Goal: Task Accomplishment & Management: Manage account settings

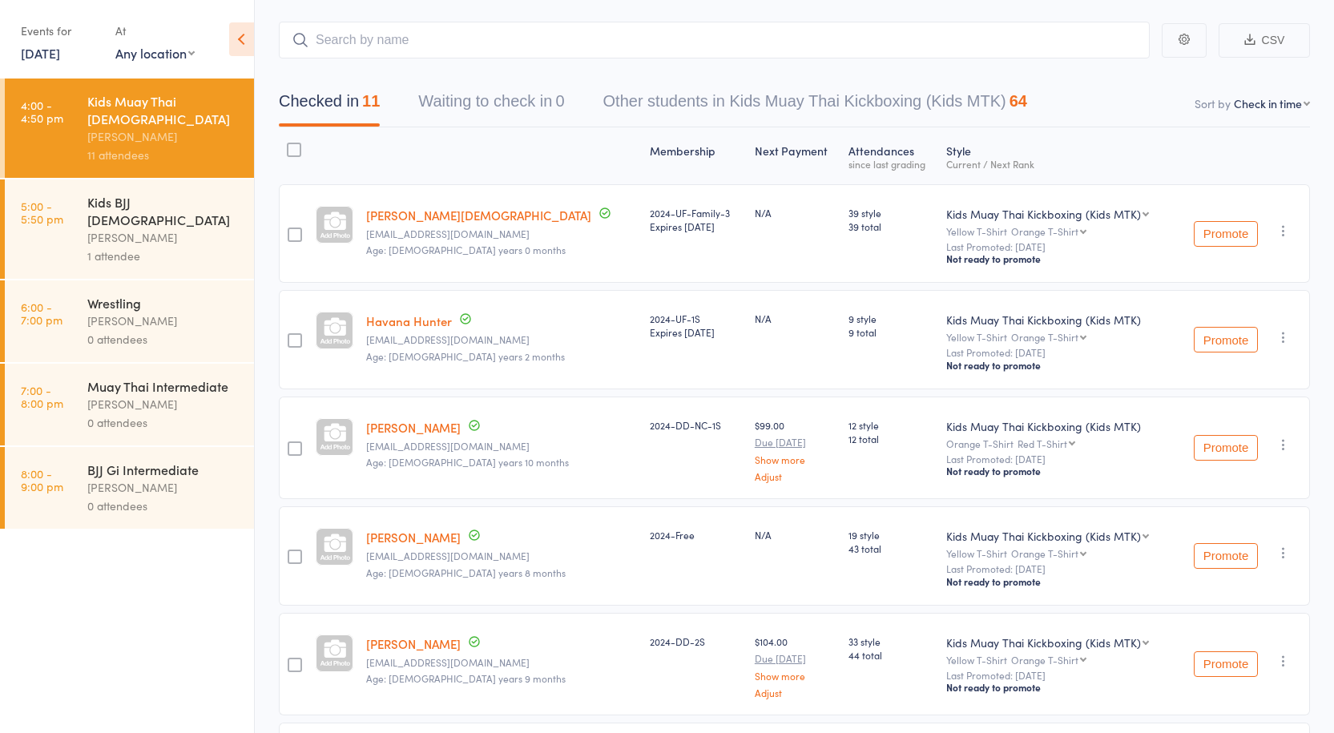
click at [135, 247] on div "1 attendee" at bounding box center [163, 256] width 153 height 18
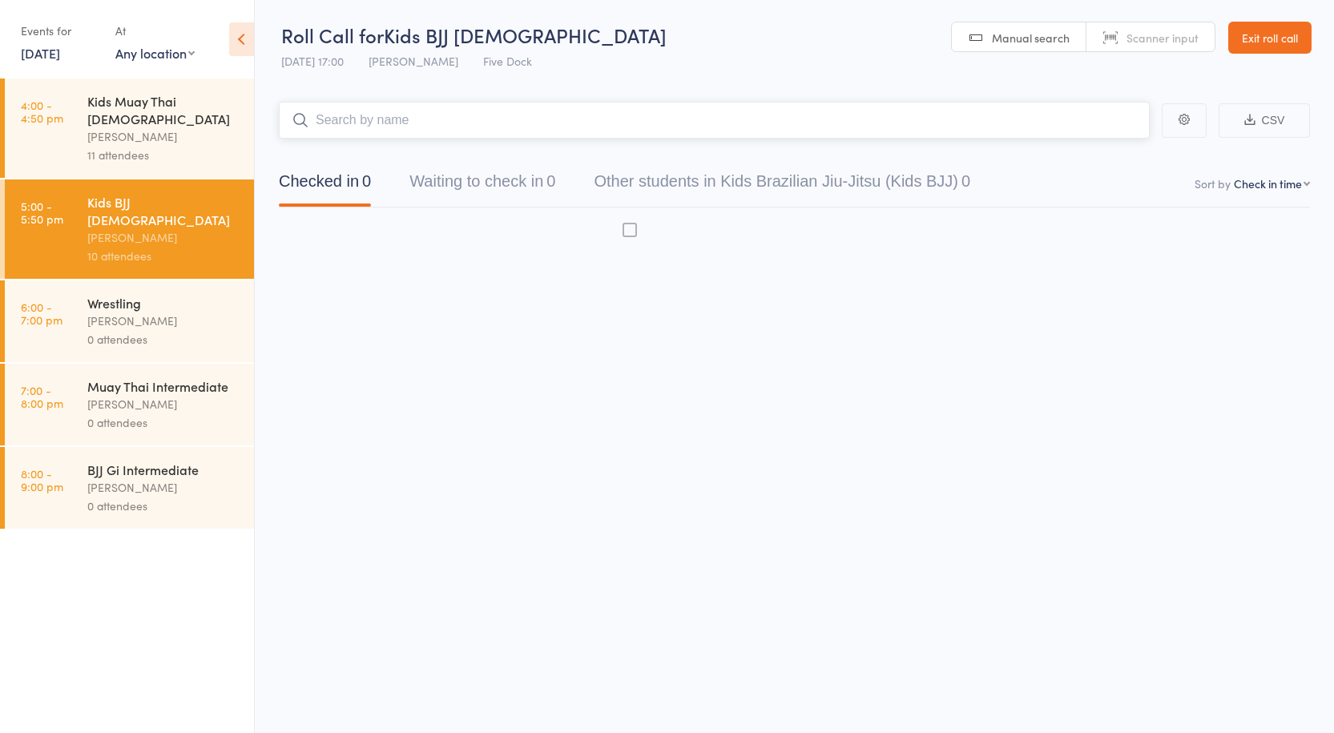
scroll to position [1, 0]
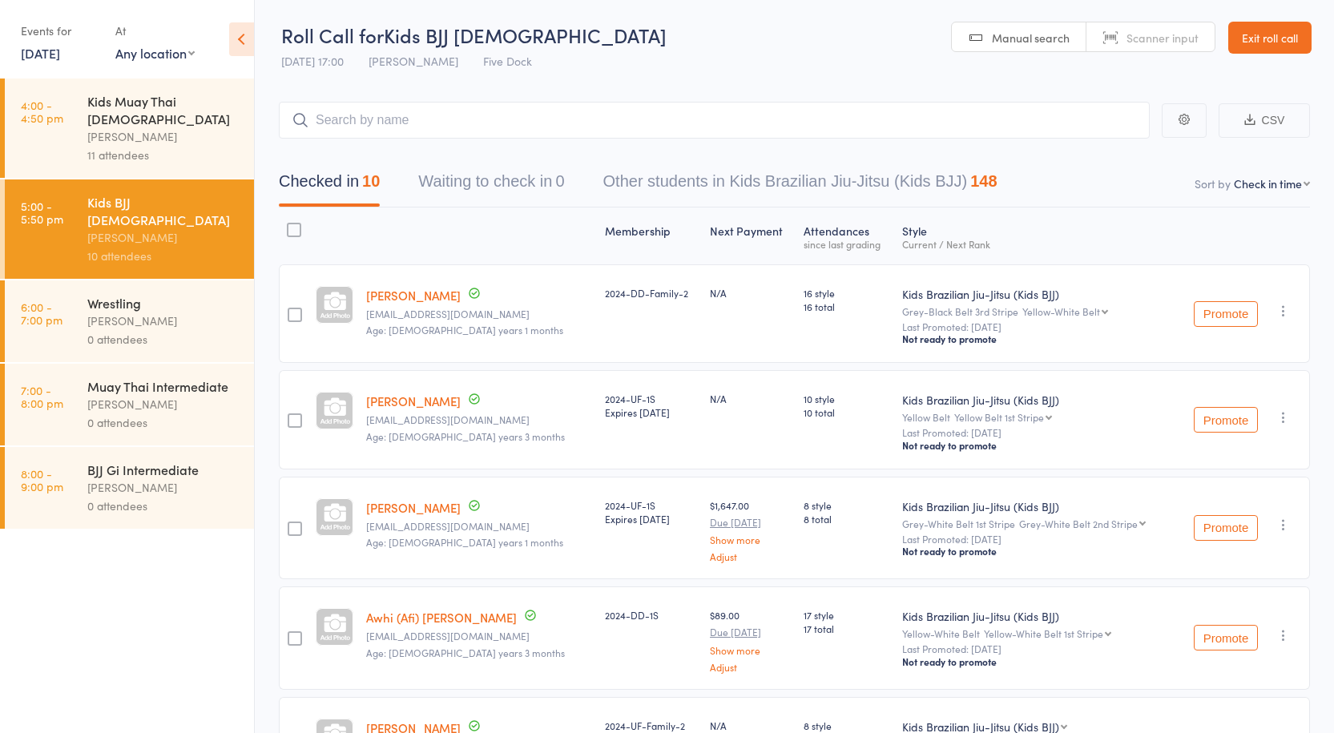
click at [69, 312] on link "6:00 - 7:00 pm Wrestling Anthony Perosh 0 attendees" at bounding box center [129, 321] width 249 height 82
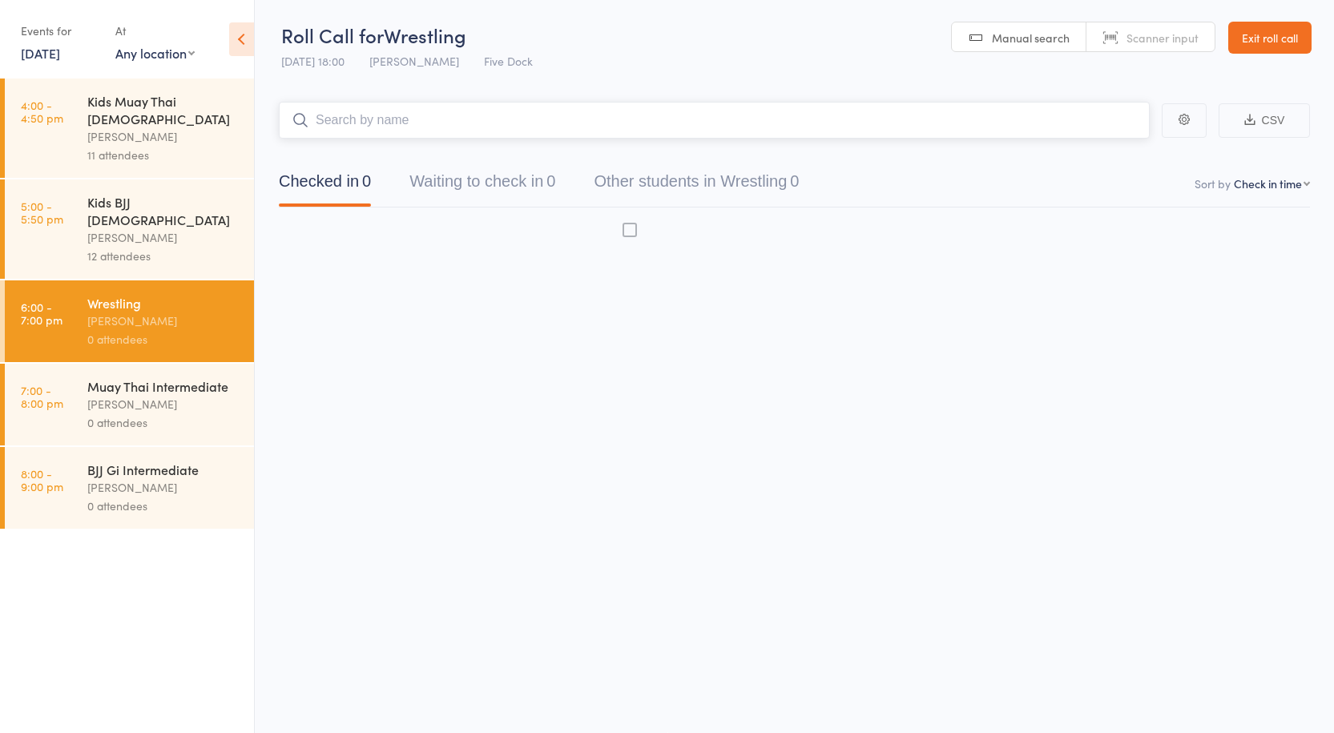
click at [176, 312] on div "[PERSON_NAME]" at bounding box center [163, 321] width 153 height 18
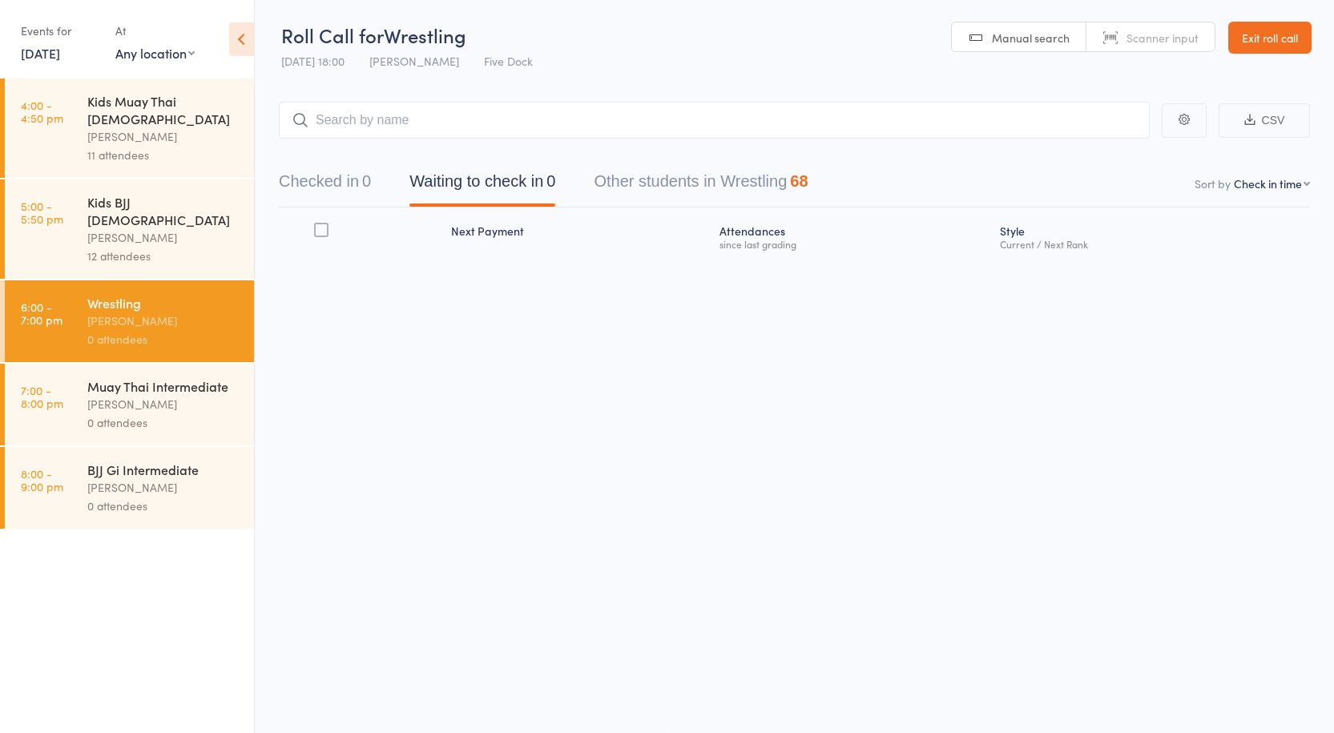
click at [155, 247] on div "12 attendees" at bounding box center [163, 256] width 153 height 18
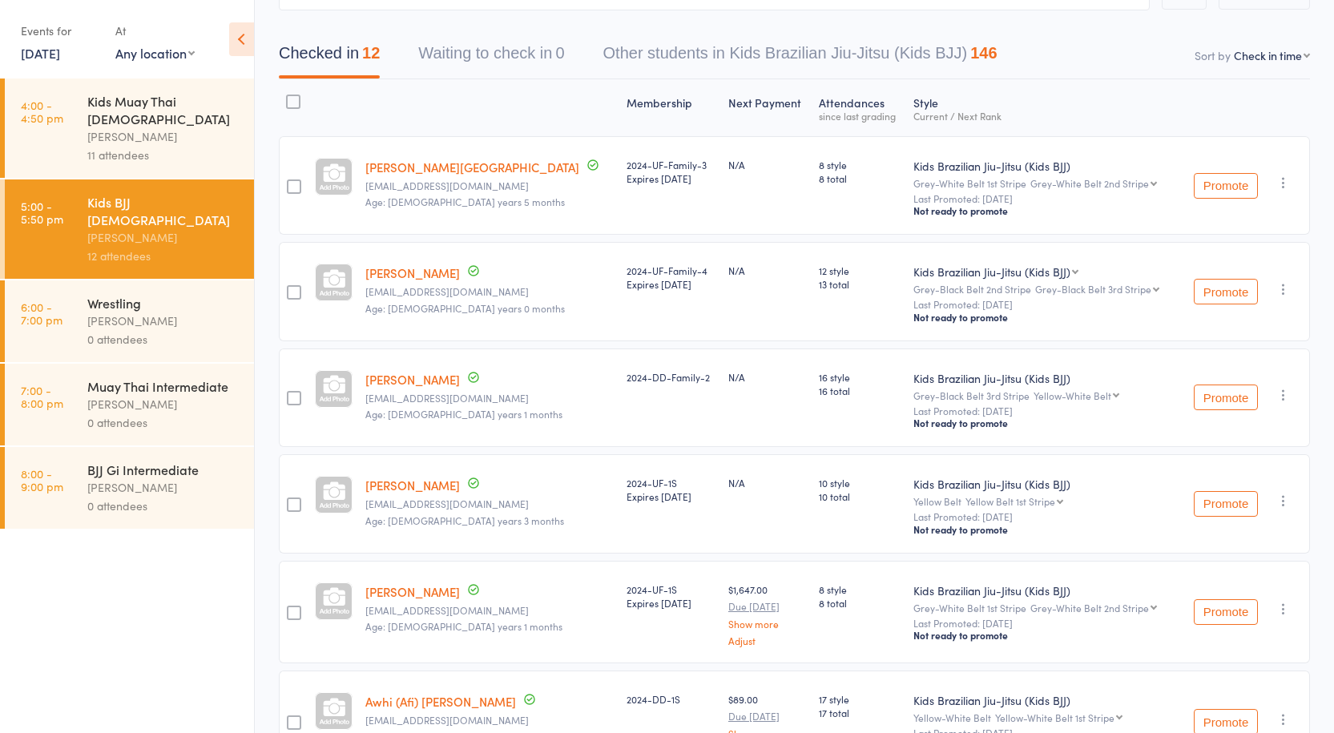
scroll to position [75, 0]
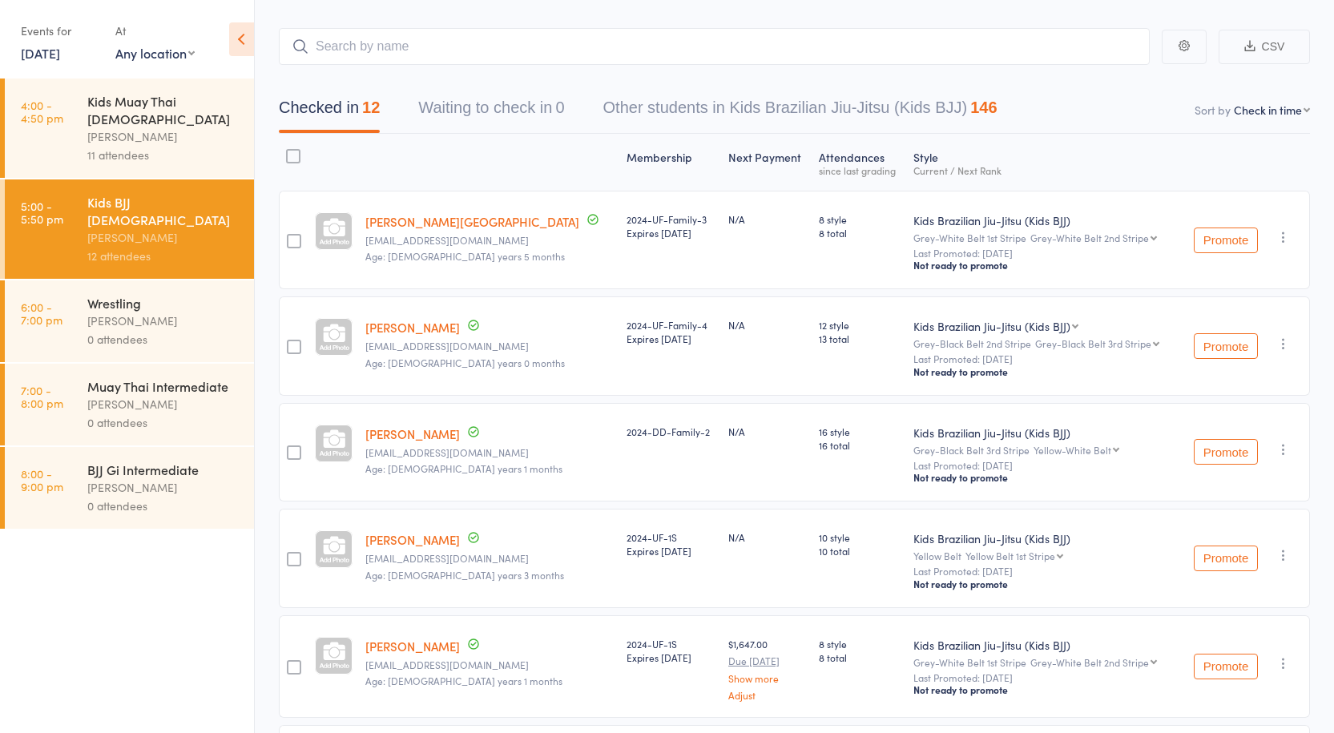
click at [192, 146] on div "11 attendees" at bounding box center [163, 155] width 153 height 18
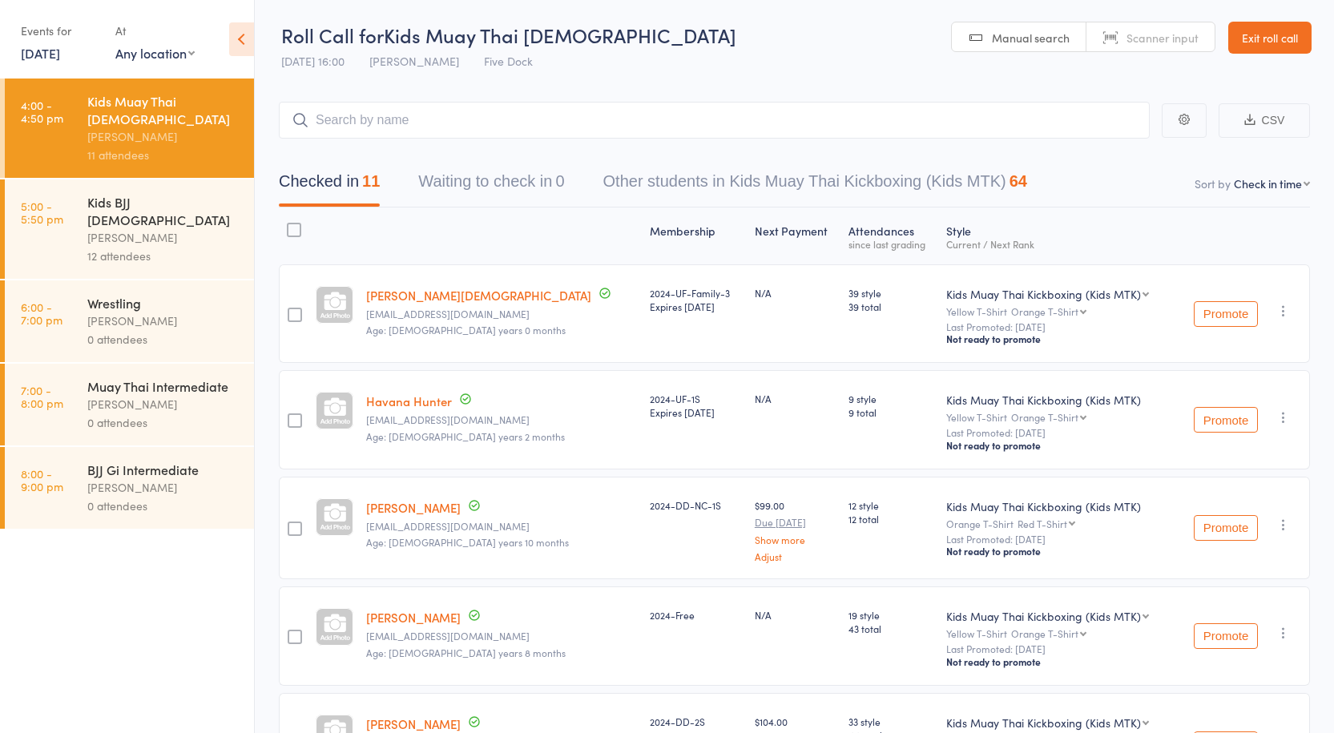
click at [180, 193] on div "Kids BJJ 10-15yo" at bounding box center [163, 210] width 153 height 35
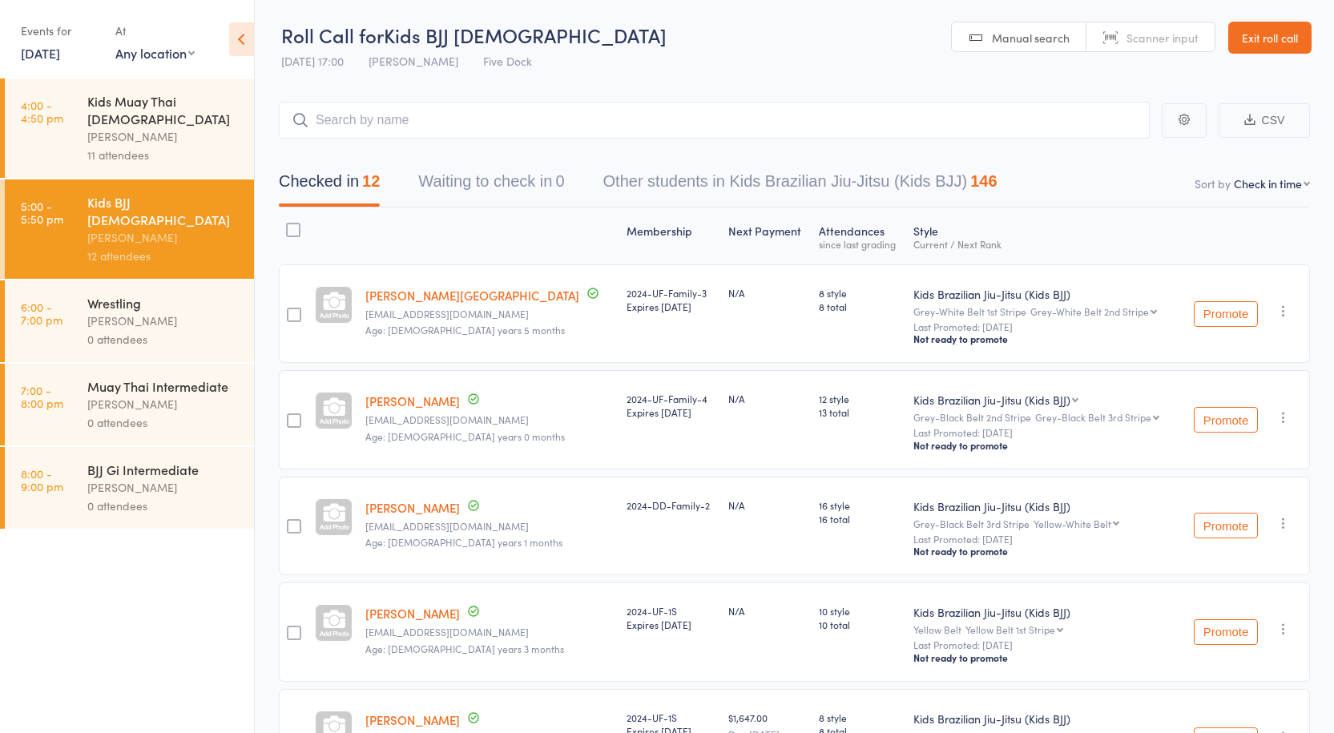
click at [1291, 176] on select "First name Last name Birthday today? Behind on payments? Check in time Next pay…" at bounding box center [1272, 183] width 76 height 16
click at [1255, 183] on select "First name Last name Birthday today? Behind on payments? Check in time Next pay…" at bounding box center [1272, 183] width 76 height 16
select select "10"
click at [1234, 175] on select "First name Last name Birthday today? Behind on payments? Check in time Next pay…" at bounding box center [1272, 183] width 76 height 16
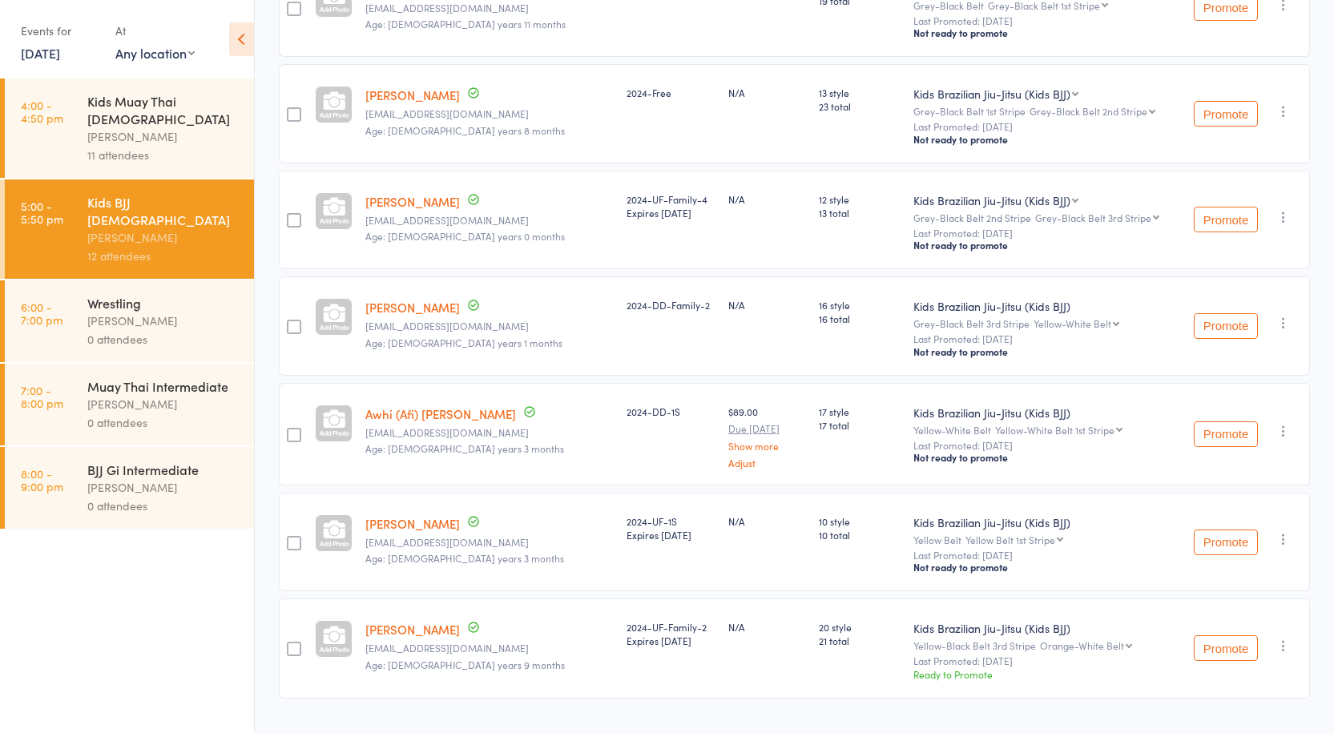
scroll to position [876, 0]
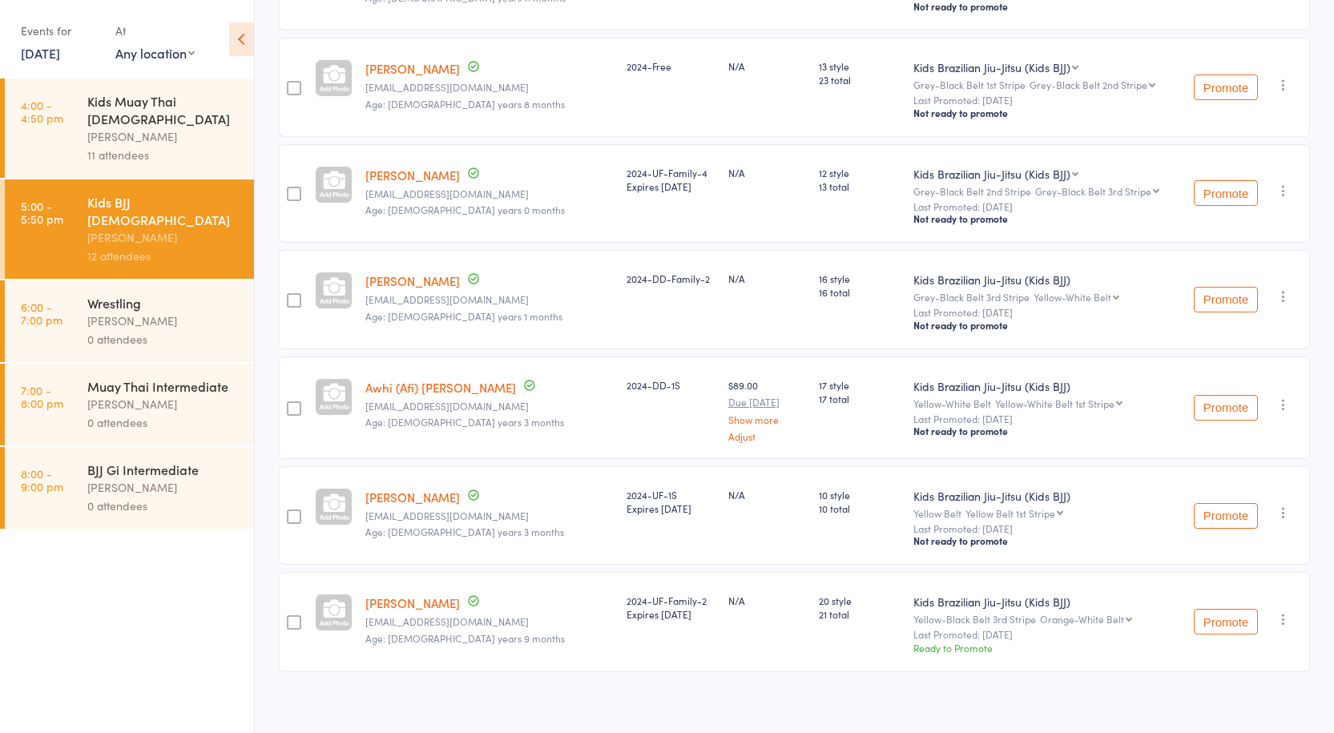
click at [122, 127] on div "Anthony Perosh" at bounding box center [163, 136] width 153 height 18
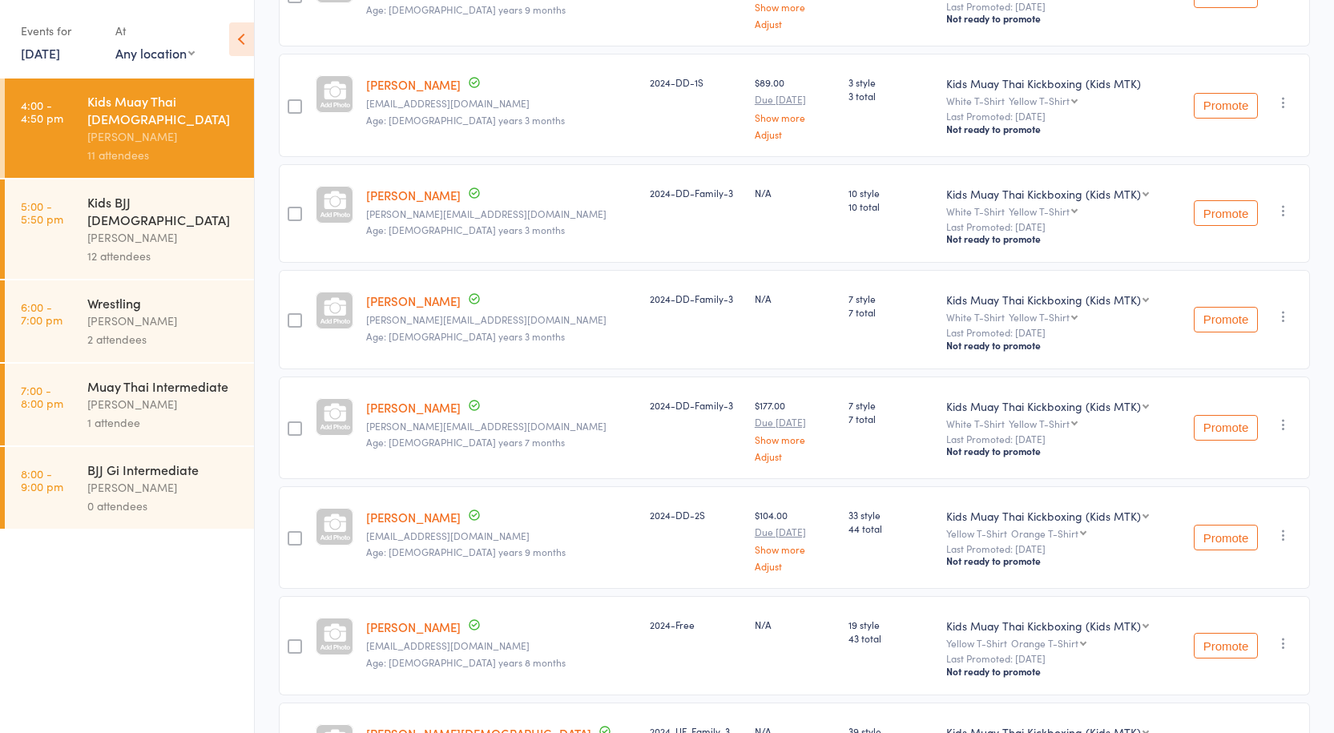
scroll to position [401, 0]
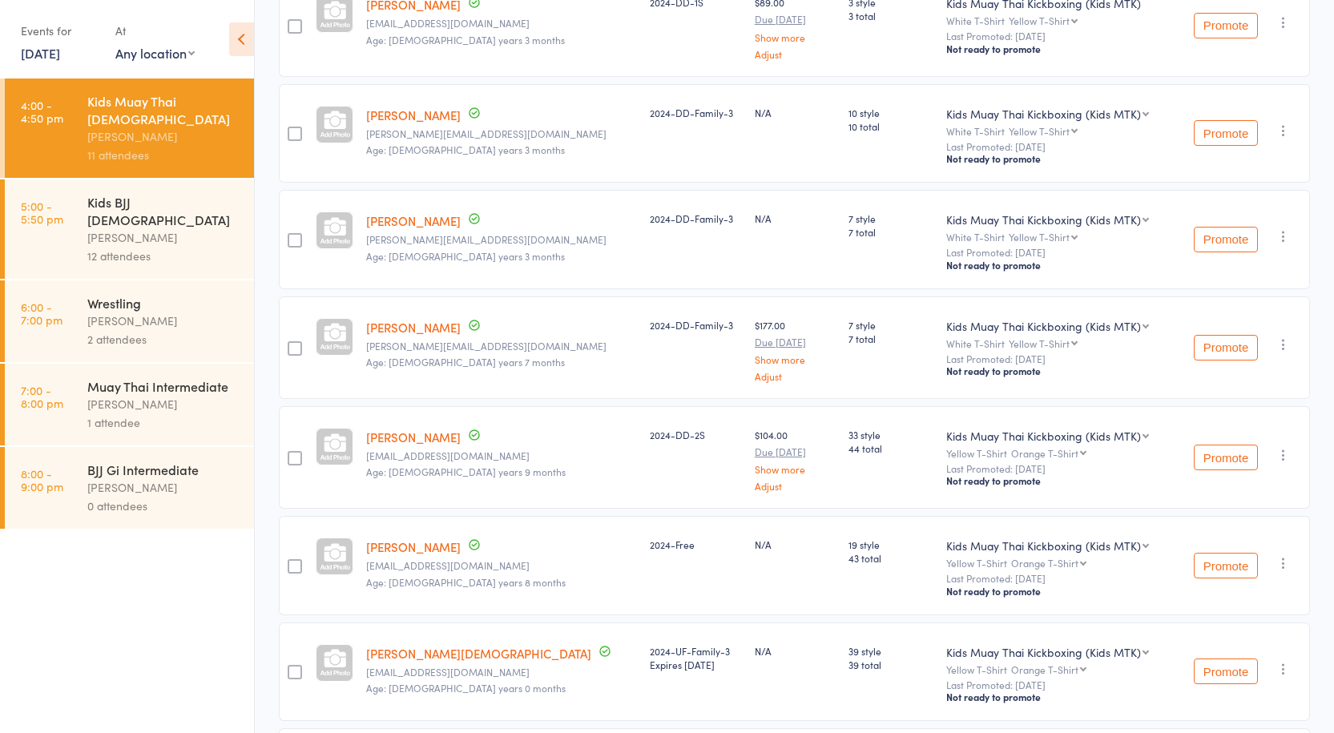
click at [144, 193] on div "Kids BJJ 10-15yo" at bounding box center [163, 210] width 153 height 35
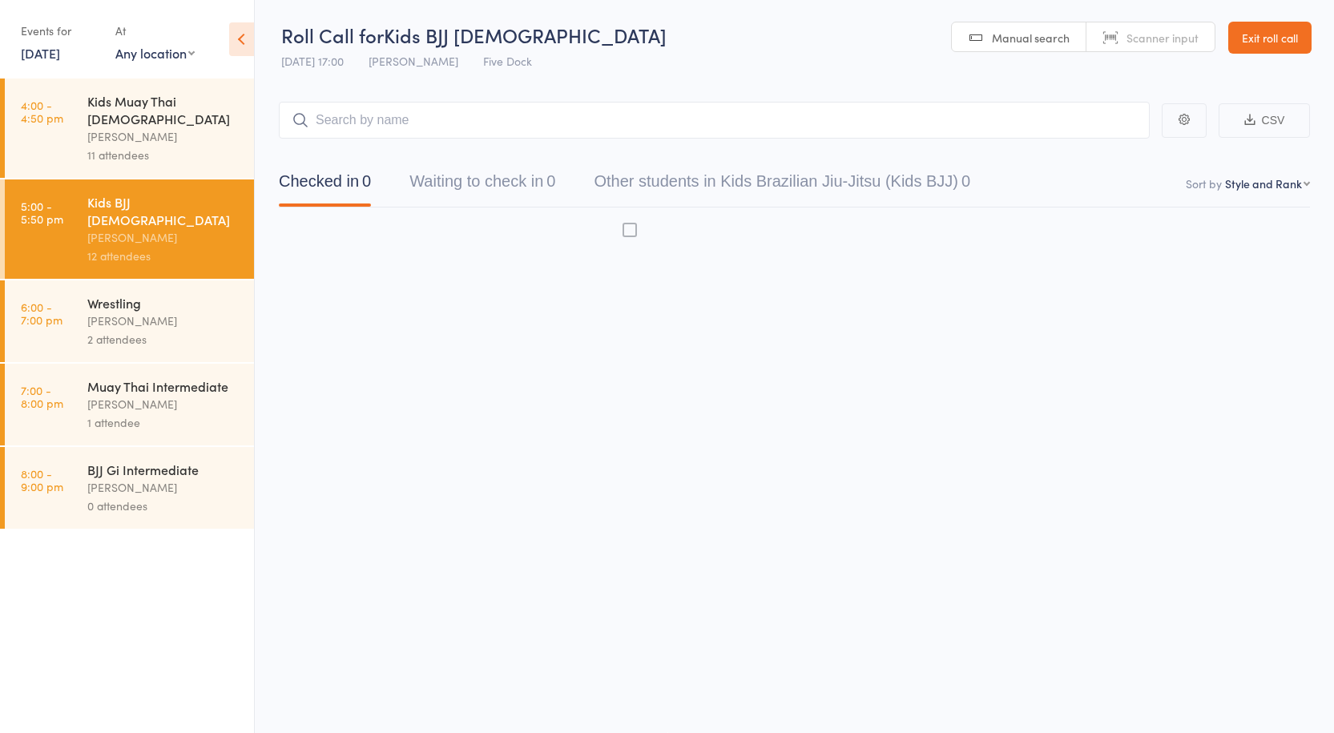
scroll to position [1, 0]
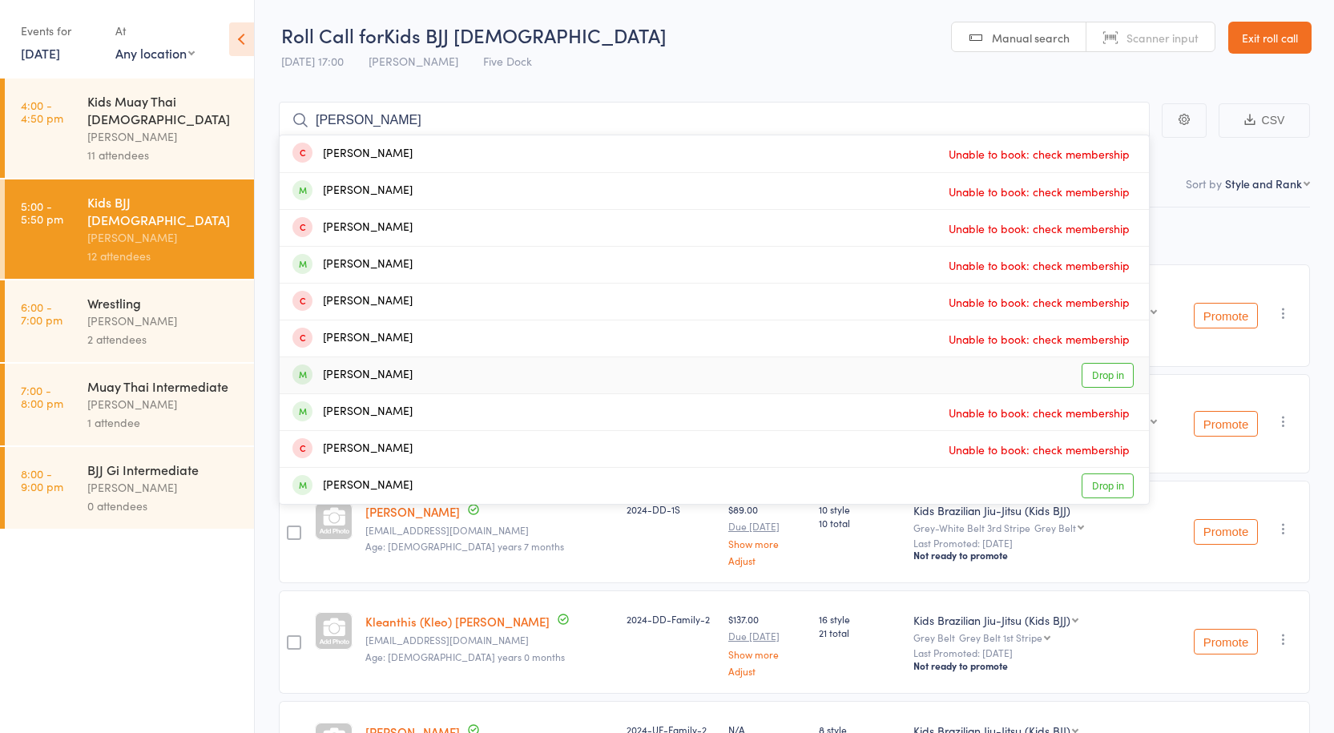
type input "daniel"
click at [1095, 378] on link "Drop in" at bounding box center [1108, 375] width 52 height 25
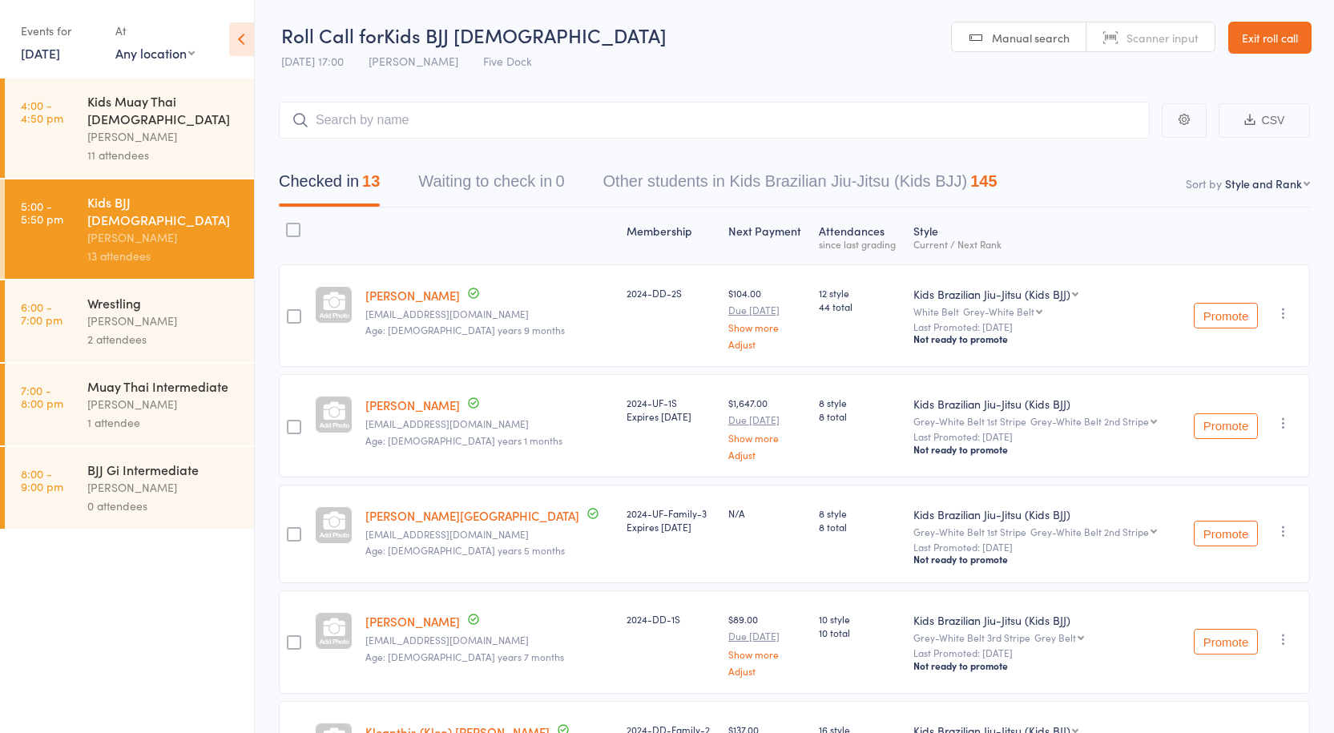
click at [139, 294] on div "Wrestling" at bounding box center [163, 303] width 153 height 18
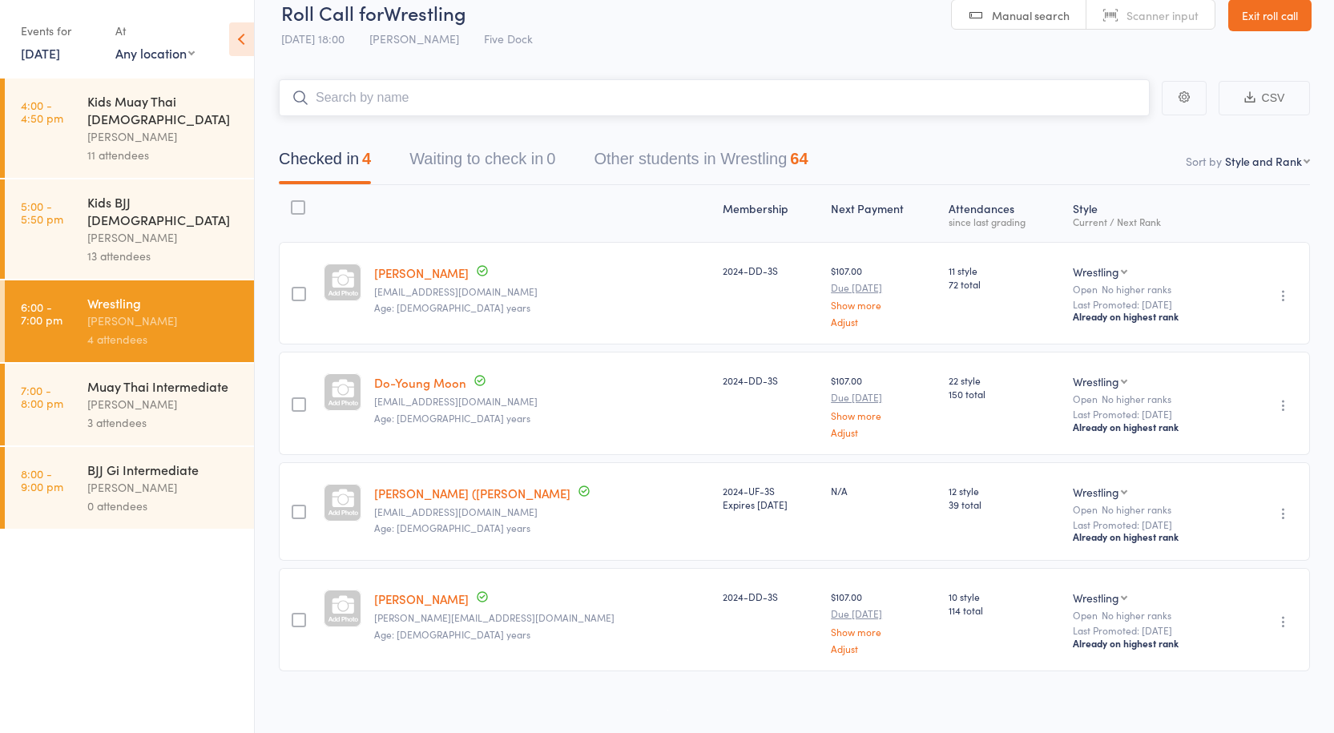
scroll to position [30, 0]
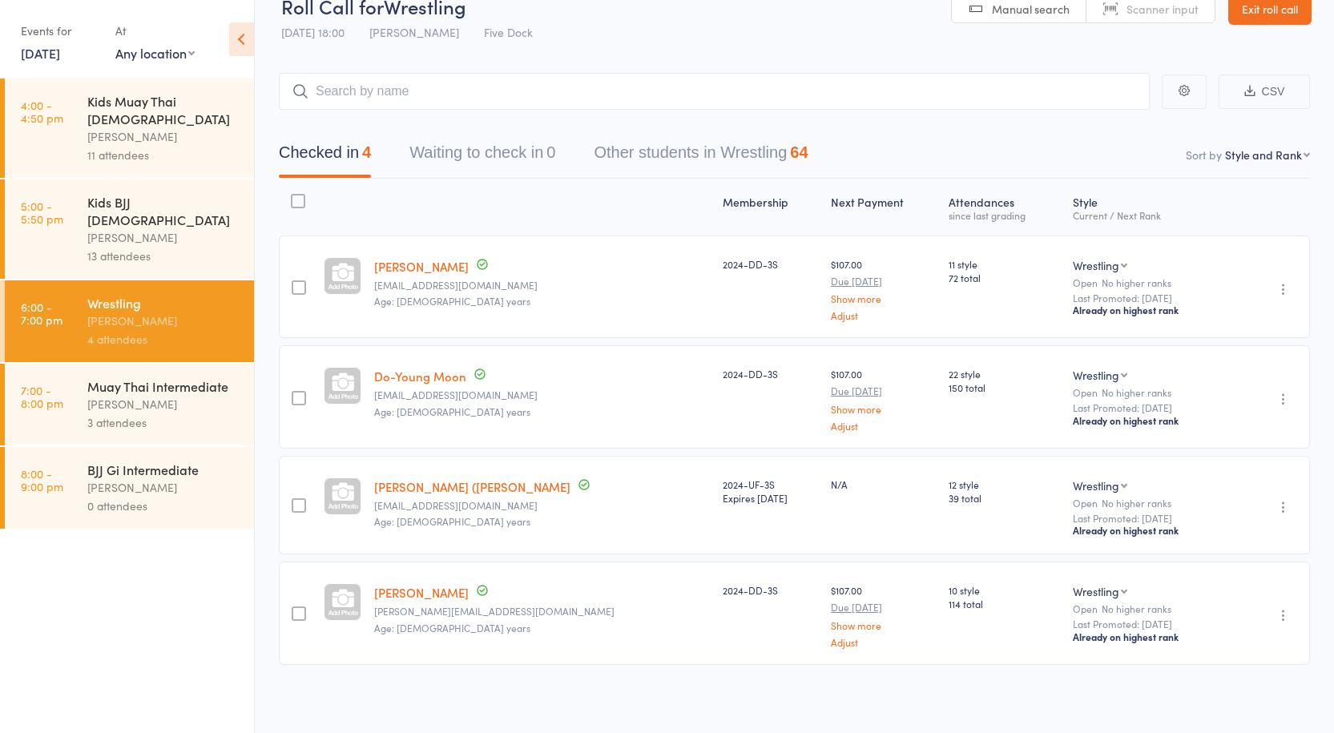
click at [131, 377] on div "Muay Thai Intermediate" at bounding box center [163, 386] width 153 height 18
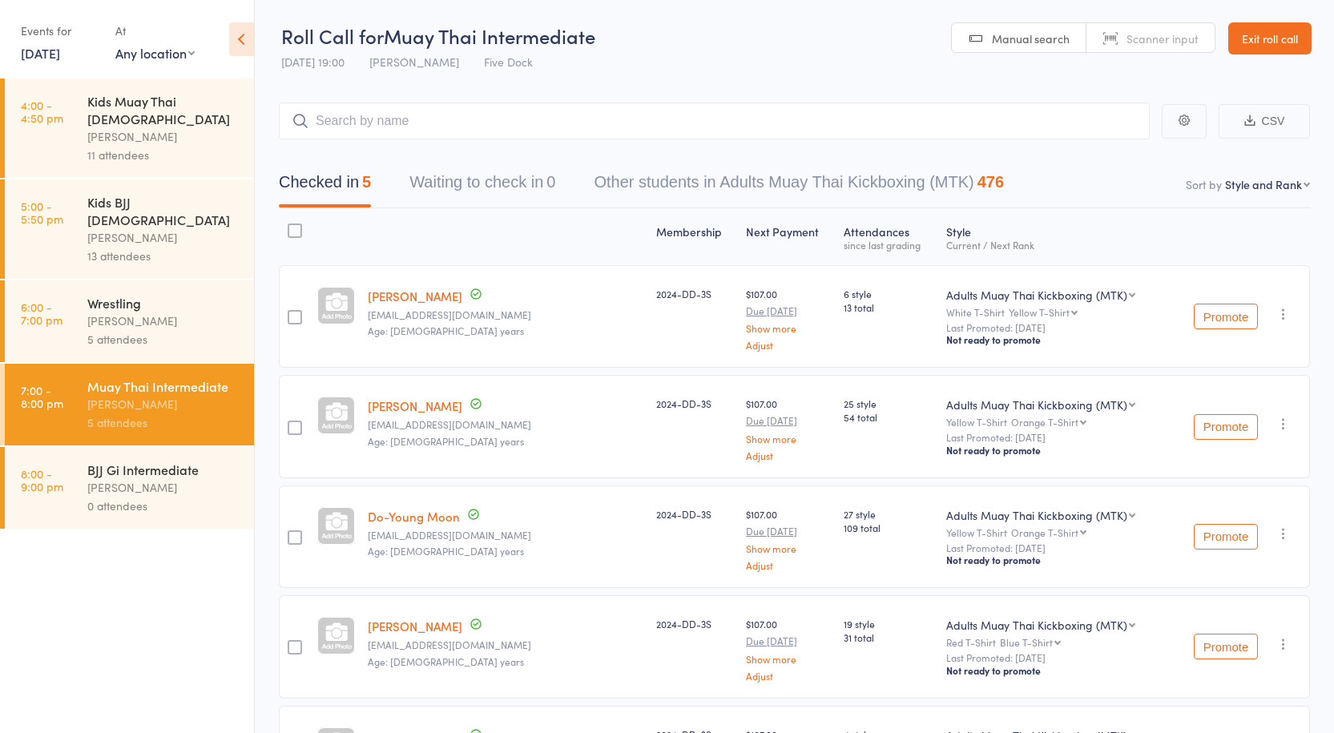
click at [109, 312] on div "Anthony Perosh" at bounding box center [163, 321] width 153 height 18
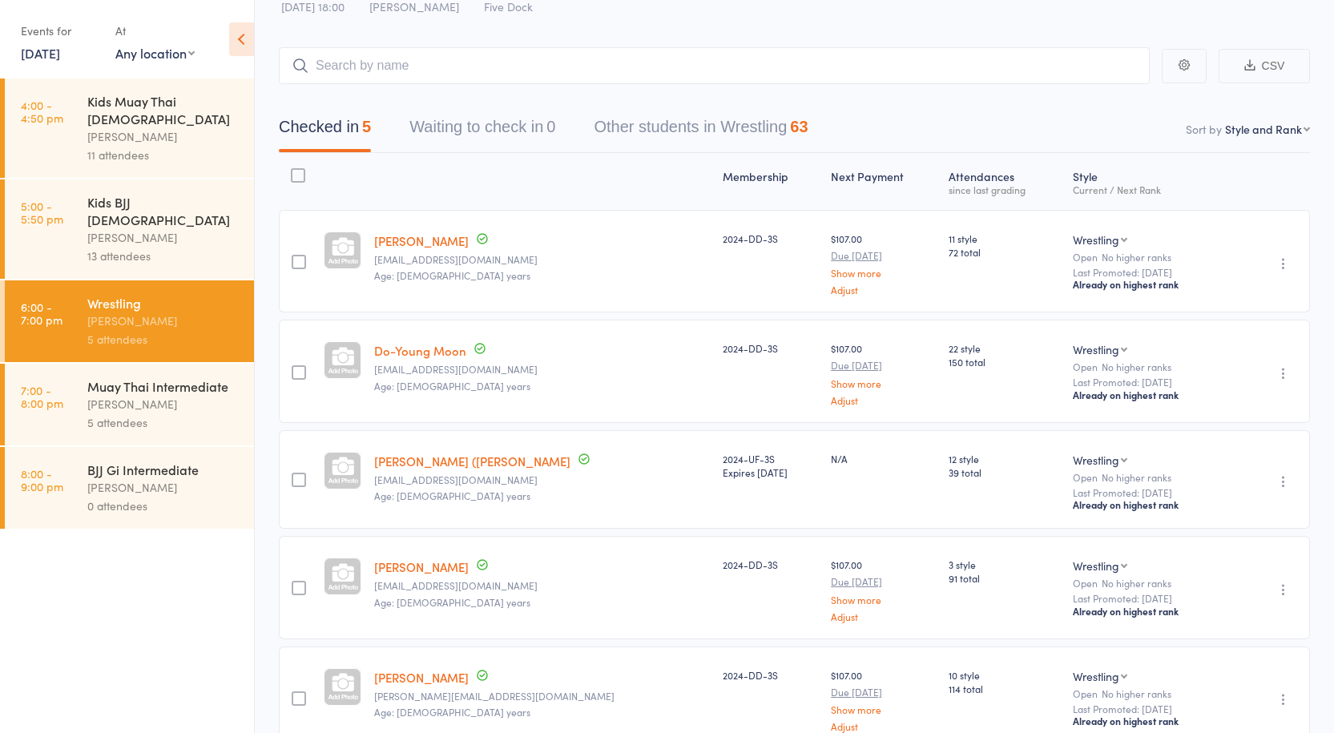
scroll to position [139, 0]
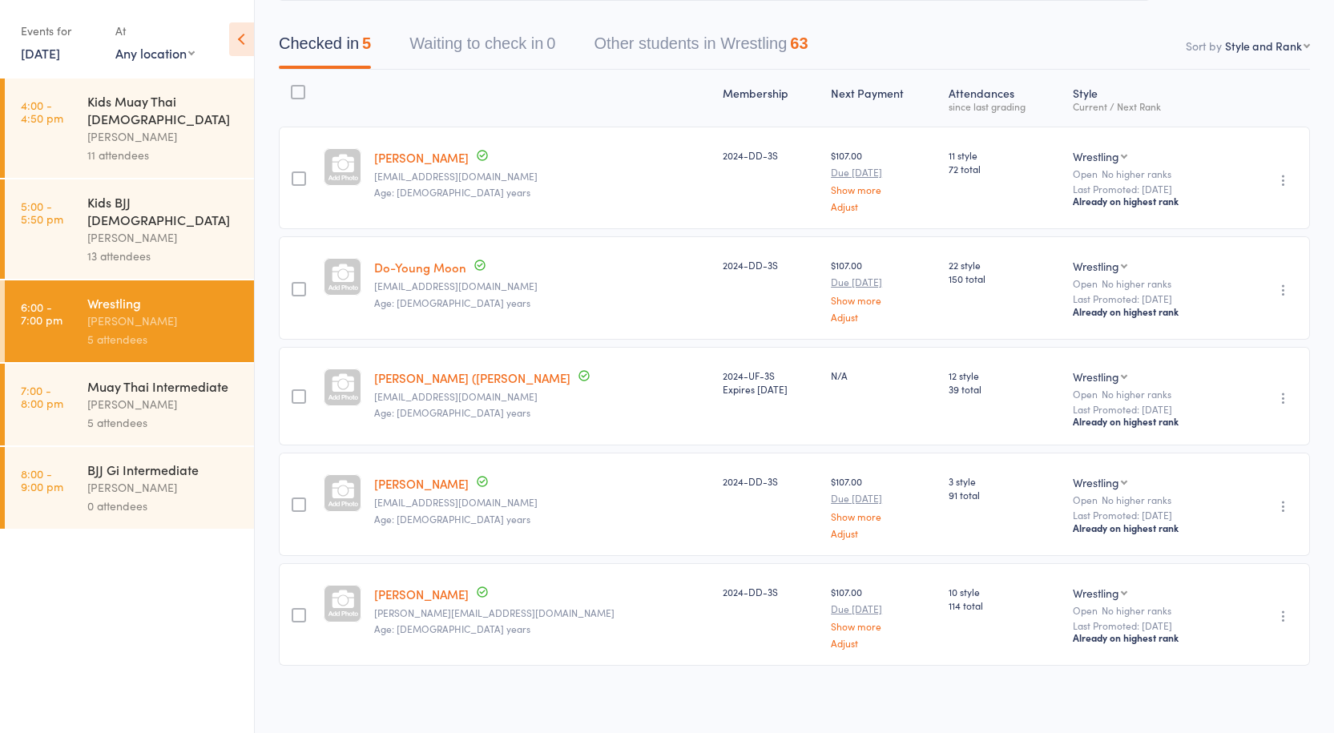
click at [163, 377] on div "Muay Thai Intermediate" at bounding box center [163, 386] width 153 height 18
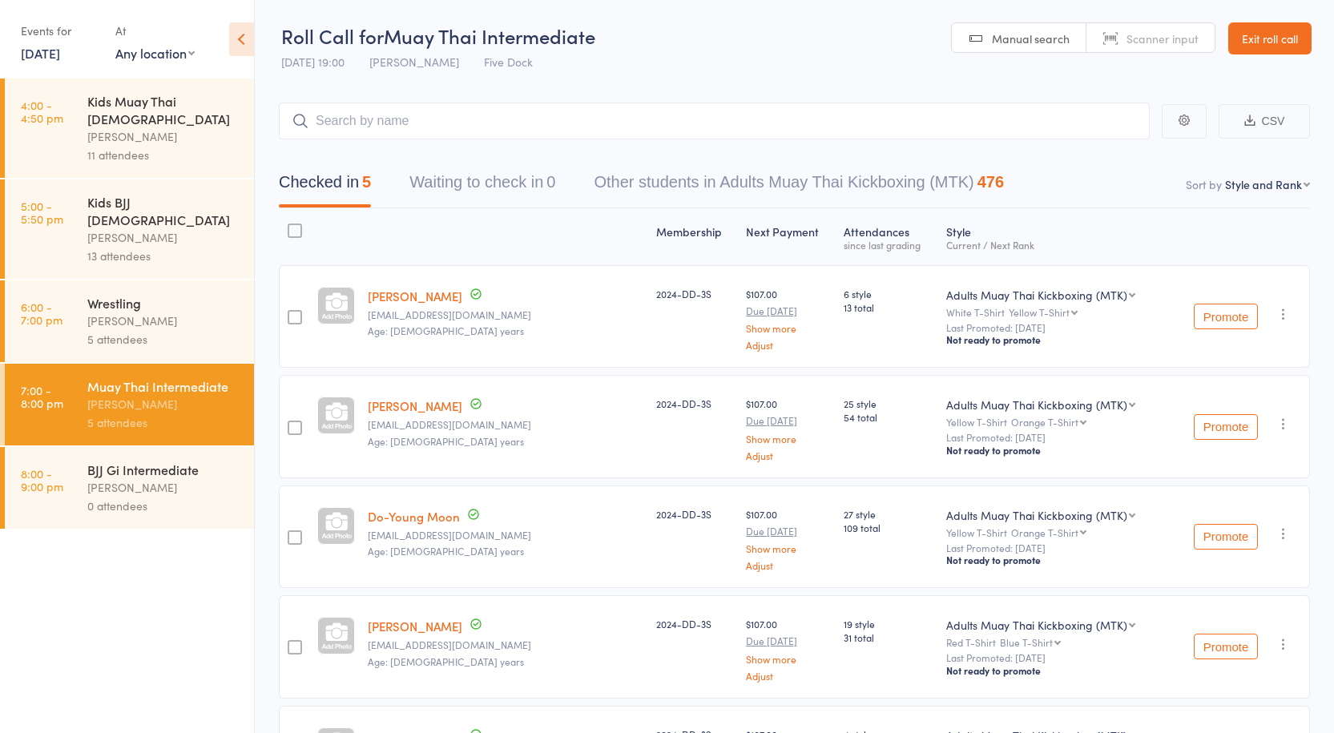
click at [103, 312] on div "Anthony Perosh" at bounding box center [163, 321] width 153 height 18
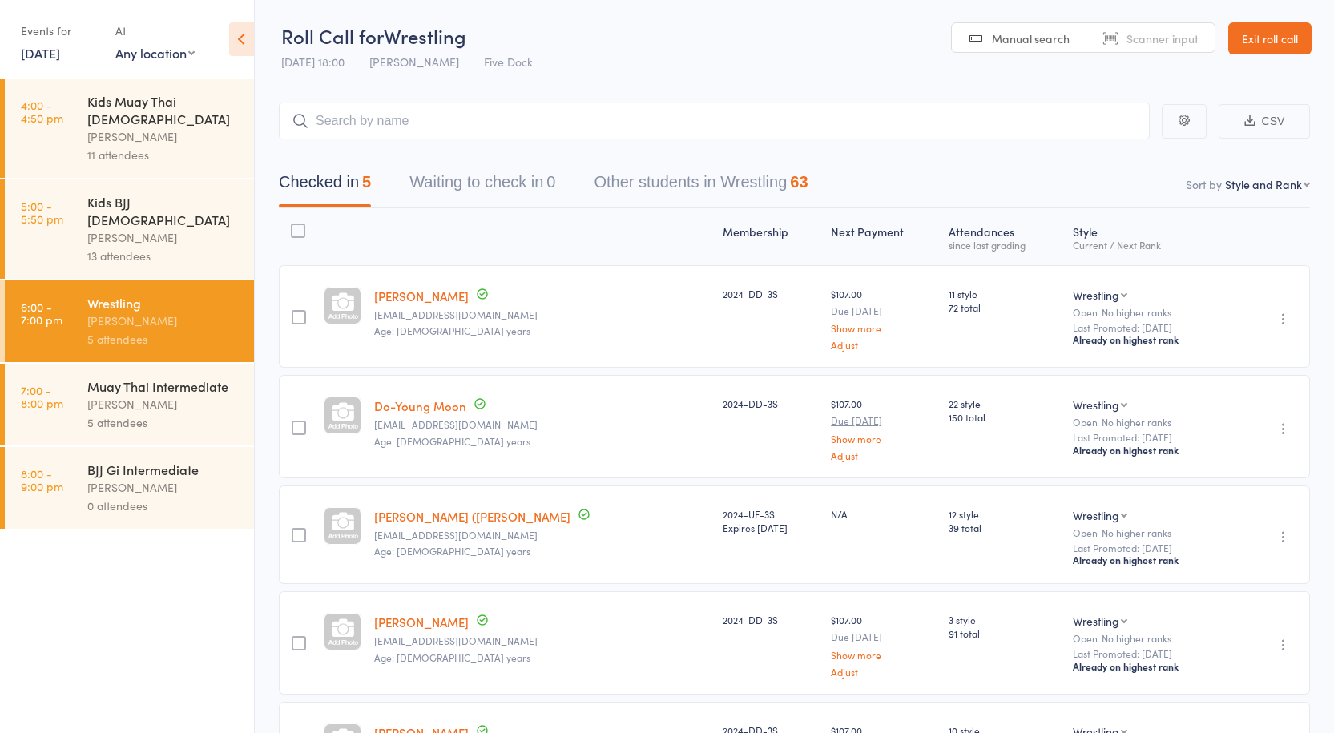
click at [125, 364] on div "Muay Thai Intermediate Anthony Perosh 5 attendees" at bounding box center [170, 405] width 167 height 82
click at [120, 377] on div "Muay Thai Intermediate" at bounding box center [163, 386] width 153 height 18
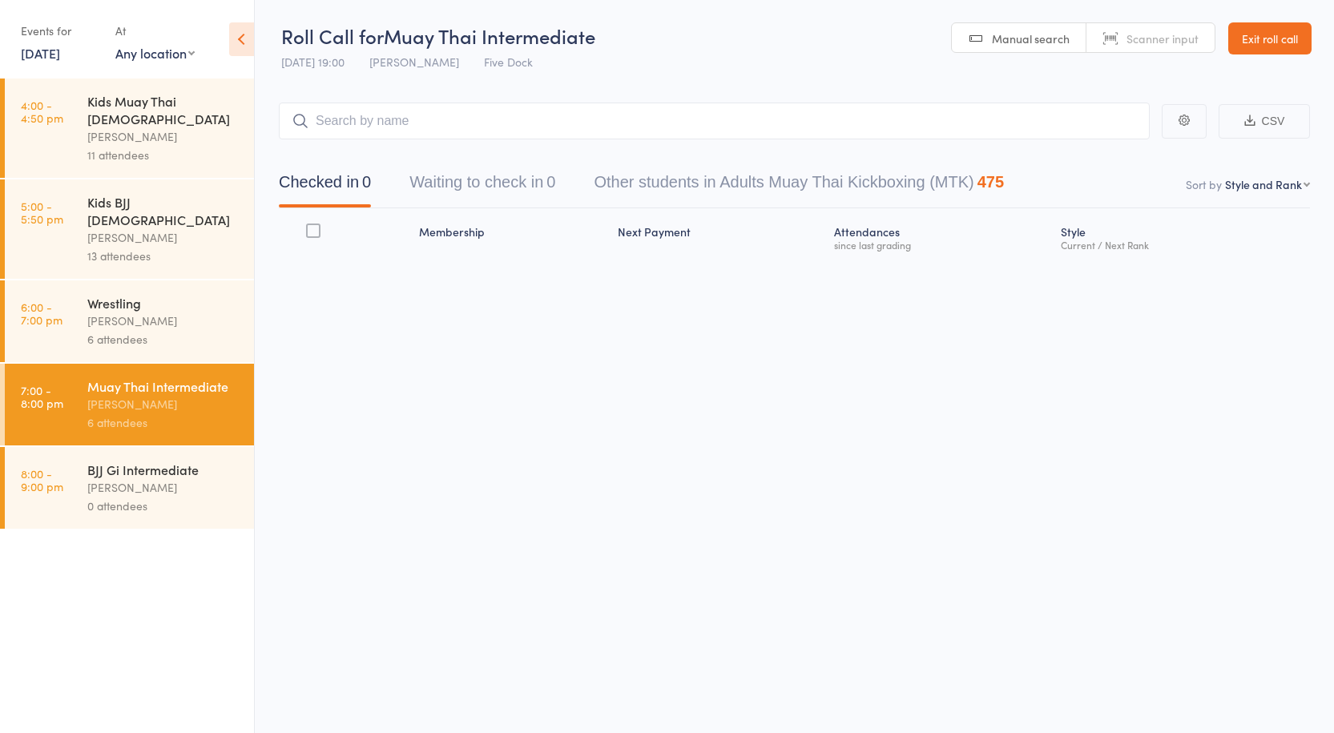
click at [114, 312] on div "Anthony Perosh" at bounding box center [163, 321] width 153 height 18
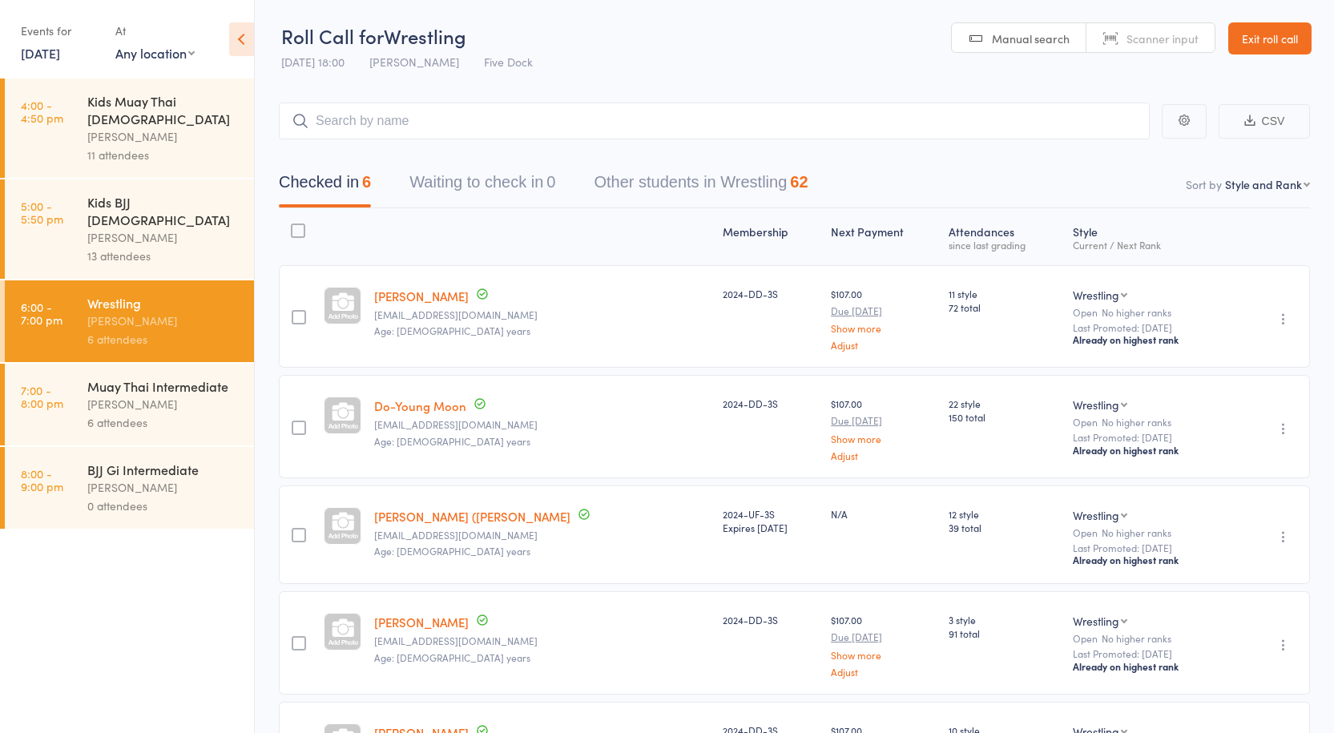
click at [410, 118] on input "search" at bounding box center [714, 121] width 871 height 37
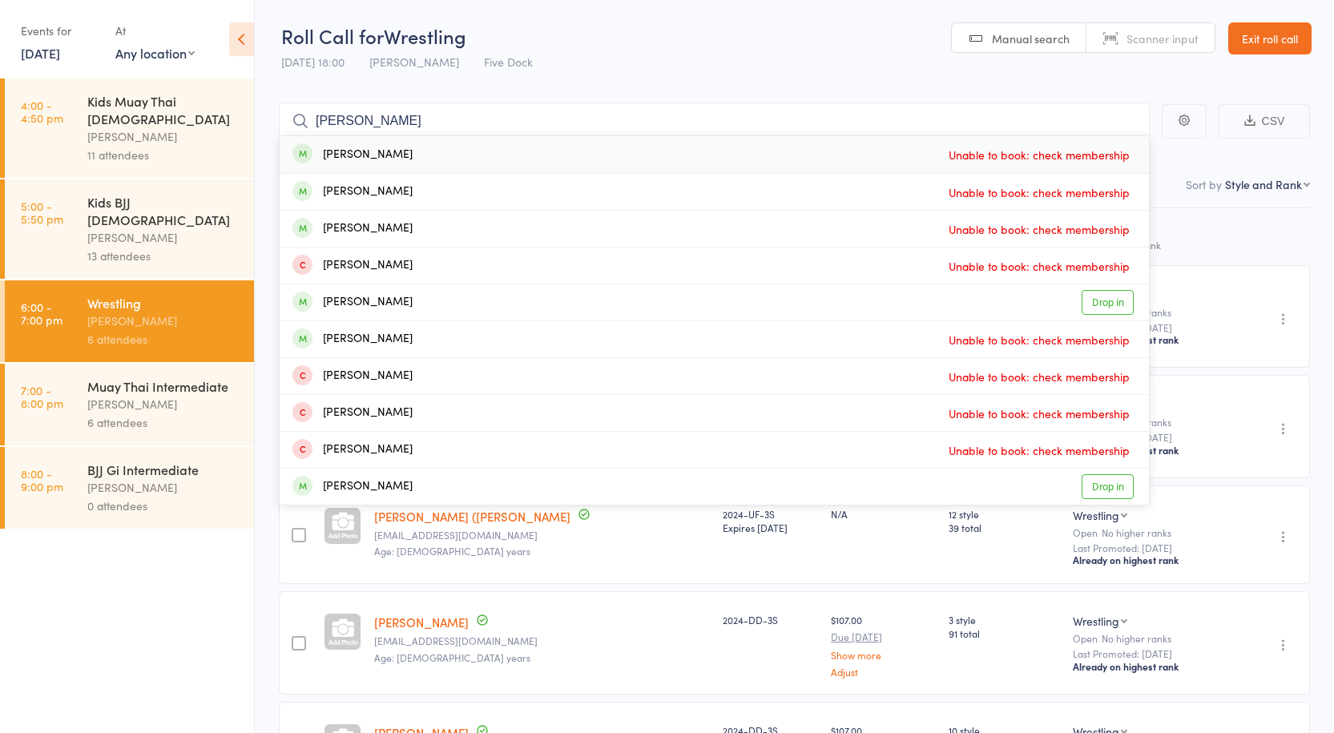
click at [816, 68] on header "Roll Call for Wrestling 11 Aug 18:00 Anthony Perosh Five Dock Manual search Sca…" at bounding box center [794, 39] width 1079 height 79
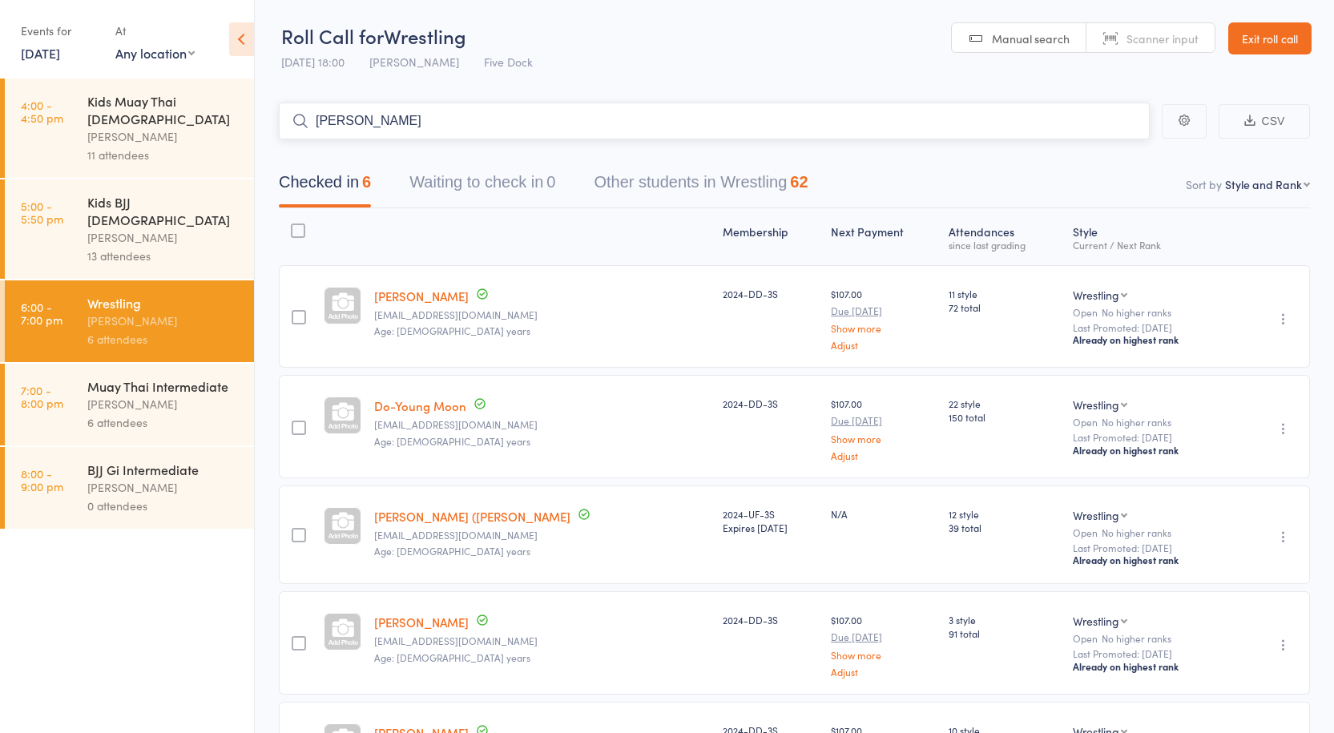
click at [394, 115] on input "james gr" at bounding box center [714, 121] width 871 height 37
drag, startPoint x: 396, startPoint y: 115, endPoint x: 50, endPoint y: 74, distance: 348.5
click at [50, 74] on div "Roll Call for Wrestling 11 Aug 18:00 Anthony Perosh Five Dock Manual search Sca…" at bounding box center [667, 366] width 1334 height 733
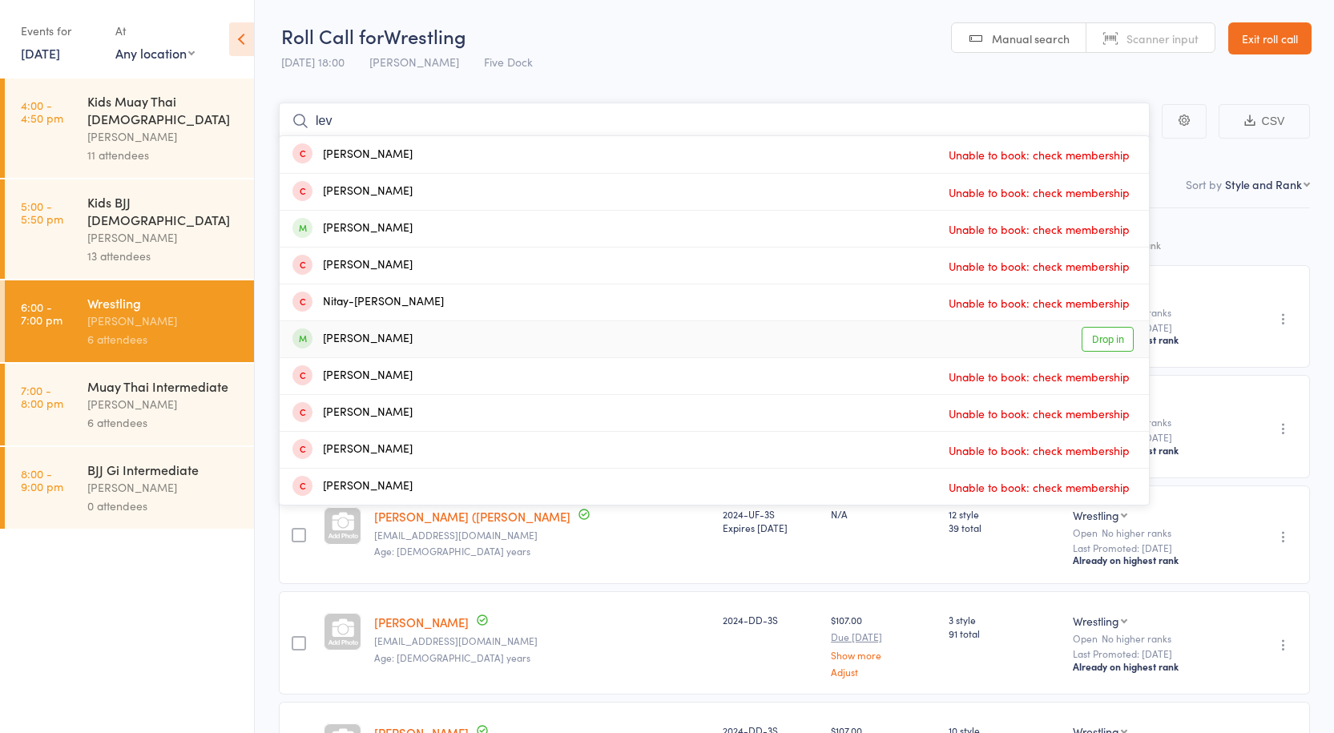
type input "lev"
click at [361, 332] on div "Levii Griffiths" at bounding box center [352, 339] width 120 height 18
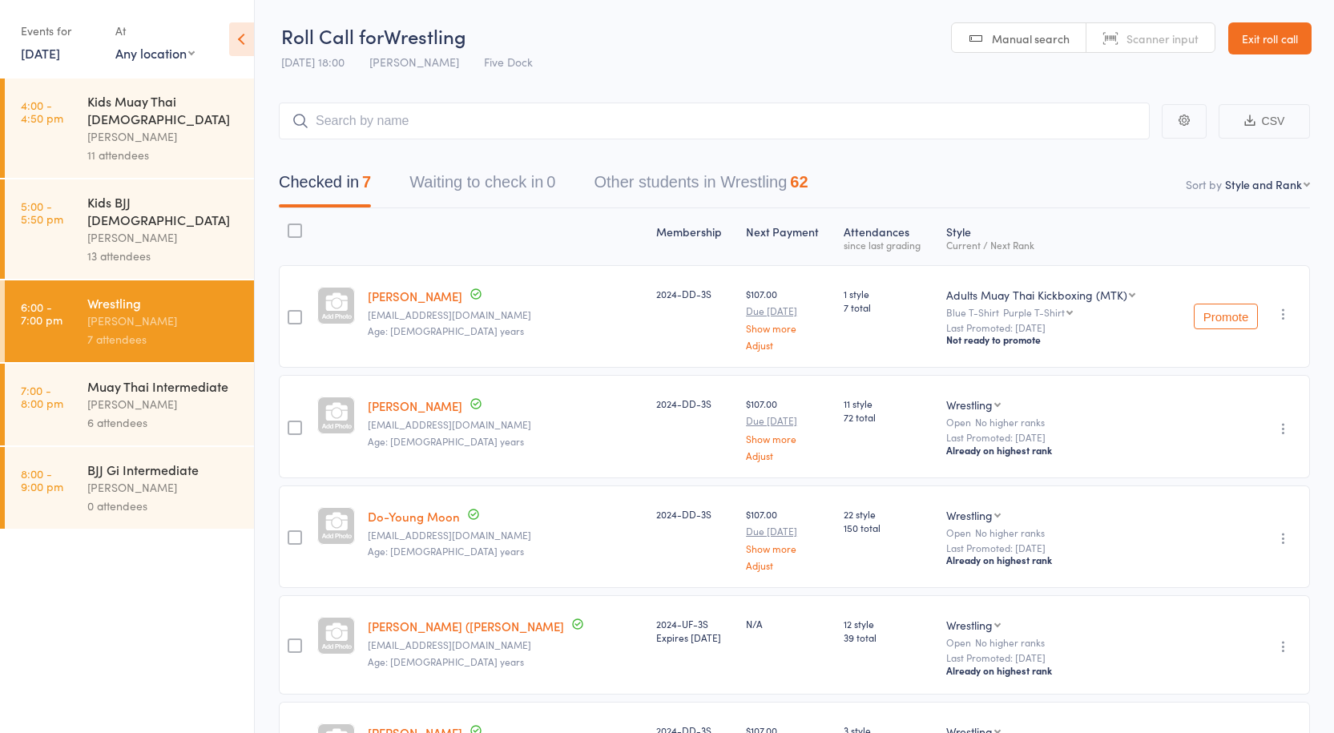
click at [45, 50] on link "11 Aug, 2025" at bounding box center [40, 53] width 39 height 18
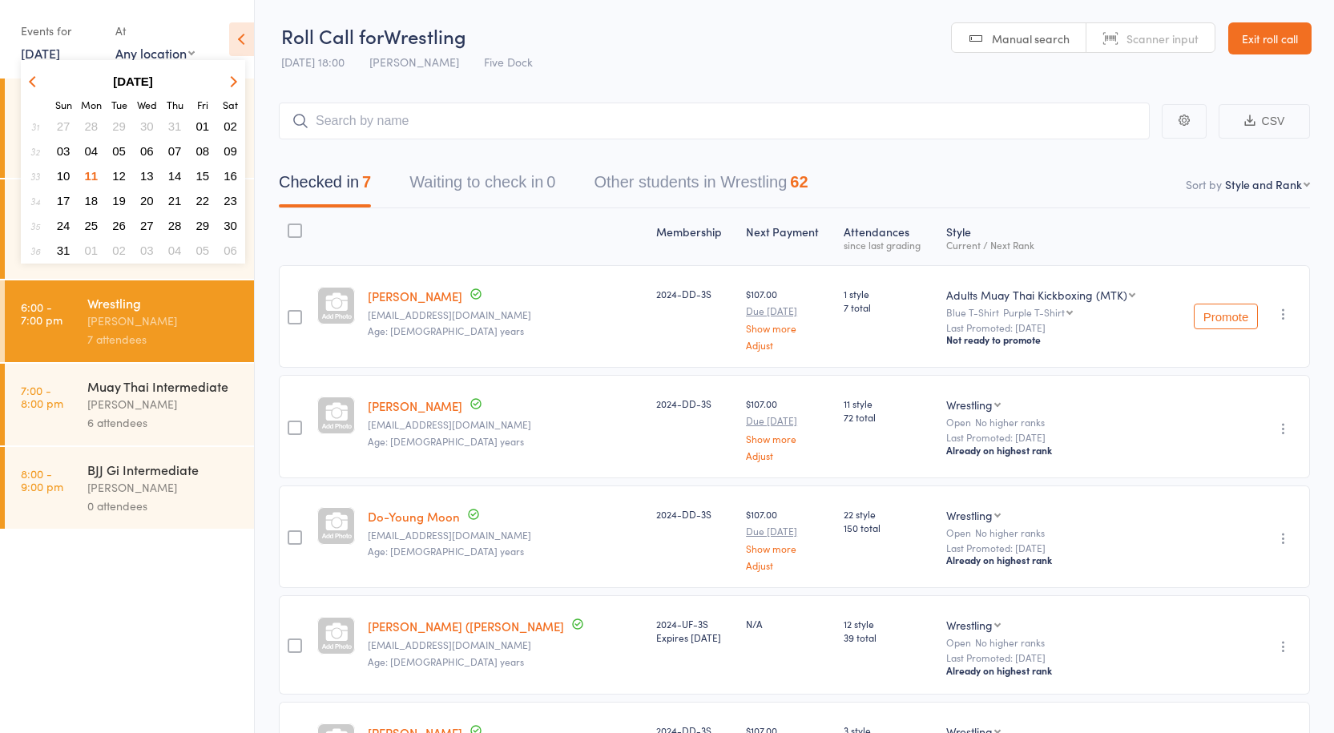
click at [68, 177] on span "10" at bounding box center [64, 176] width 14 height 14
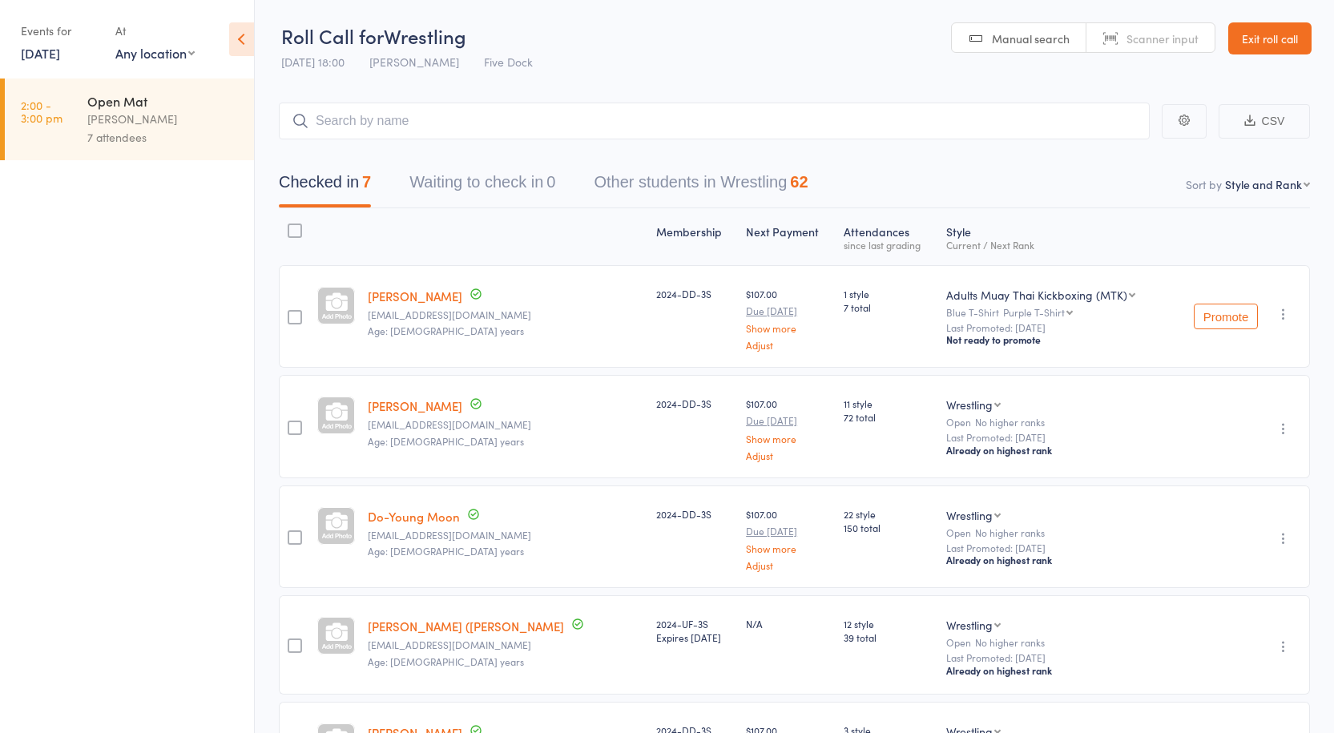
click at [100, 117] on div "Anthony Perosh" at bounding box center [163, 119] width 153 height 18
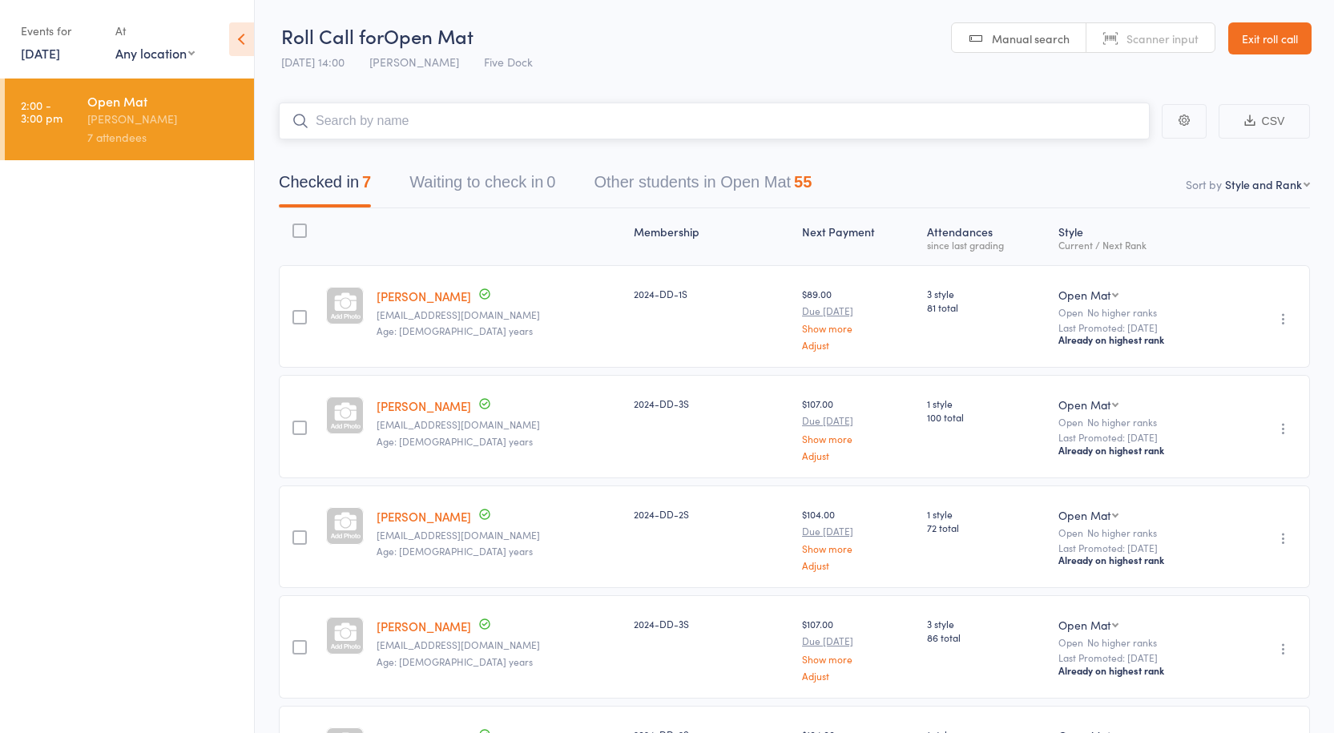
click at [377, 124] on input "search" at bounding box center [714, 121] width 871 height 37
click at [60, 47] on link "10 Aug, 2025" at bounding box center [40, 53] width 39 height 18
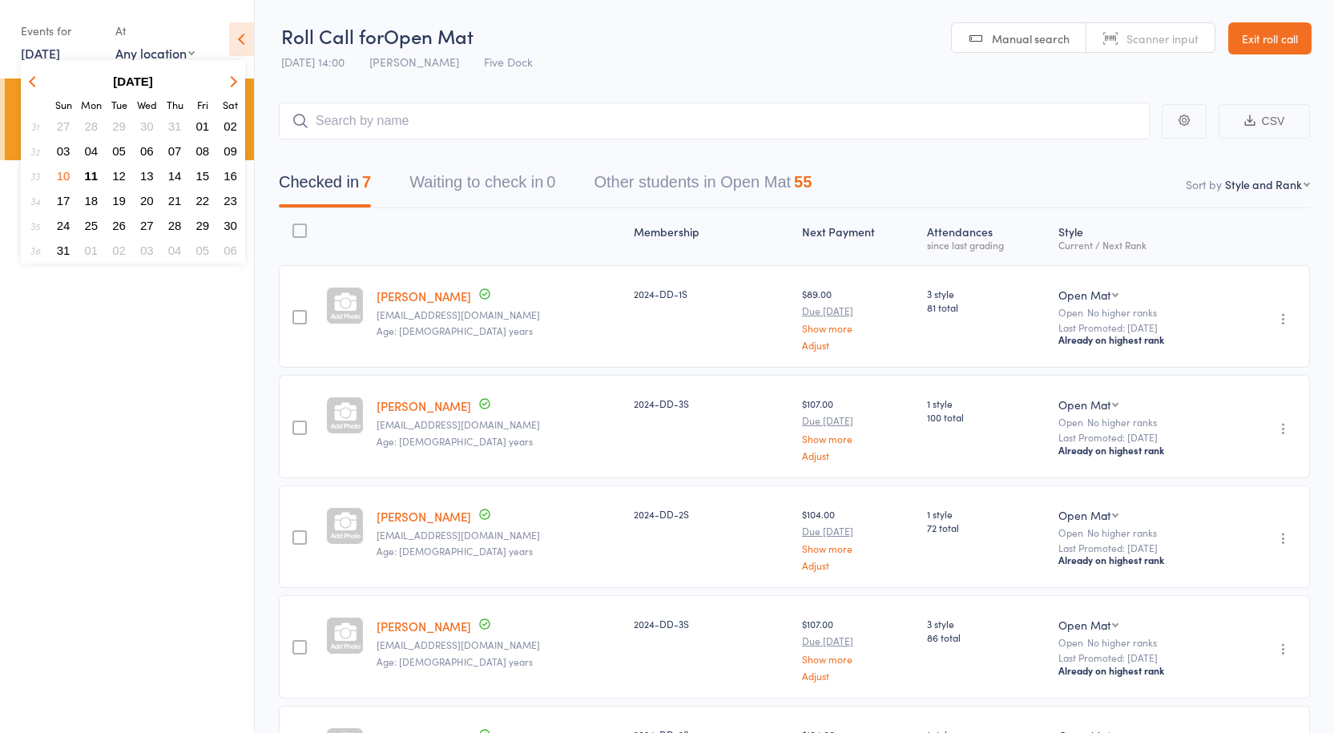
click at [89, 171] on span "11" at bounding box center [92, 176] width 14 height 14
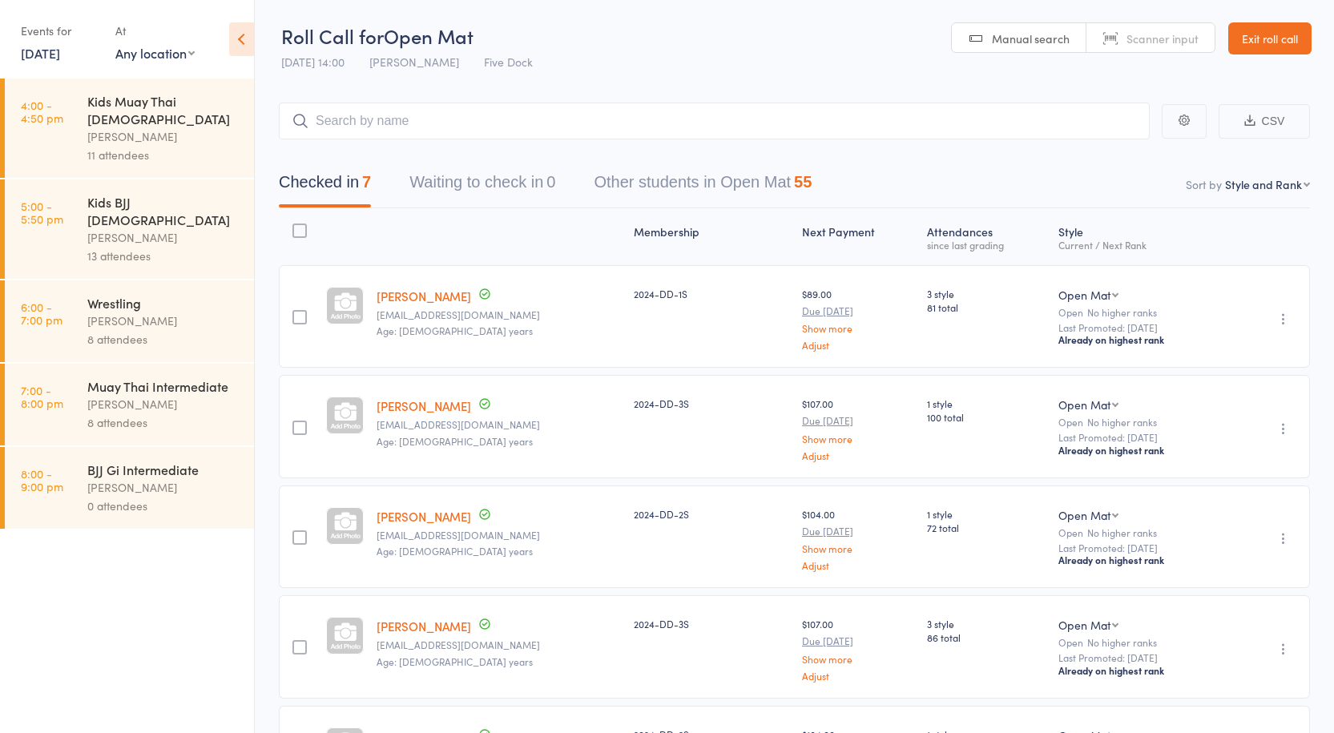
click at [136, 193] on div "Kids BJJ 10-15yo" at bounding box center [163, 210] width 153 height 35
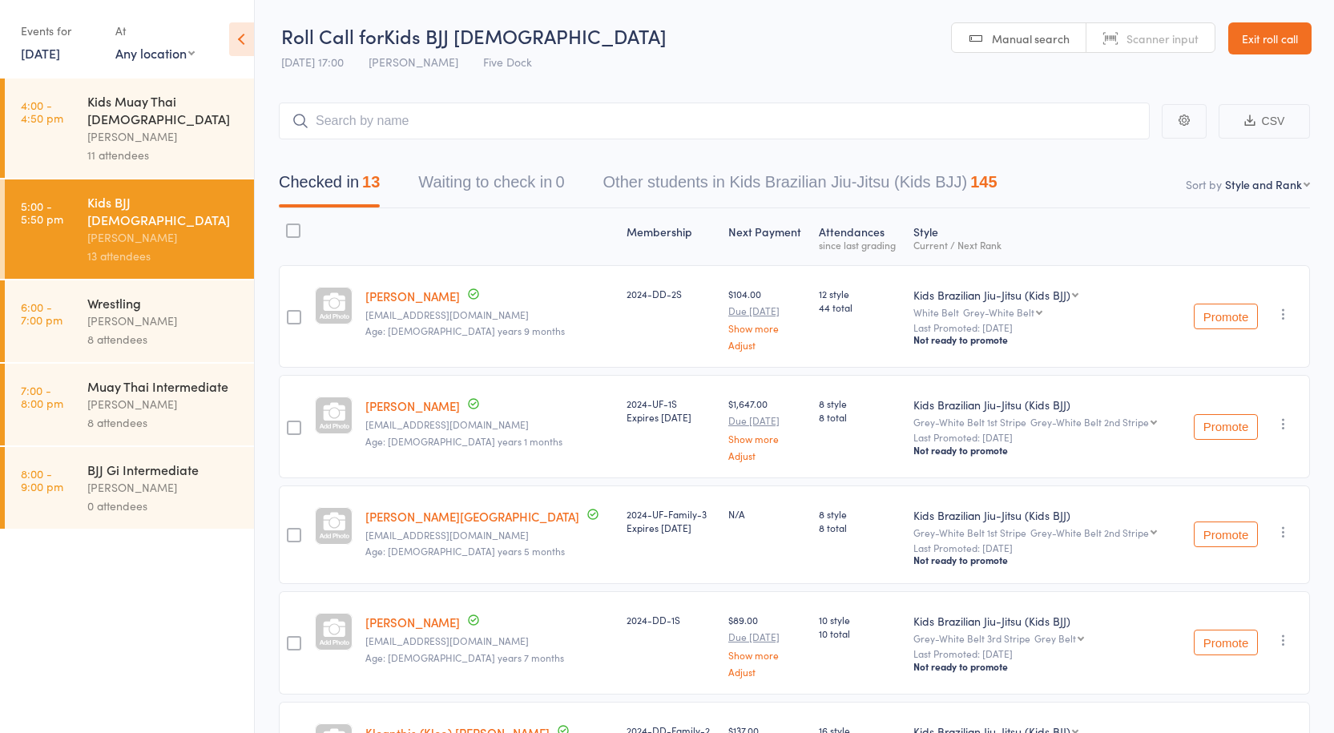
click at [203, 312] on div "Anthony Perosh" at bounding box center [163, 321] width 153 height 18
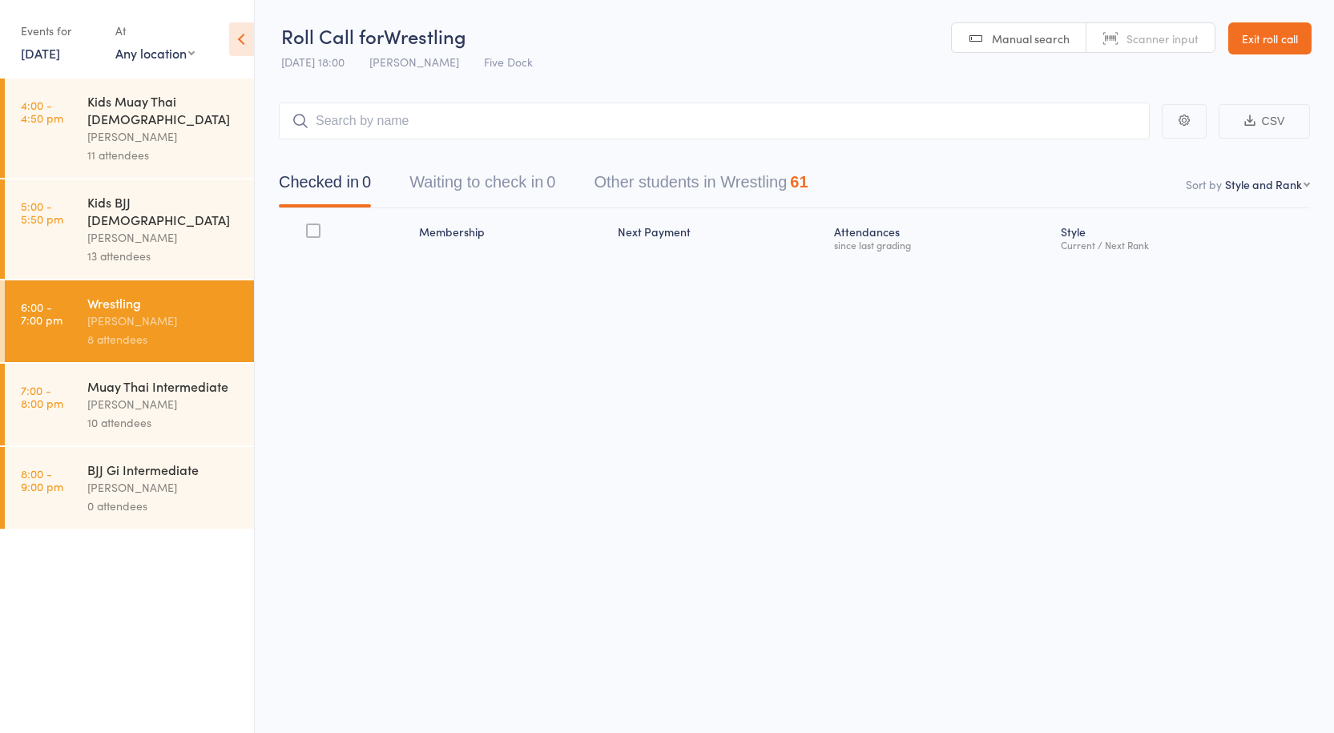
click at [183, 364] on div "Muay Thai Intermediate Anthony Perosh 10 attendees" at bounding box center [170, 405] width 167 height 82
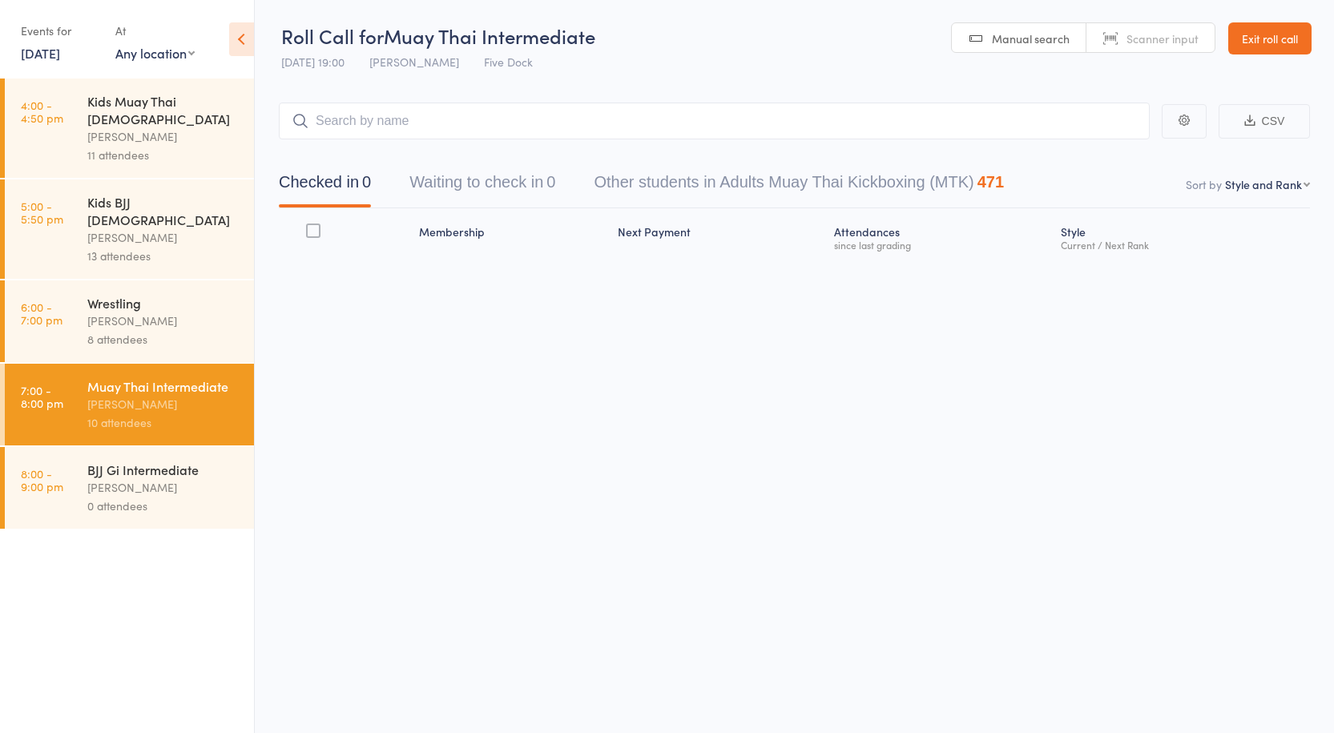
click at [167, 330] on div "8 attendees" at bounding box center [163, 339] width 153 height 18
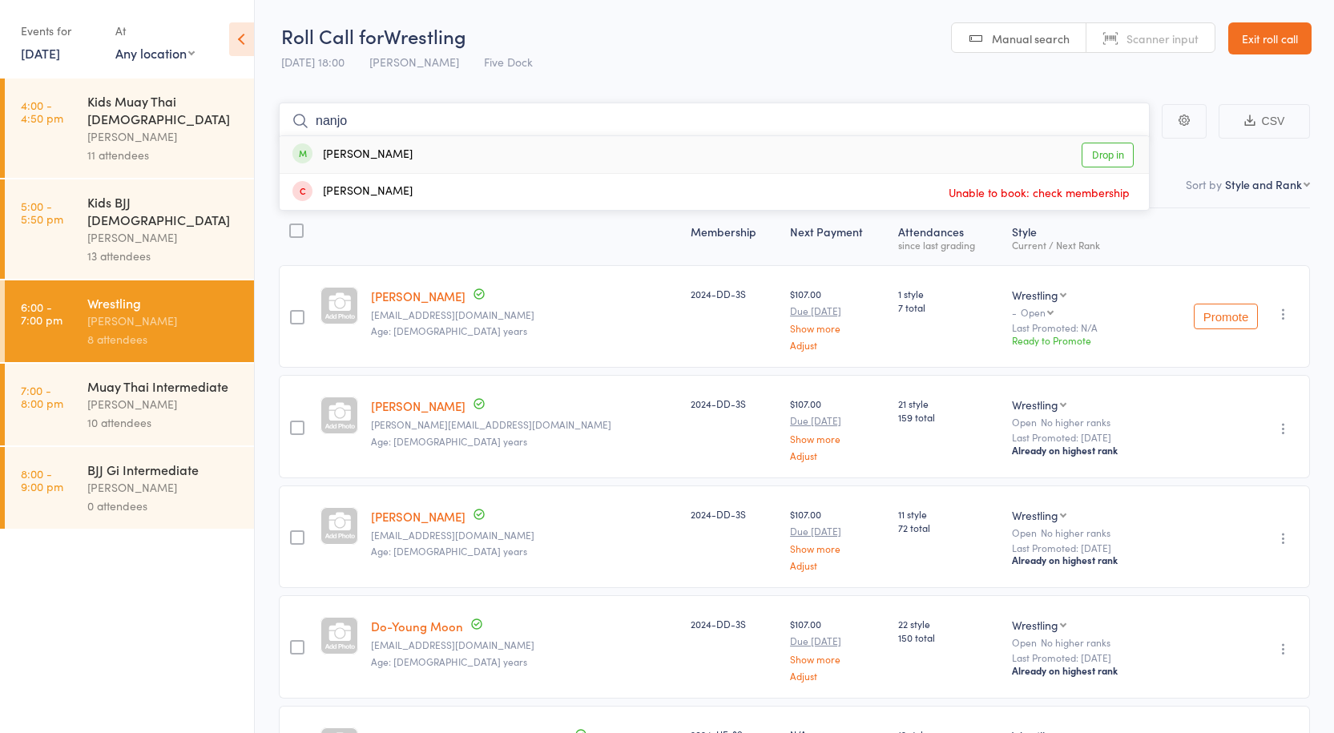
type input "nanjo"
click at [1113, 159] on link "Drop in" at bounding box center [1108, 155] width 52 height 25
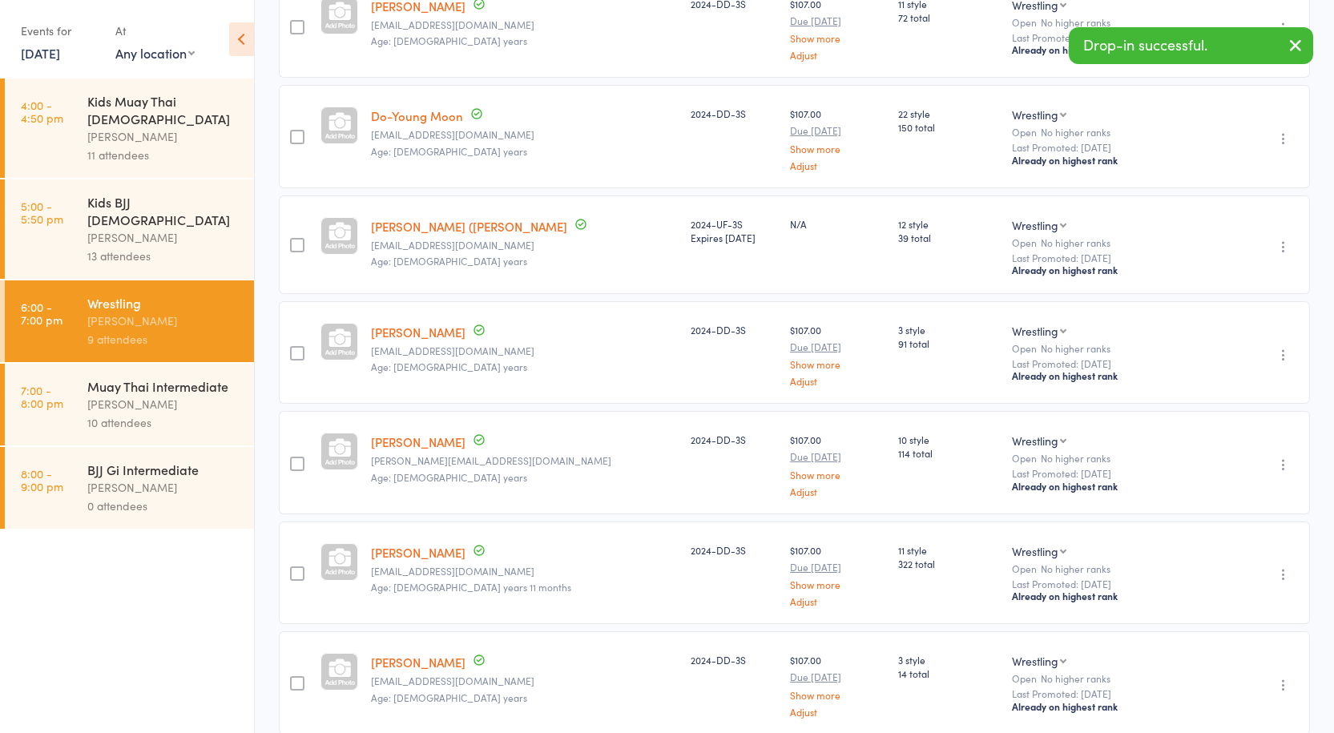
scroll to position [576, 0]
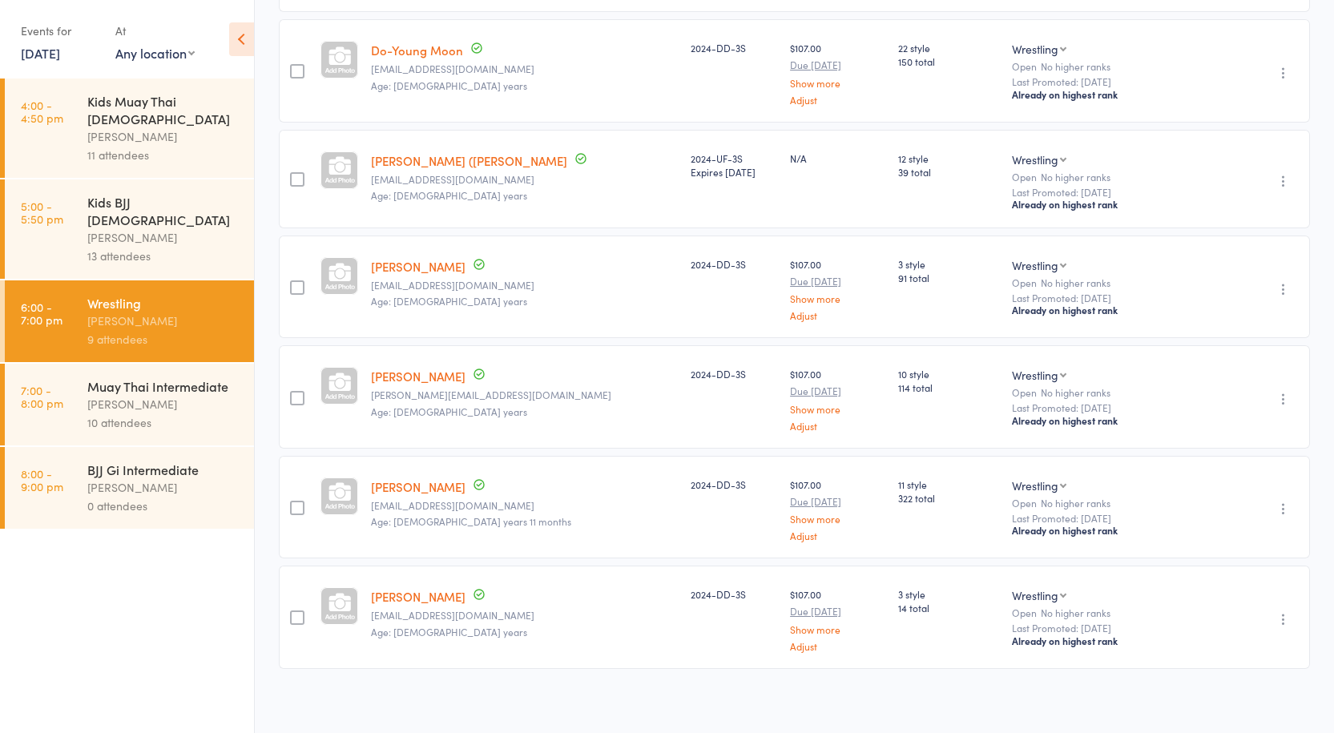
click at [203, 395] on div "Anthony Perosh" at bounding box center [163, 404] width 153 height 18
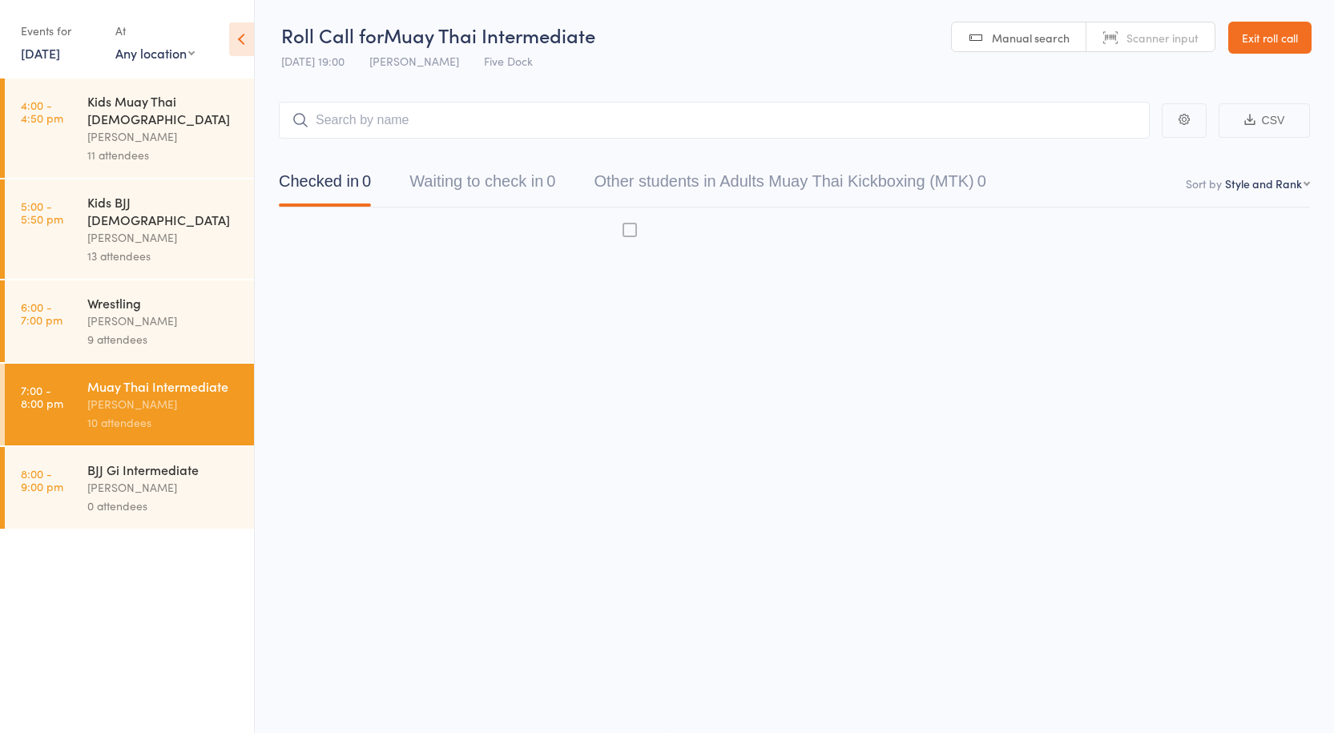
scroll to position [1, 0]
click at [138, 312] on div "Anthony Perosh" at bounding box center [163, 321] width 153 height 18
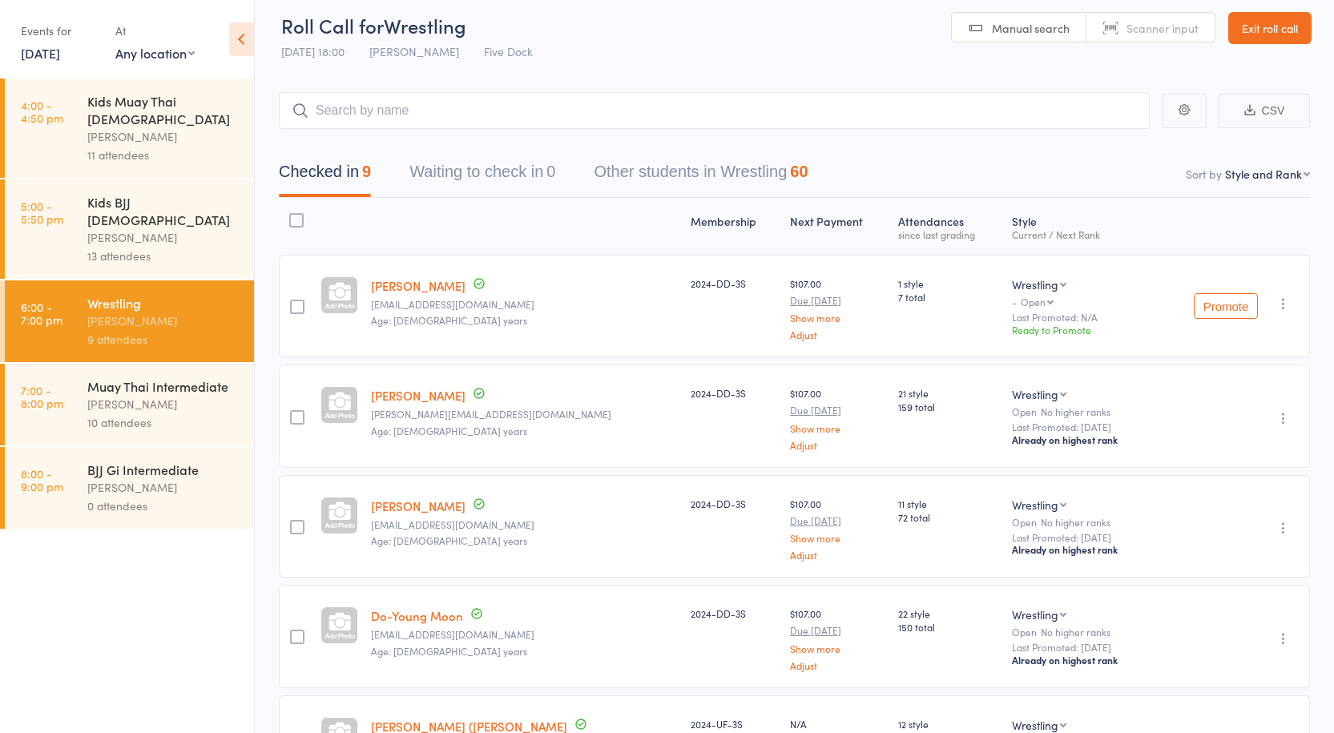
scroll to position [1, 0]
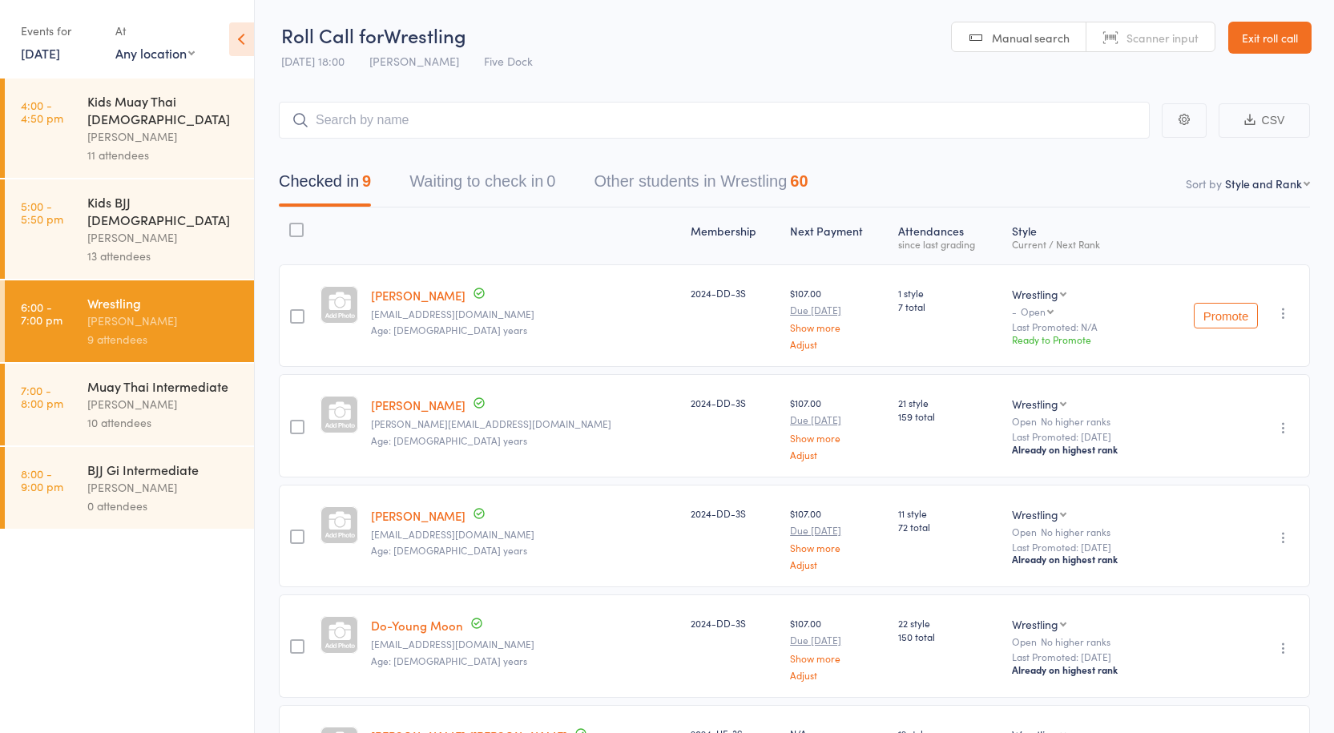
drag, startPoint x: 431, startPoint y: 299, endPoint x: 483, endPoint y: 270, distance: 59.5
click at [483, 270] on div "Levii Griffiths griffobra69@gmail.com Age: 36 years" at bounding box center [525, 315] width 320 height 103
click at [1275, 119] on button "CSV" at bounding box center [1264, 120] width 91 height 34
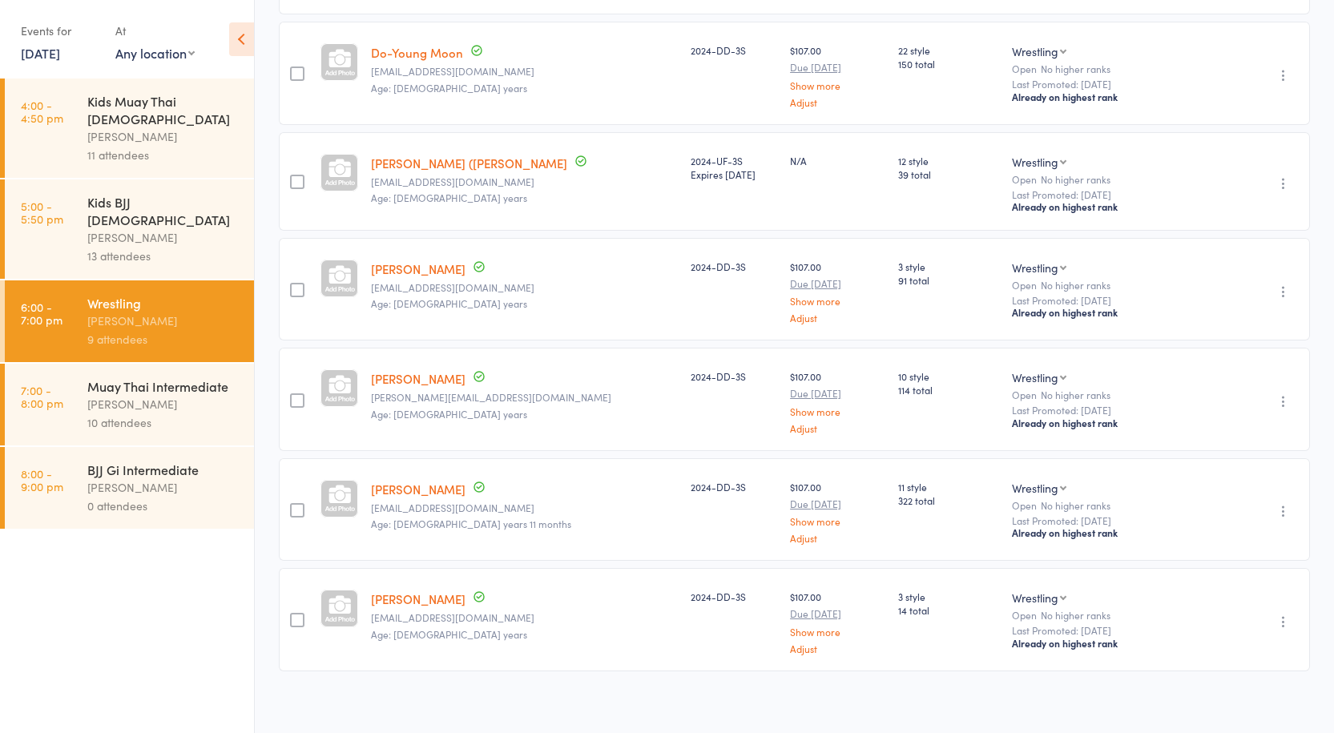
scroll to position [576, 0]
click at [123, 395] on div "Anthony Perosh" at bounding box center [163, 404] width 153 height 18
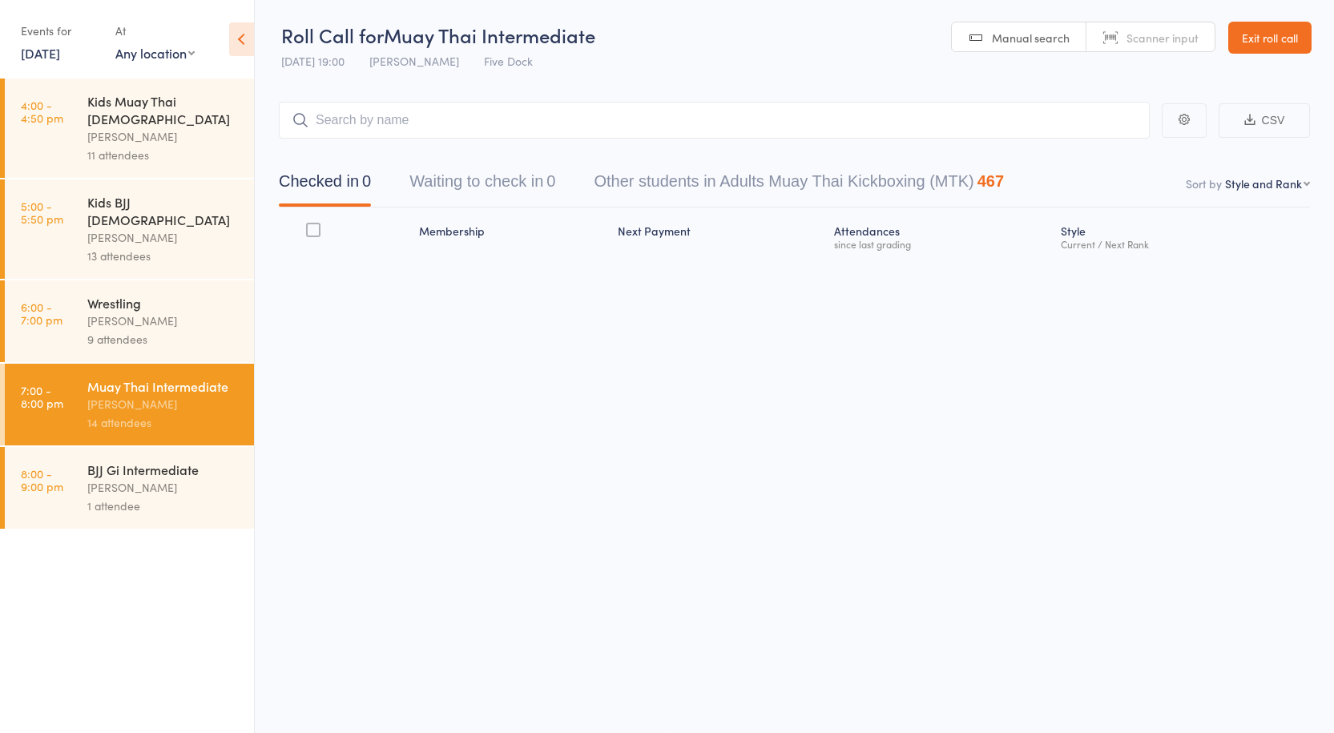
click at [142, 330] on div "9 attendees" at bounding box center [163, 339] width 153 height 18
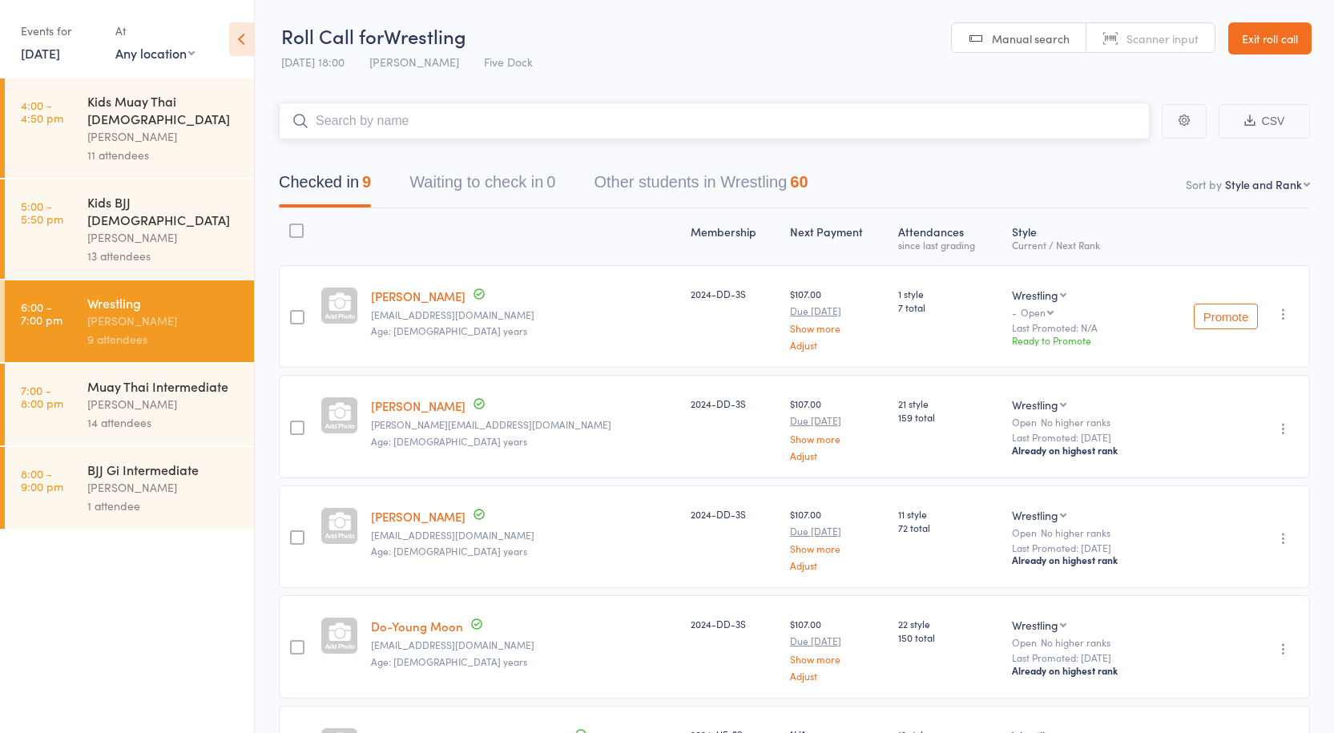
click at [481, 113] on input "search" at bounding box center [714, 121] width 871 height 37
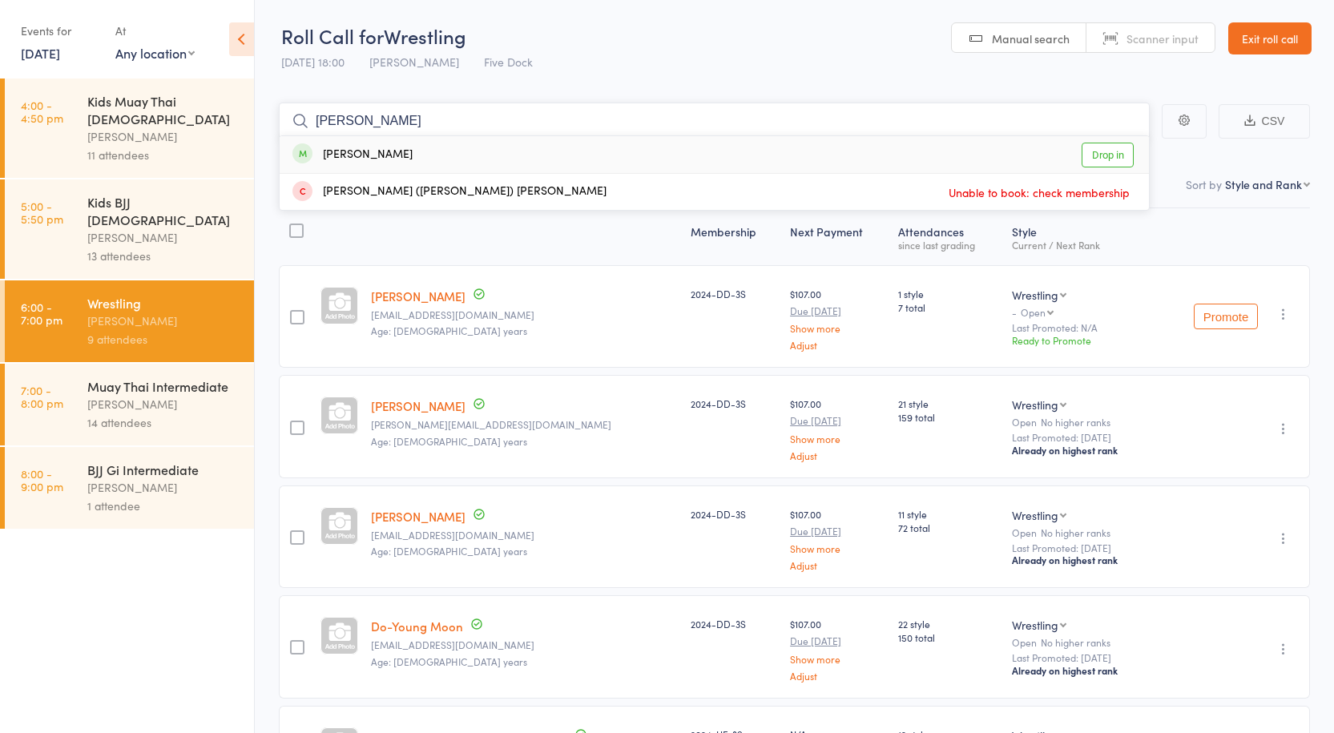
type input "toby"
click at [473, 143] on div "Toby Nguyen Drop in" at bounding box center [714, 154] width 869 height 37
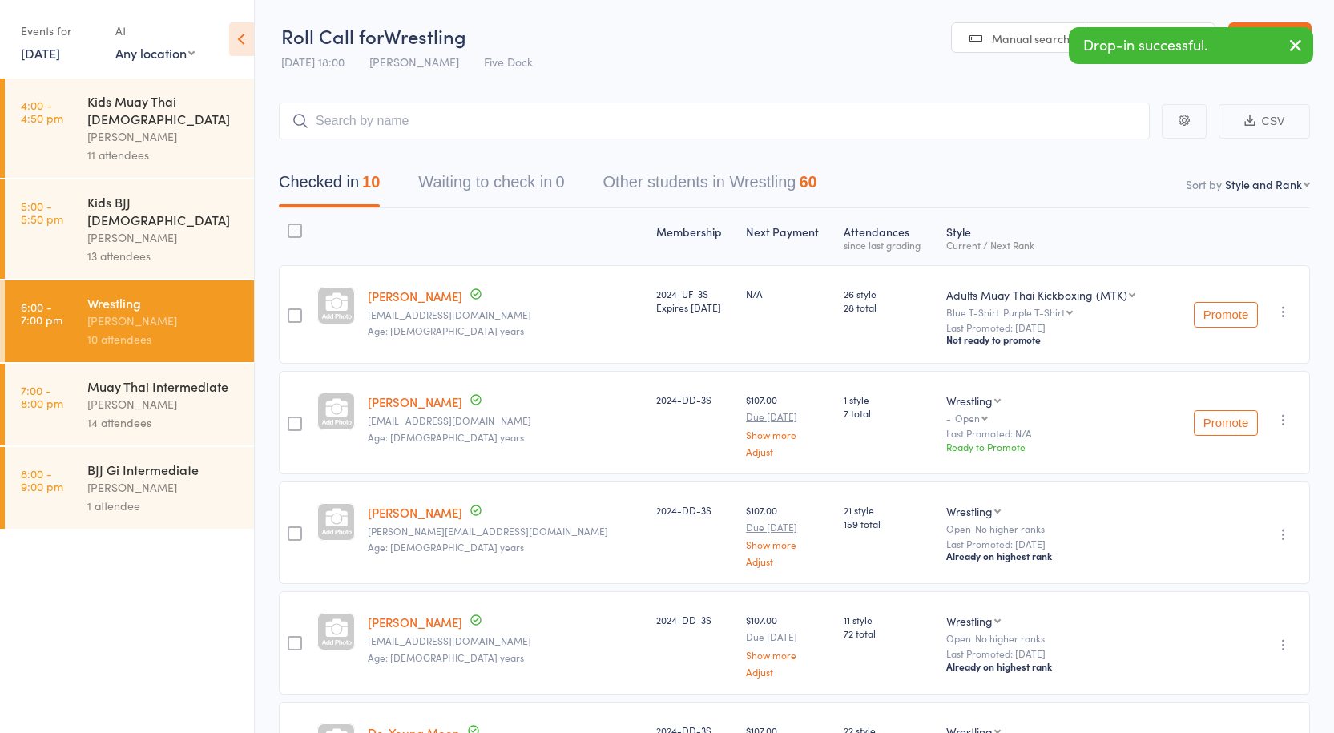
click at [111, 395] on div "Anthony Perosh" at bounding box center [163, 404] width 153 height 18
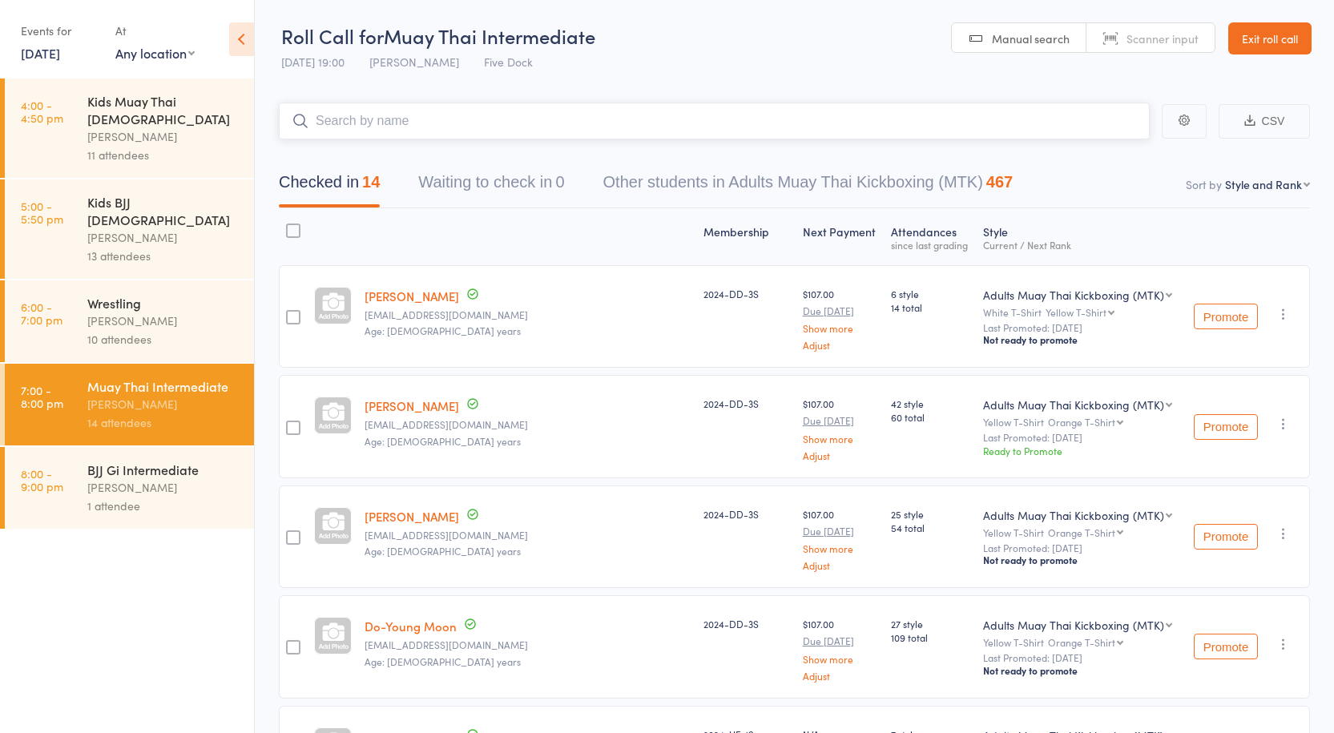
click at [348, 130] on input "search" at bounding box center [714, 121] width 871 height 37
paste input "Fehoko Fotofili"
type input "Fehoko Fotofili"
click at [1096, 155] on link "Drop in" at bounding box center [1108, 155] width 52 height 25
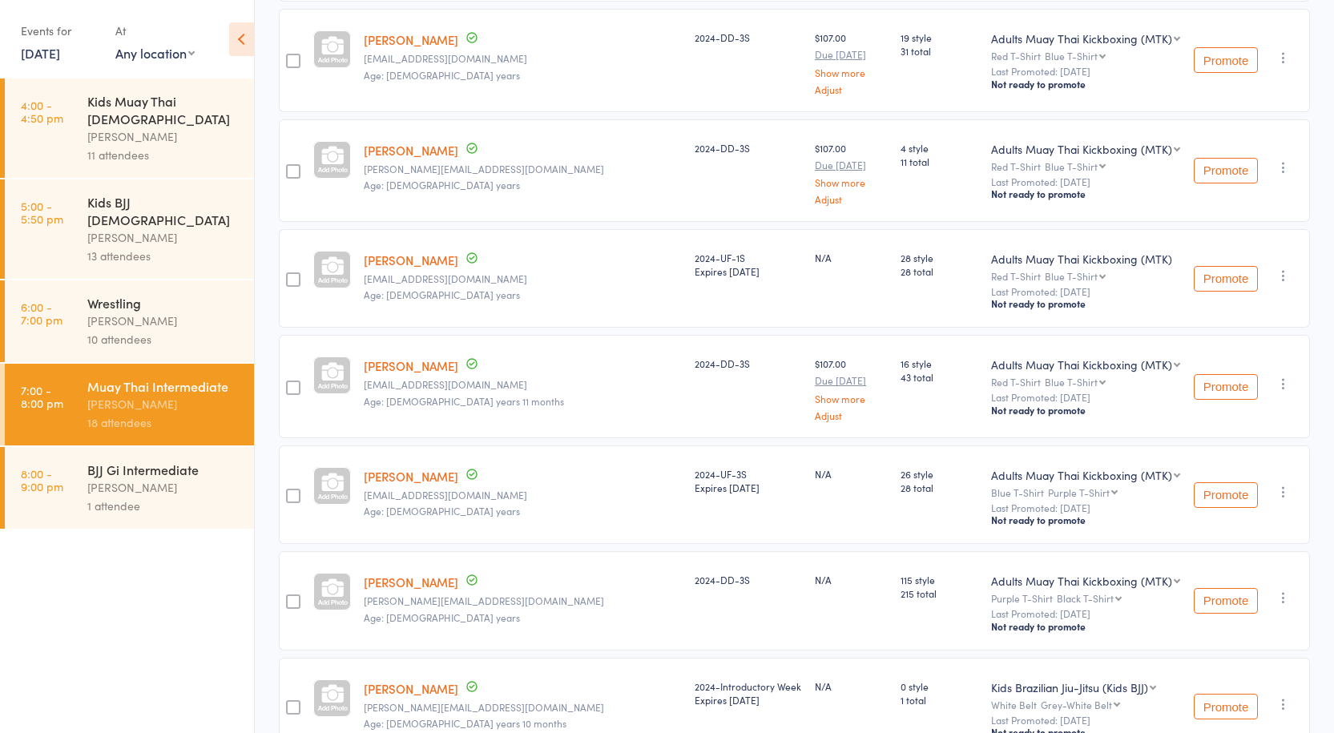
scroll to position [1535, 0]
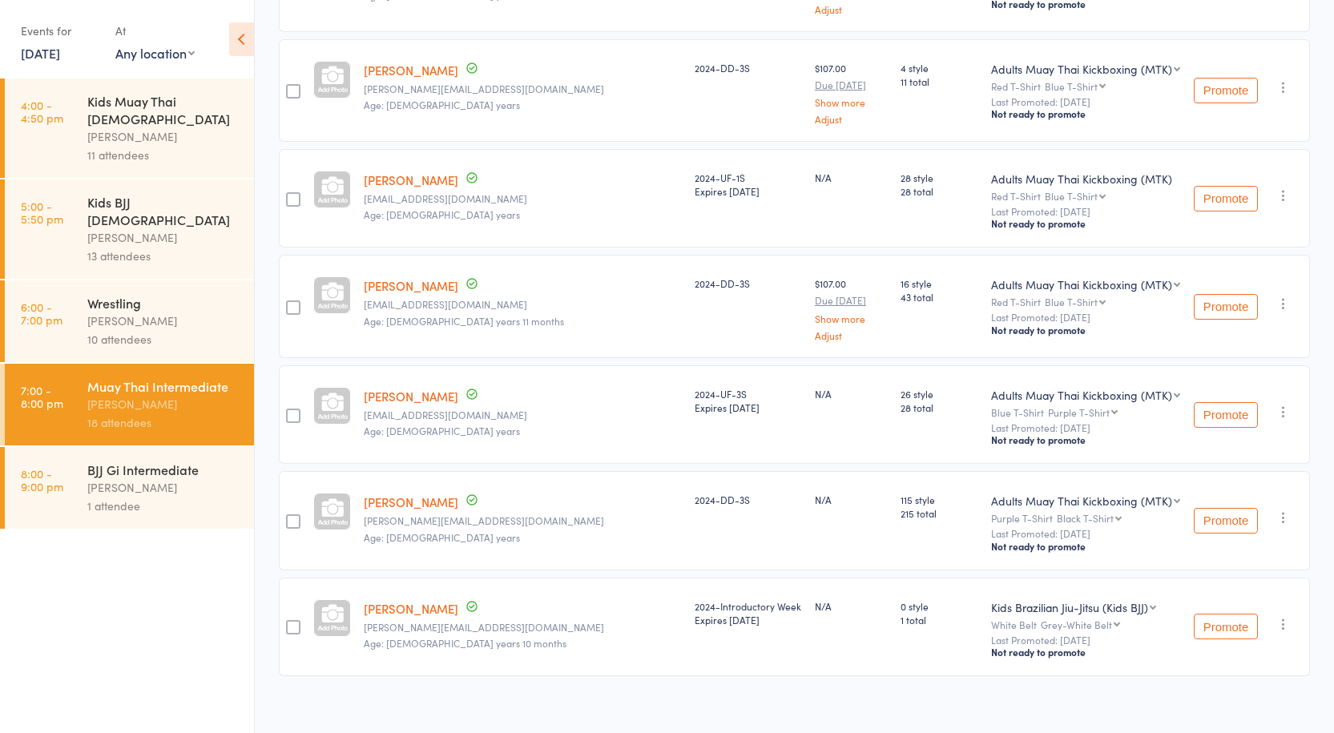
click at [402, 600] on link "Fehoko Fotofili" at bounding box center [411, 608] width 95 height 17
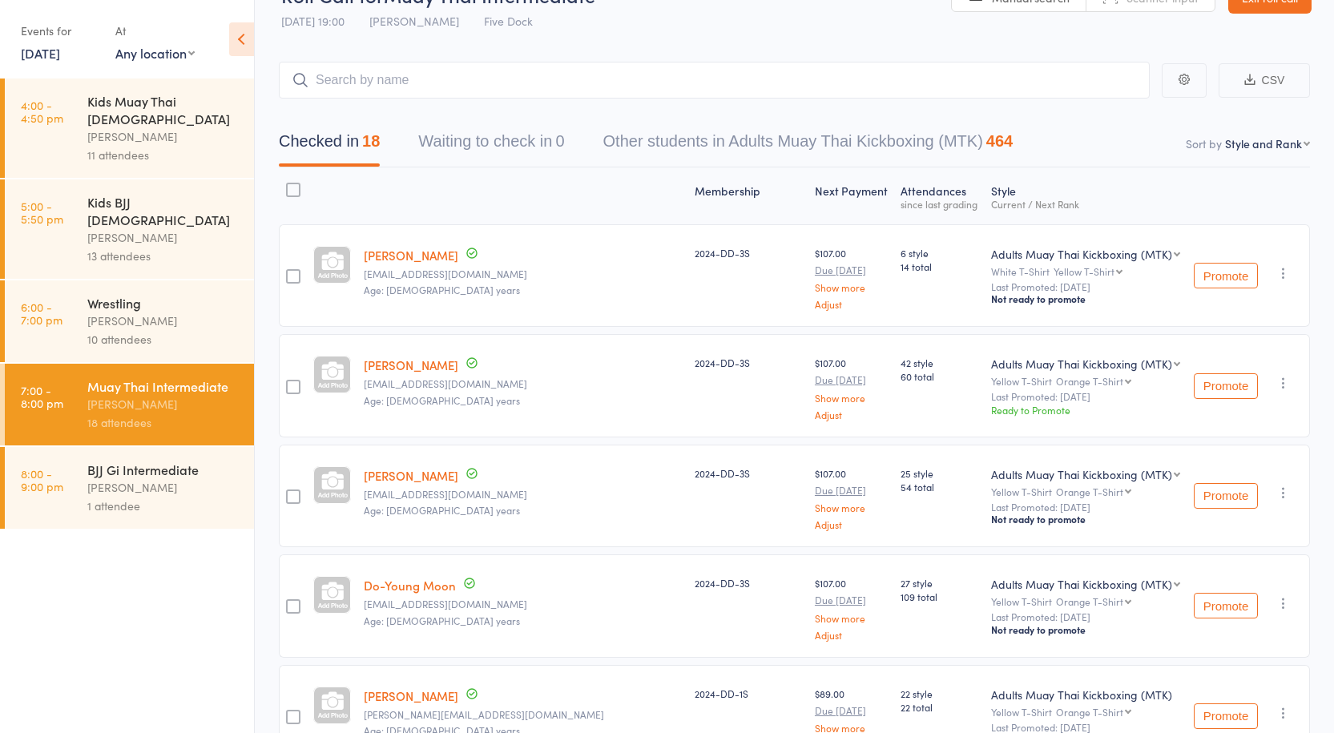
scroll to position [0, 0]
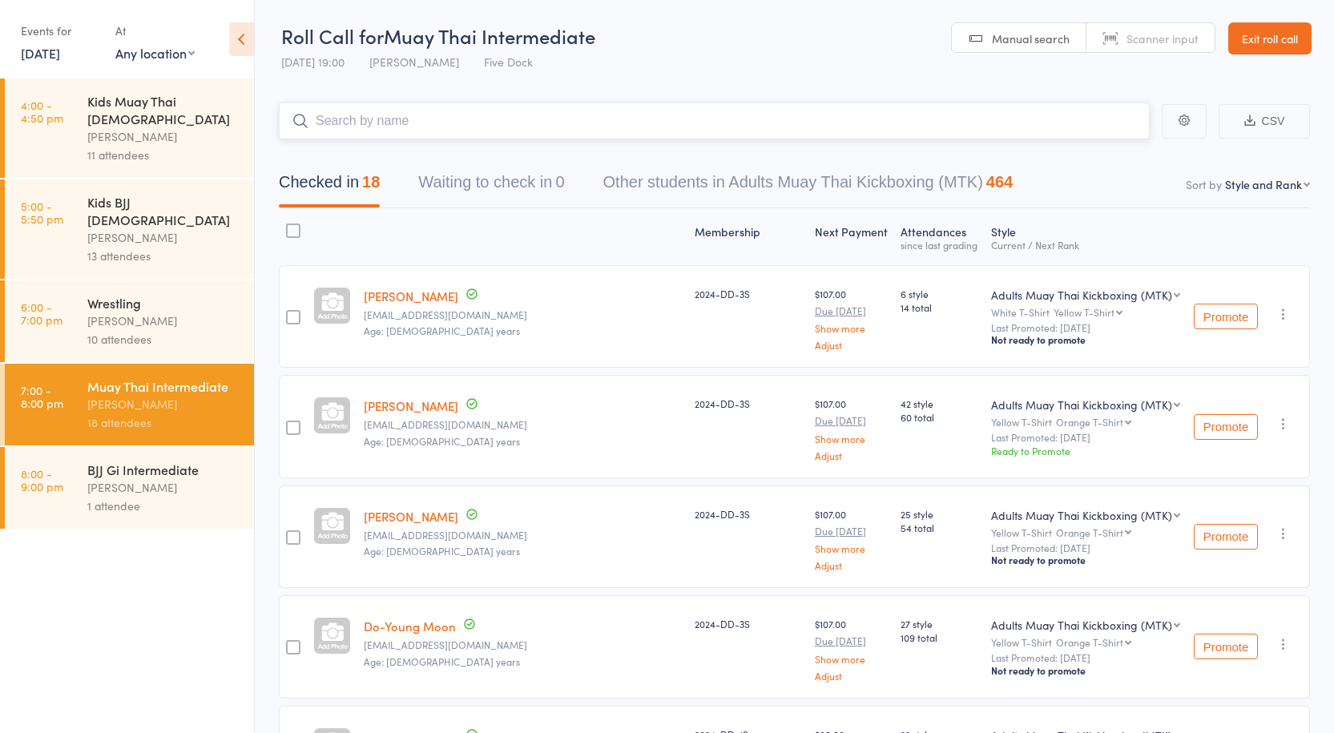
click at [494, 112] on input "search" at bounding box center [714, 121] width 871 height 37
type input "nanjo"
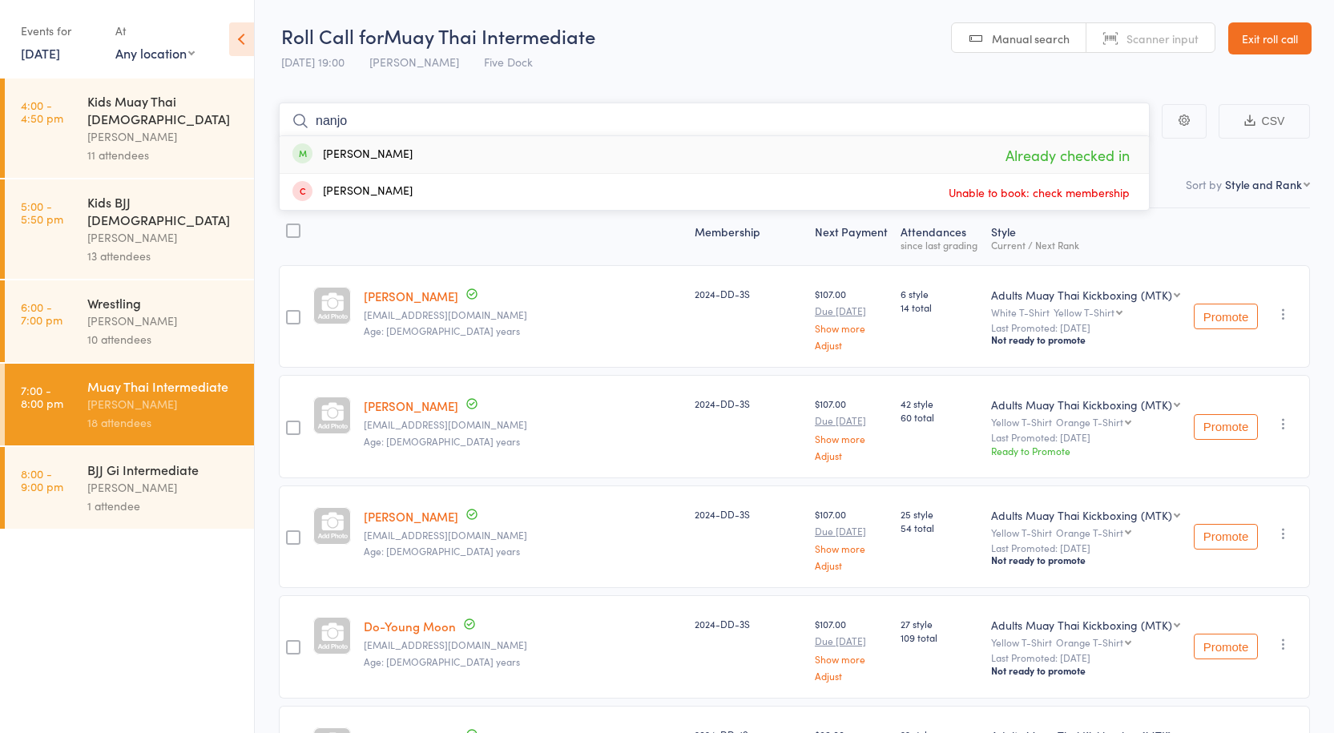
click at [345, 117] on input "nanjo" at bounding box center [714, 121] width 871 height 37
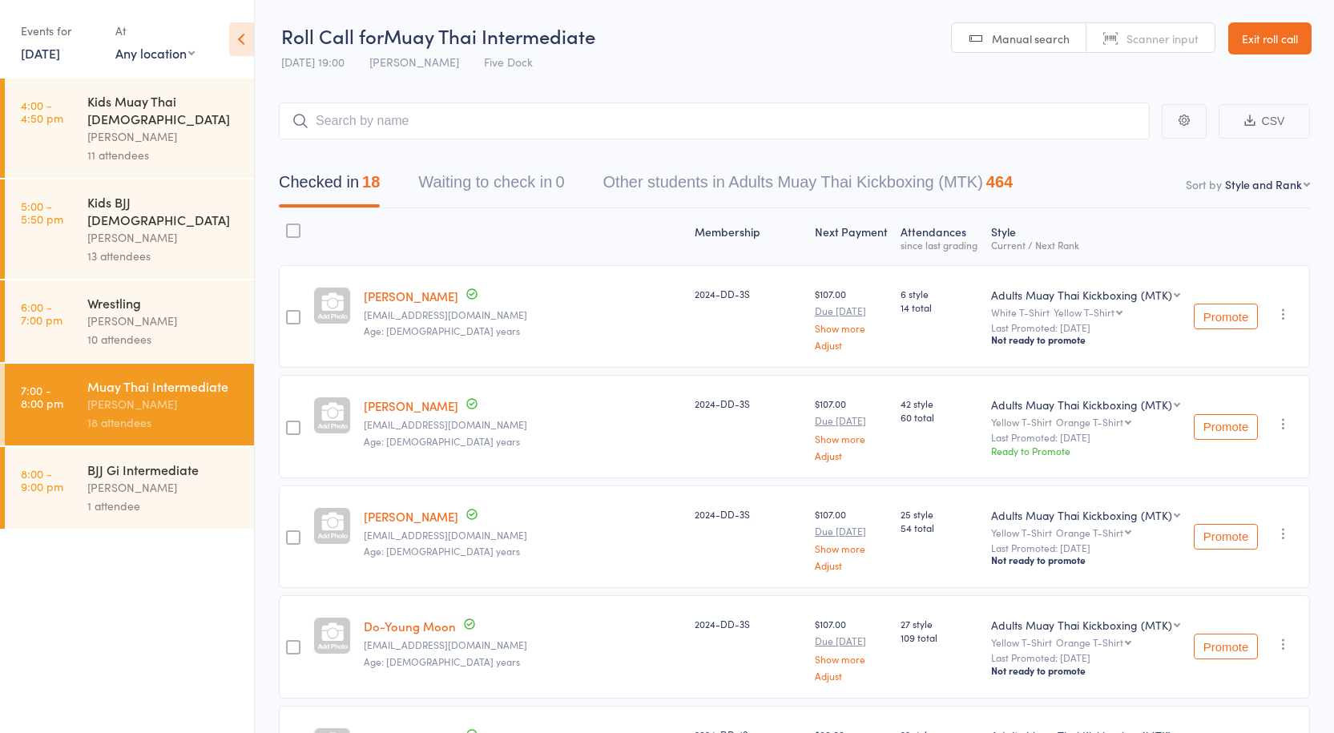
click at [115, 497] on div "1 attendee" at bounding box center [163, 506] width 153 height 18
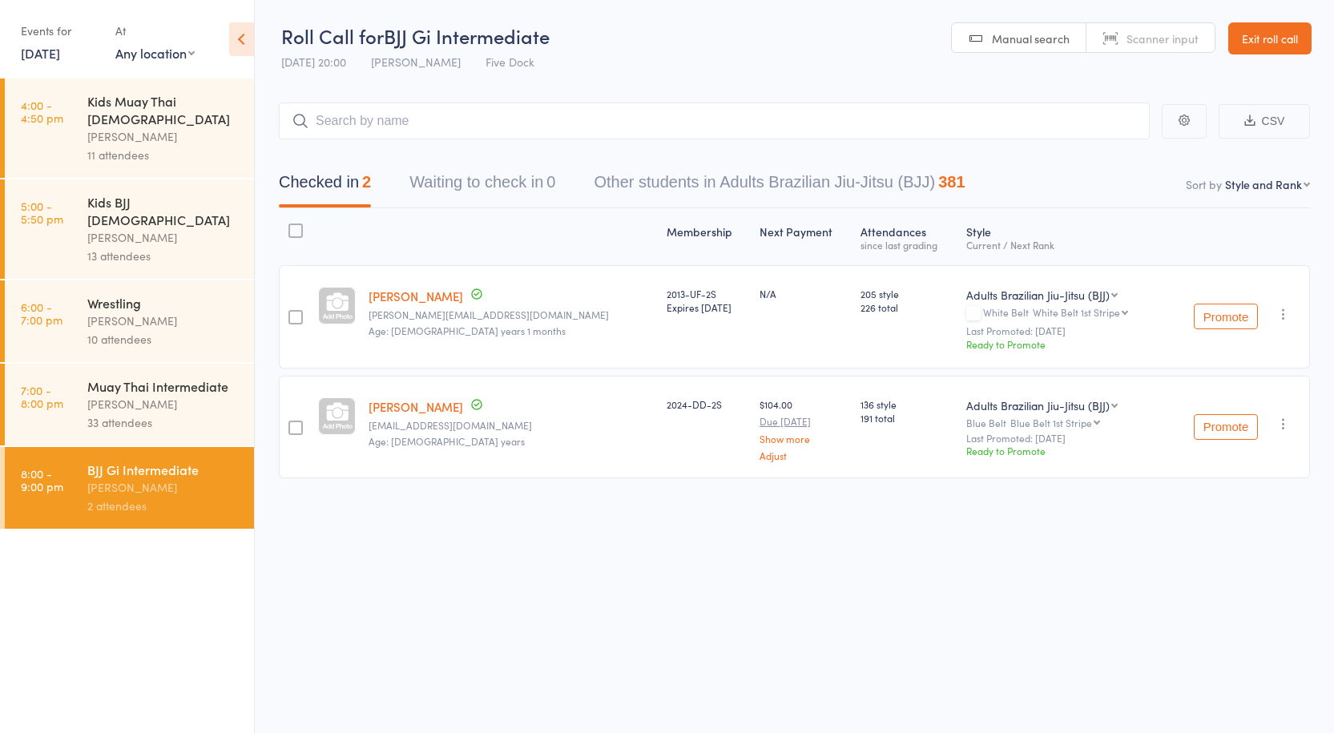
click at [162, 413] on div "33 attendees" at bounding box center [163, 422] width 153 height 18
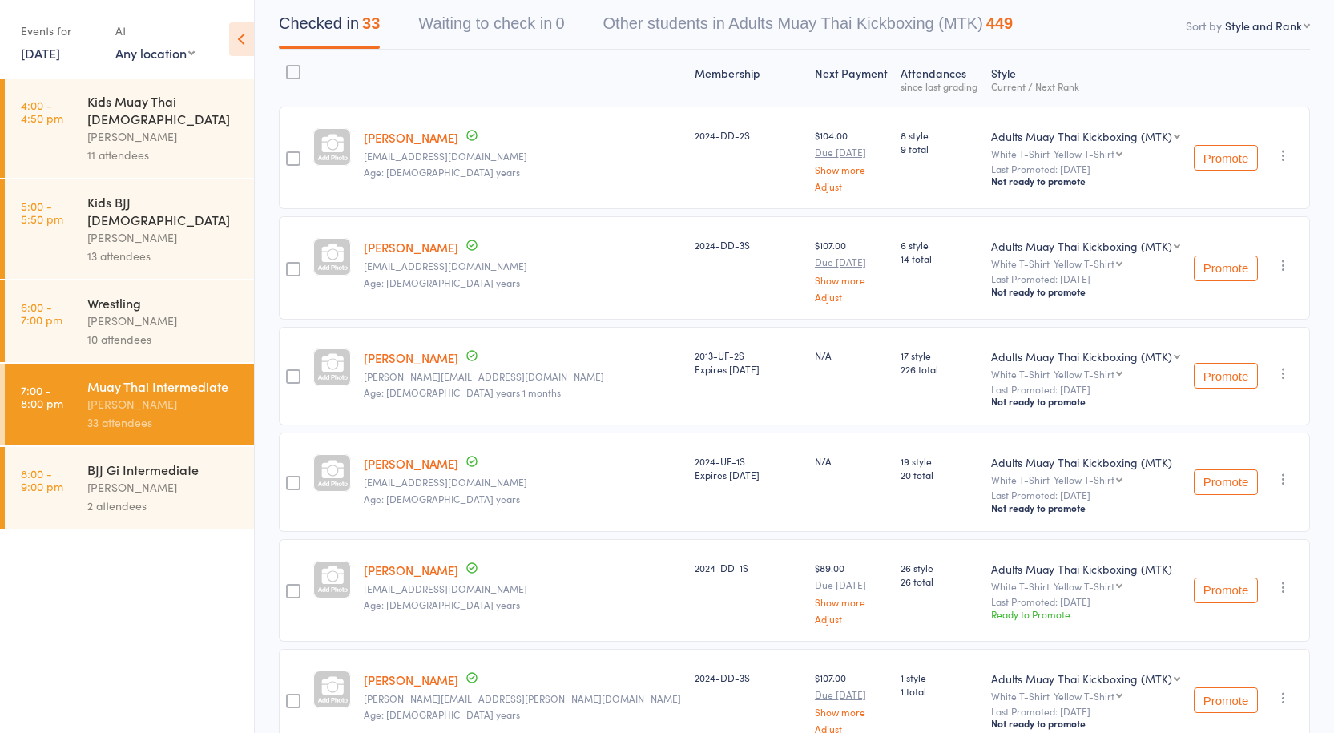
scroll to position [160, 0]
click at [107, 461] on div "BJJ Gi Intermediate" at bounding box center [163, 470] width 153 height 18
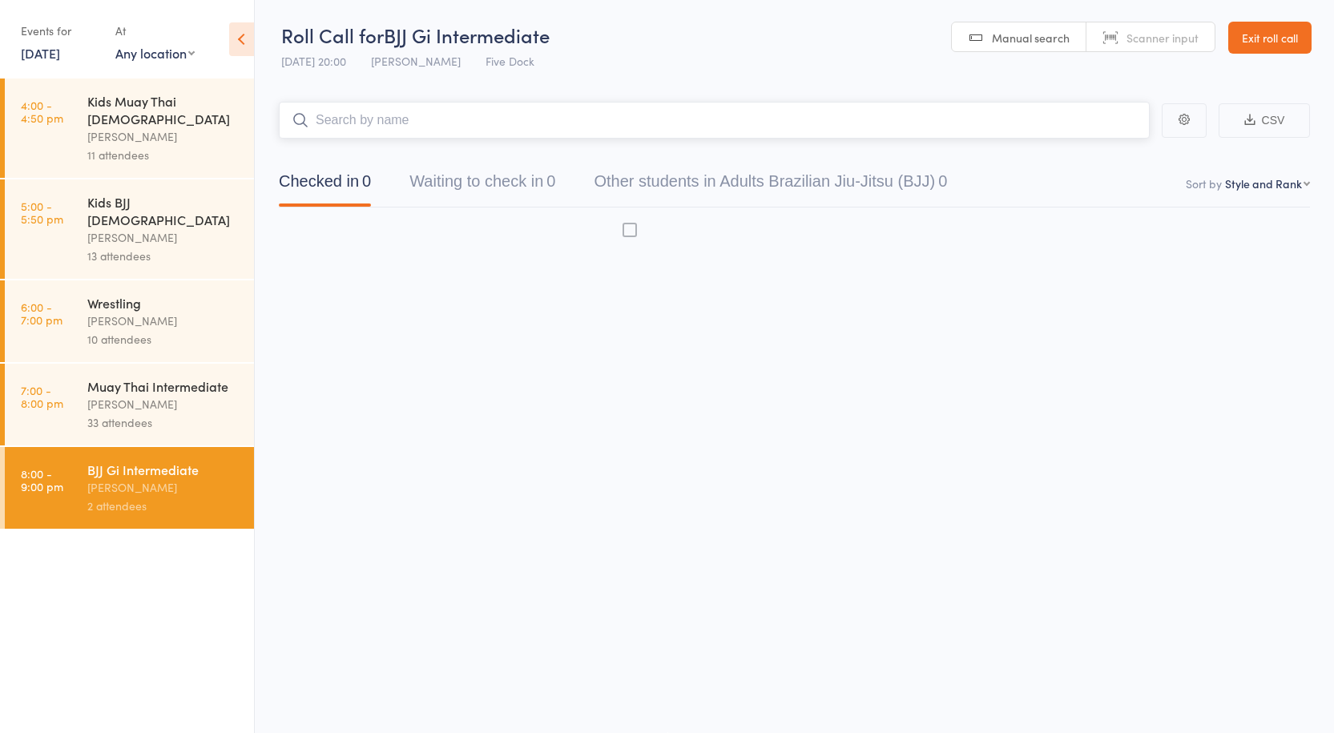
scroll to position [1, 0]
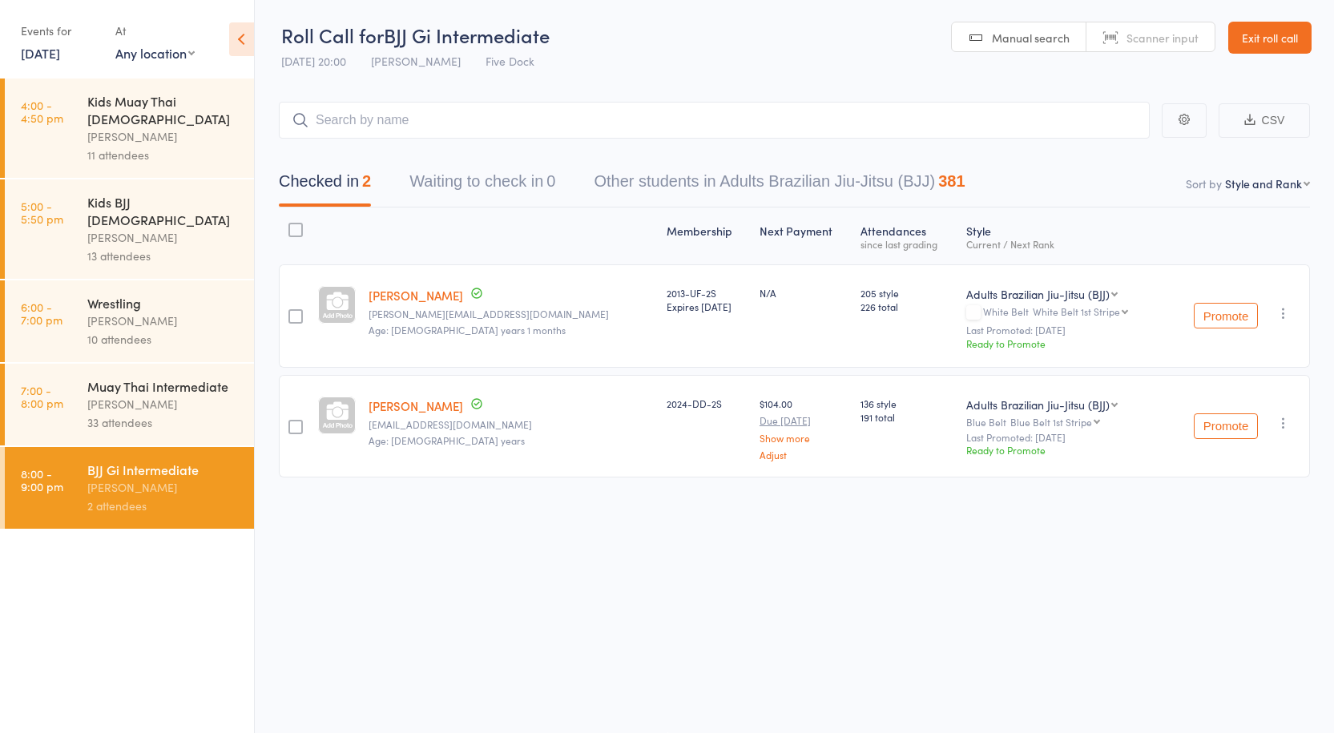
click at [127, 413] on div "33 attendees" at bounding box center [163, 422] width 153 height 18
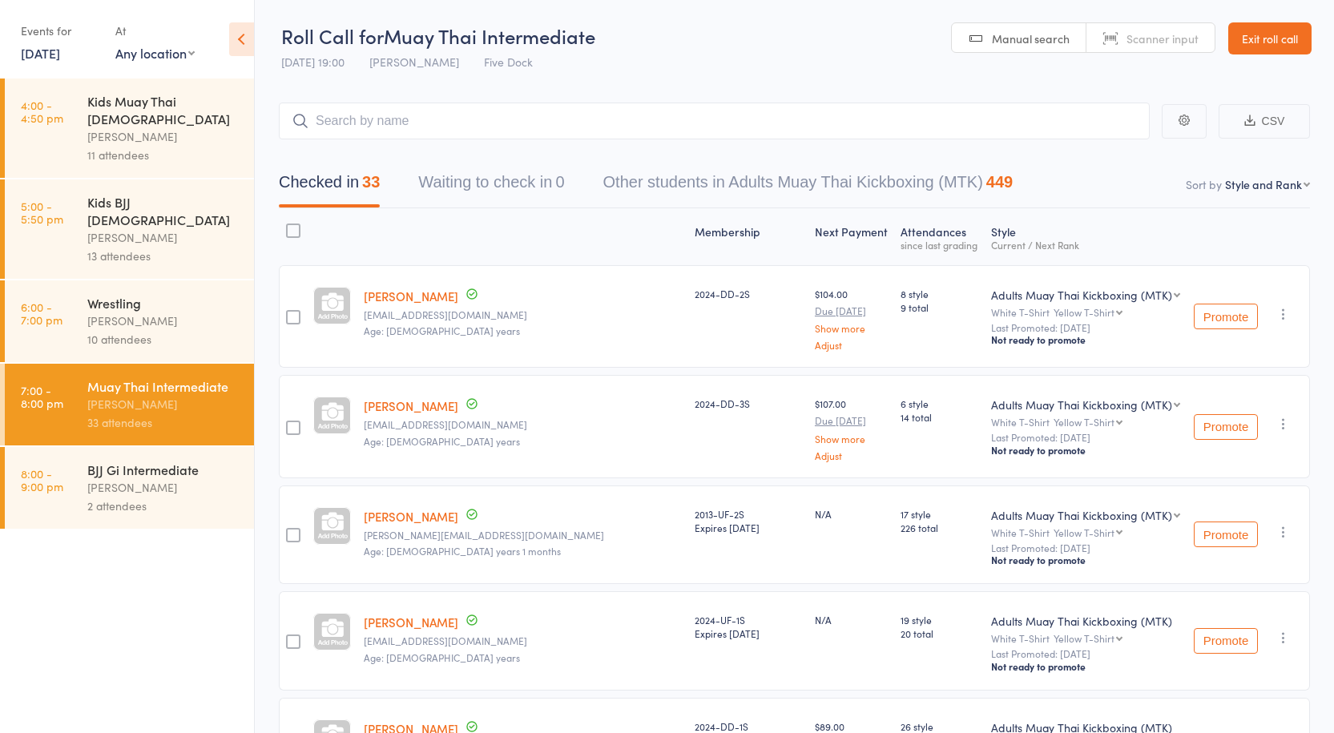
click at [1225, 184] on div "Sort by Style and Rank First name Last name Birthday today? Behind on payments?…" at bounding box center [1248, 184] width 124 height 16
click at [393, 302] on link "Jorge-pierre Eid" at bounding box center [411, 296] width 95 height 17
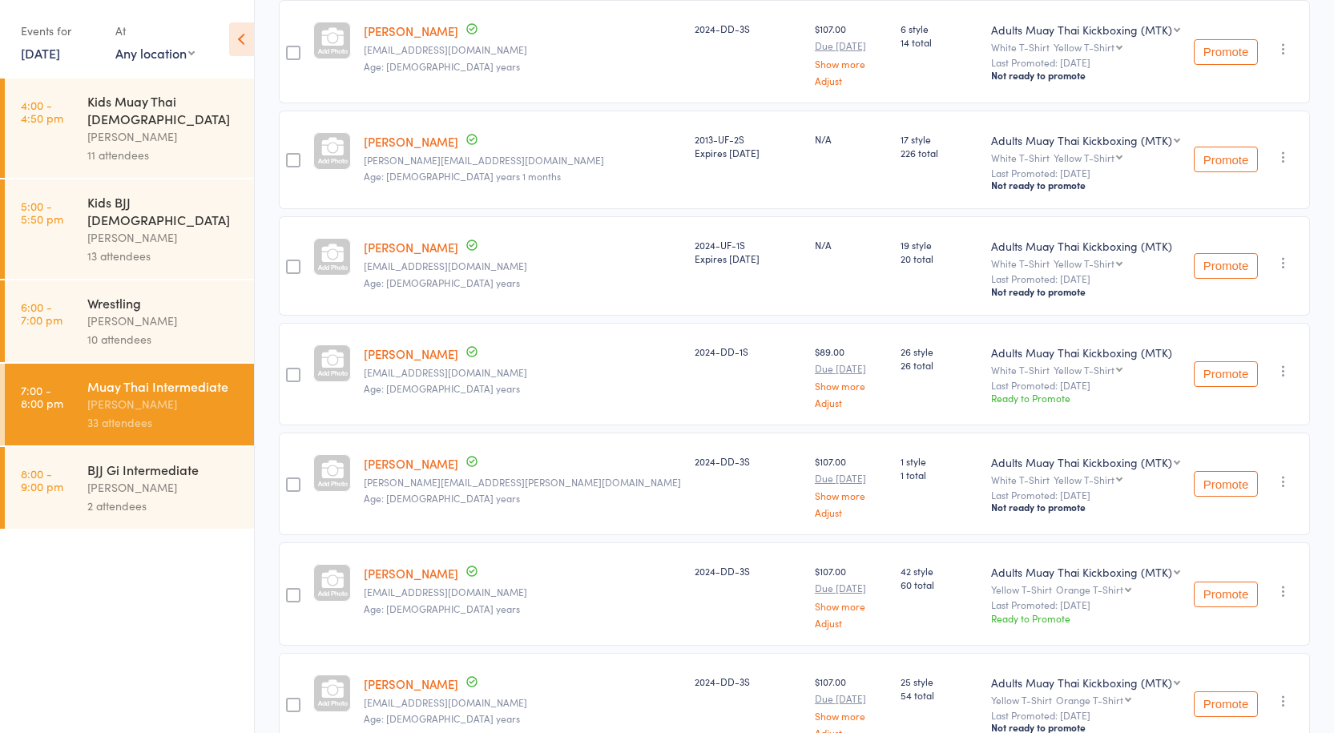
scroll to position [401, 0]
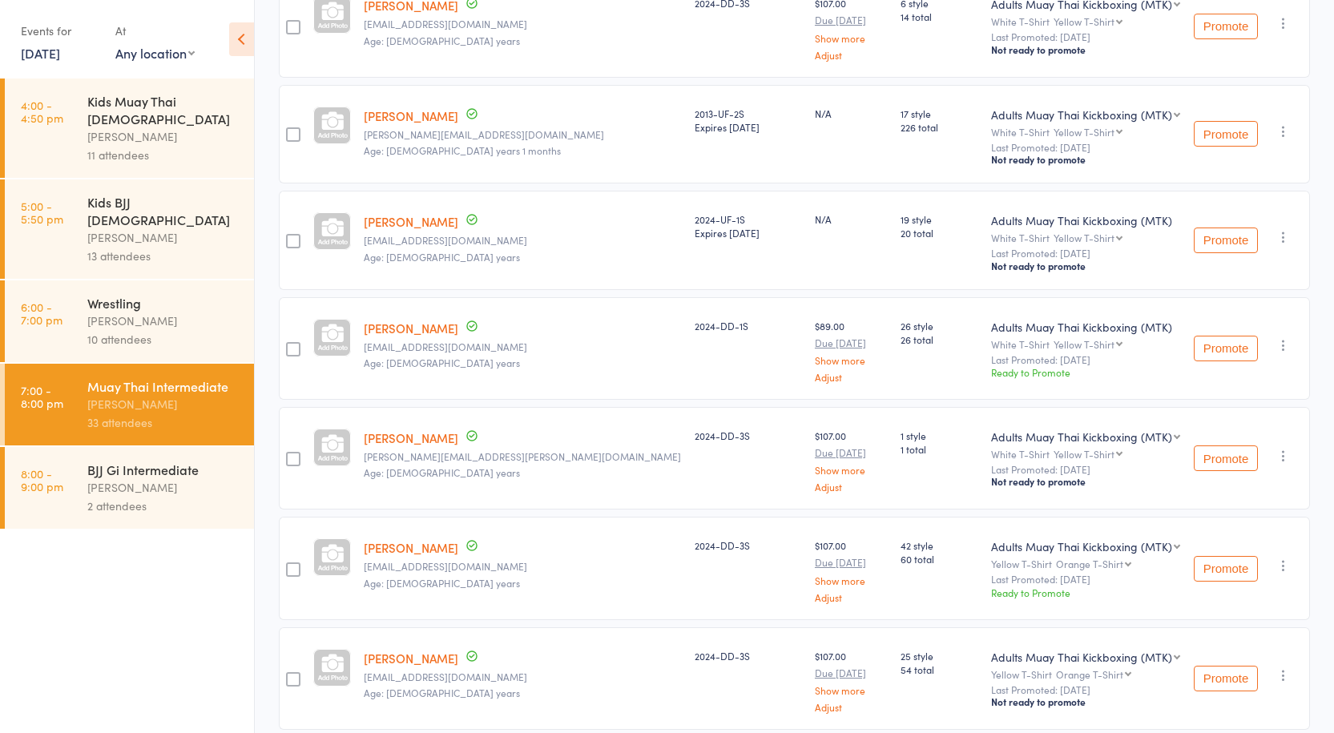
click at [394, 437] on link "Jacob Bonner" at bounding box center [411, 437] width 95 height 17
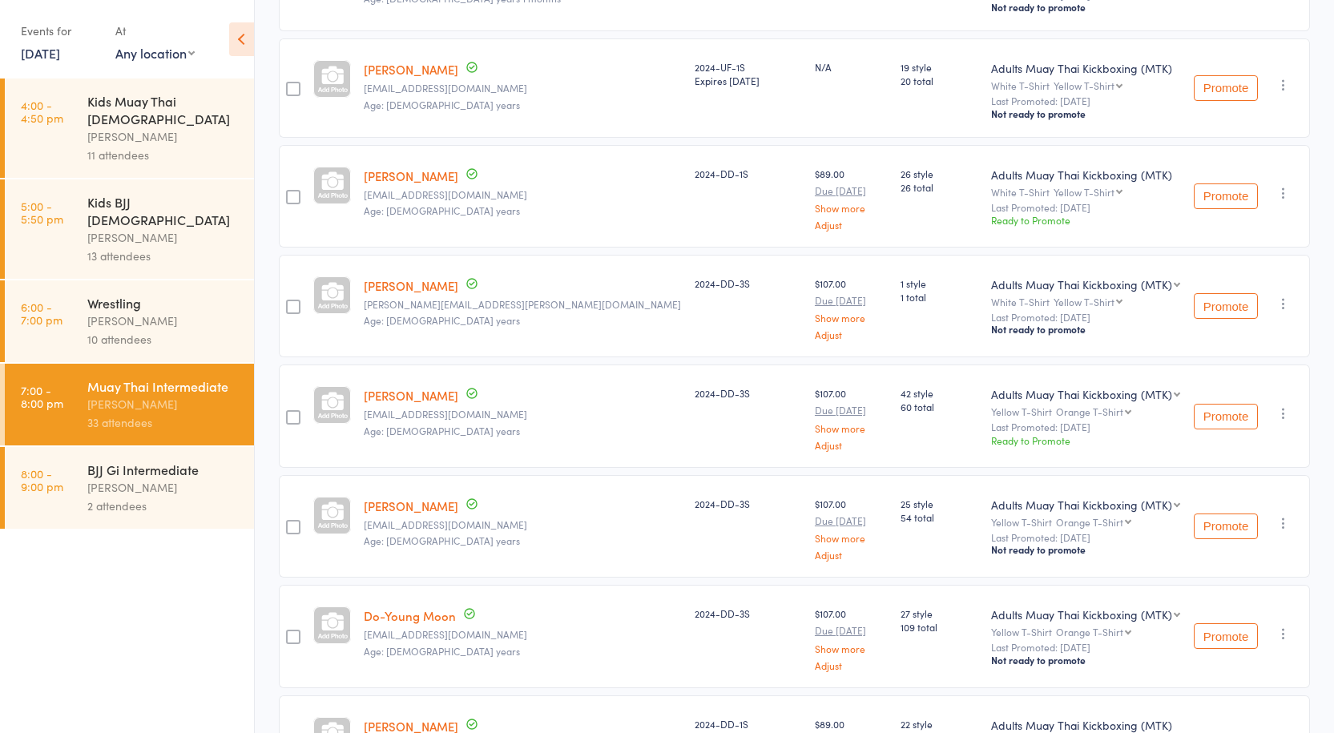
scroll to position [561, 0]
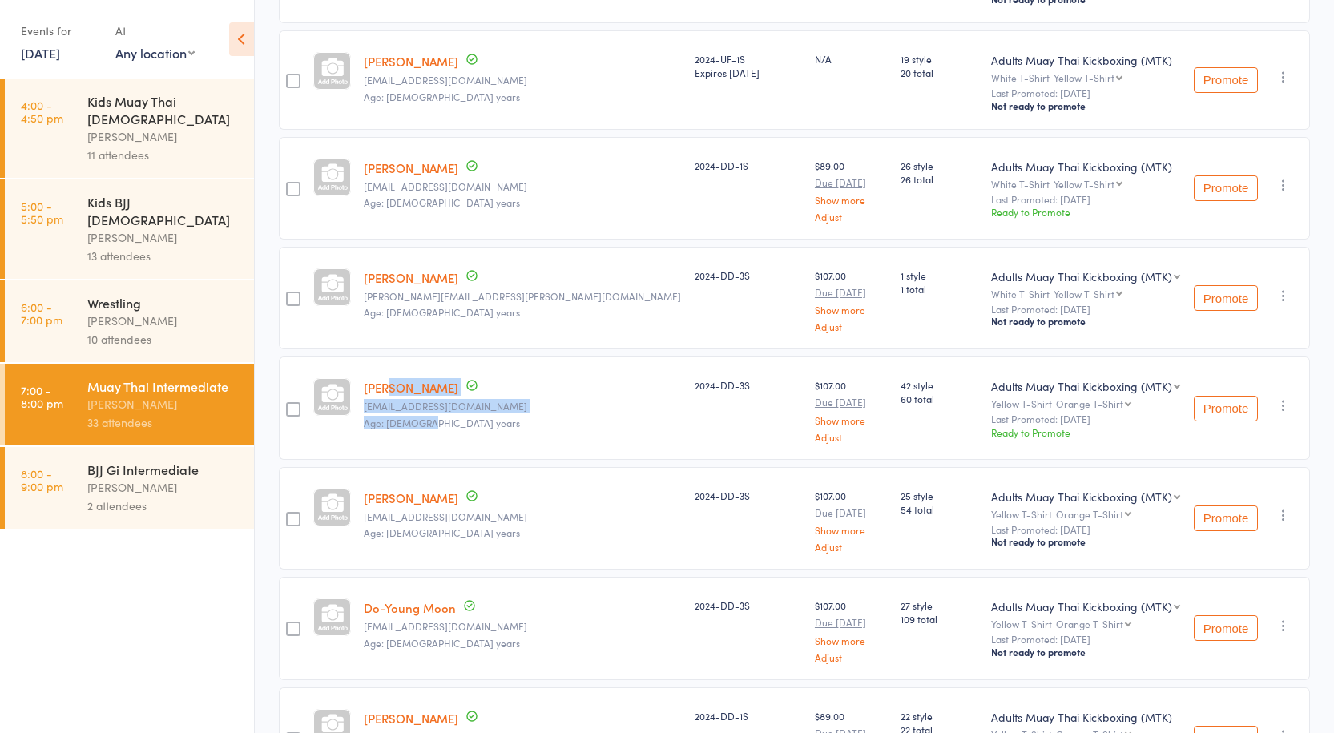
click at [389, 388] on link "Thomas Ryan" at bounding box center [411, 387] width 95 height 17
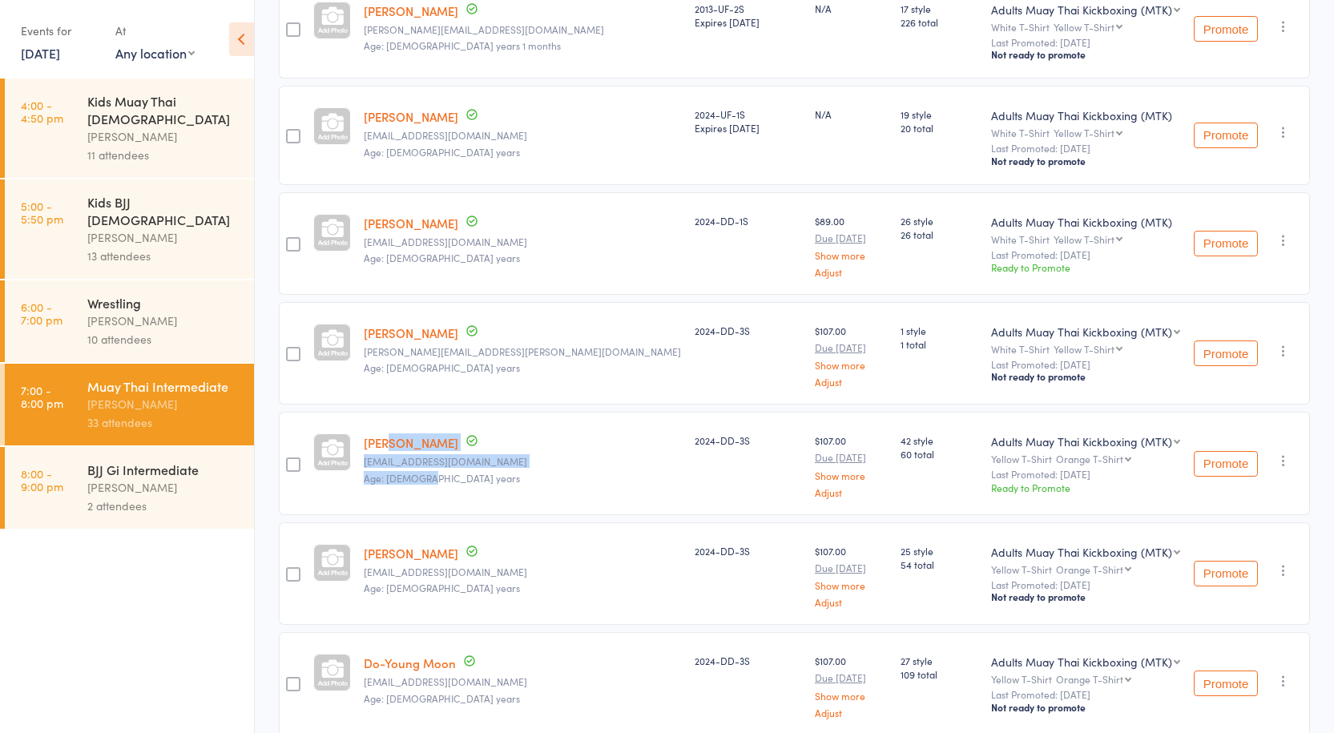
scroll to position [481, 0]
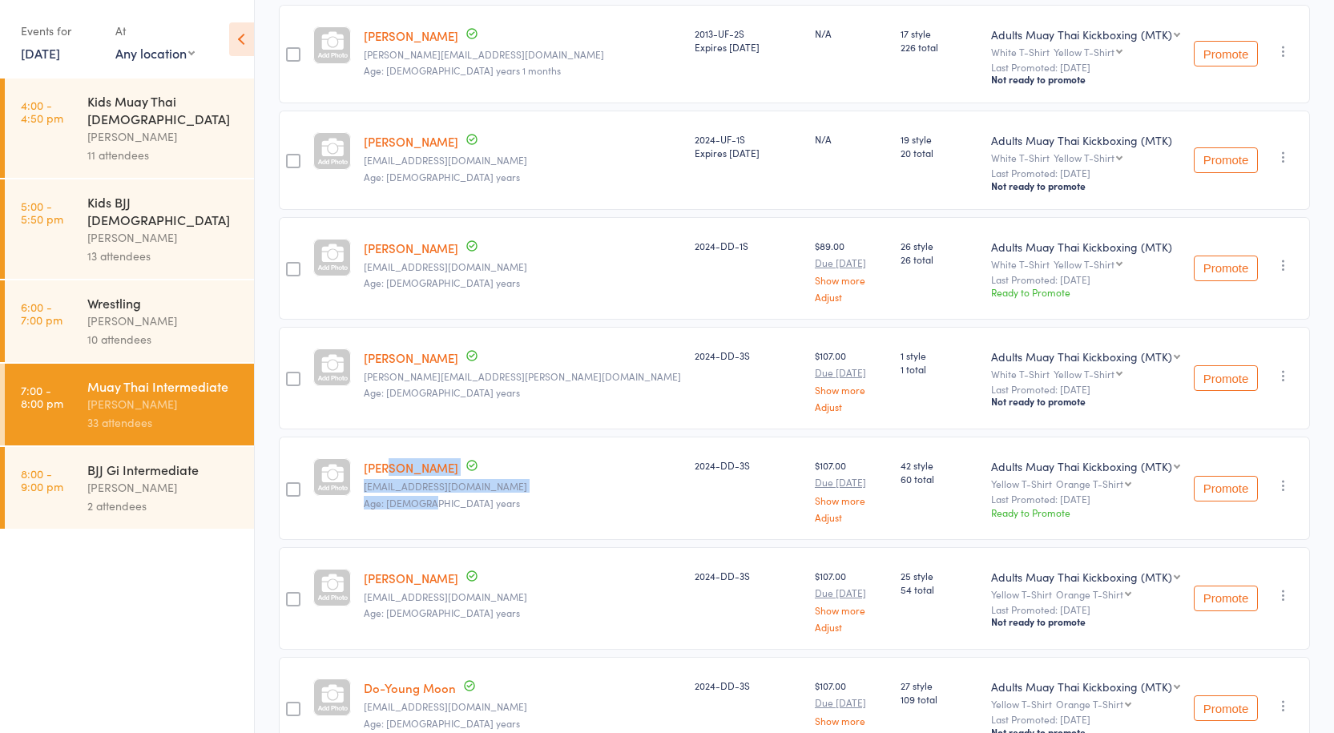
click at [163, 497] on div "2 attendees" at bounding box center [163, 506] width 153 height 18
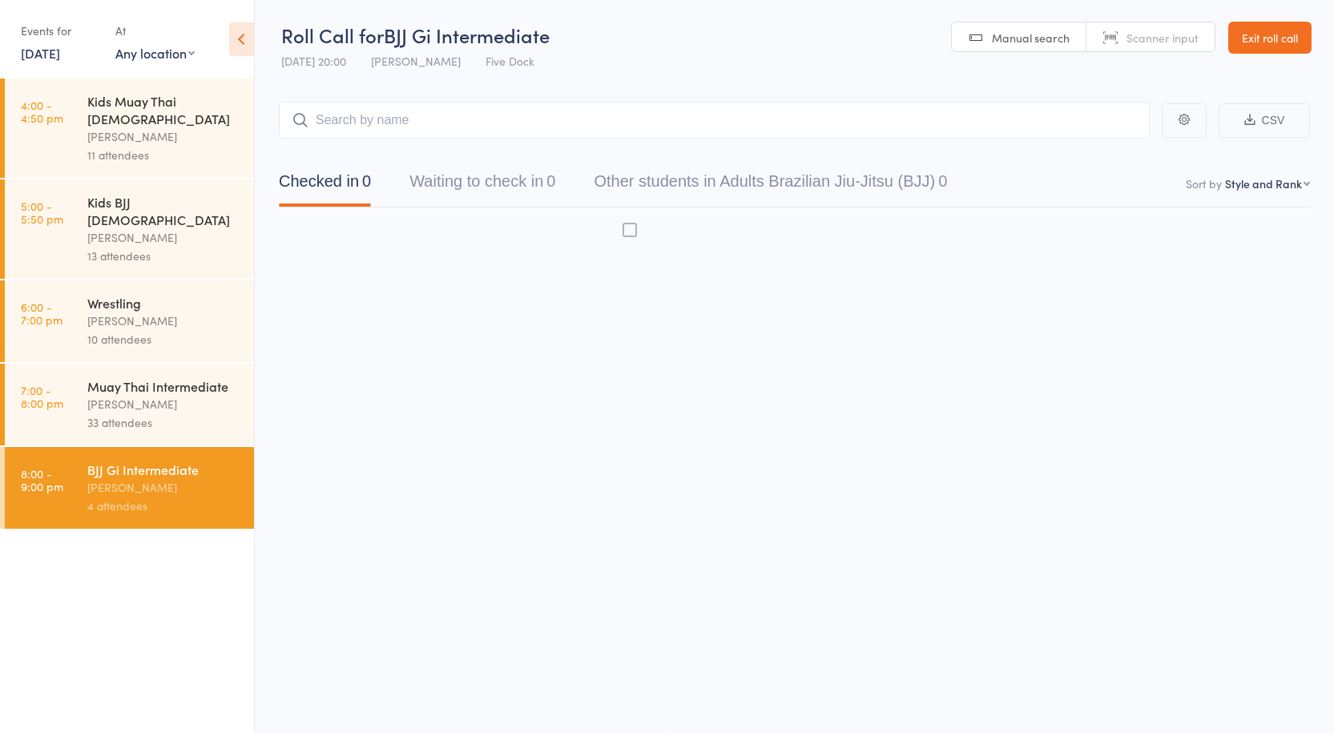
scroll to position [1, 0]
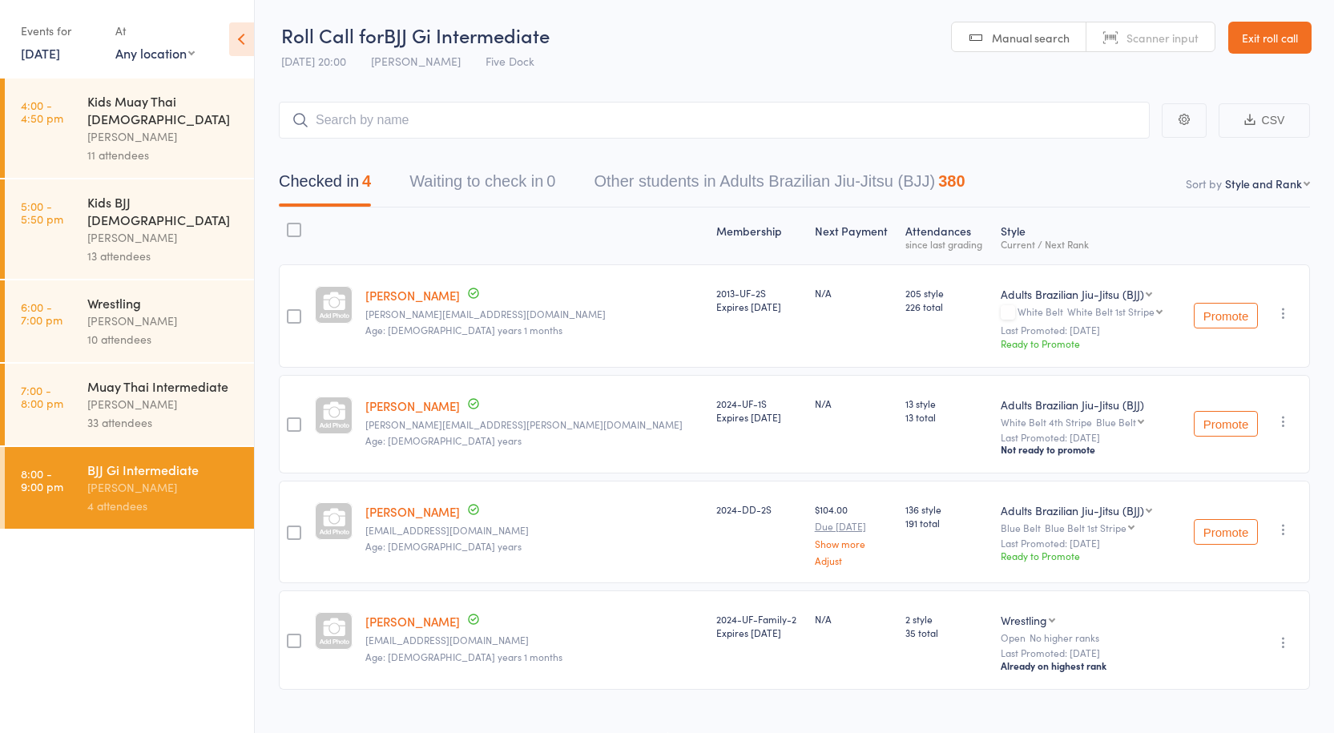
click at [187, 413] on div "33 attendees" at bounding box center [163, 422] width 153 height 18
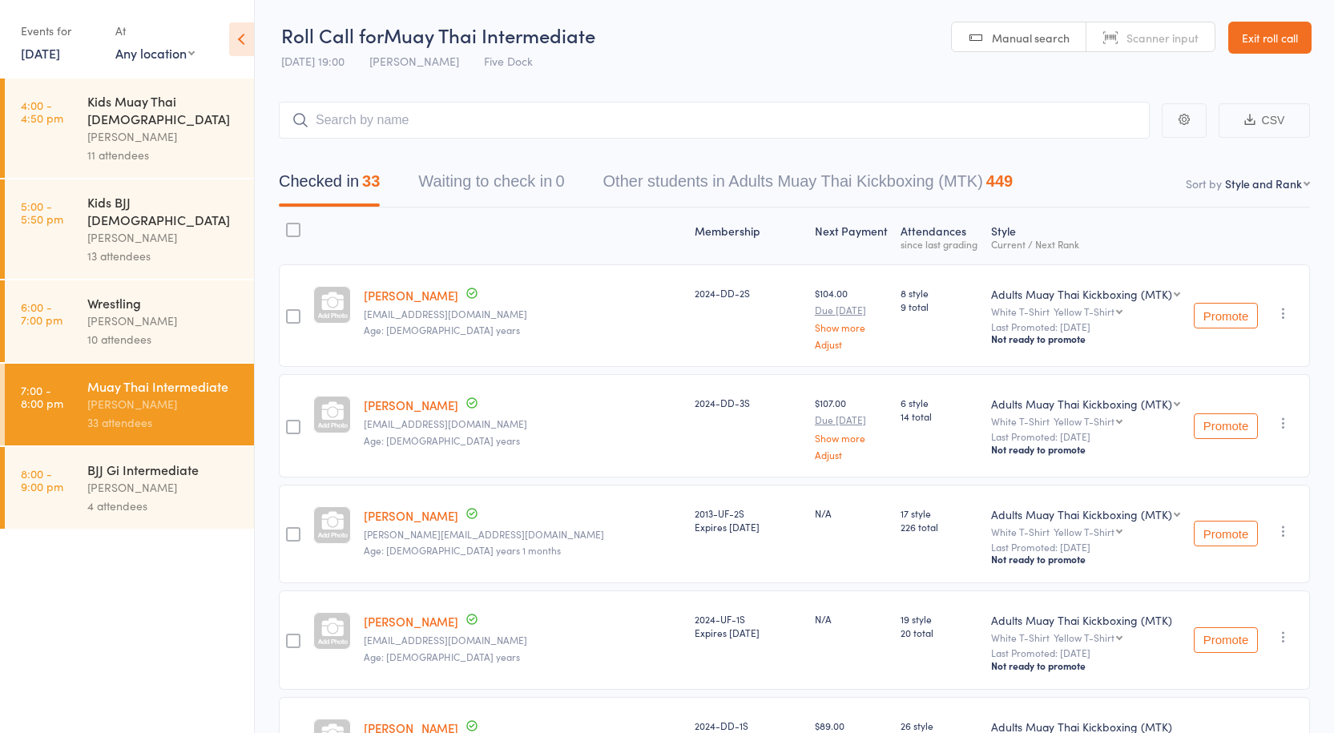
click at [173, 461] on div "BJJ Gi Intermediate" at bounding box center [163, 470] width 153 height 18
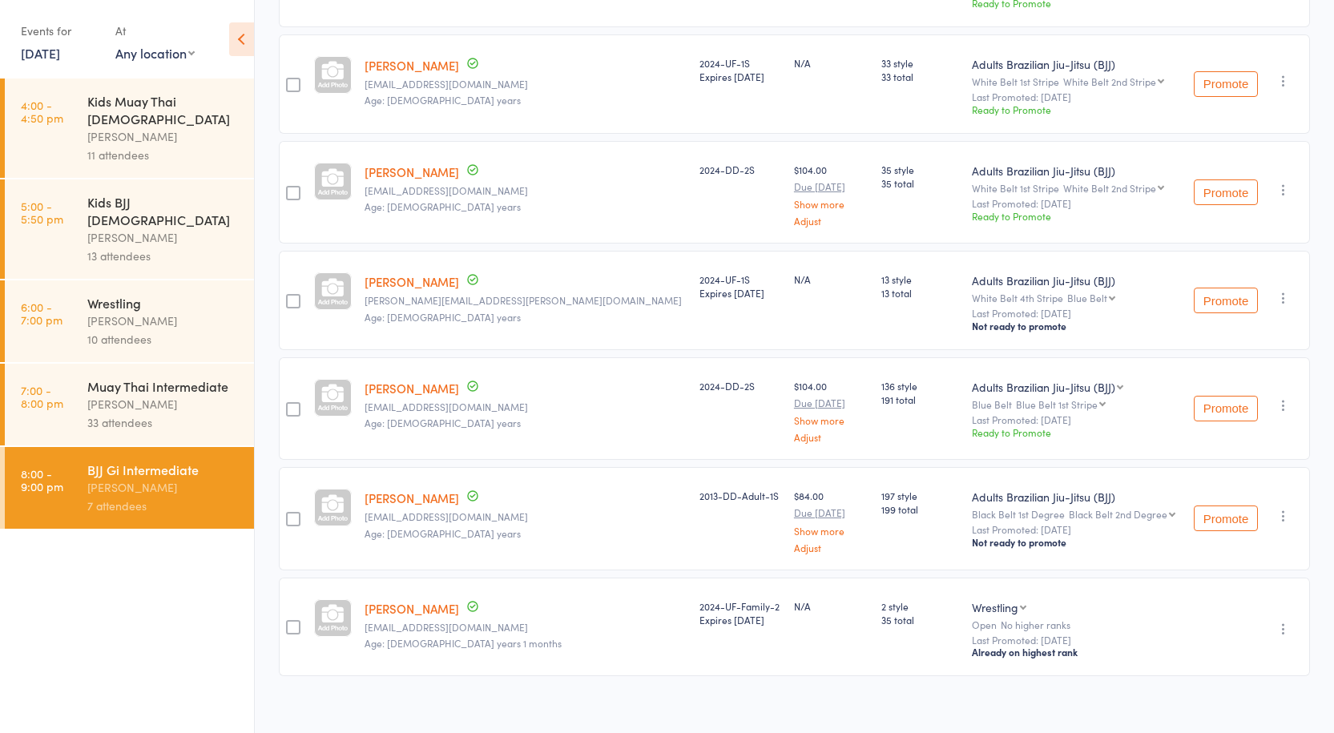
scroll to position [348, 0]
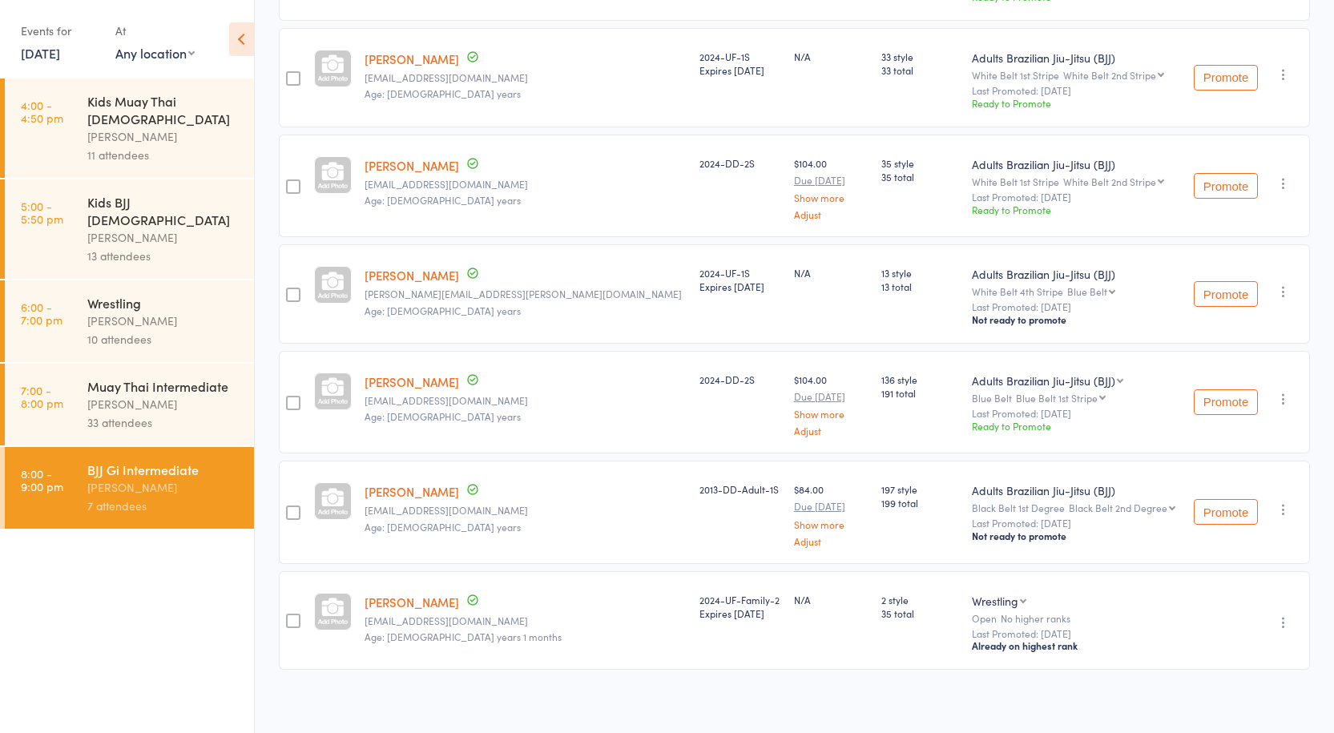
click at [186, 395] on div "Anthony Perosh" at bounding box center [163, 404] width 153 height 18
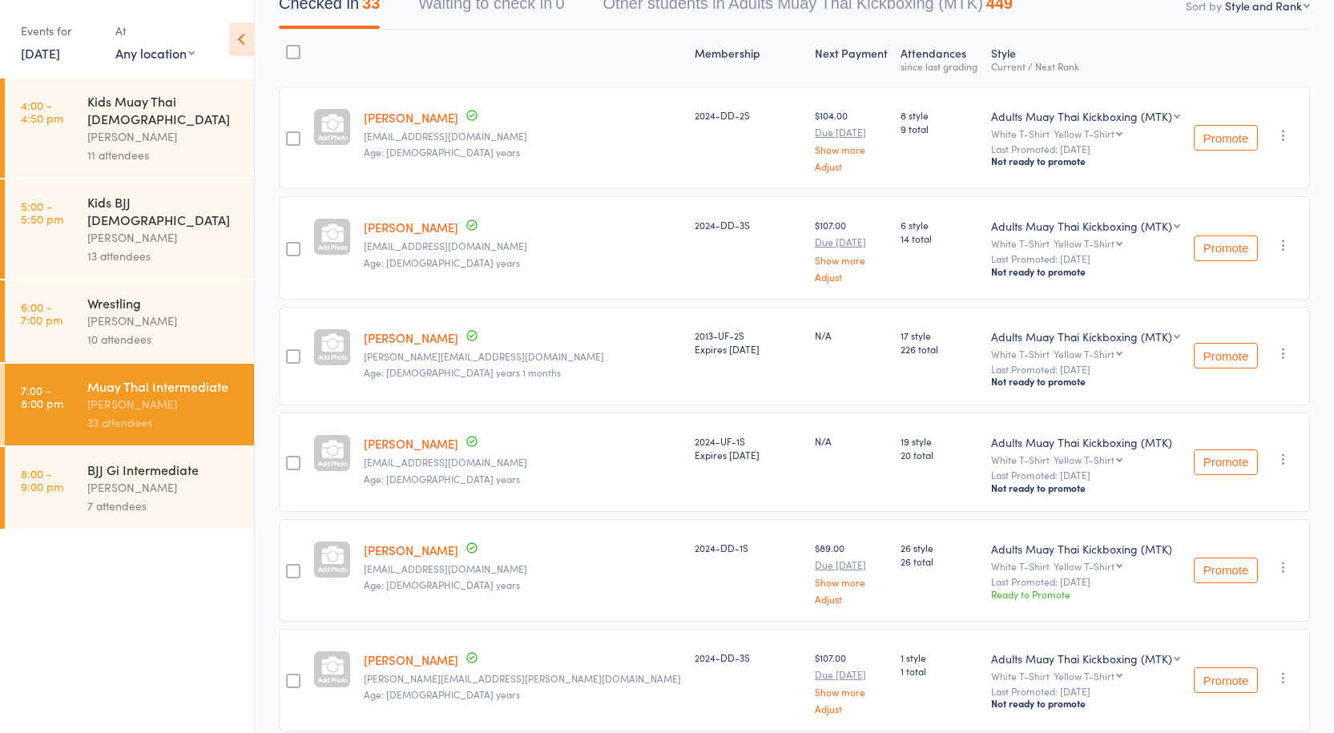
scroll to position [241, 0]
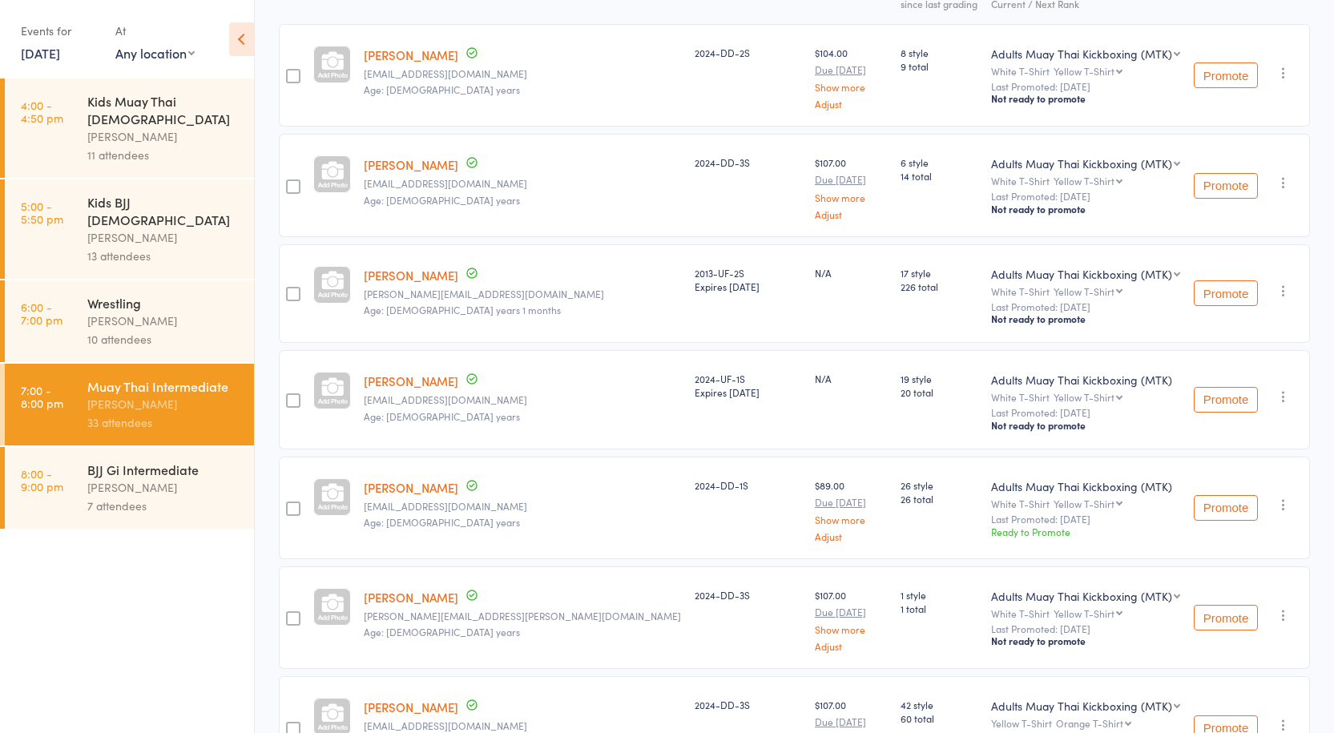
click at [409, 172] on link "Tomoki Nanjo" at bounding box center [411, 164] width 95 height 17
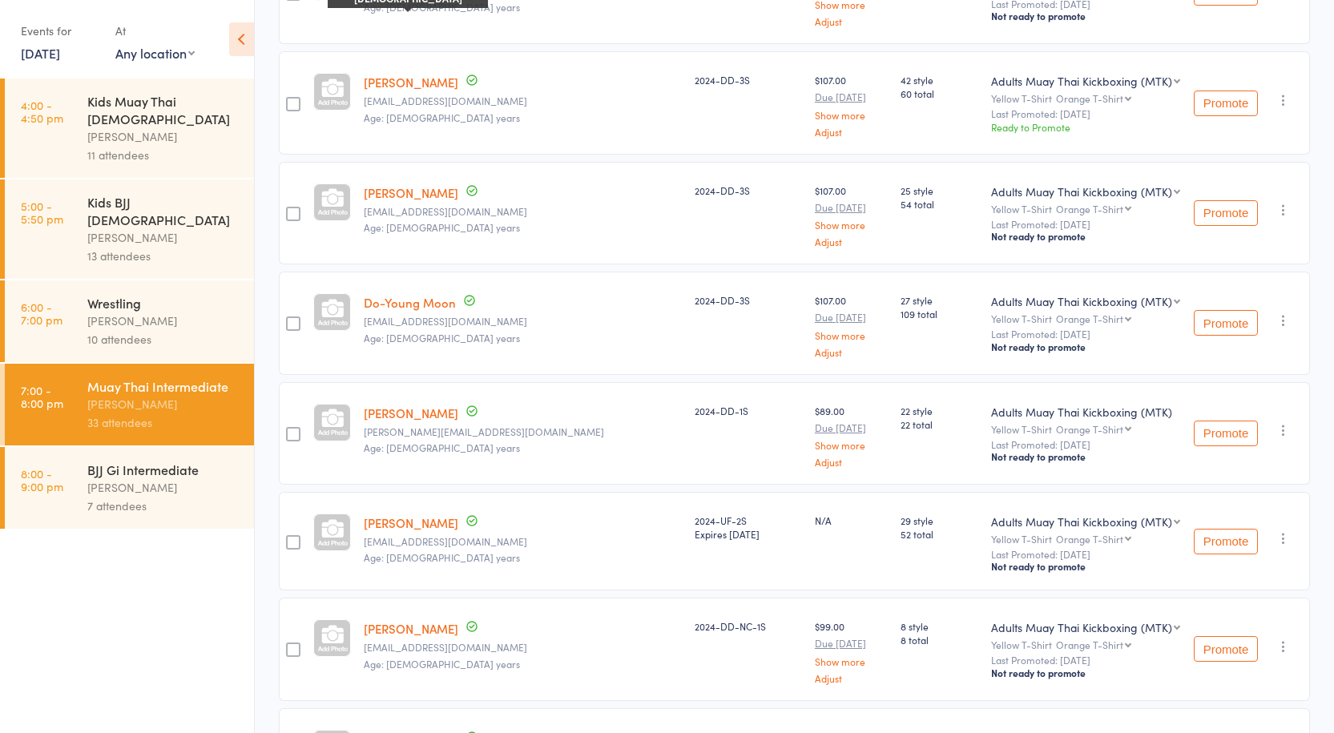
scroll to position [882, 0]
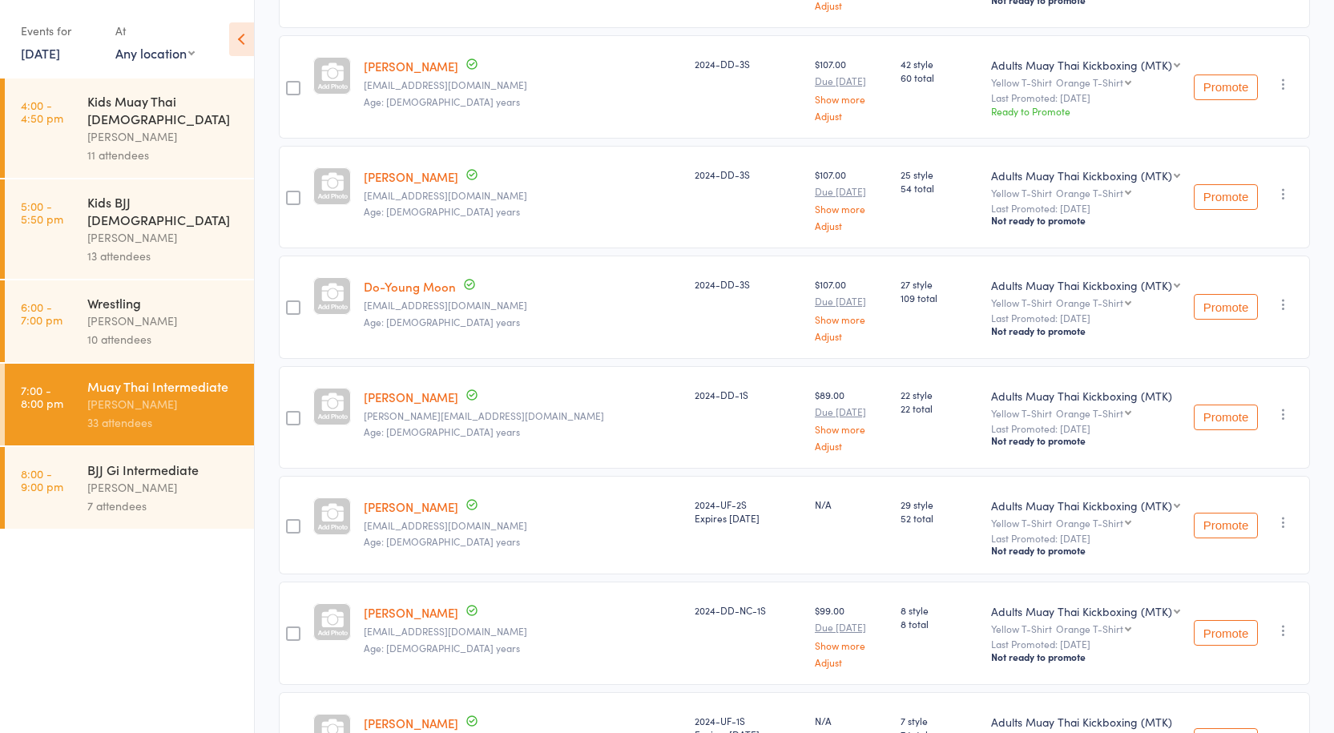
click at [429, 177] on link "Gabriel Bennett" at bounding box center [411, 176] width 95 height 17
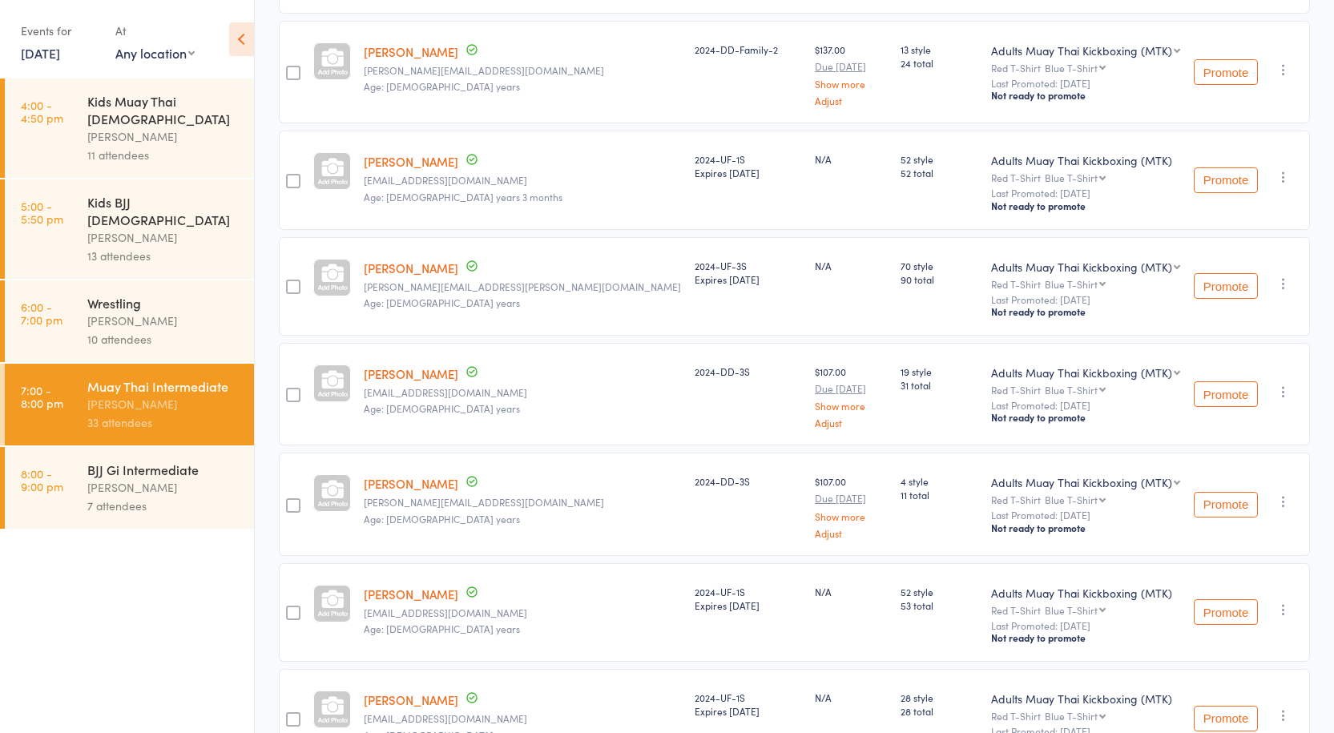
scroll to position [2484, 0]
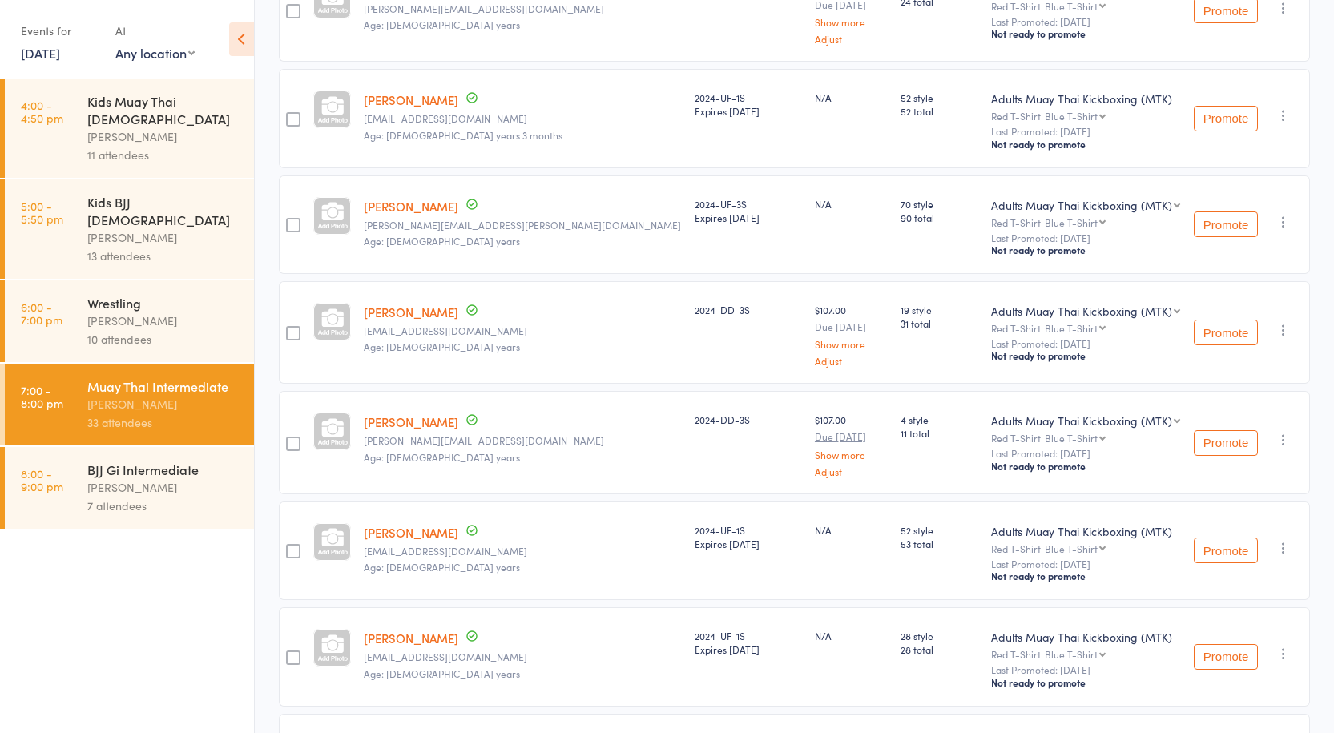
click at [435, 198] on link "[PERSON_NAME]" at bounding box center [411, 206] width 95 height 17
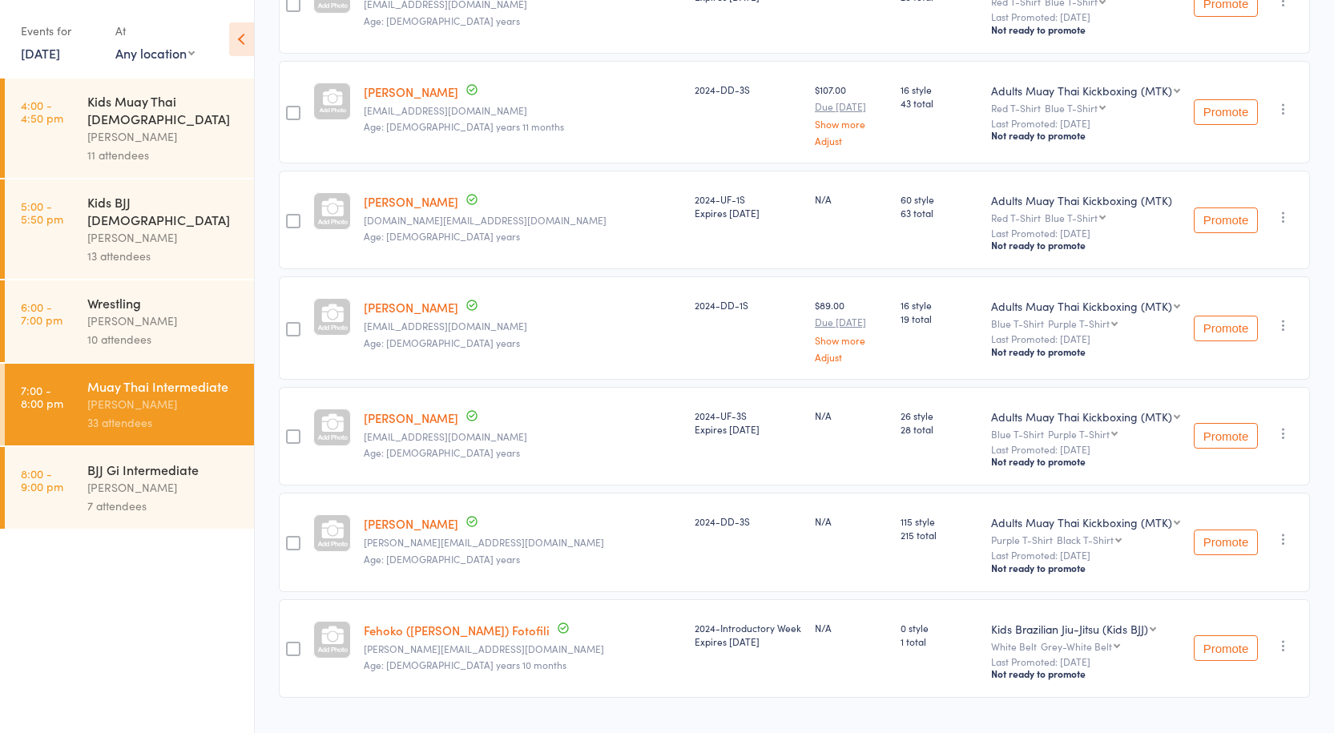
scroll to position [3146, 0]
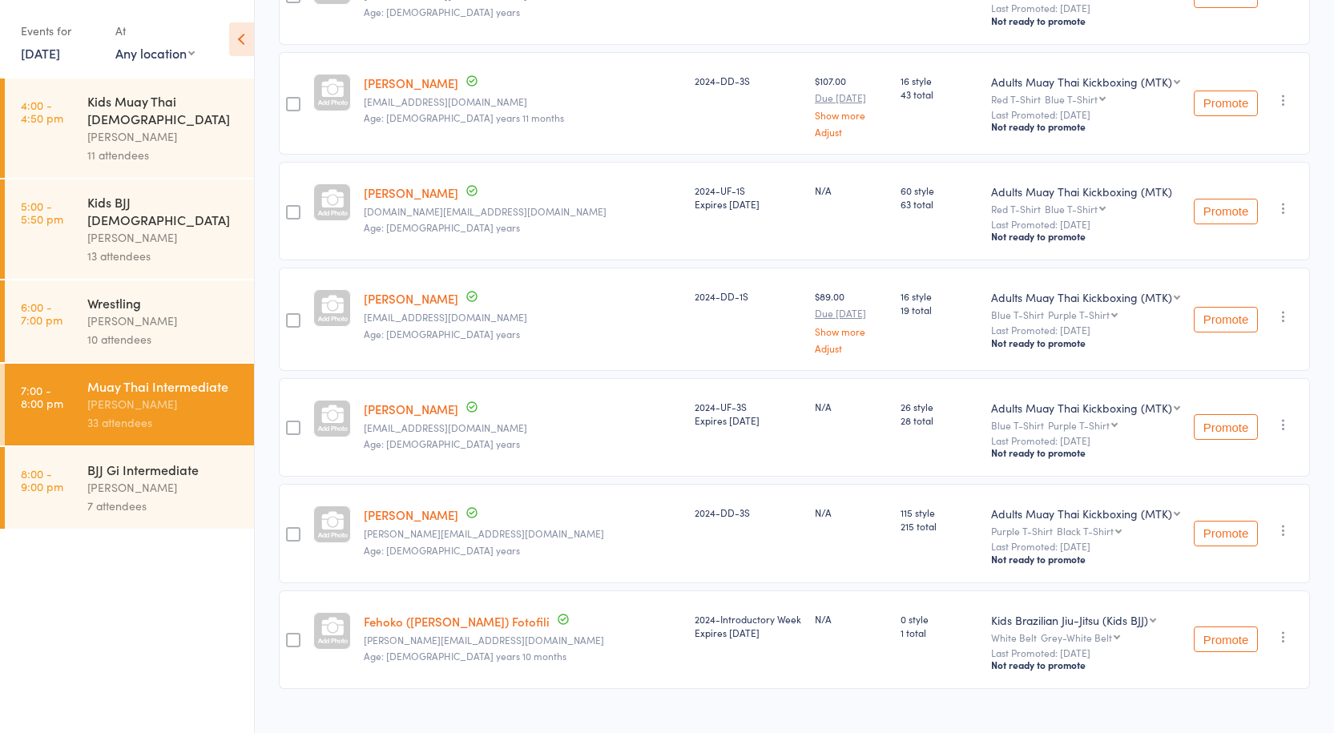
click at [103, 478] on div "Anthony Perosh" at bounding box center [163, 487] width 153 height 18
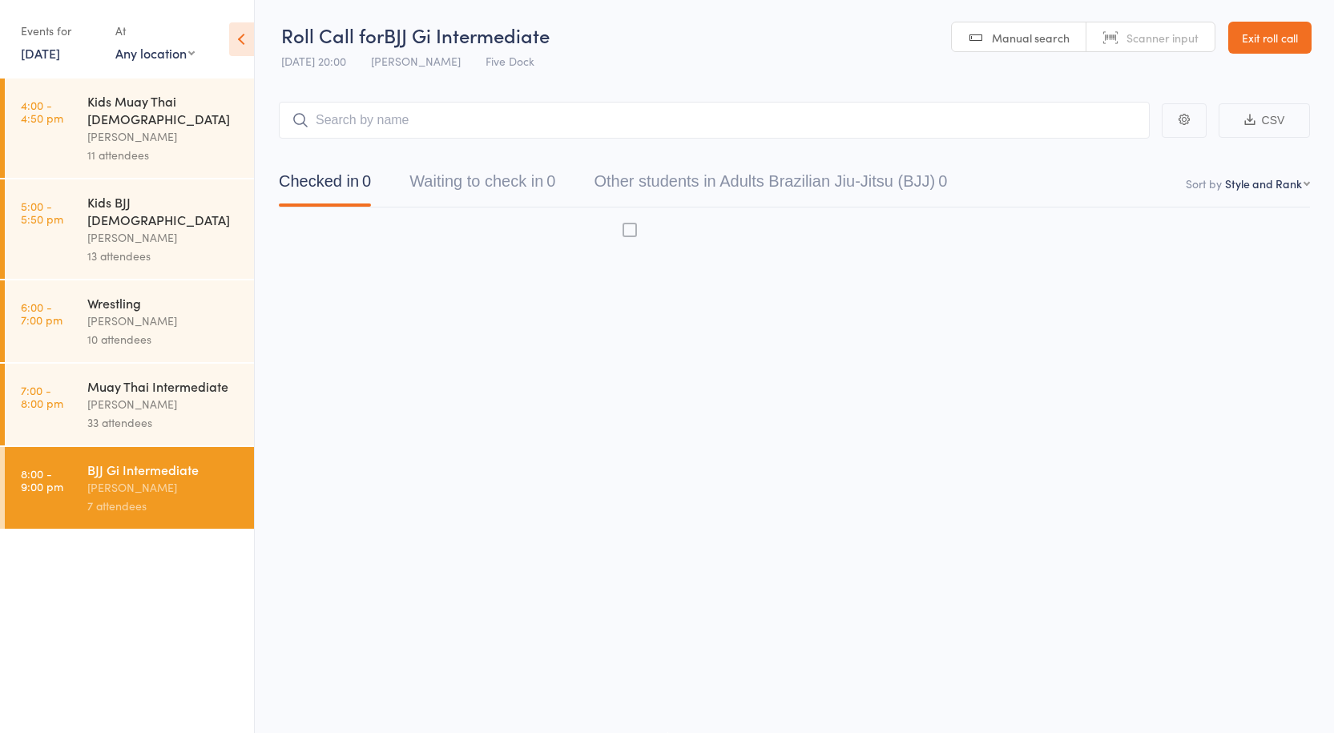
scroll to position [1, 0]
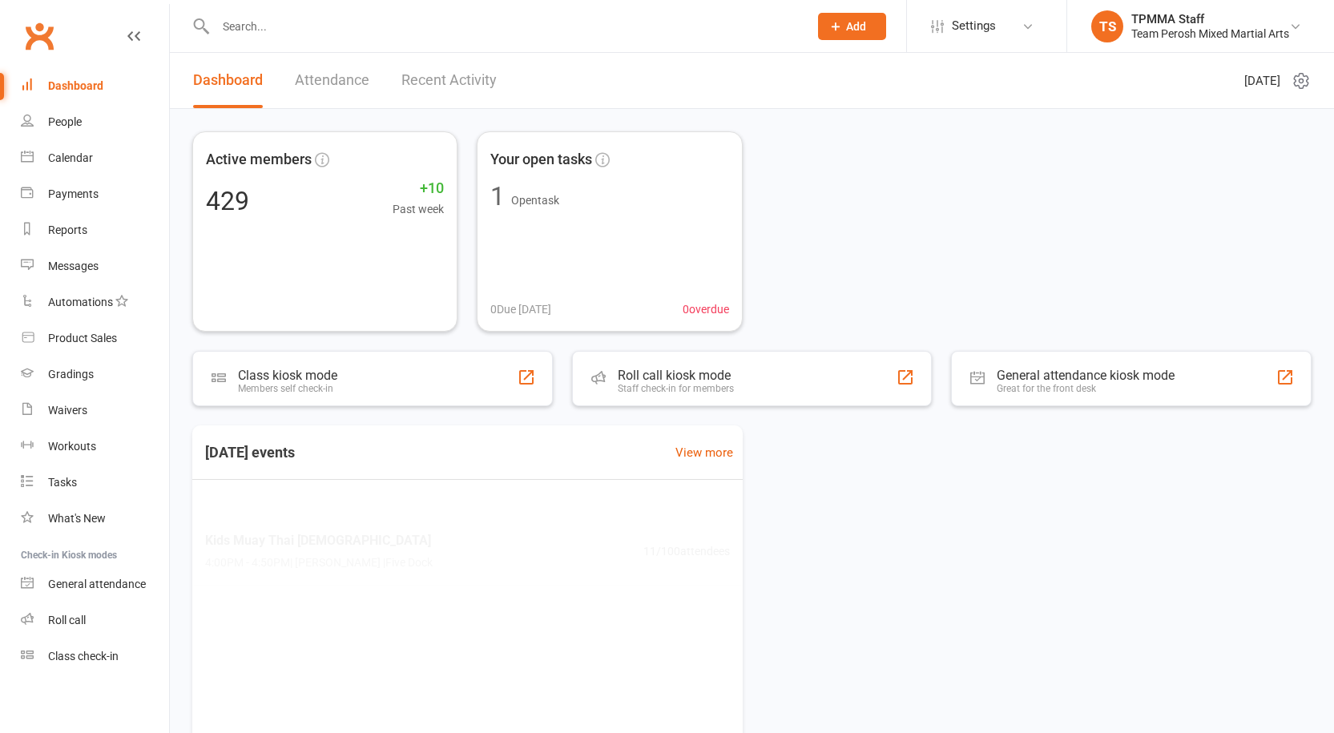
click at [265, 26] on input "text" at bounding box center [504, 26] width 586 height 22
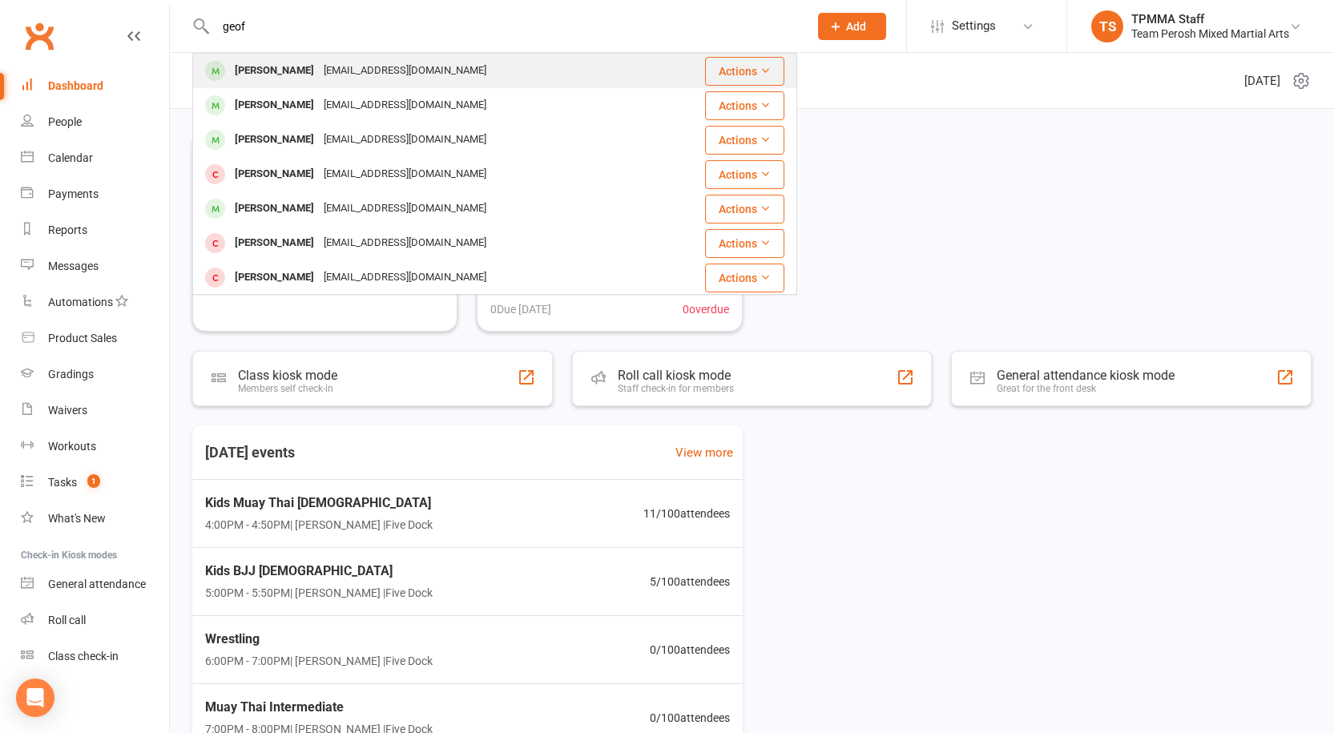
type input "geof"
click at [319, 69] on div "je3donut90@hotmail.com" at bounding box center [405, 70] width 172 height 23
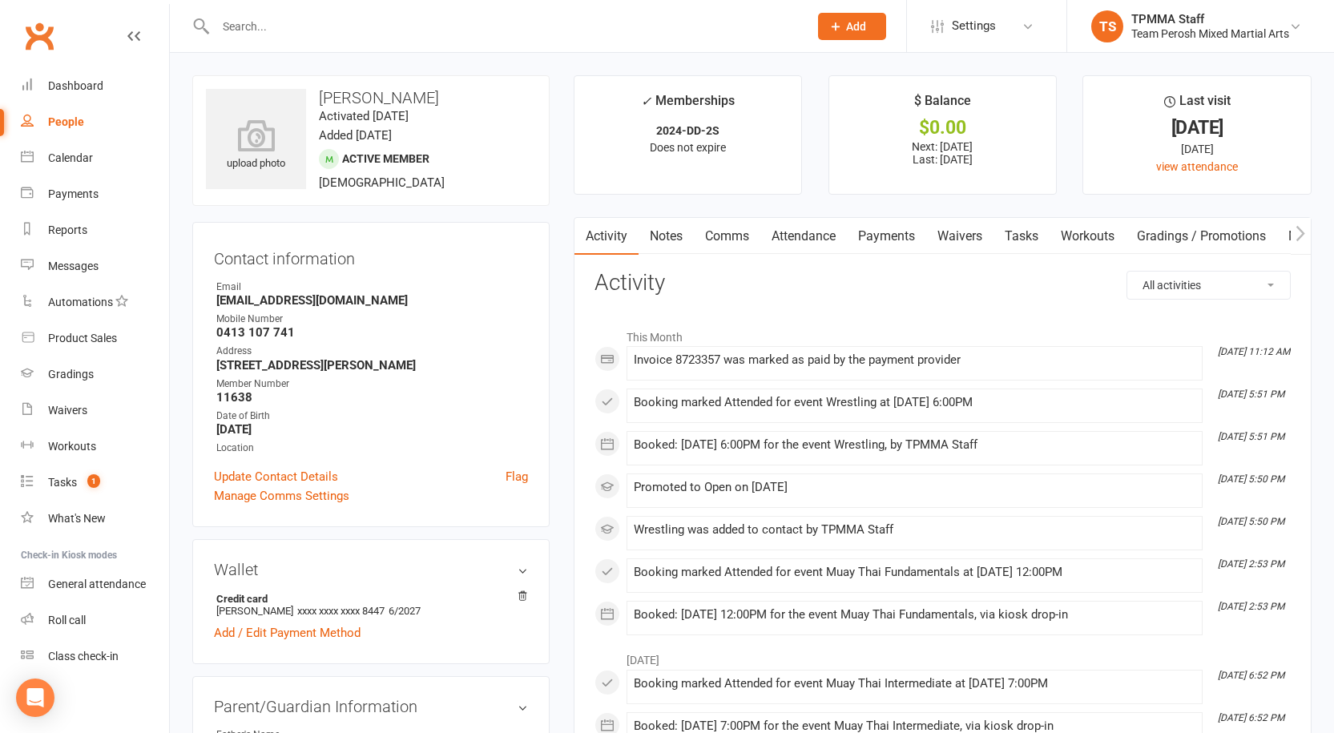
click at [772, 231] on link "Attendance" at bounding box center [803, 236] width 87 height 37
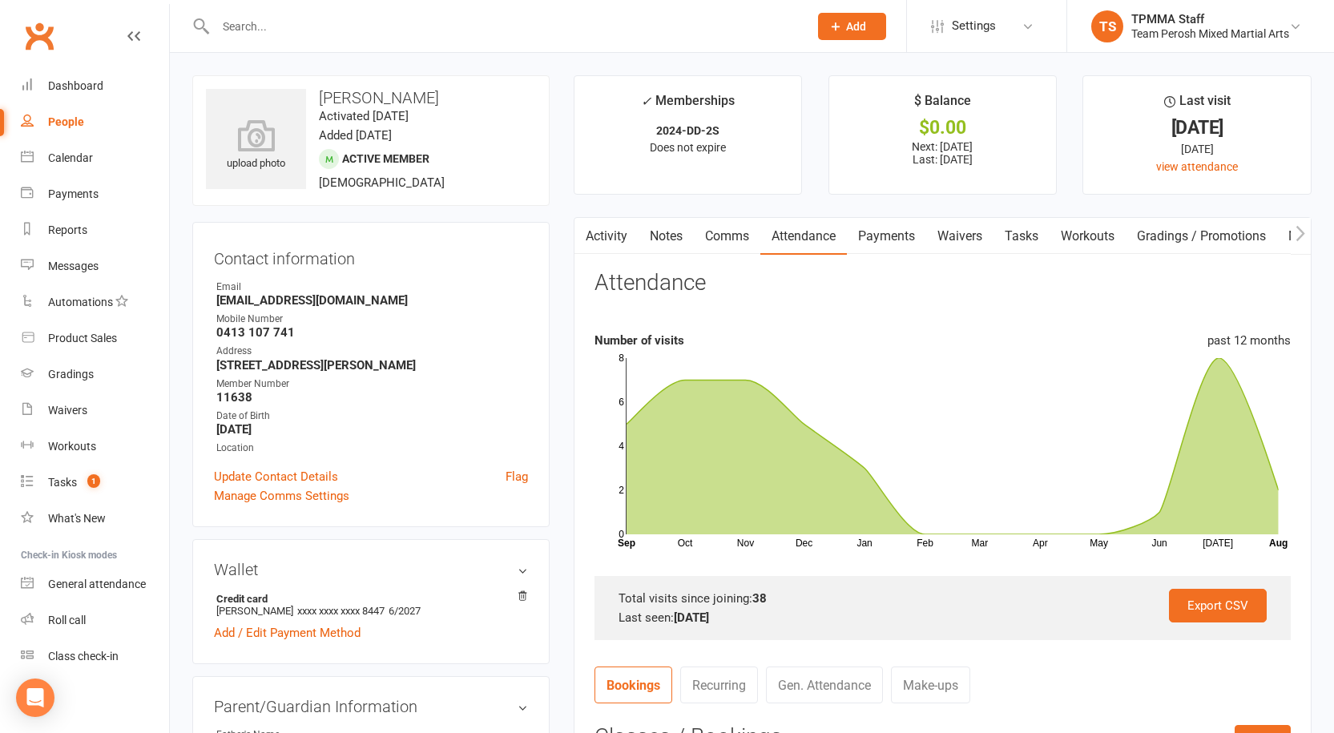
click at [886, 224] on link "Payments" at bounding box center [886, 236] width 79 height 37
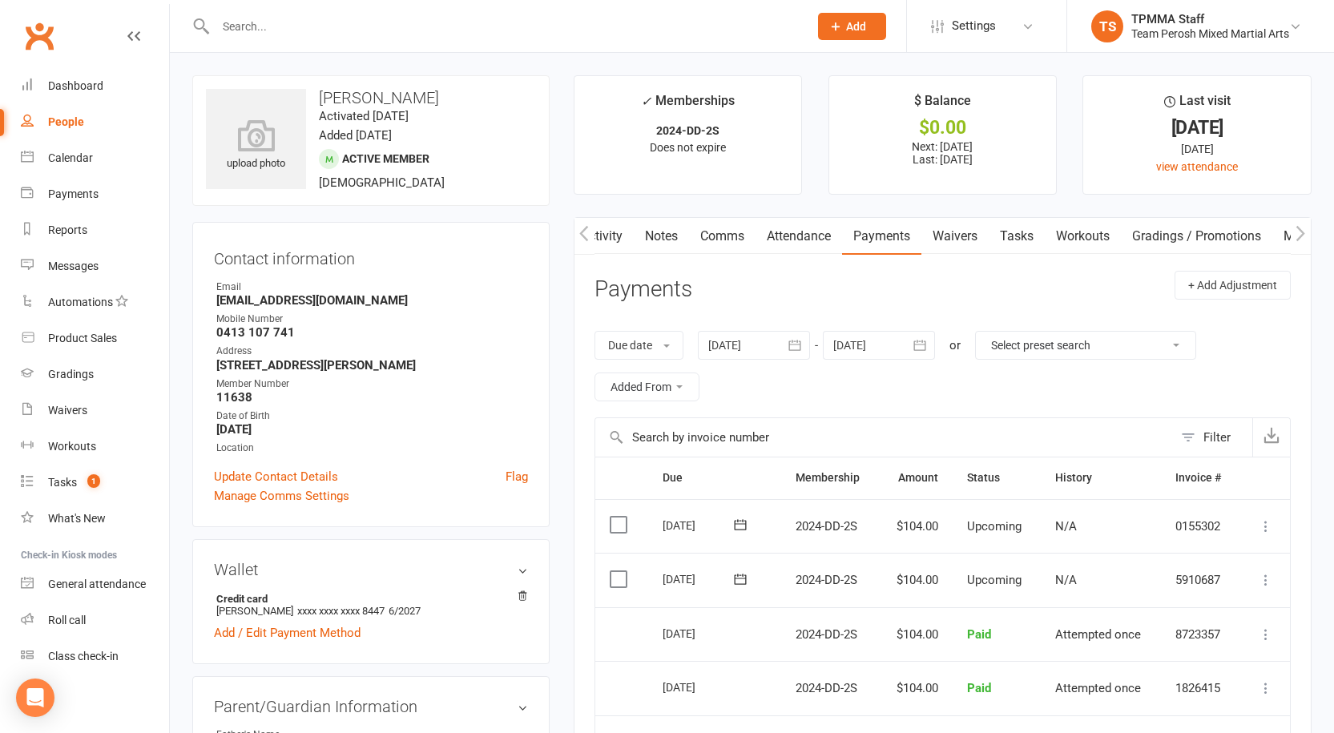
click at [868, 344] on div at bounding box center [879, 345] width 112 height 29
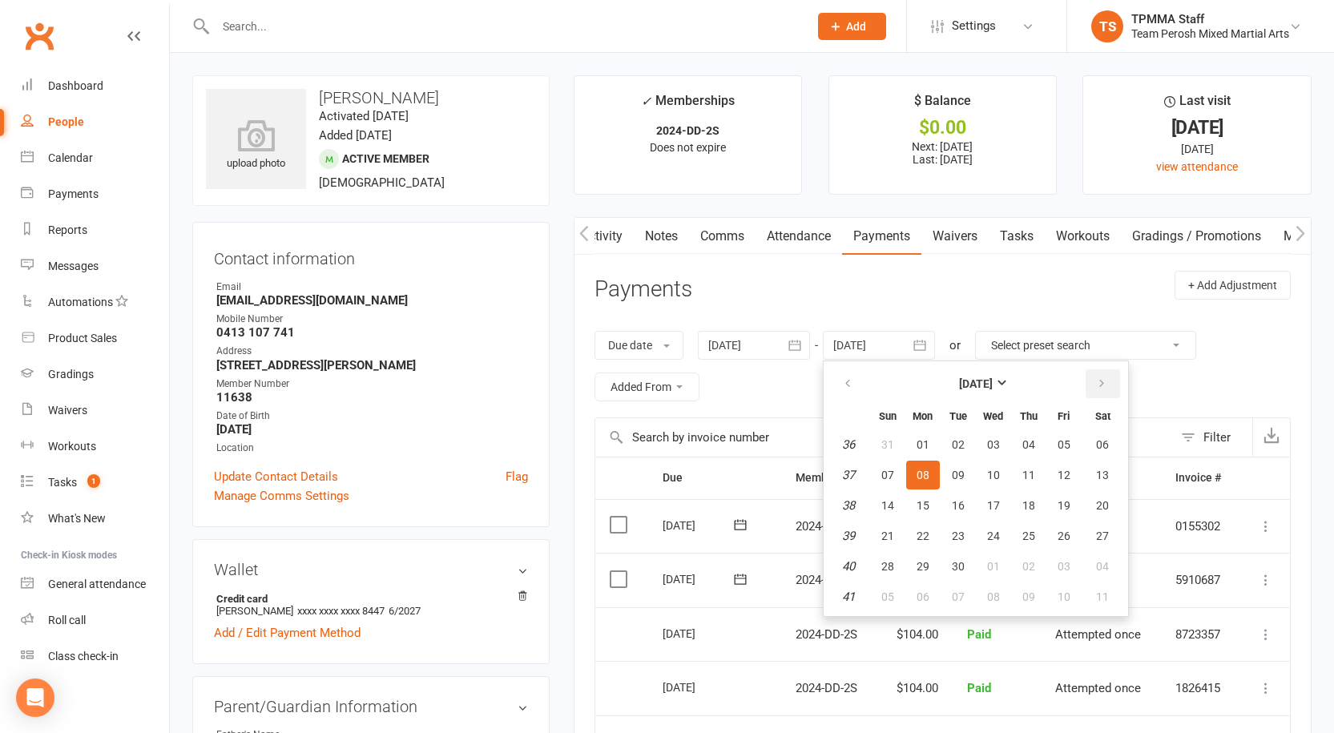
click at [1109, 377] on button "button" at bounding box center [1103, 383] width 34 height 29
click at [980, 451] on button "01" at bounding box center [994, 444] width 34 height 29
type input "01 Oct 2025"
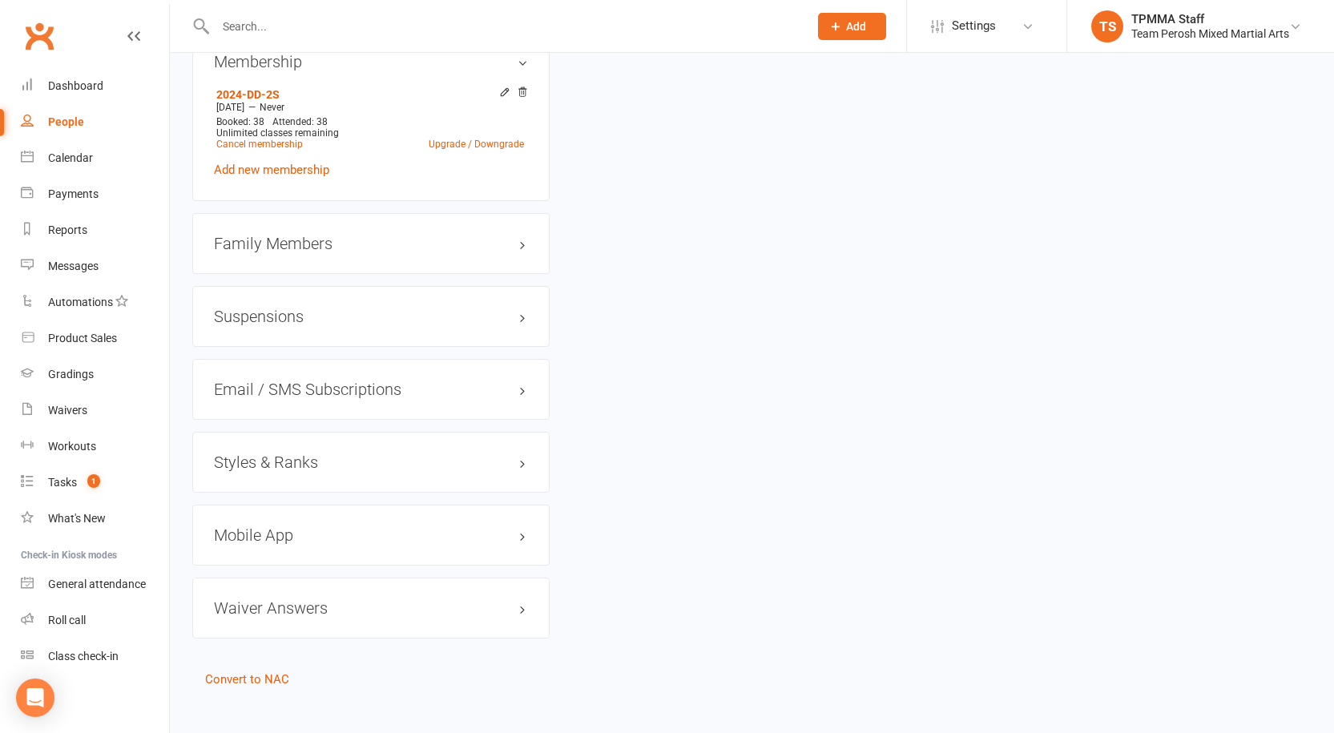
scroll to position [1264, 0]
click at [283, 305] on h3 "Suspensions" at bounding box center [371, 314] width 314 height 18
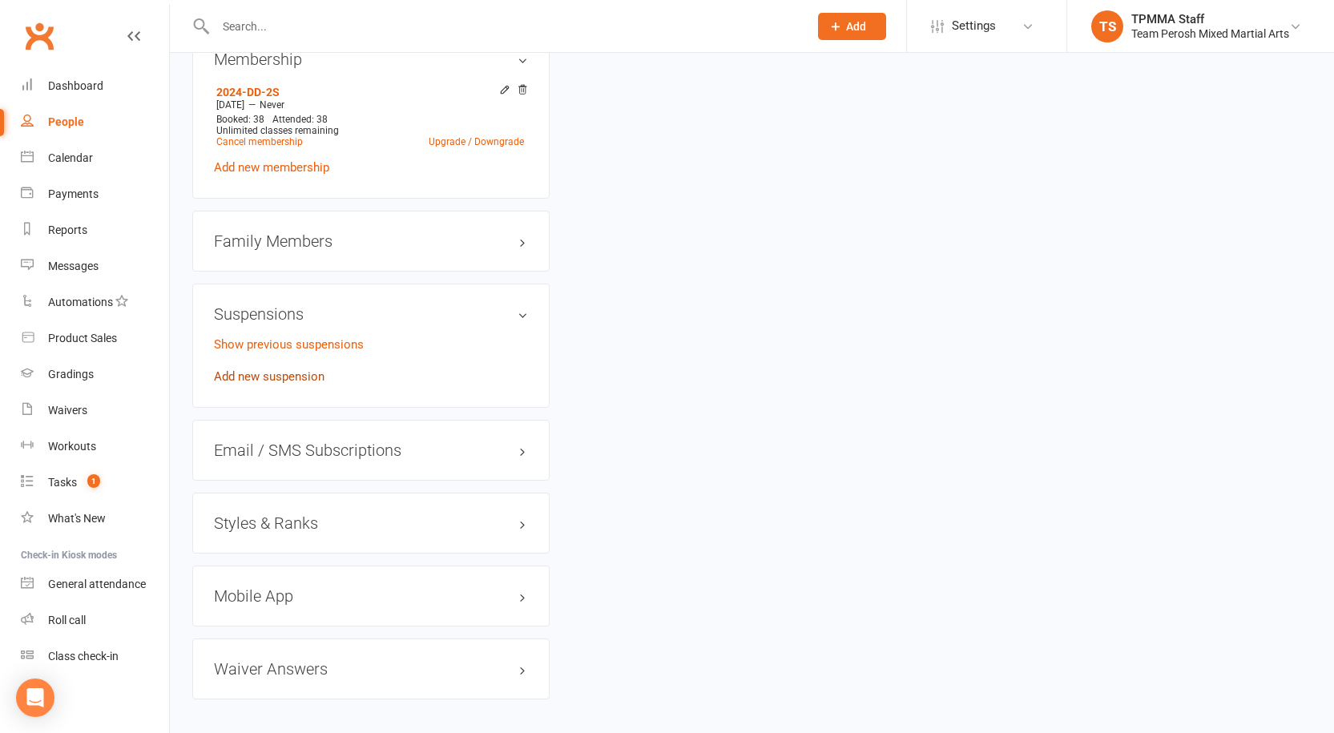
click at [251, 369] on link "Add new suspension" at bounding box center [269, 376] width 111 height 14
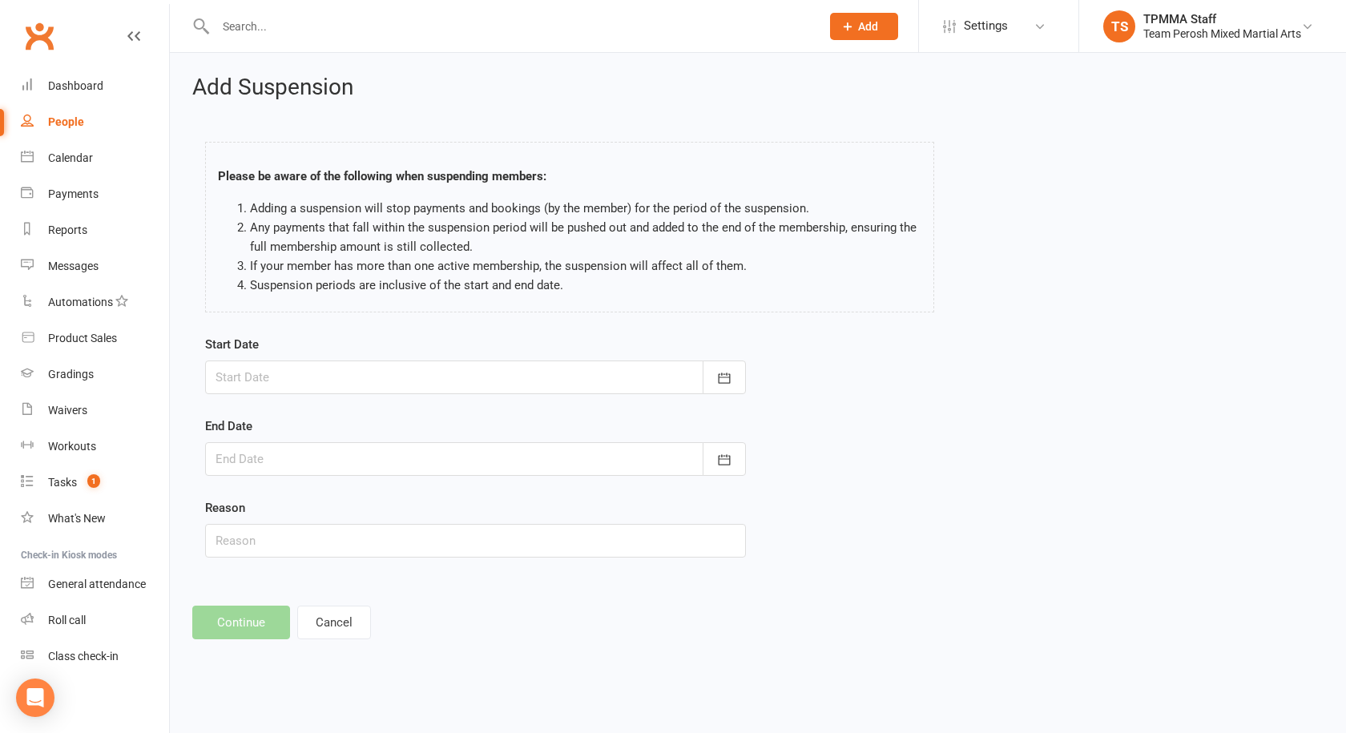
click at [272, 373] on div at bounding box center [475, 378] width 541 height 34
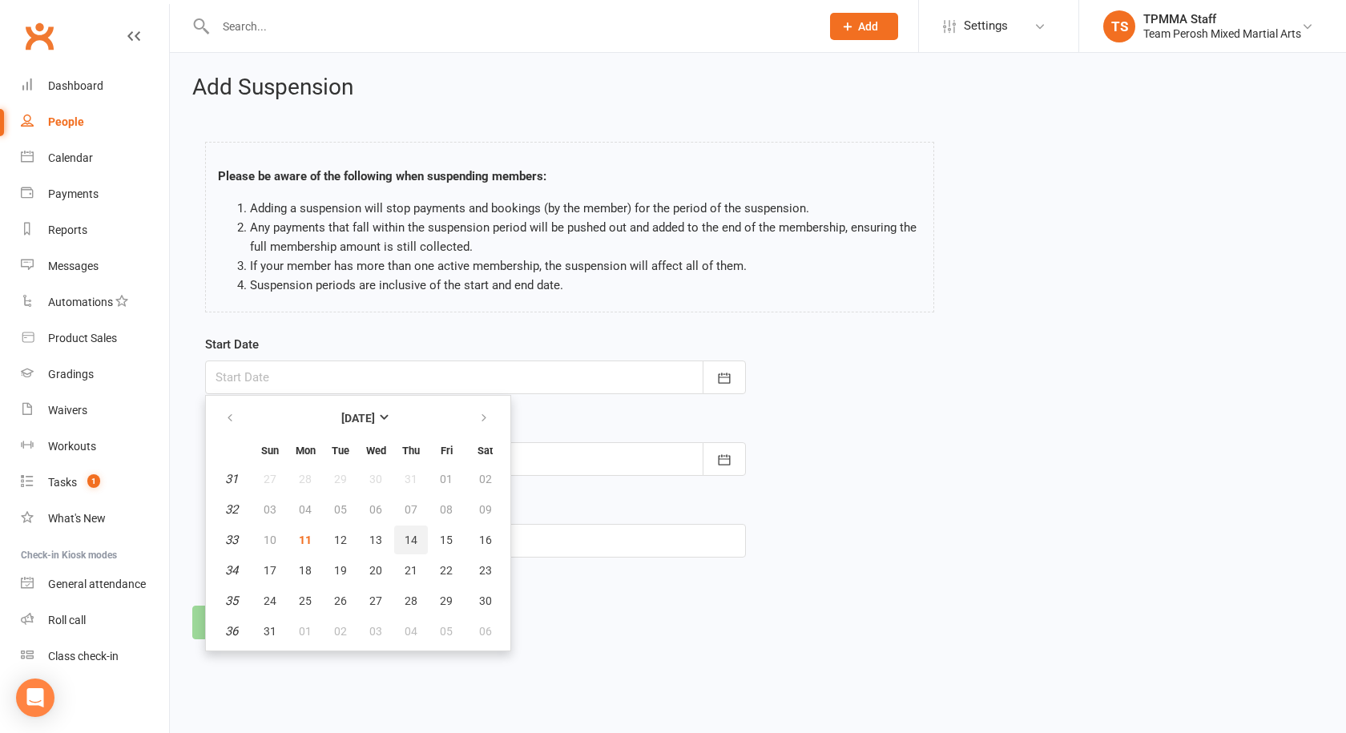
click at [409, 534] on span "14" at bounding box center [411, 540] width 13 height 13
type input "14 Aug 2025"
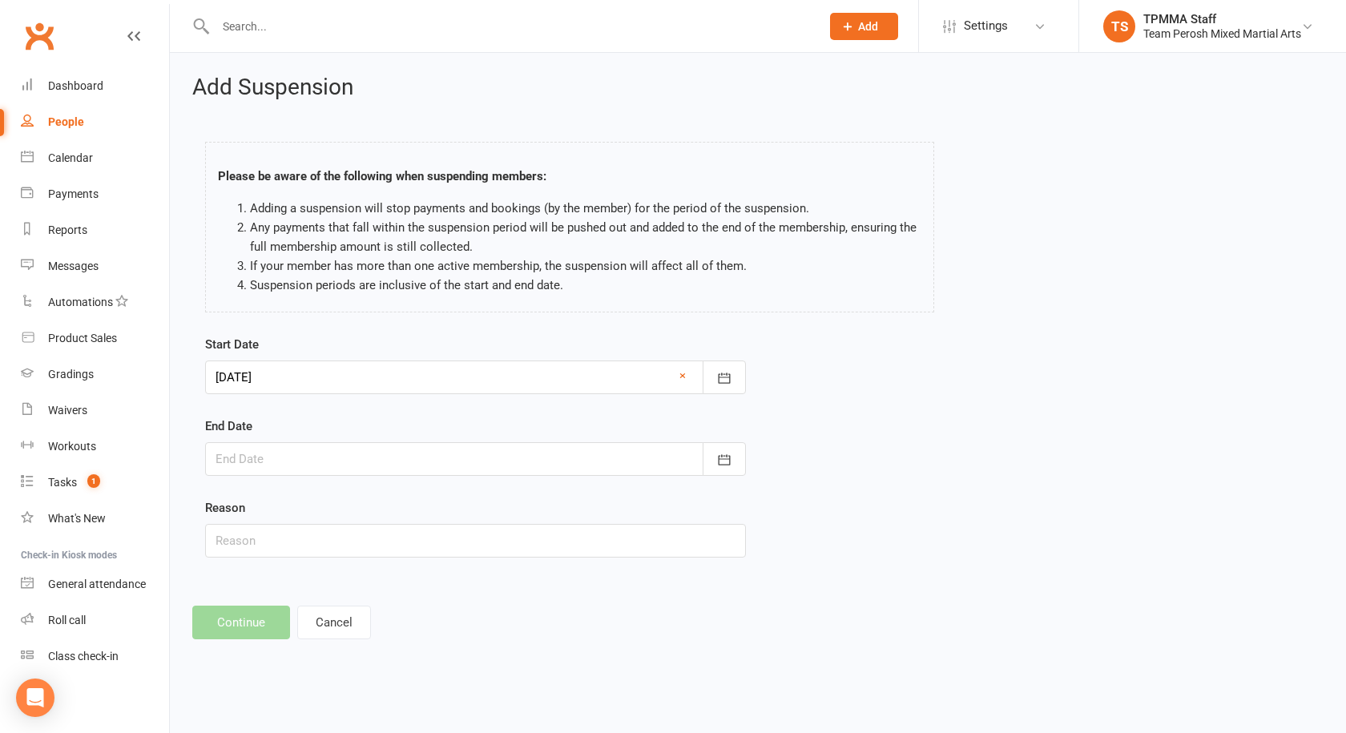
click at [324, 440] on div "End Date August 2025 Sun Mon Tue Wed Thu Fri Sat 31 27 28 29 30 31 01 02 32 03 …" at bounding box center [475, 446] width 541 height 59
click at [318, 454] on div at bounding box center [475, 459] width 541 height 34
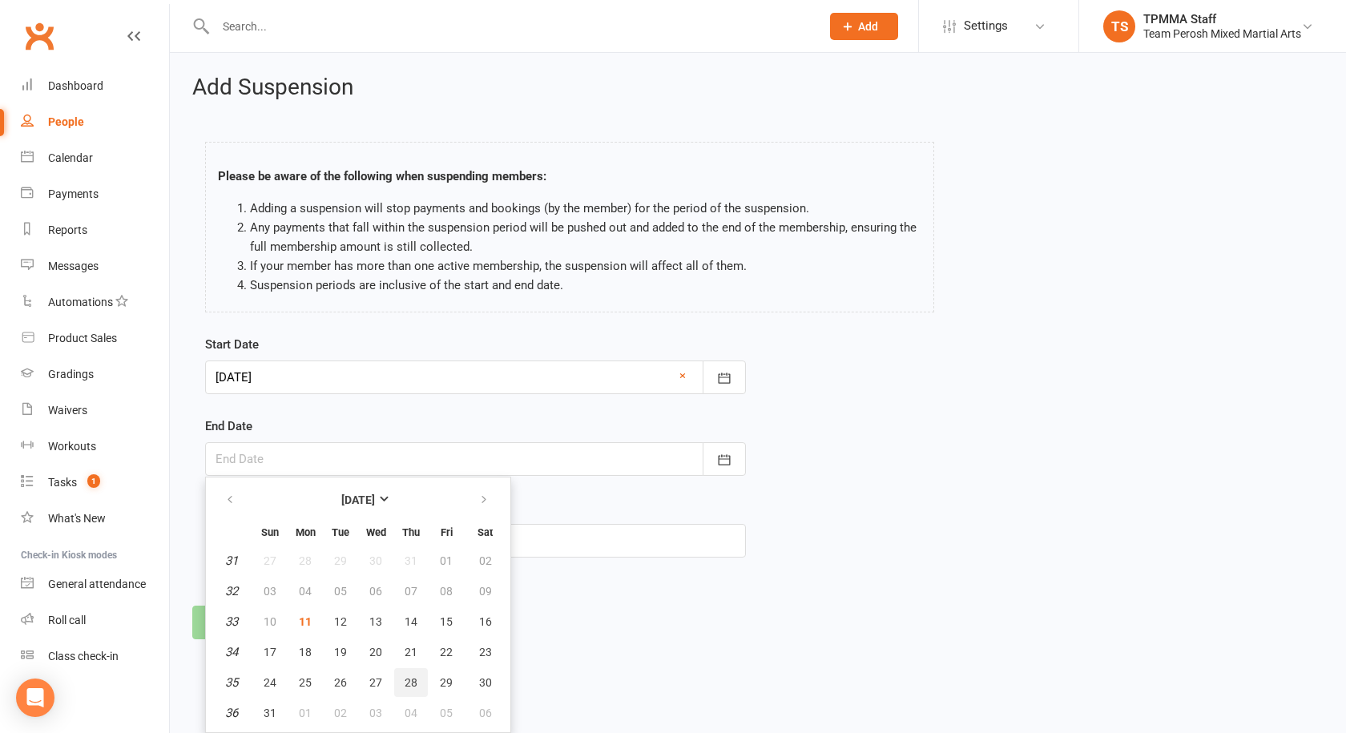
click at [405, 676] on span "28" at bounding box center [411, 682] width 13 height 13
type input "28 Aug 2025"
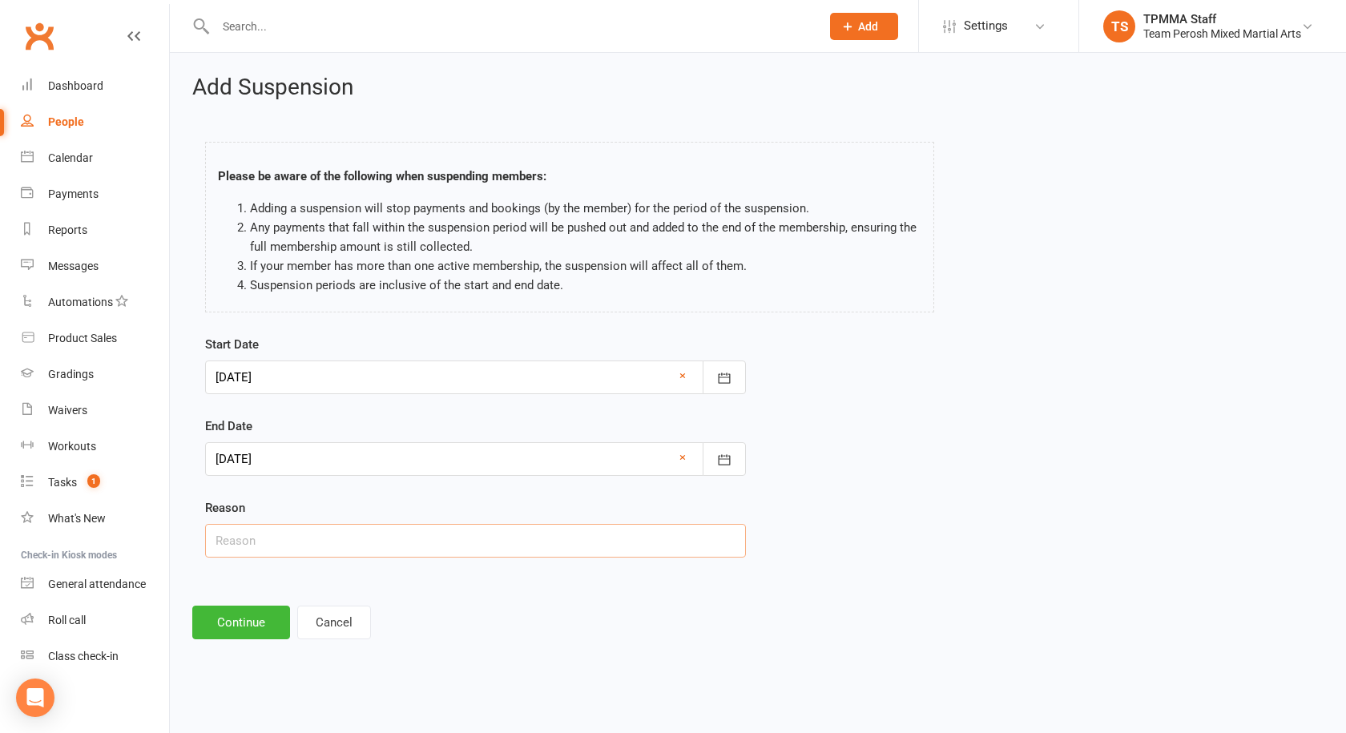
click at [257, 543] on input "text" at bounding box center [475, 541] width 541 height 34
type input "Injury"
click at [234, 628] on button "Continue" at bounding box center [241, 623] width 98 height 34
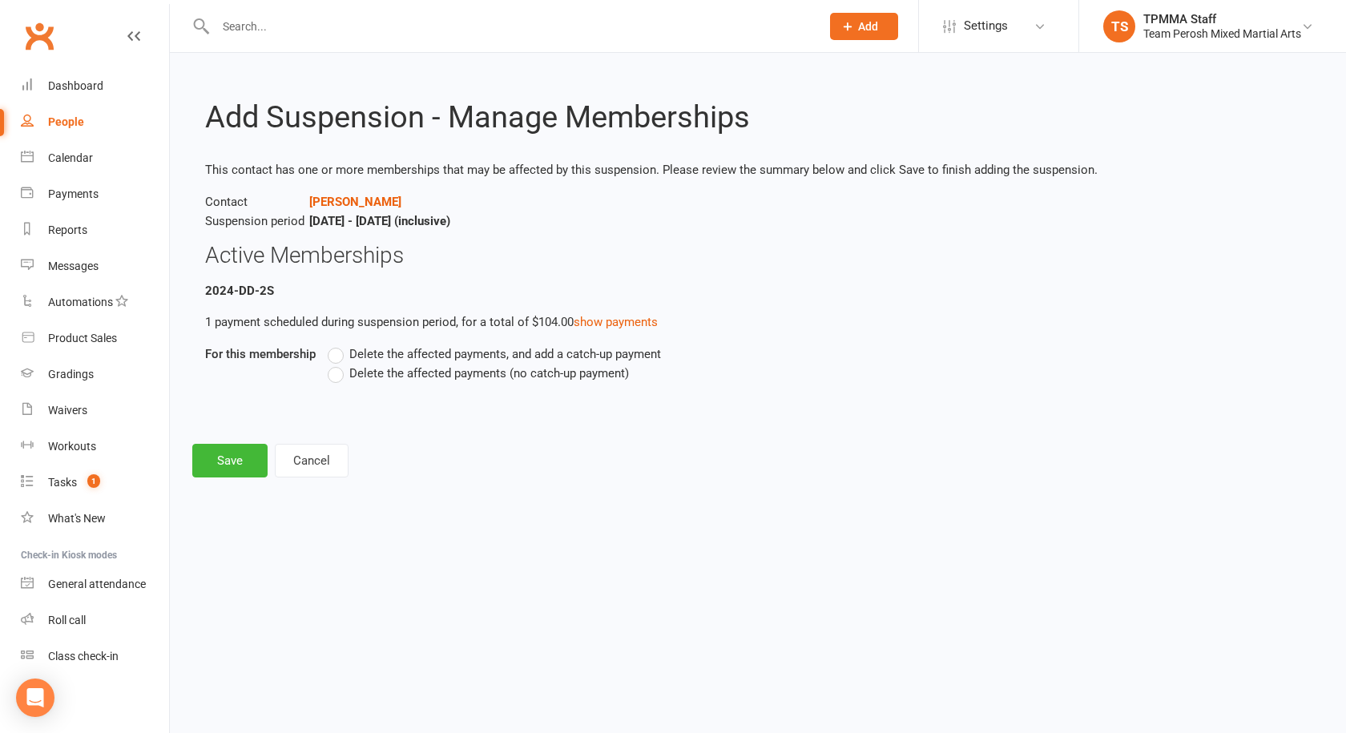
click at [360, 355] on span "Delete the affected payments, and add a catch-up payment" at bounding box center [505, 352] width 312 height 17
click at [338, 344] on input "Delete the affected payments, and add a catch-up payment" at bounding box center [333, 344] width 10 height 0
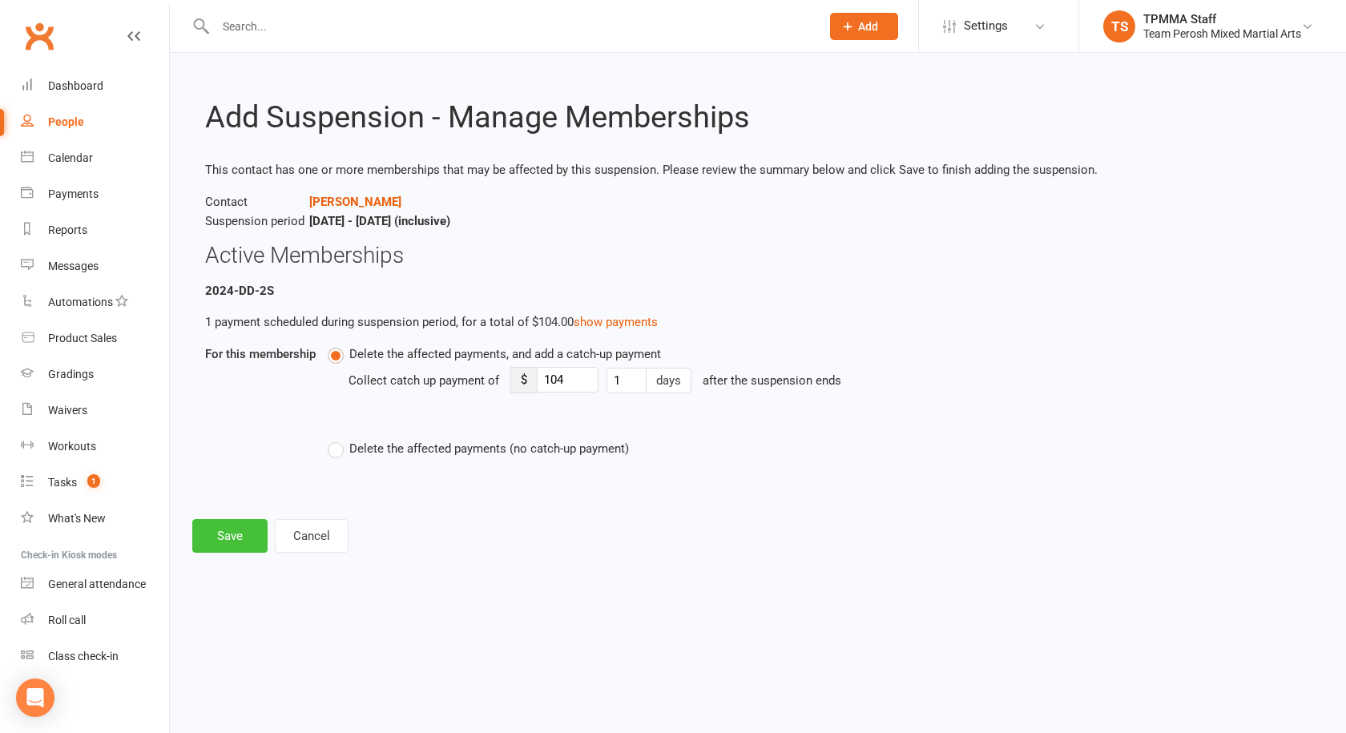
click at [232, 534] on button "Save" at bounding box center [229, 536] width 75 height 34
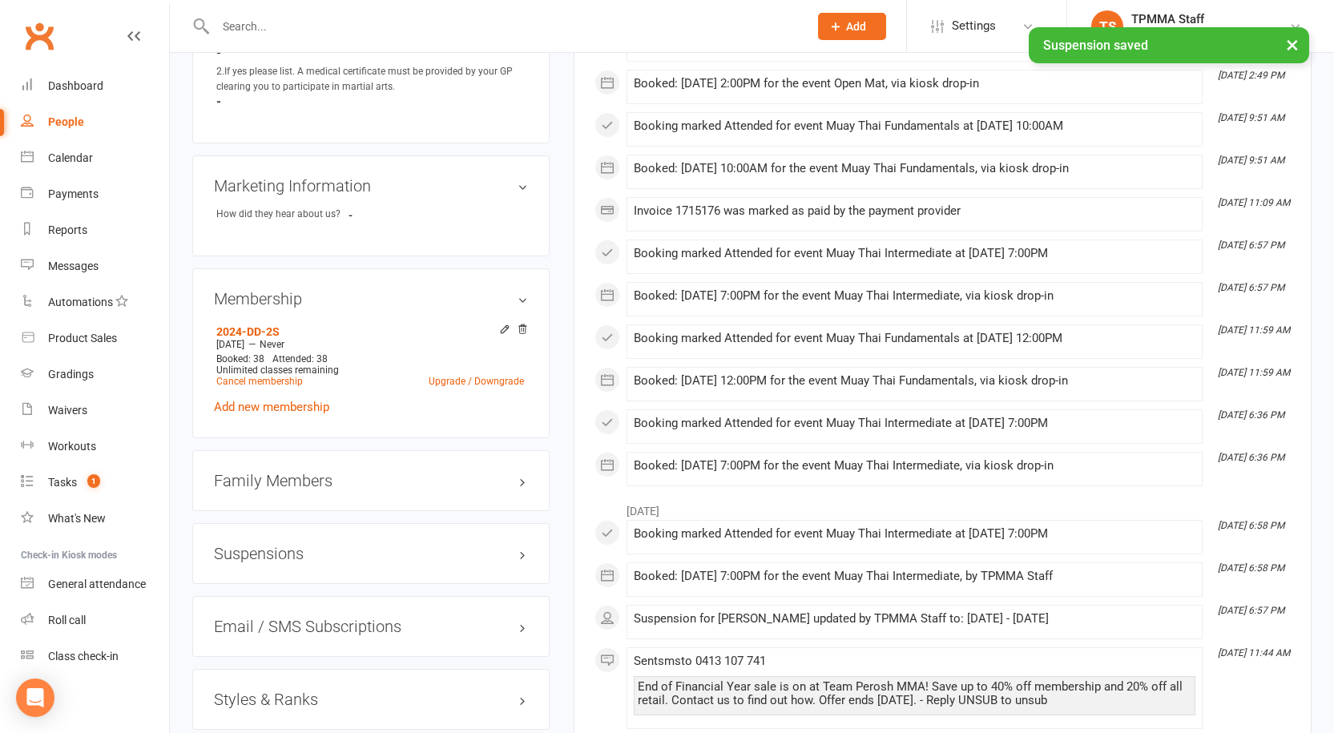
scroll to position [864, 0]
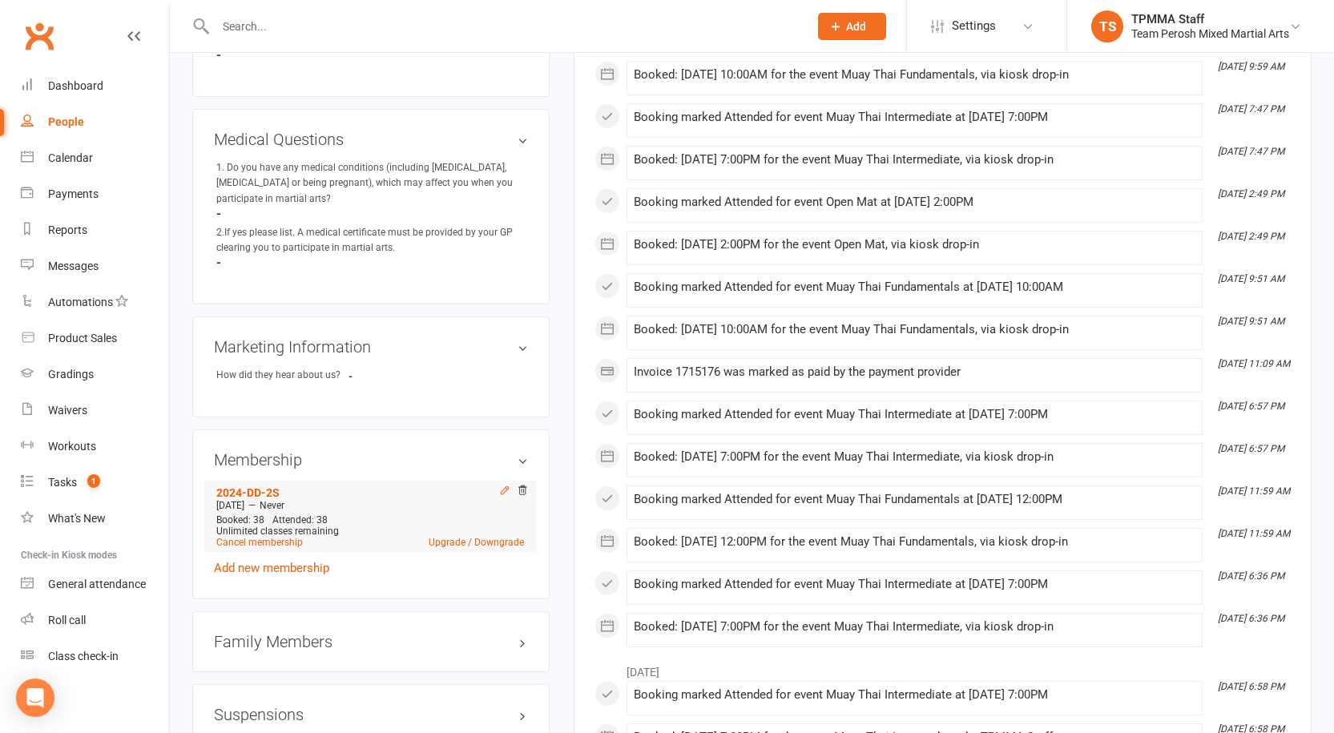
click at [502, 485] on icon at bounding box center [504, 490] width 11 height 11
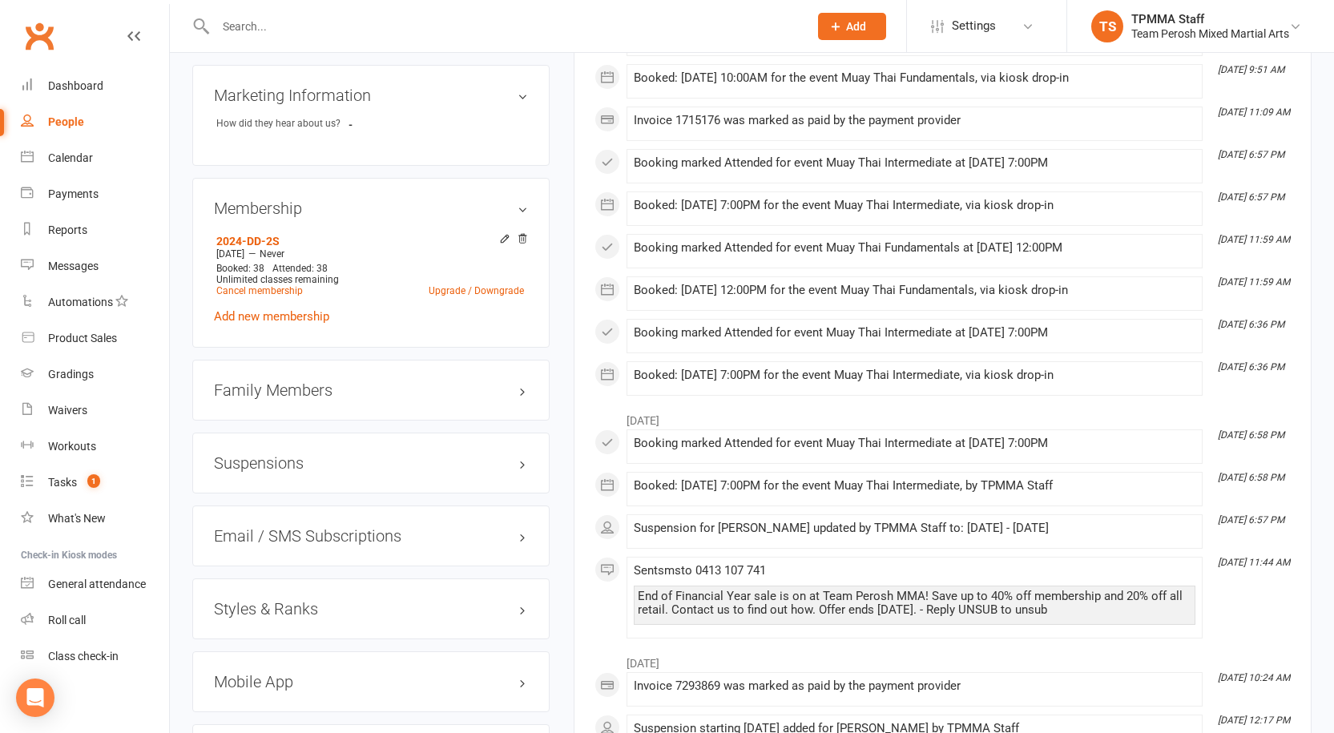
scroll to position [1202, 0]
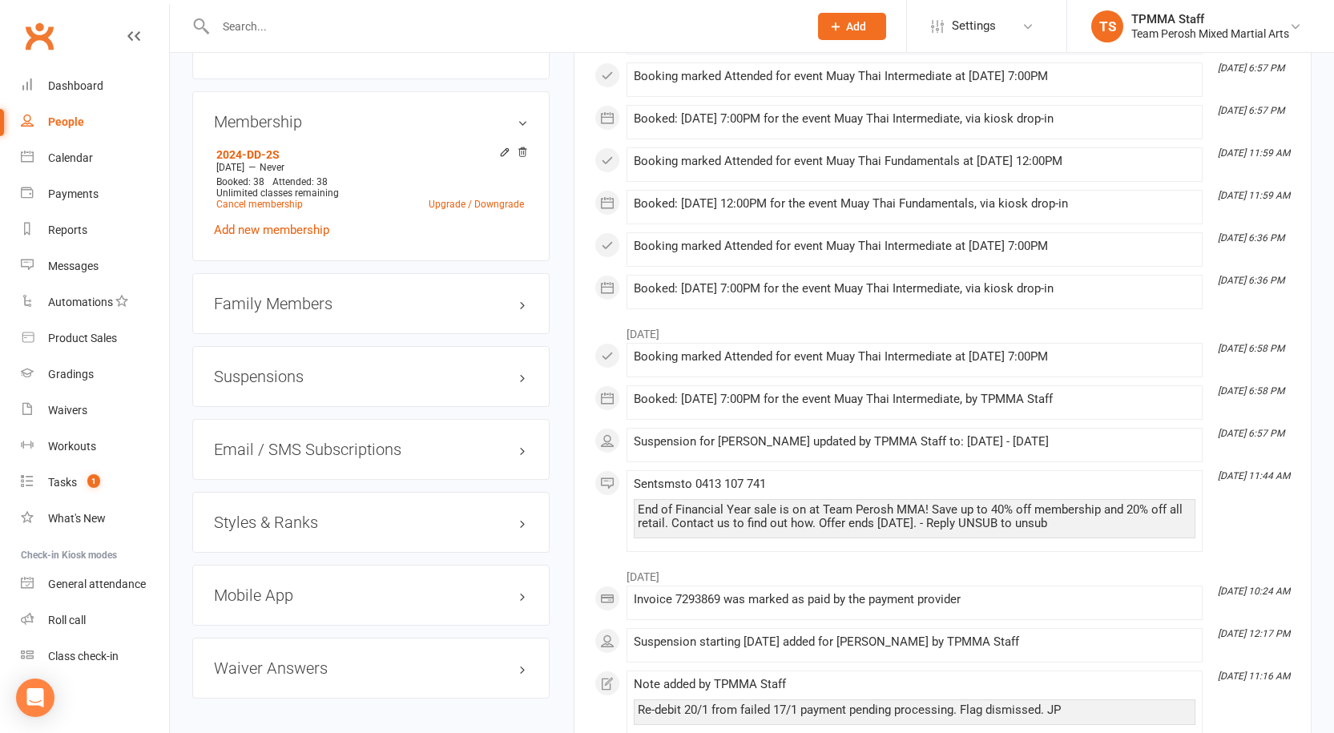
click at [350, 368] on h3 "Suspensions" at bounding box center [371, 377] width 314 height 18
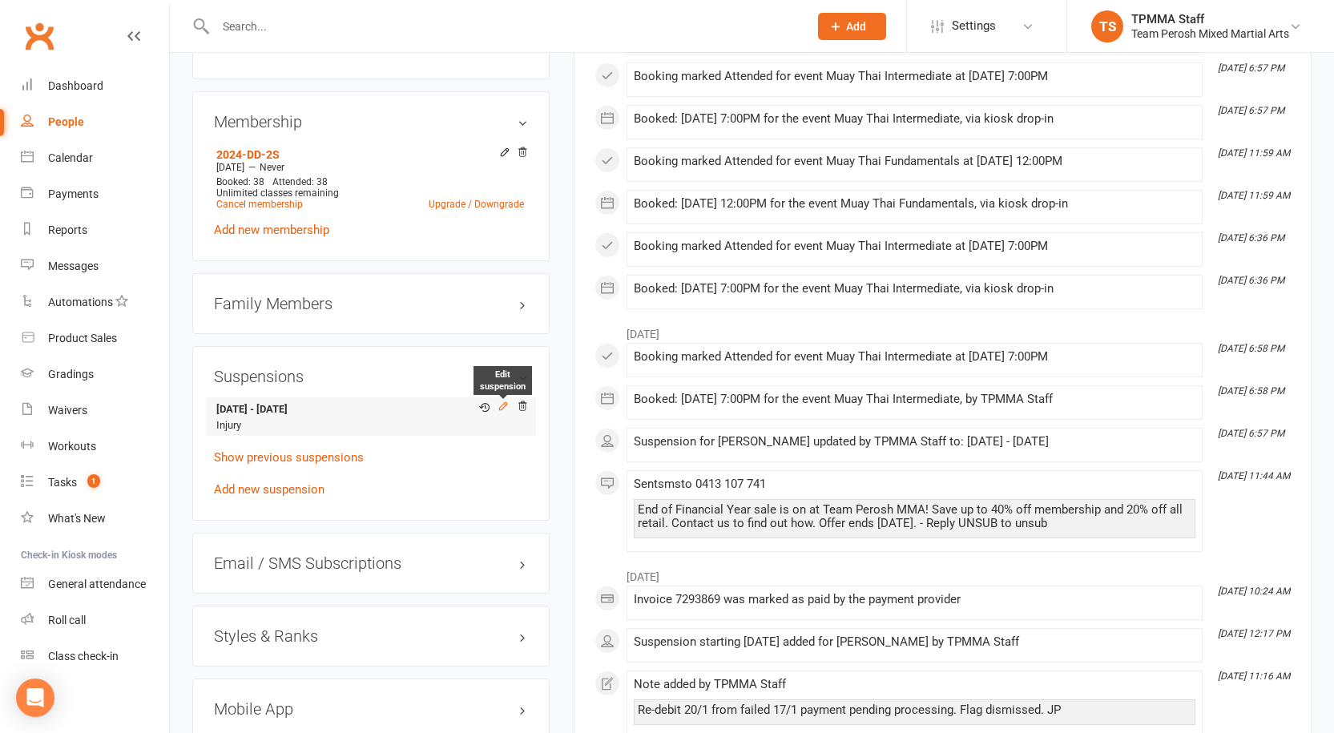
click at [498, 401] on icon at bounding box center [503, 406] width 11 height 11
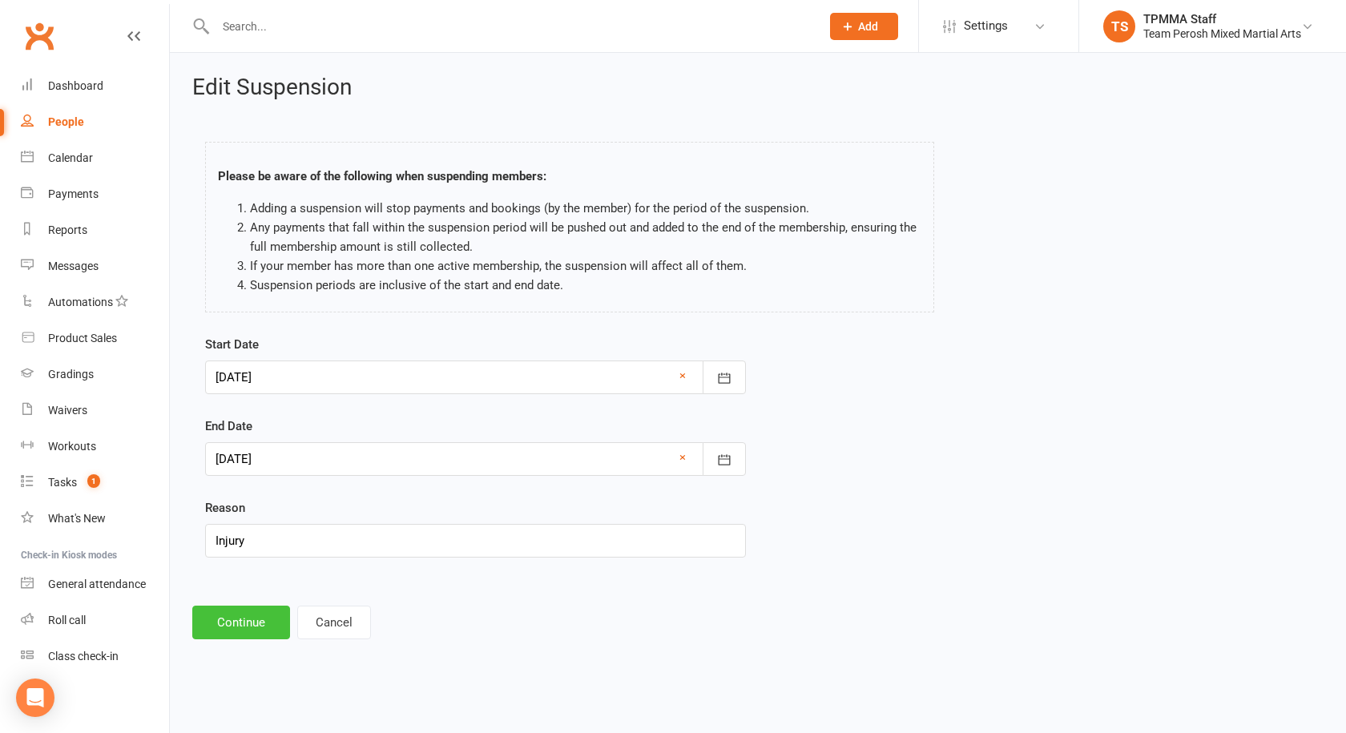
click at [236, 611] on button "Continue" at bounding box center [241, 623] width 98 height 34
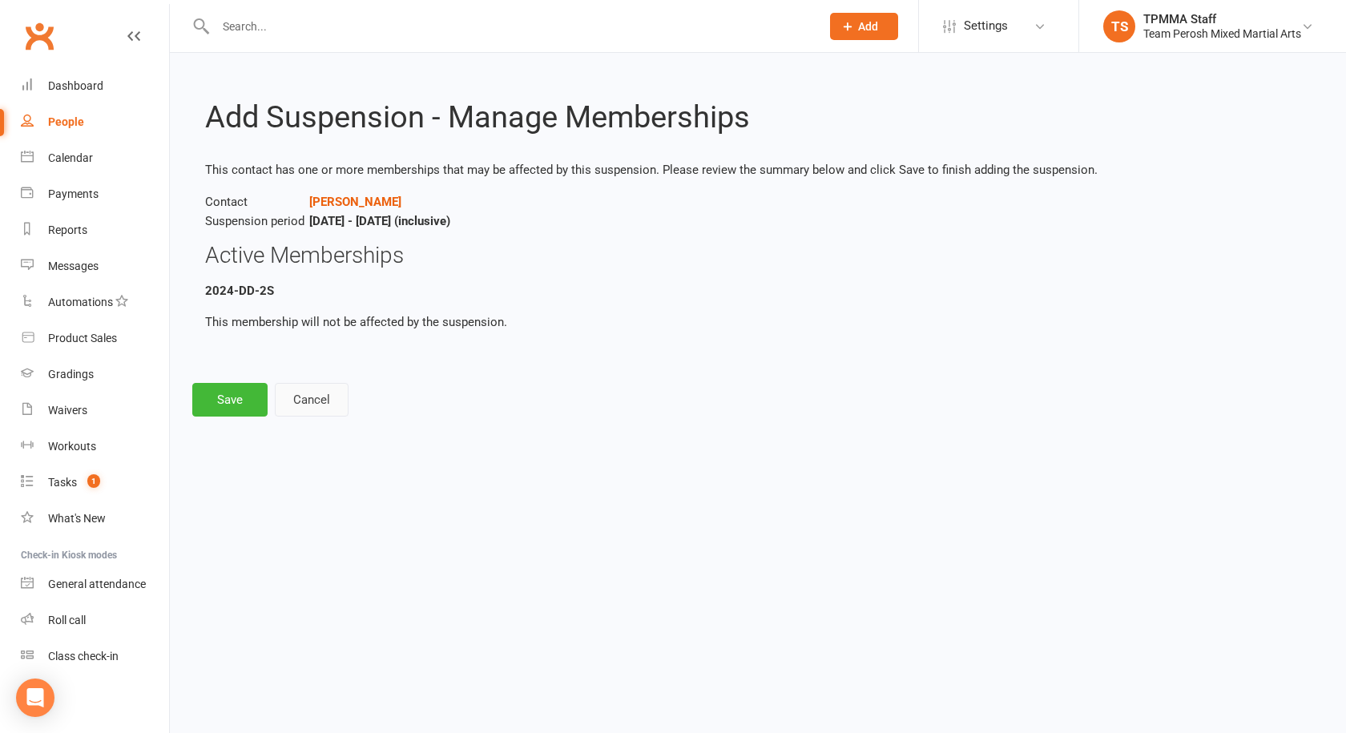
click at [304, 402] on button "Cancel" at bounding box center [312, 400] width 74 height 34
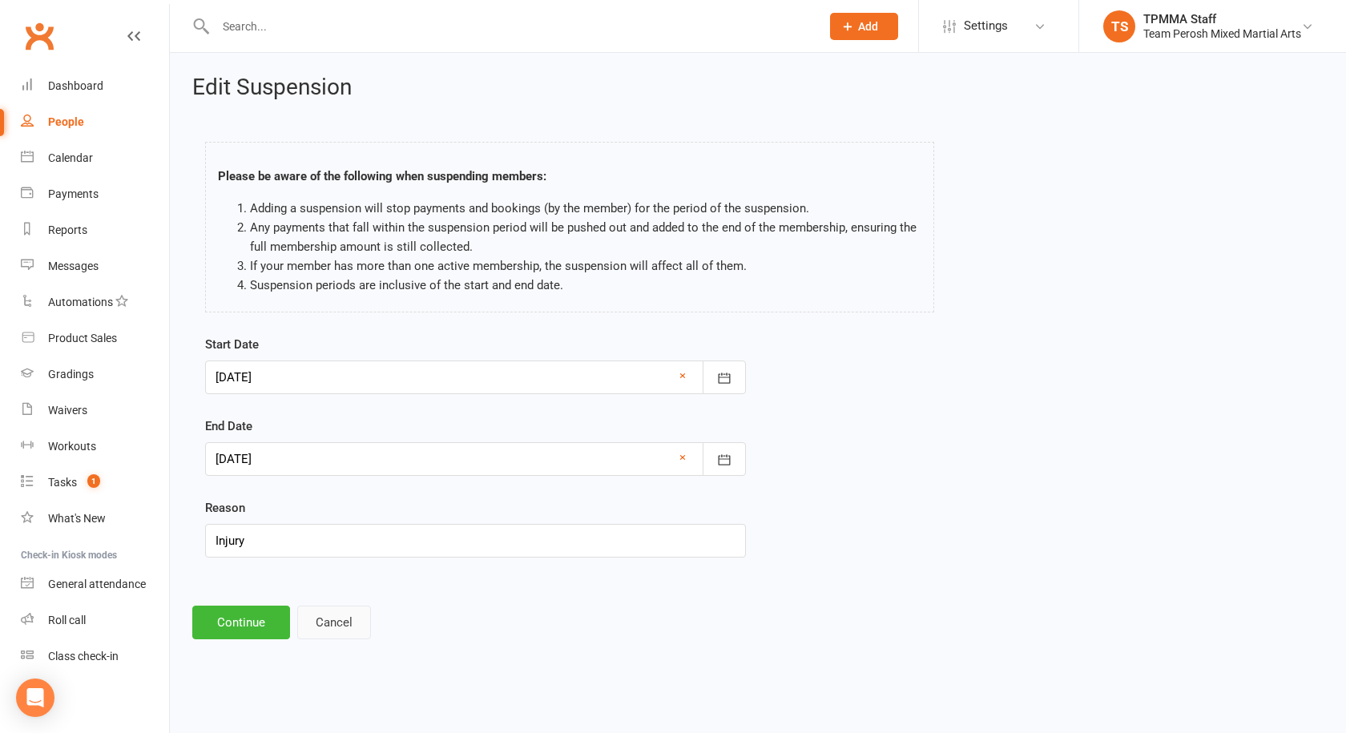
click at [305, 627] on button "Cancel" at bounding box center [334, 623] width 74 height 34
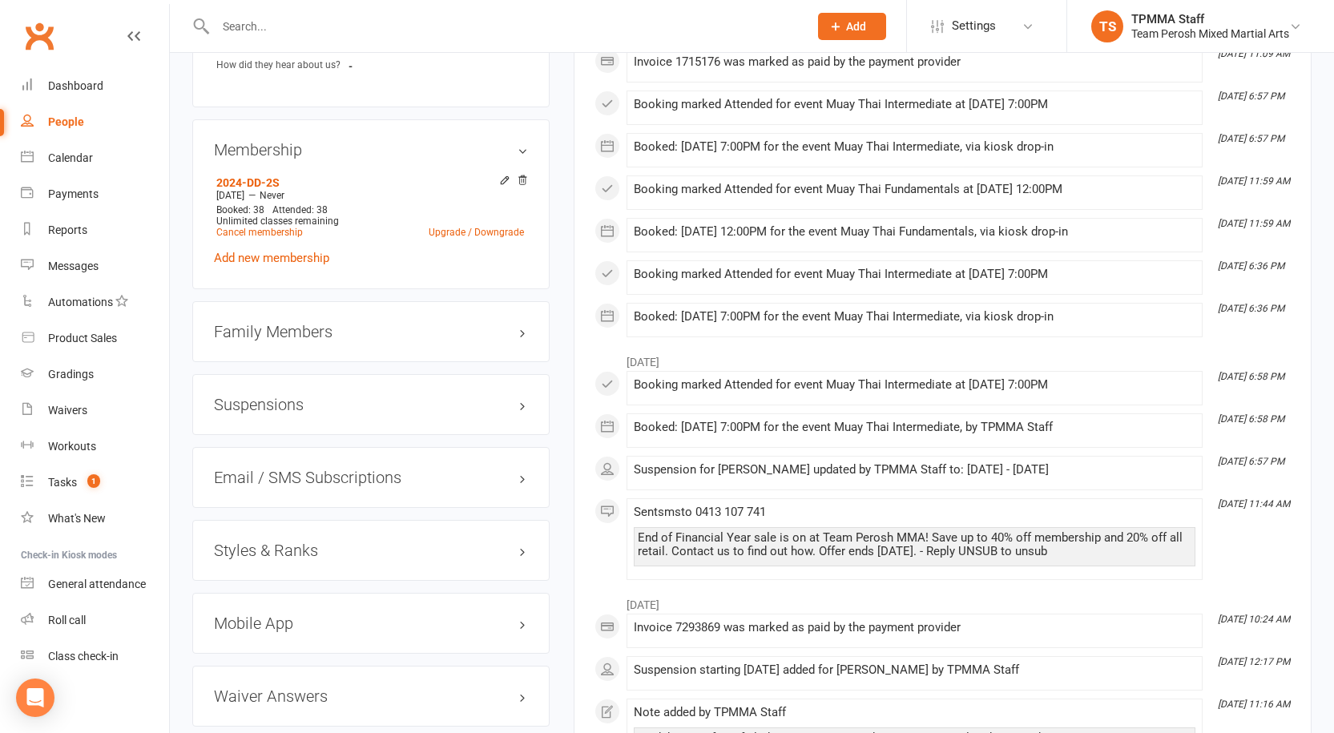
scroll to position [1202, 0]
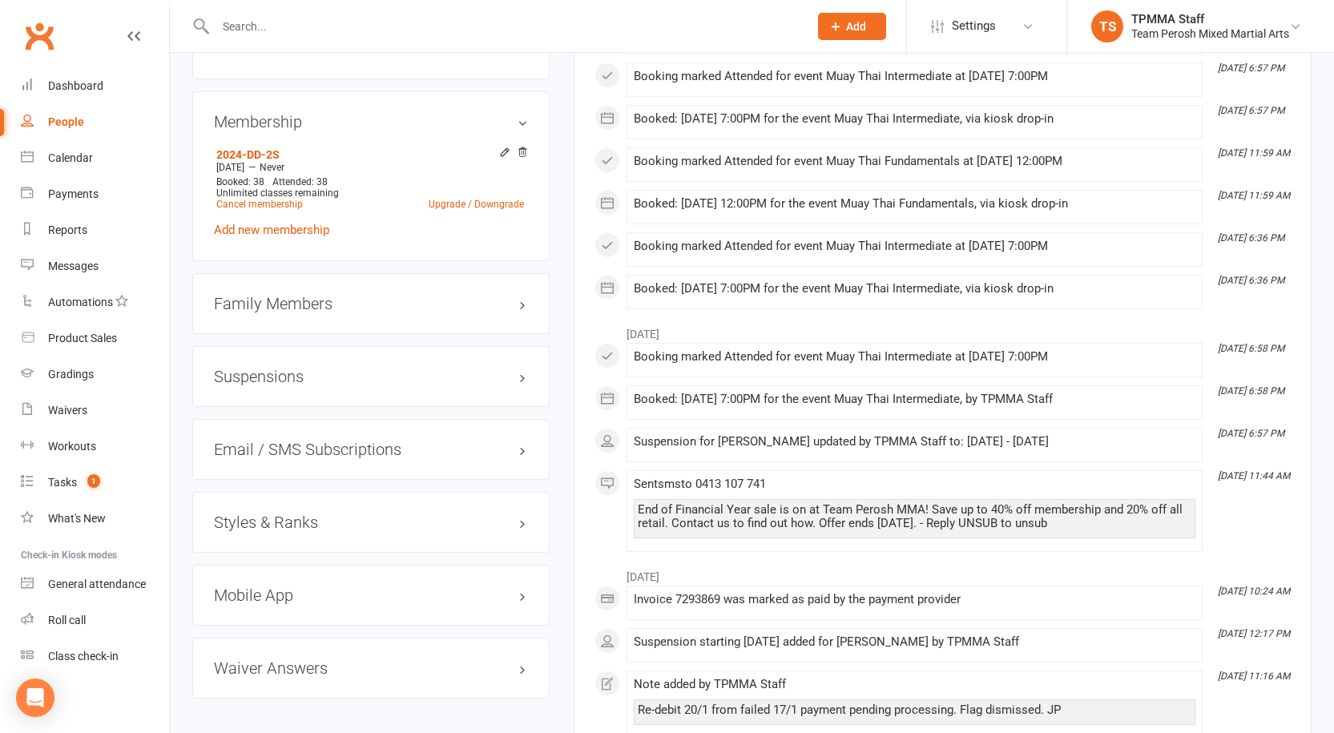
click at [359, 368] on h3 "Suspensions" at bounding box center [371, 377] width 314 height 18
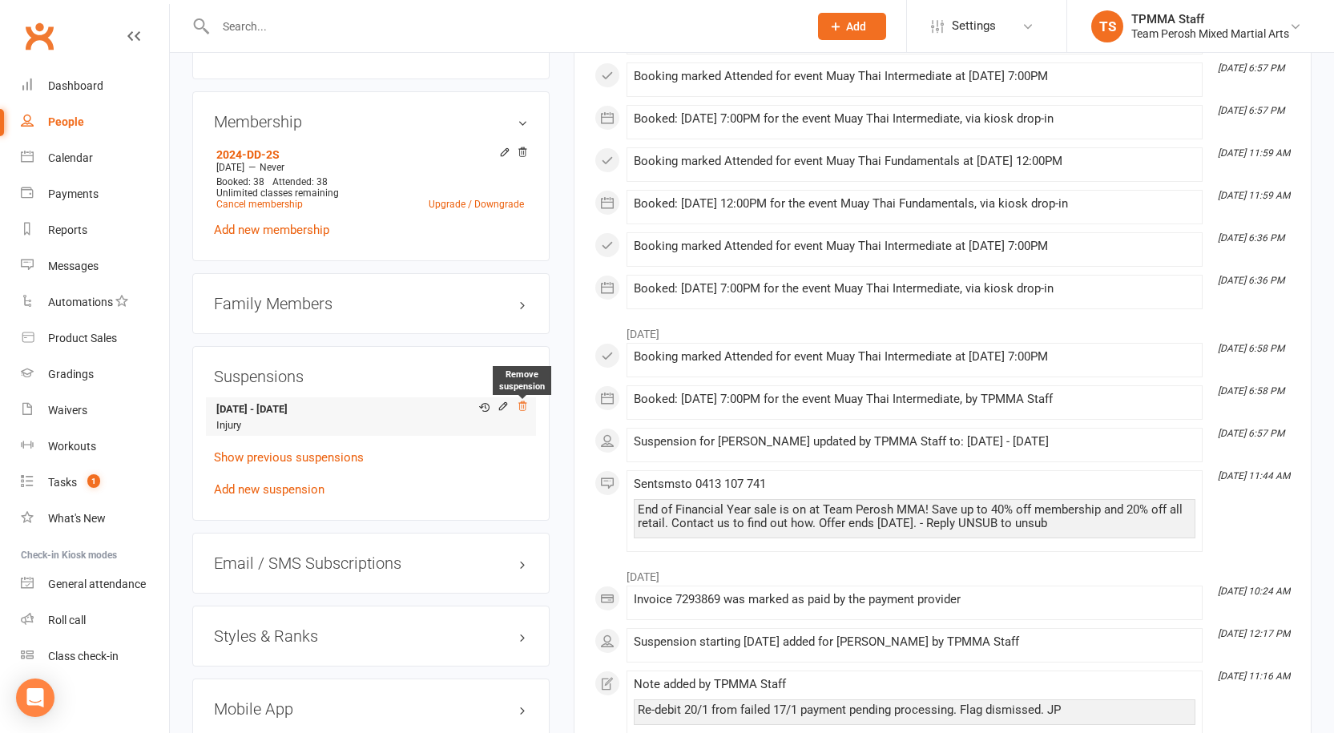
click at [518, 401] on icon at bounding box center [522, 406] width 11 height 11
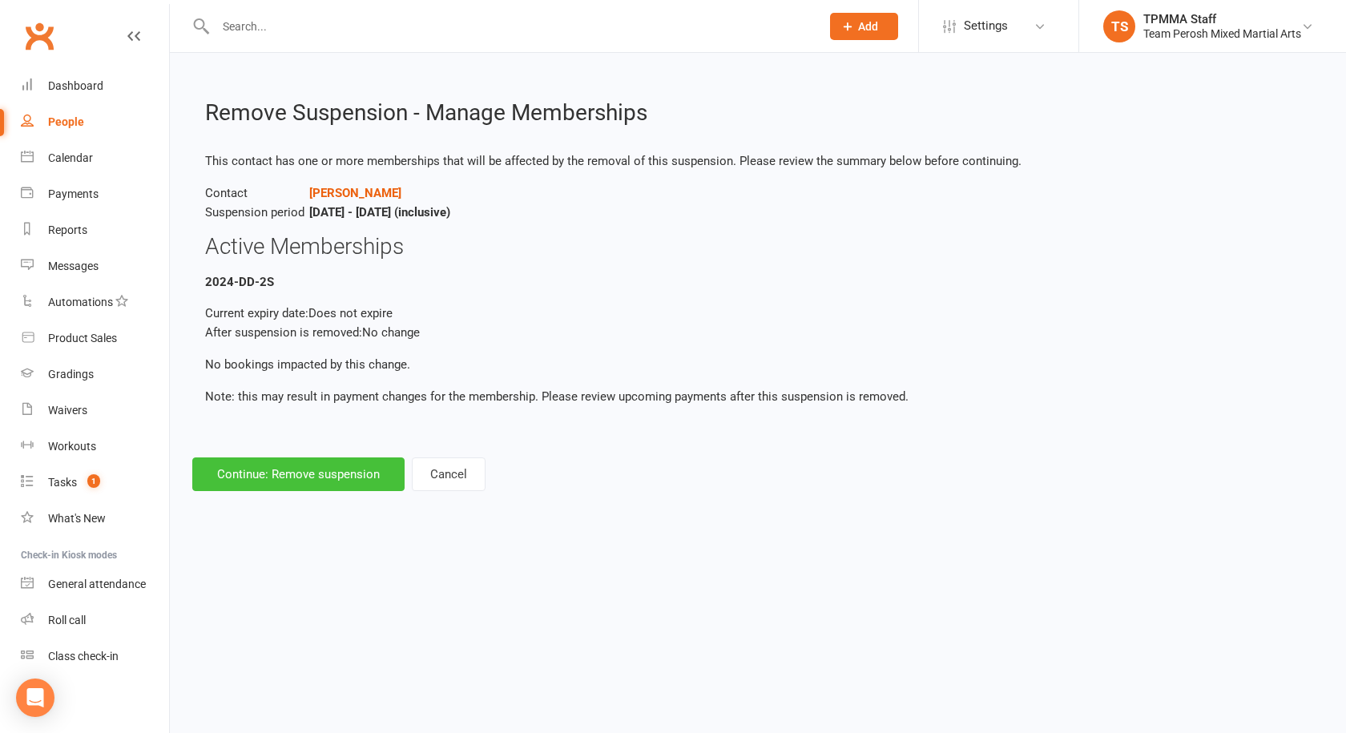
click at [332, 478] on button "Continue: Remove suspension" at bounding box center [298, 474] width 212 height 34
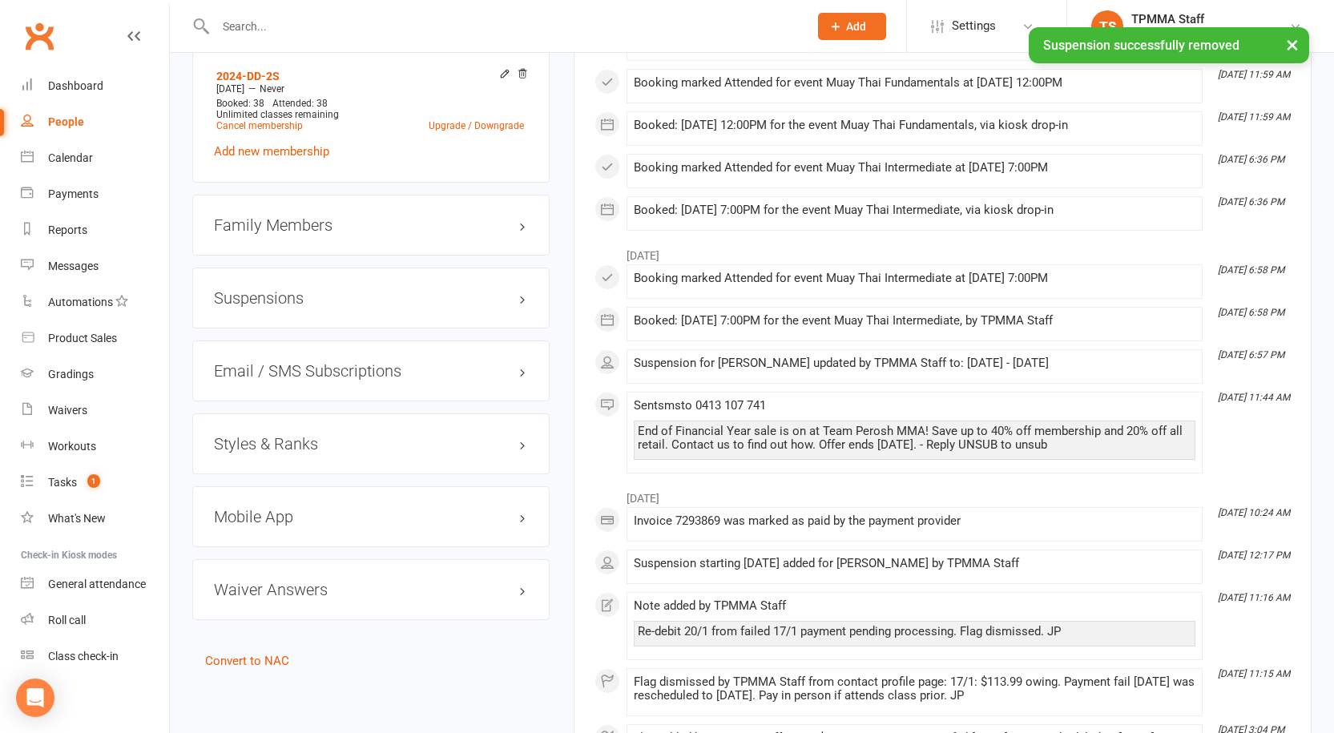
scroll to position [1282, 0]
click at [238, 294] on div "Suspensions" at bounding box center [370, 296] width 357 height 61
click at [240, 288] on h3 "Suspensions" at bounding box center [371, 297] width 314 height 18
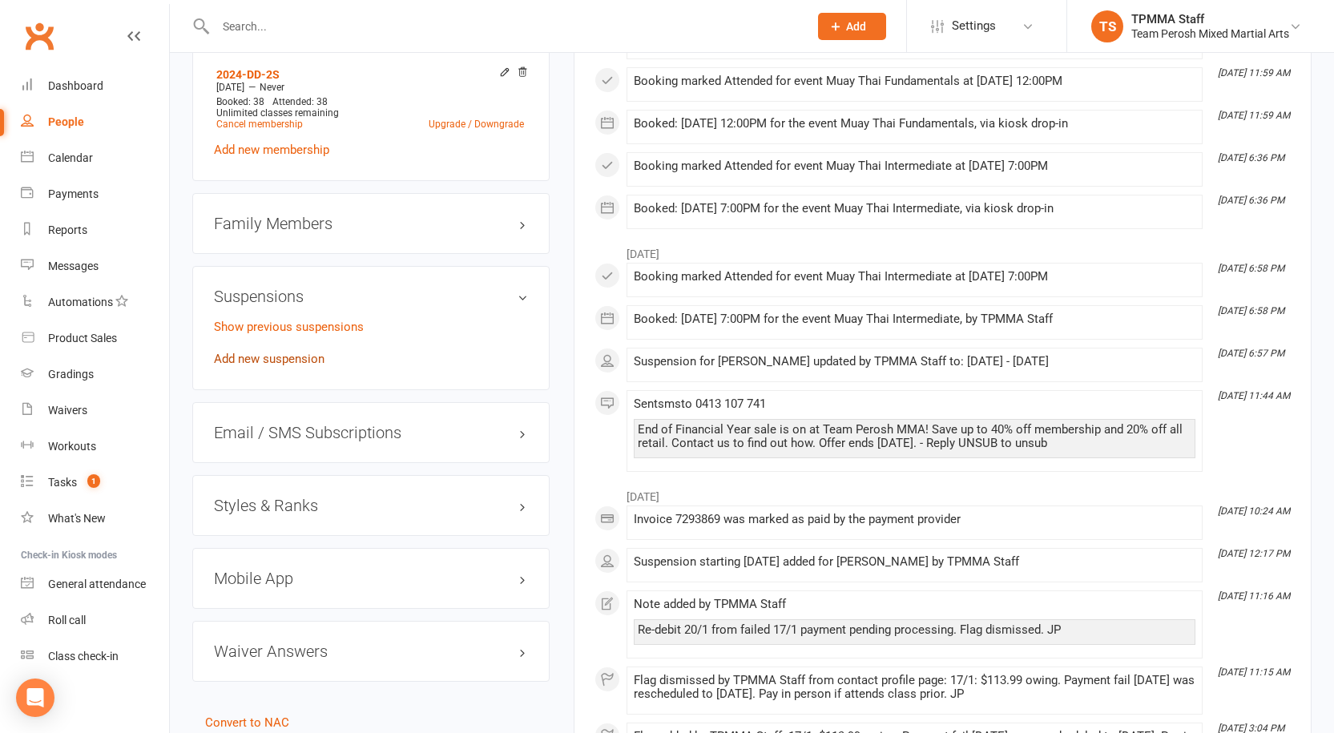
click at [241, 352] on link "Add new suspension" at bounding box center [269, 359] width 111 height 14
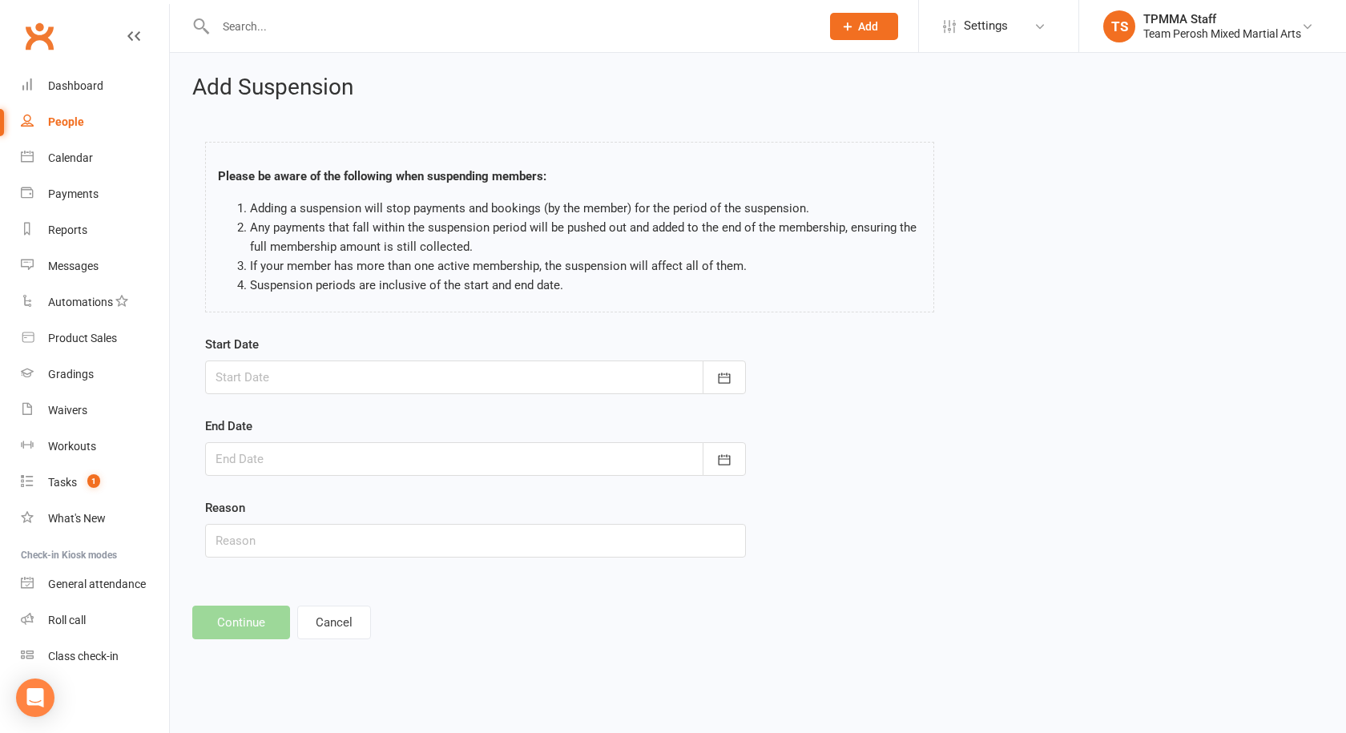
click at [256, 377] on div at bounding box center [475, 378] width 541 height 34
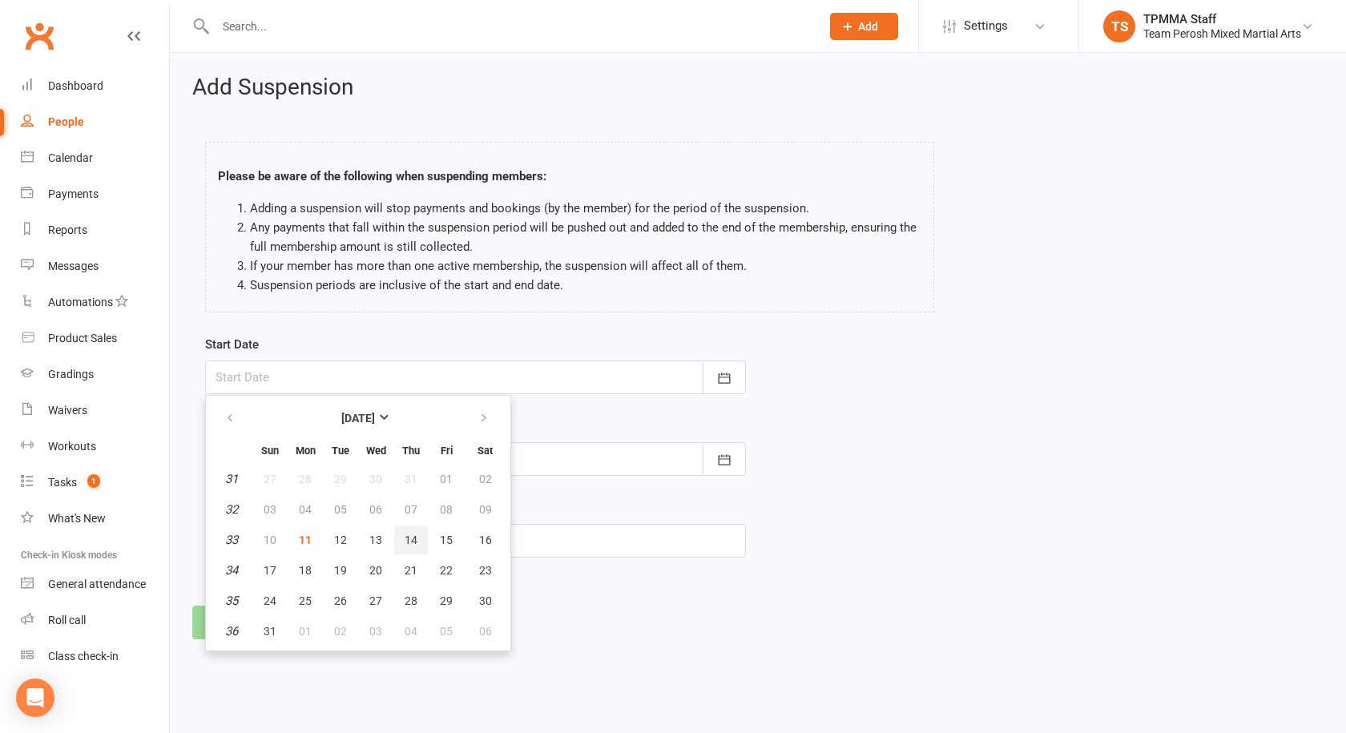
click at [417, 540] on span "14" at bounding box center [411, 540] width 13 height 13
type input "14 Aug 2025"
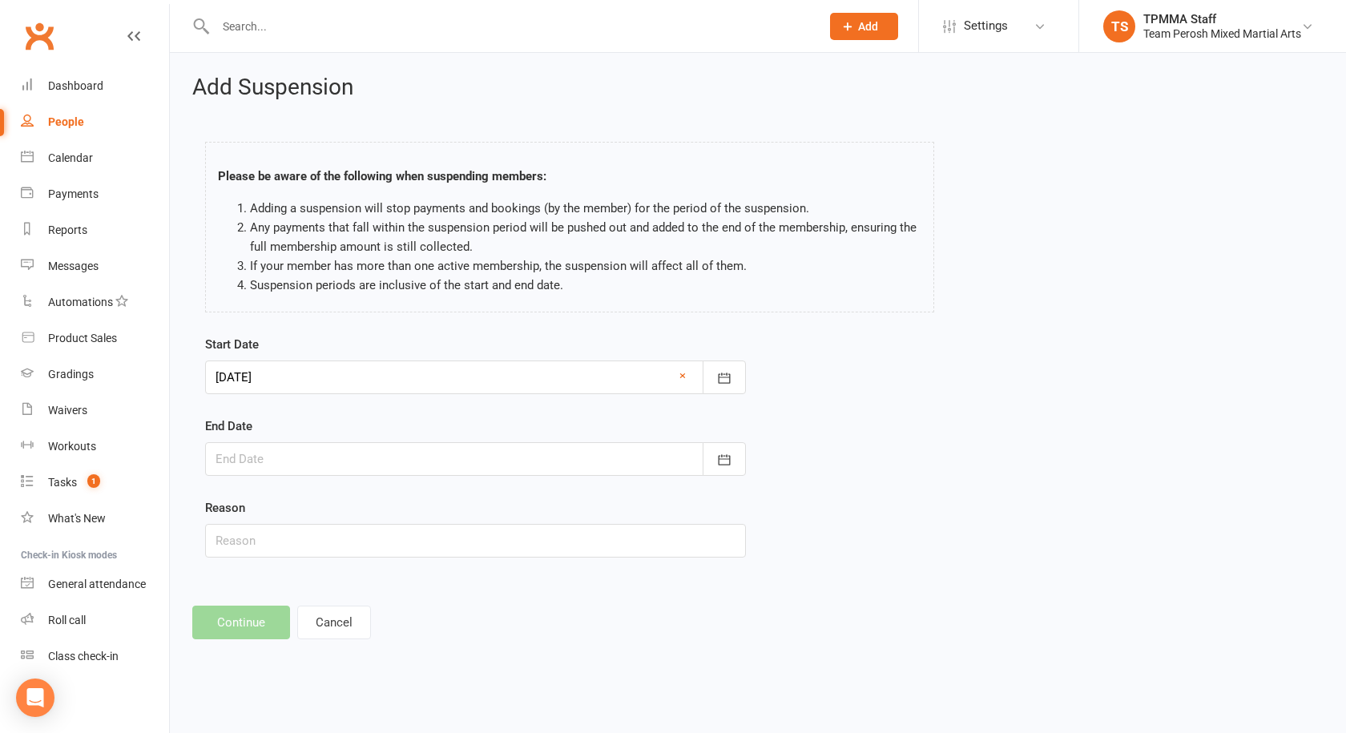
click at [253, 464] on div at bounding box center [475, 459] width 541 height 34
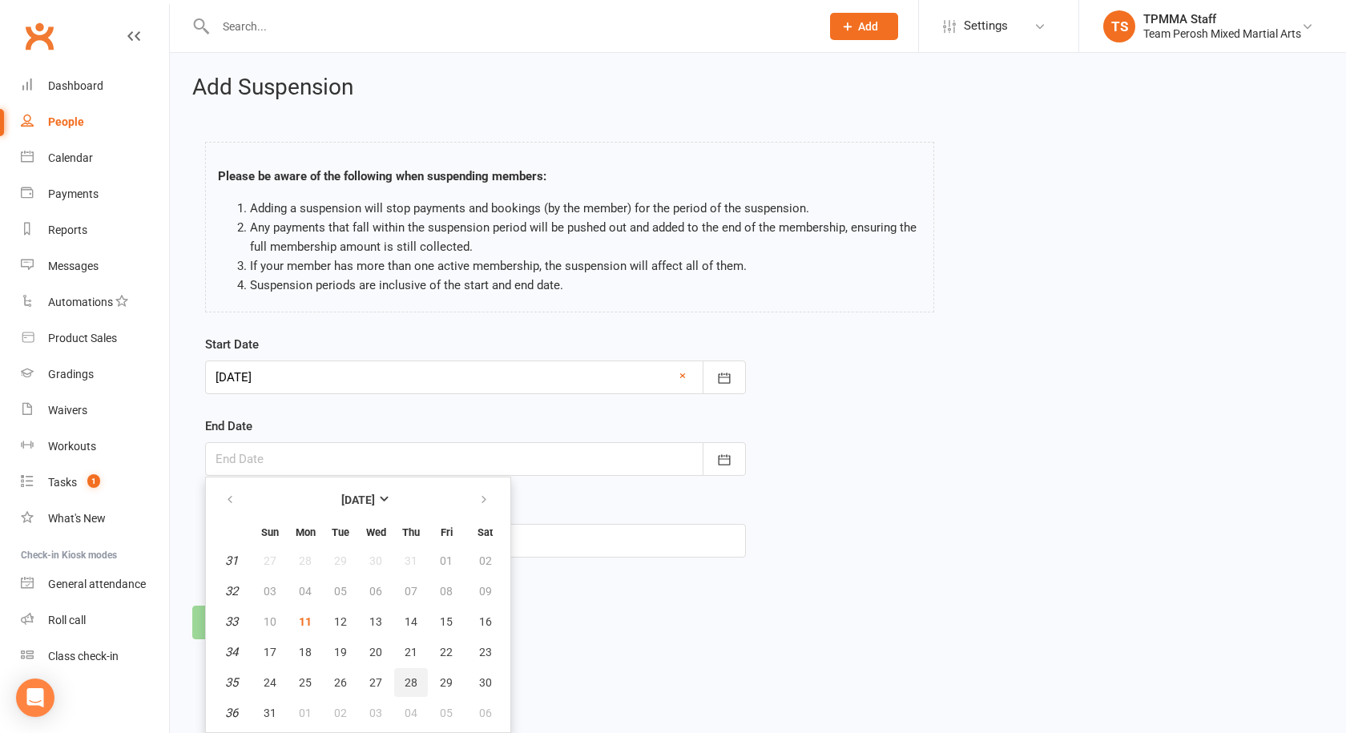
click at [409, 680] on span "28" at bounding box center [411, 682] width 13 height 13
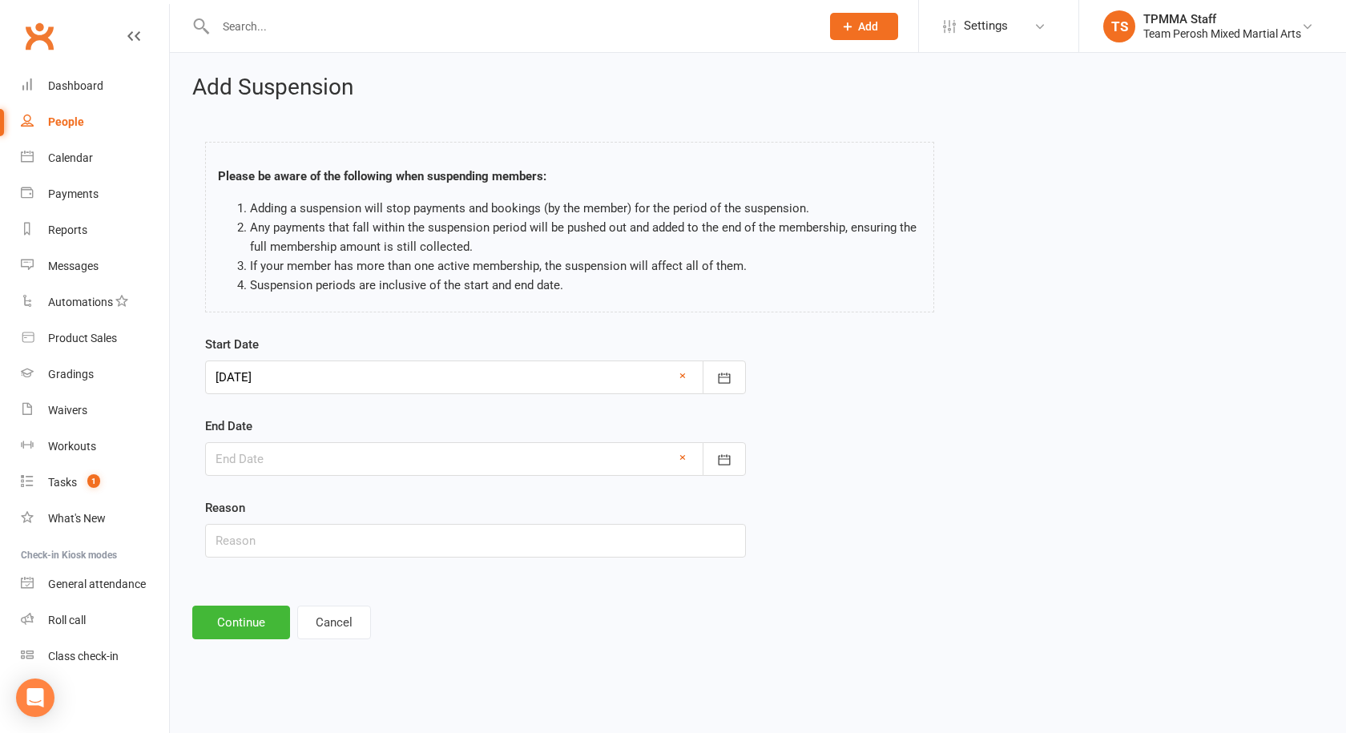
type input "28 Aug 2025"
click at [244, 530] on input "text" at bounding box center [475, 541] width 541 height 34
type input "Injured"
click at [266, 627] on button "Continue" at bounding box center [241, 623] width 98 height 34
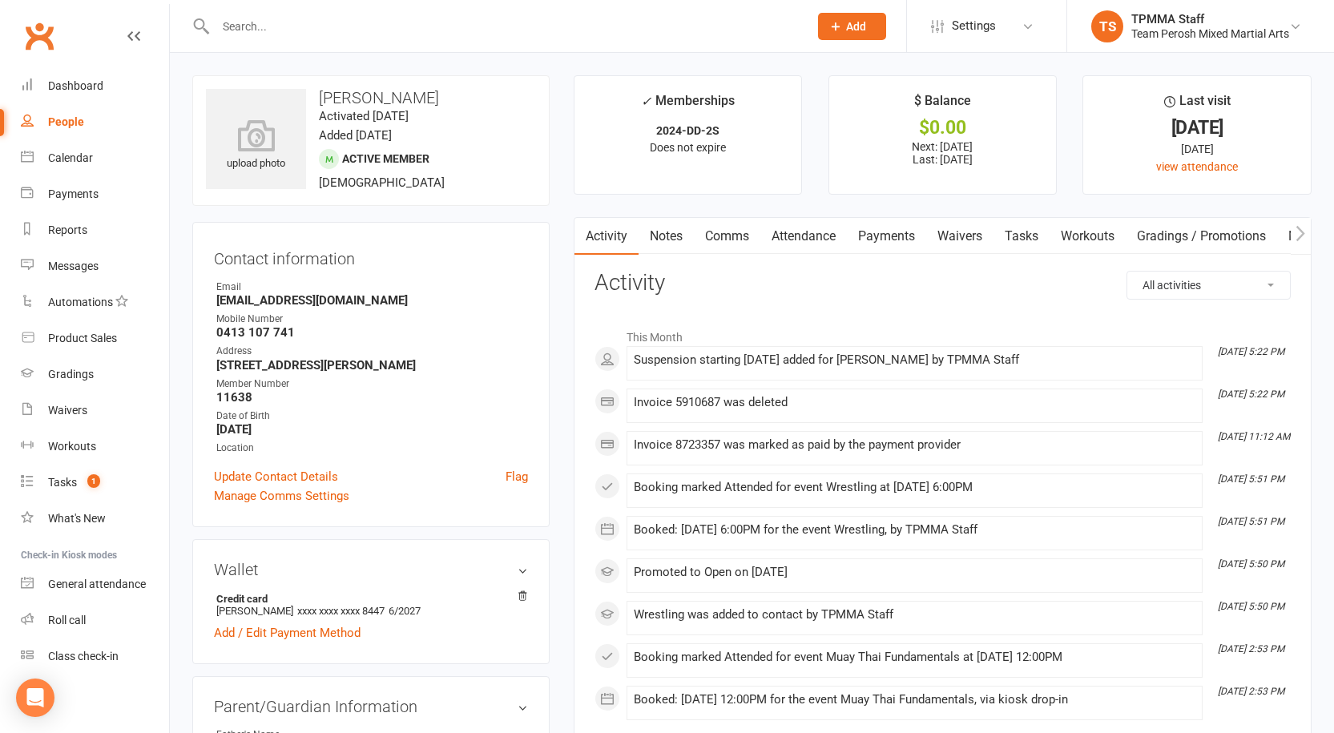
click at [887, 242] on link "Payments" at bounding box center [886, 236] width 79 height 37
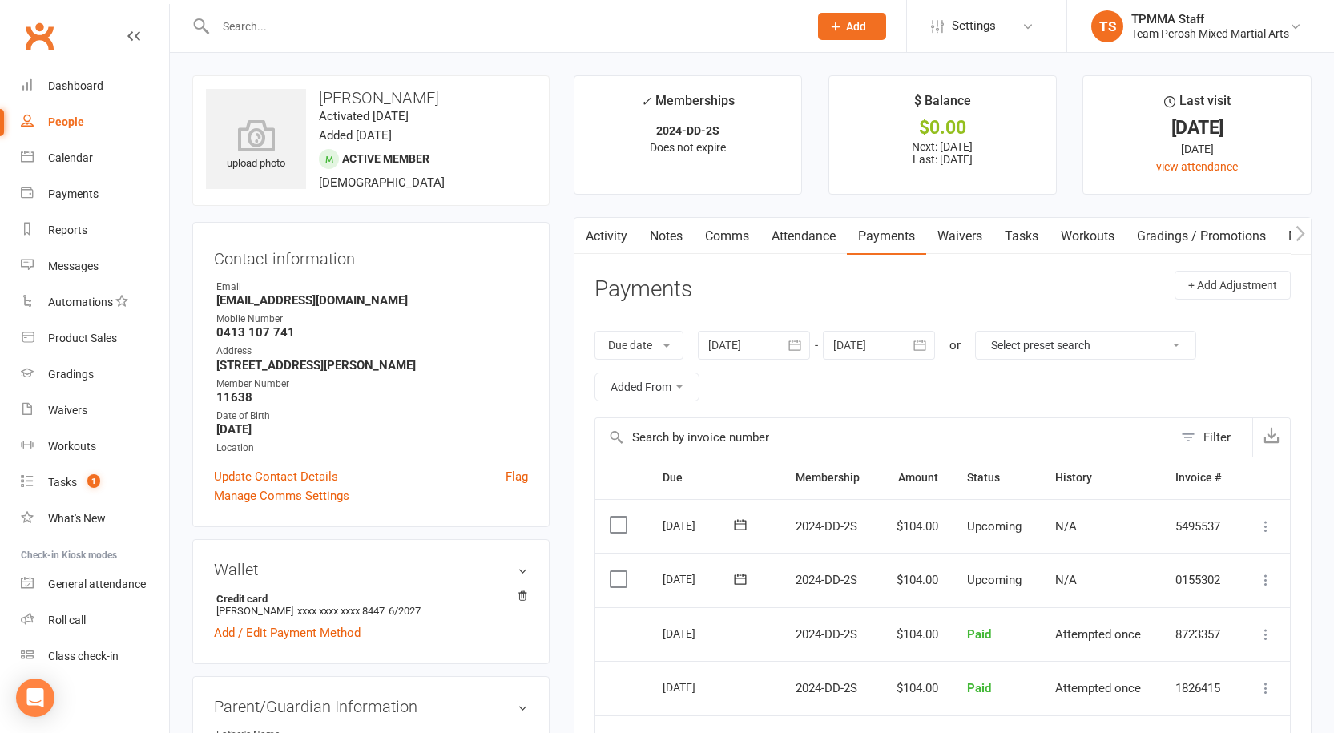
scroll to position [80, 0]
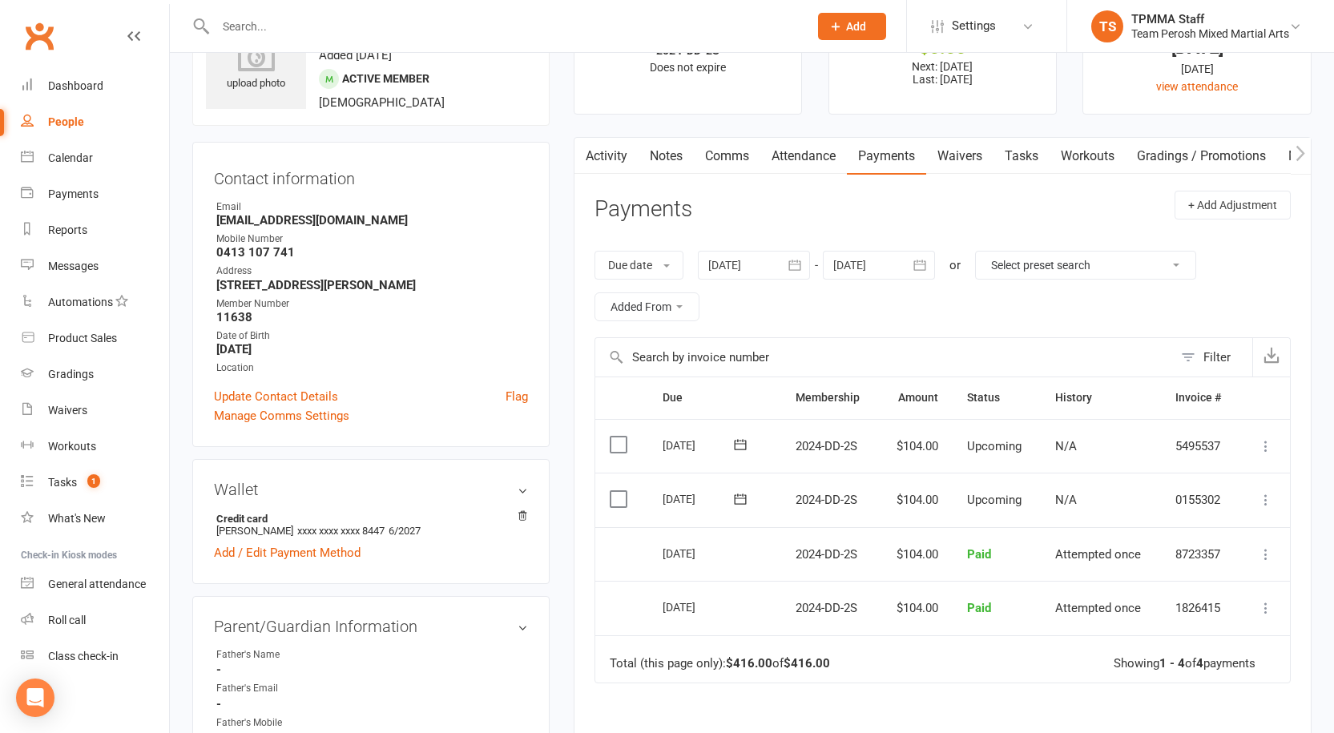
click at [823, 157] on link "Attendance" at bounding box center [803, 156] width 87 height 37
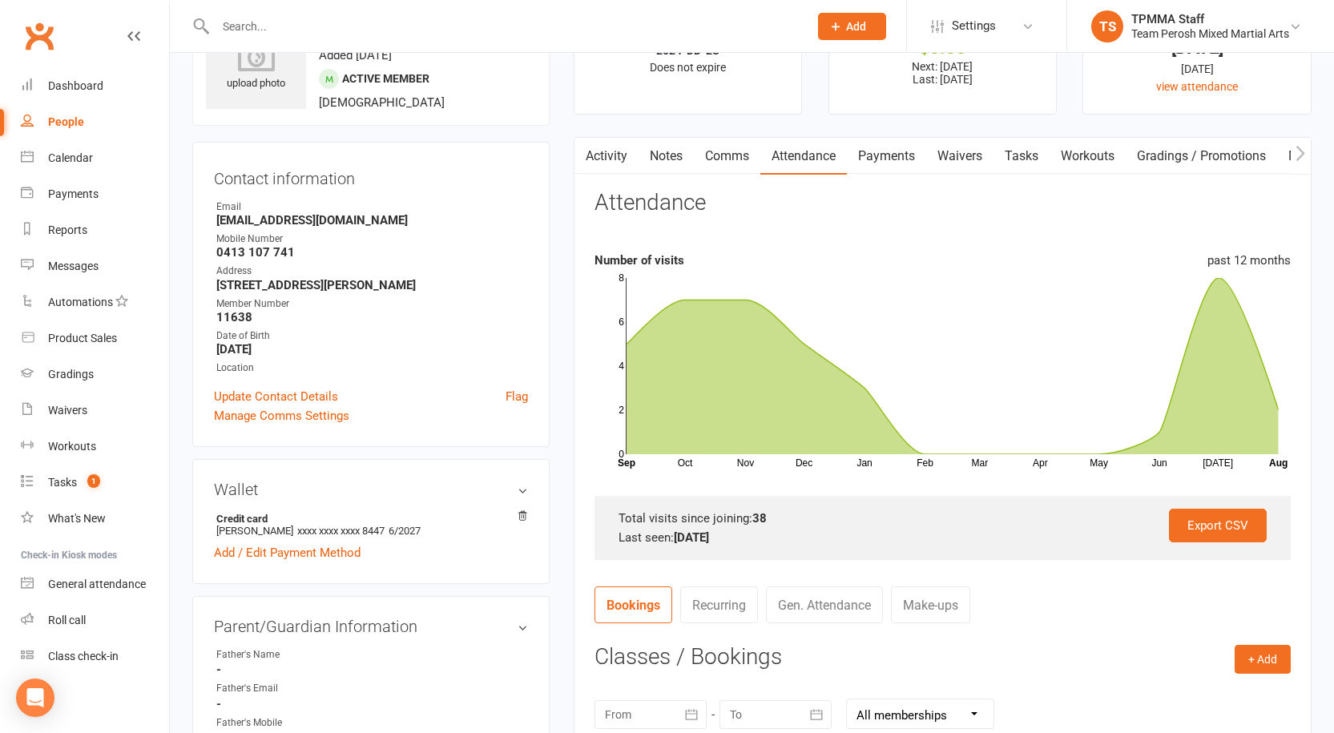
click at [613, 158] on link "Activity" at bounding box center [606, 156] width 64 height 37
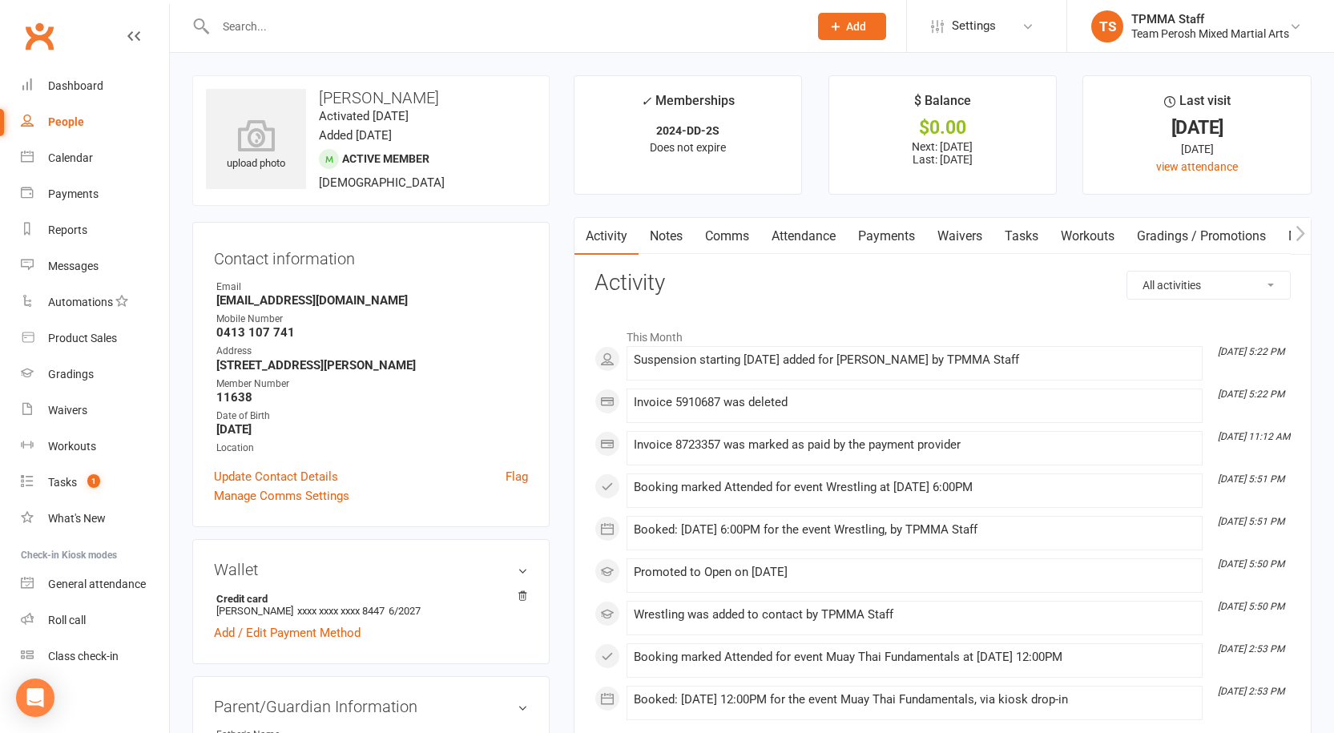
click at [907, 232] on link "Payments" at bounding box center [886, 236] width 79 height 37
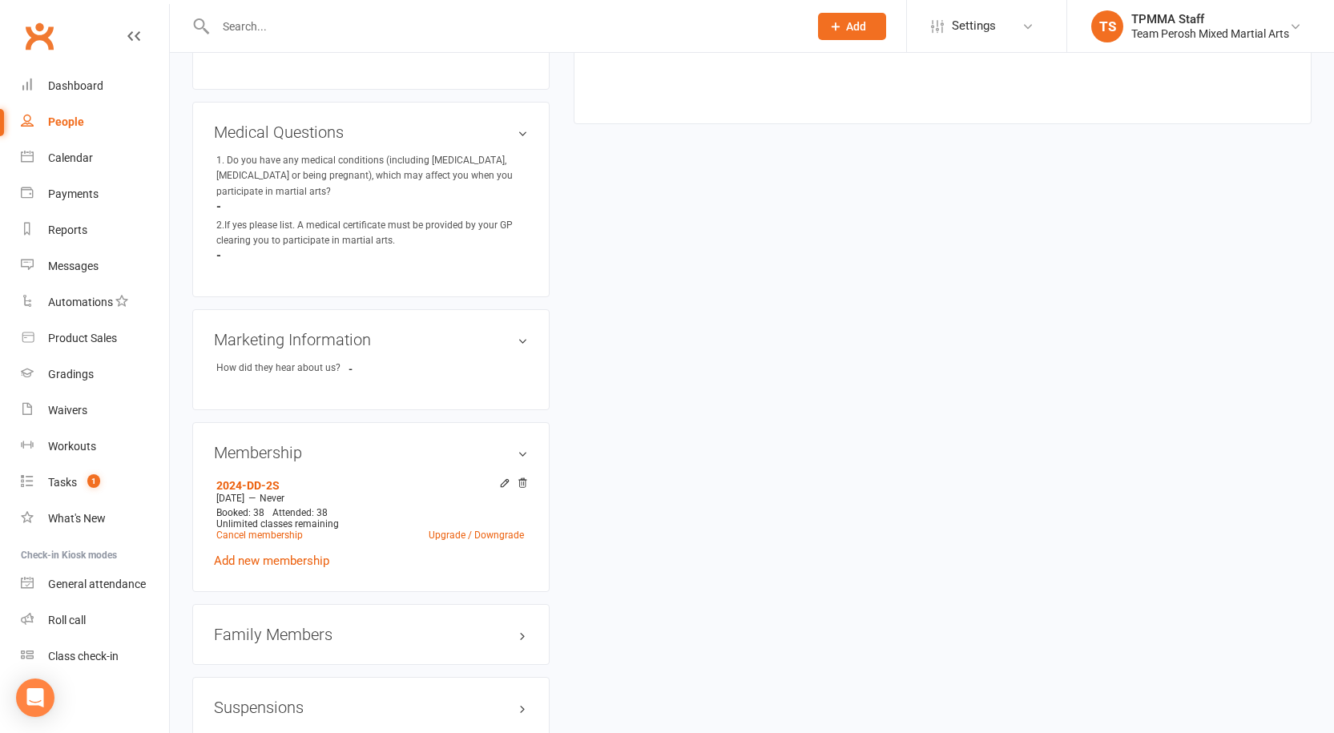
scroll to position [1264, 0]
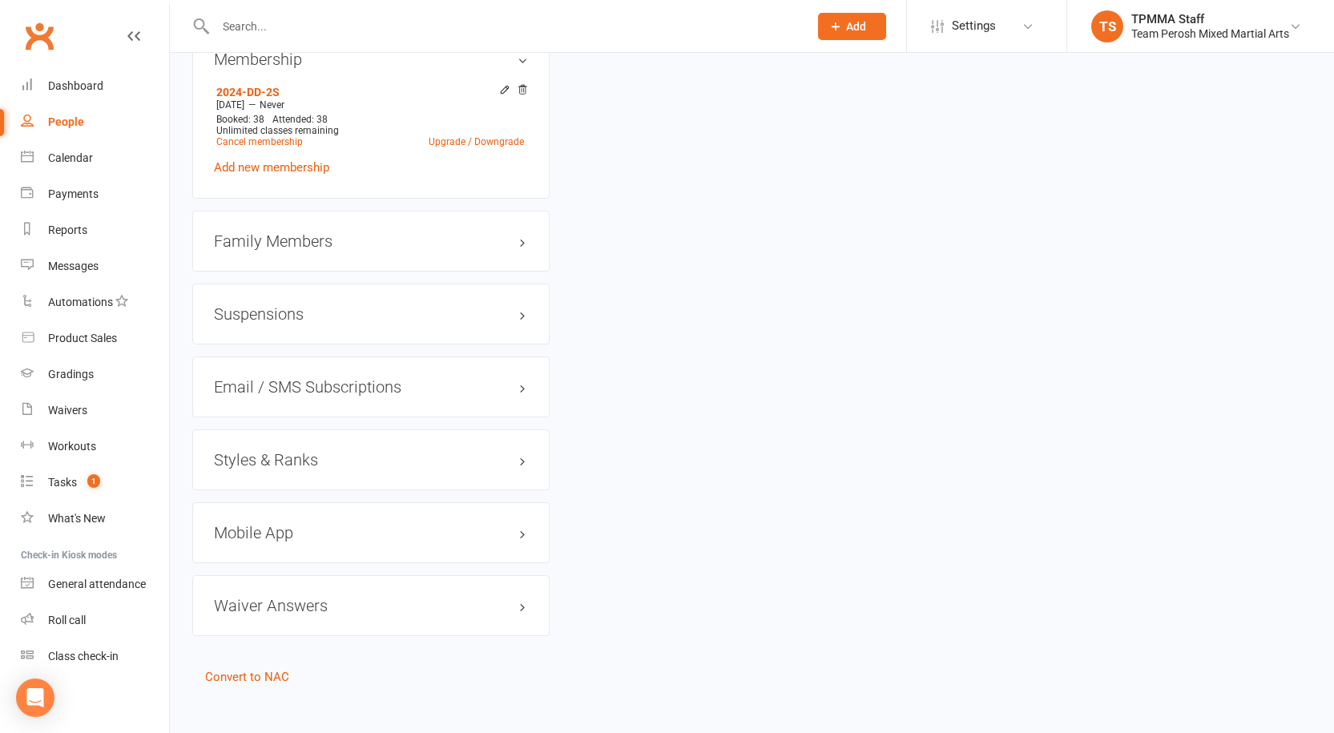
click at [261, 306] on h3 "Suspensions" at bounding box center [371, 314] width 314 height 18
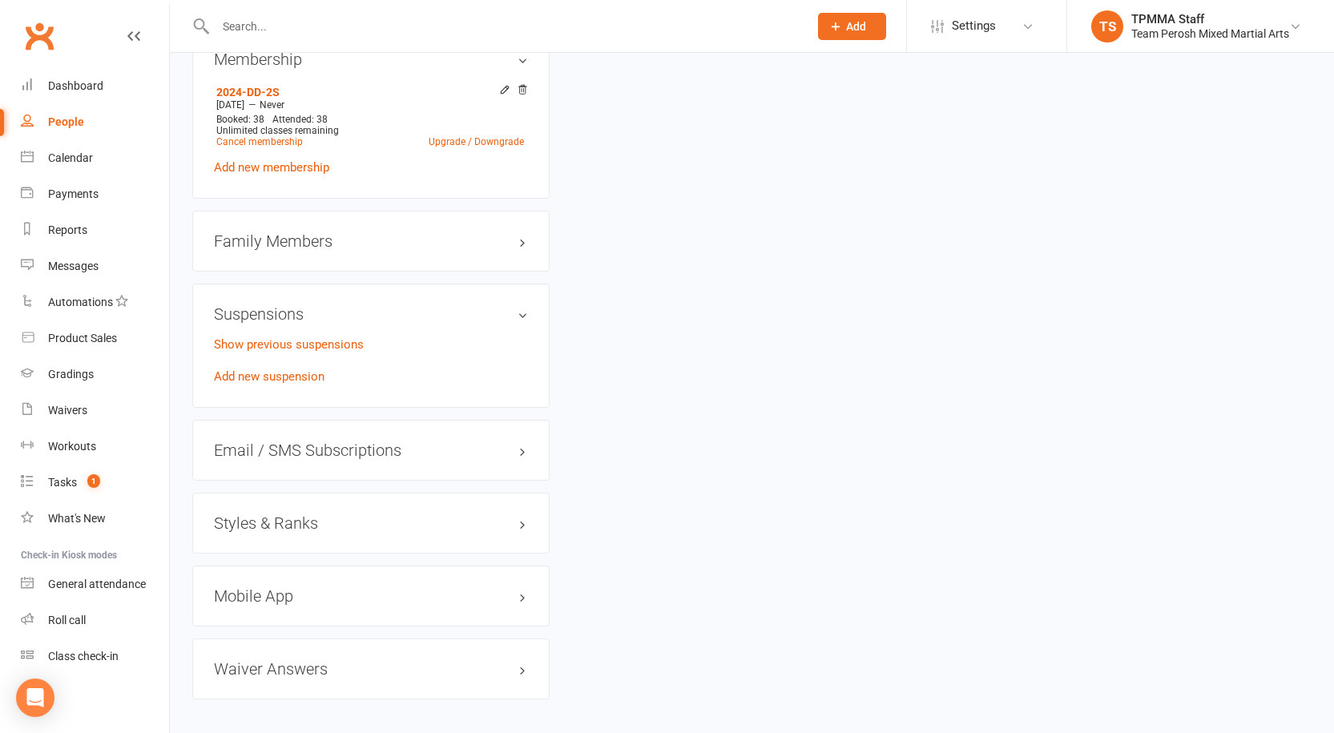
click at [249, 335] on p "Show previous suspensions" at bounding box center [371, 344] width 314 height 19
click at [245, 369] on link "Add new suspension" at bounding box center [269, 376] width 111 height 14
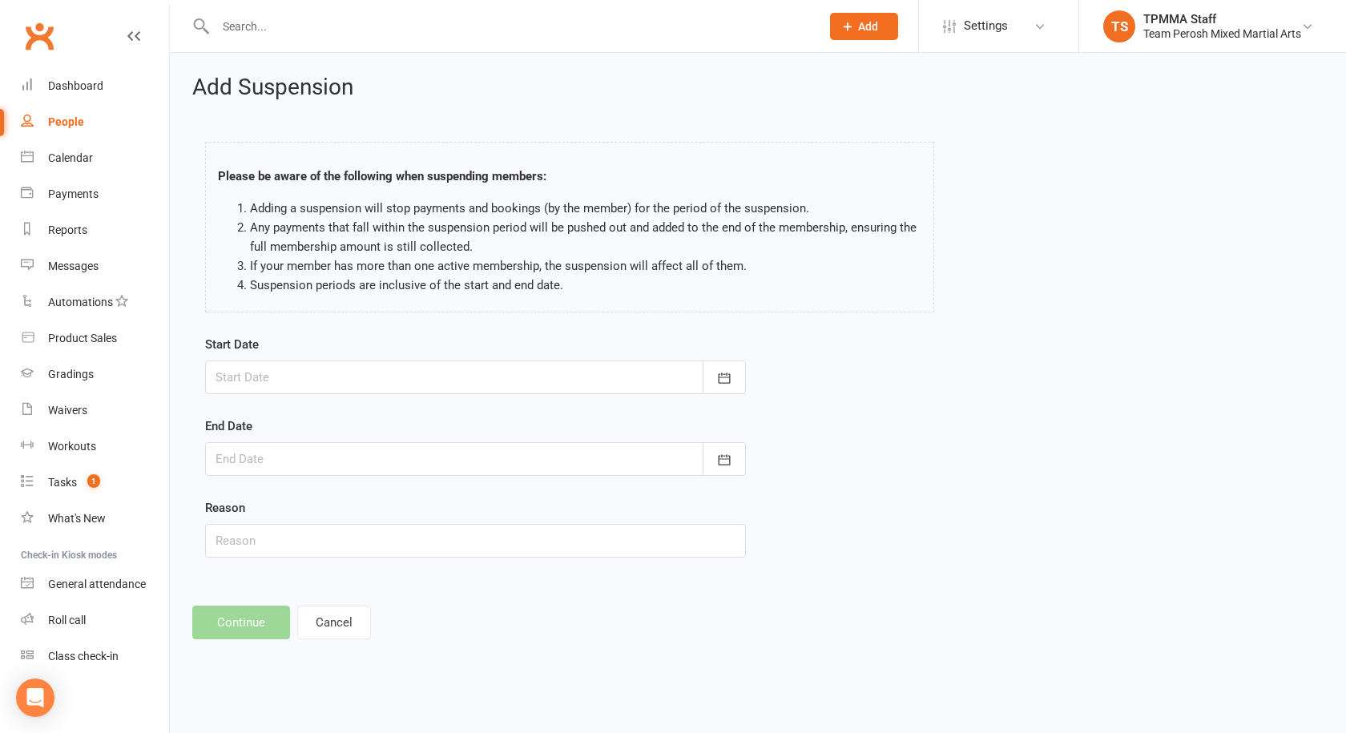
click at [260, 376] on div at bounding box center [475, 378] width 541 height 34
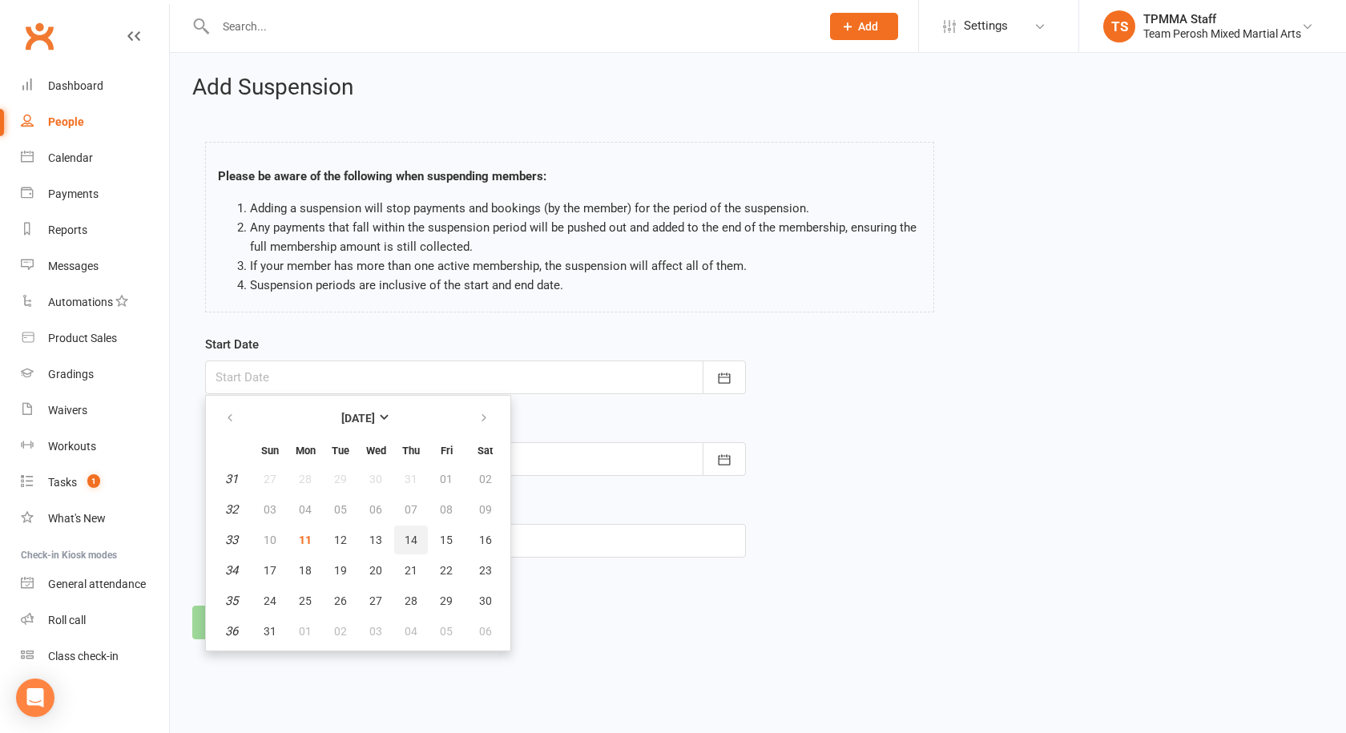
drag, startPoint x: 421, startPoint y: 540, endPoint x: 413, endPoint y: 539, distance: 8.1
click at [417, 540] on button "14" at bounding box center [411, 540] width 34 height 29
type input "14 Aug 2025"
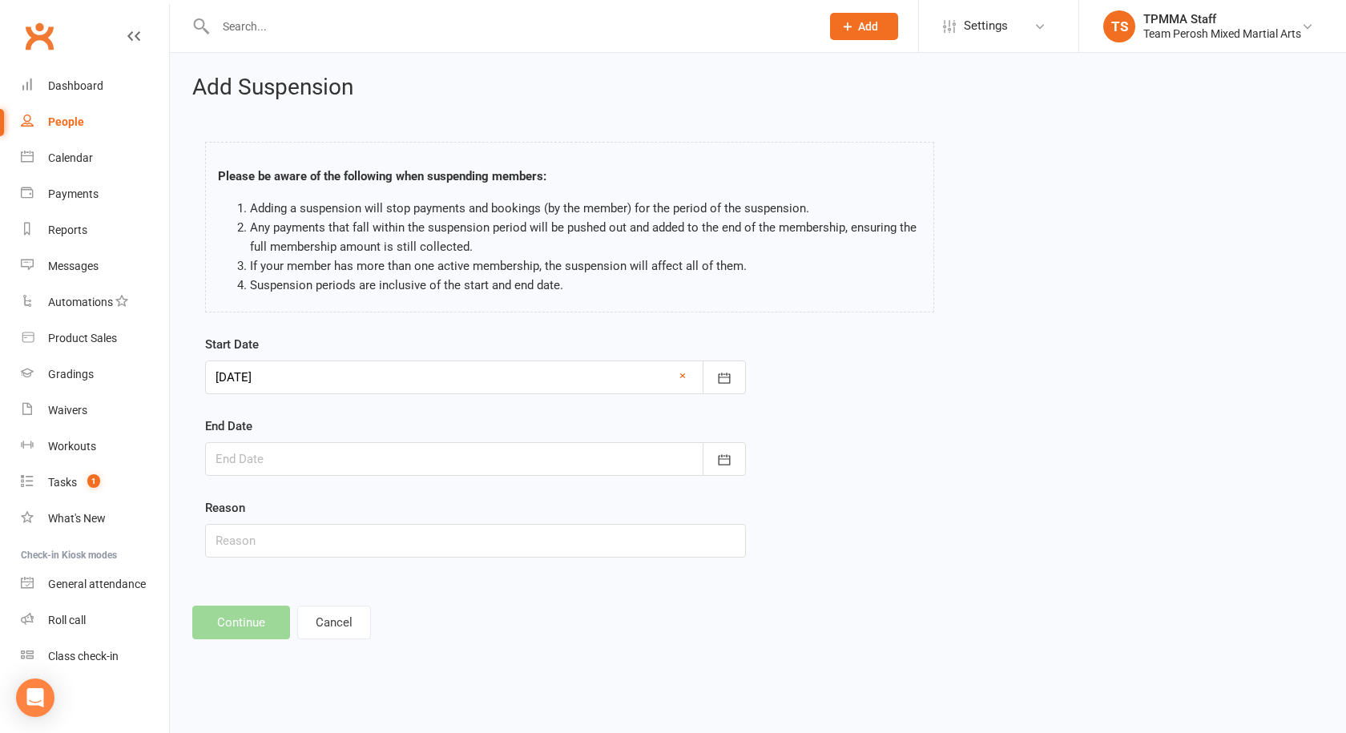
drag, startPoint x: 223, startPoint y: 464, endPoint x: 260, endPoint y: 477, distance: 39.3
click at [240, 470] on div at bounding box center [475, 459] width 541 height 34
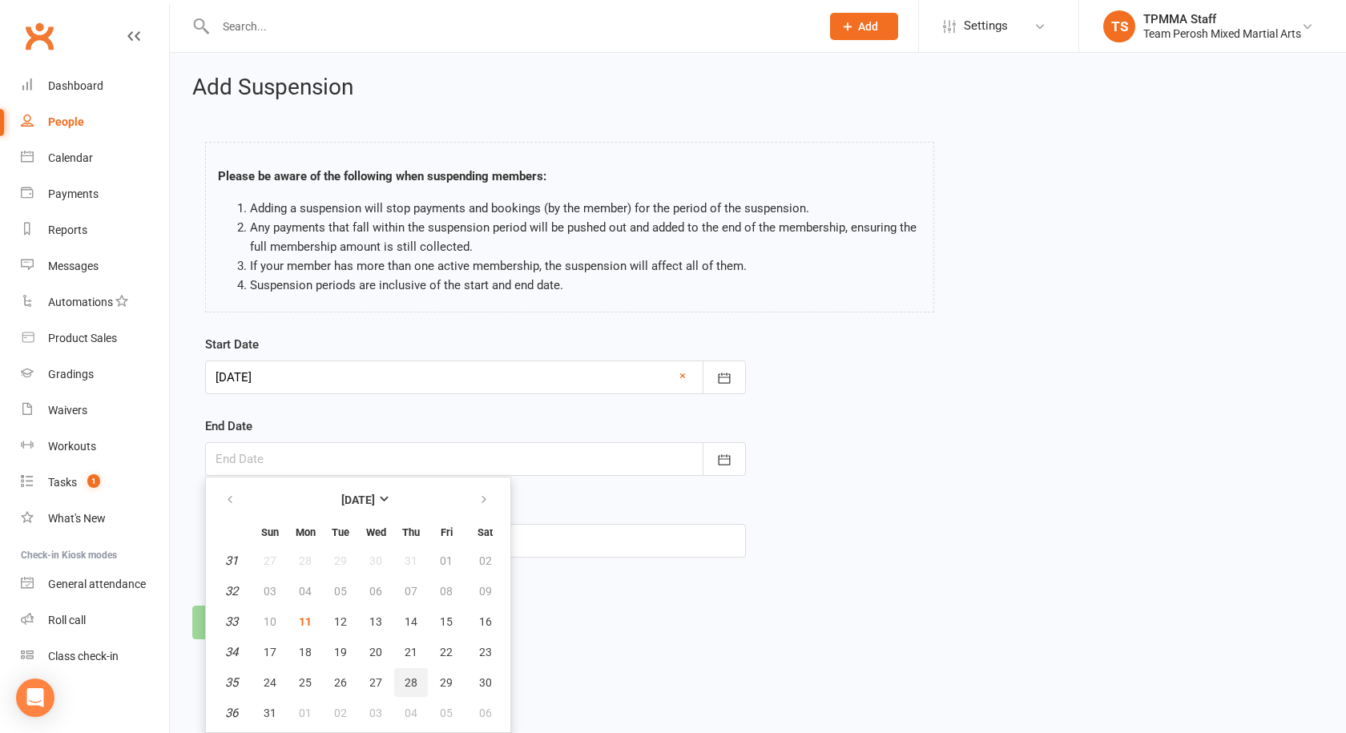
click at [409, 679] on span "28" at bounding box center [411, 682] width 13 height 13
type input "28 Aug 2025"
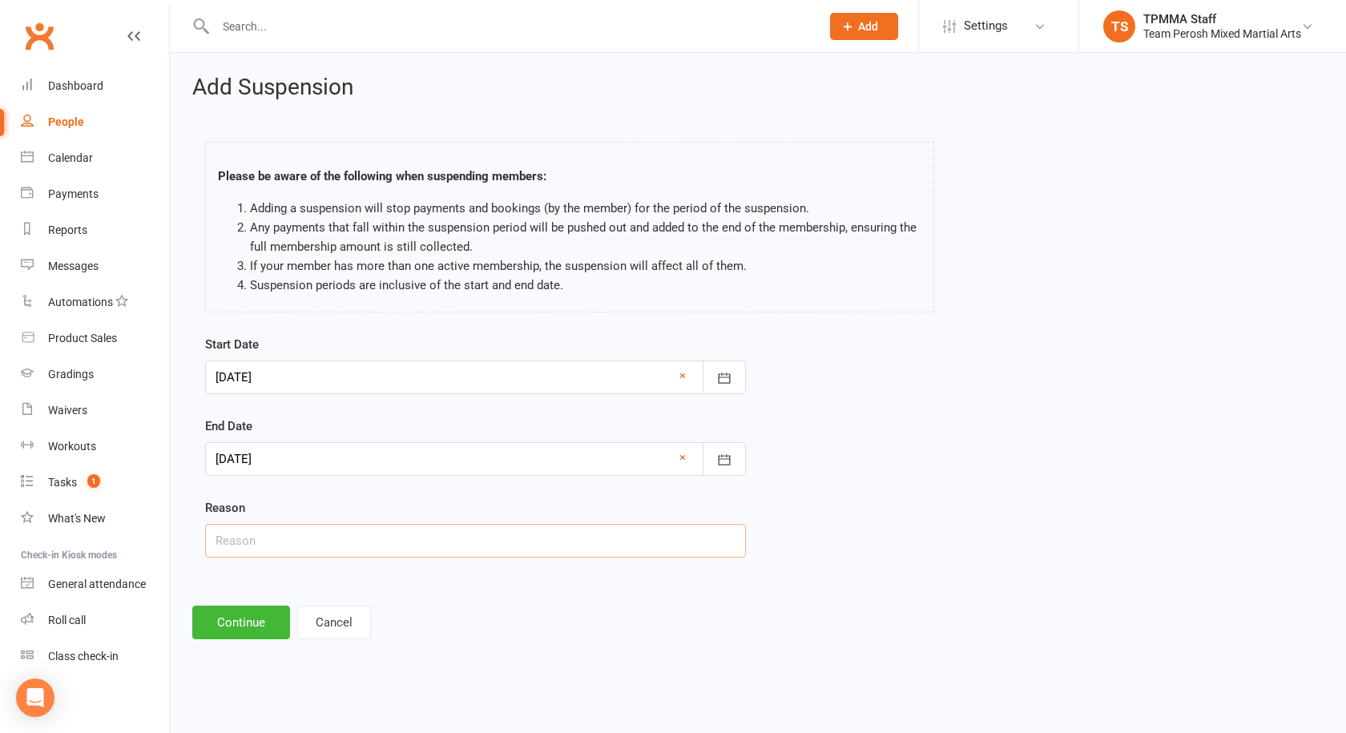
click at [260, 524] on input "text" at bounding box center [475, 541] width 541 height 34
type input "Injured"
click at [250, 613] on button "Continue" at bounding box center [241, 623] width 98 height 34
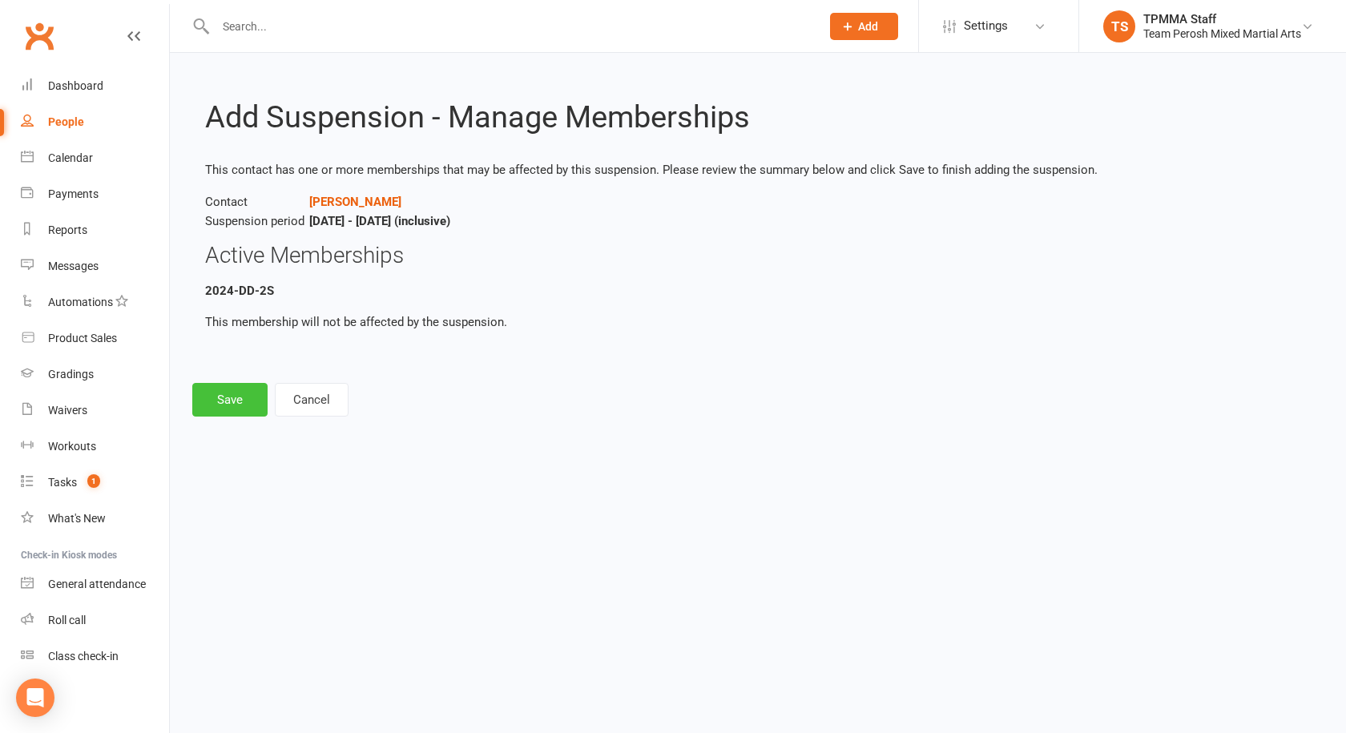
click at [236, 393] on button "Save" at bounding box center [229, 400] width 75 height 34
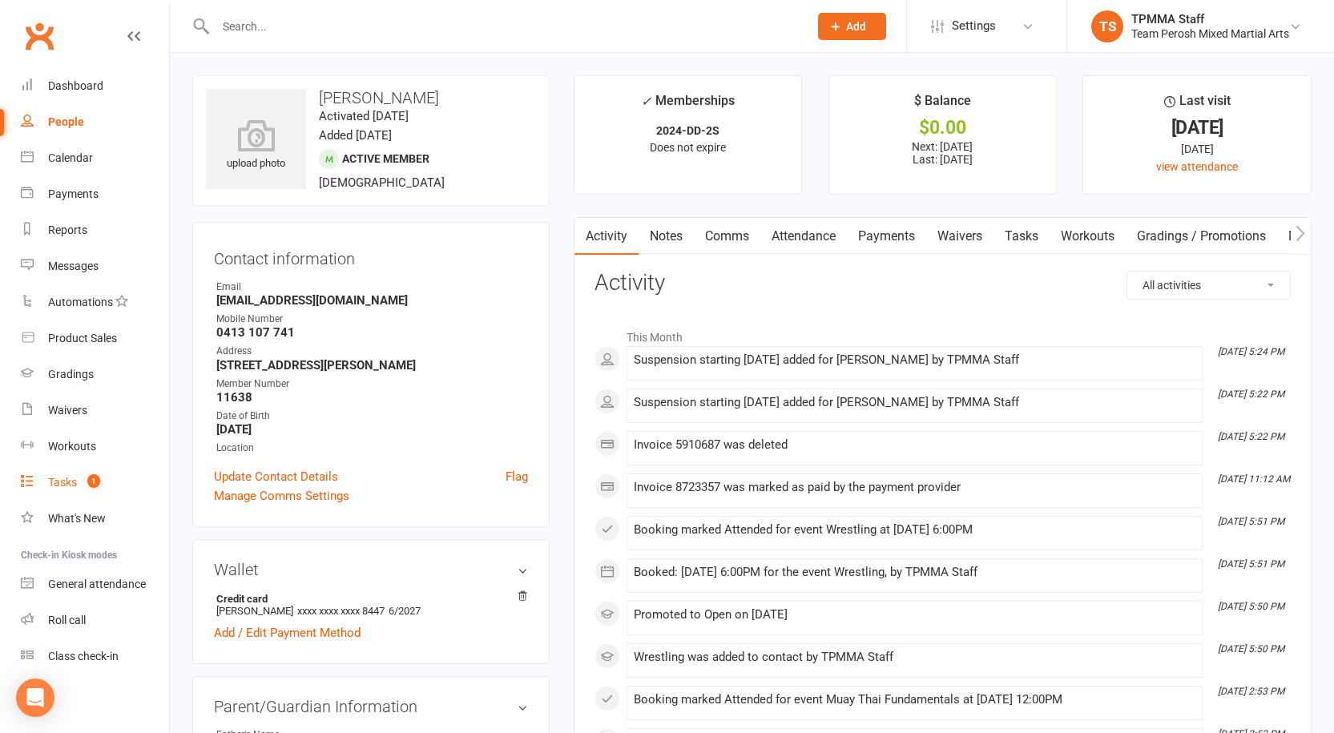
click at [66, 484] on div "Tasks" at bounding box center [62, 482] width 29 height 13
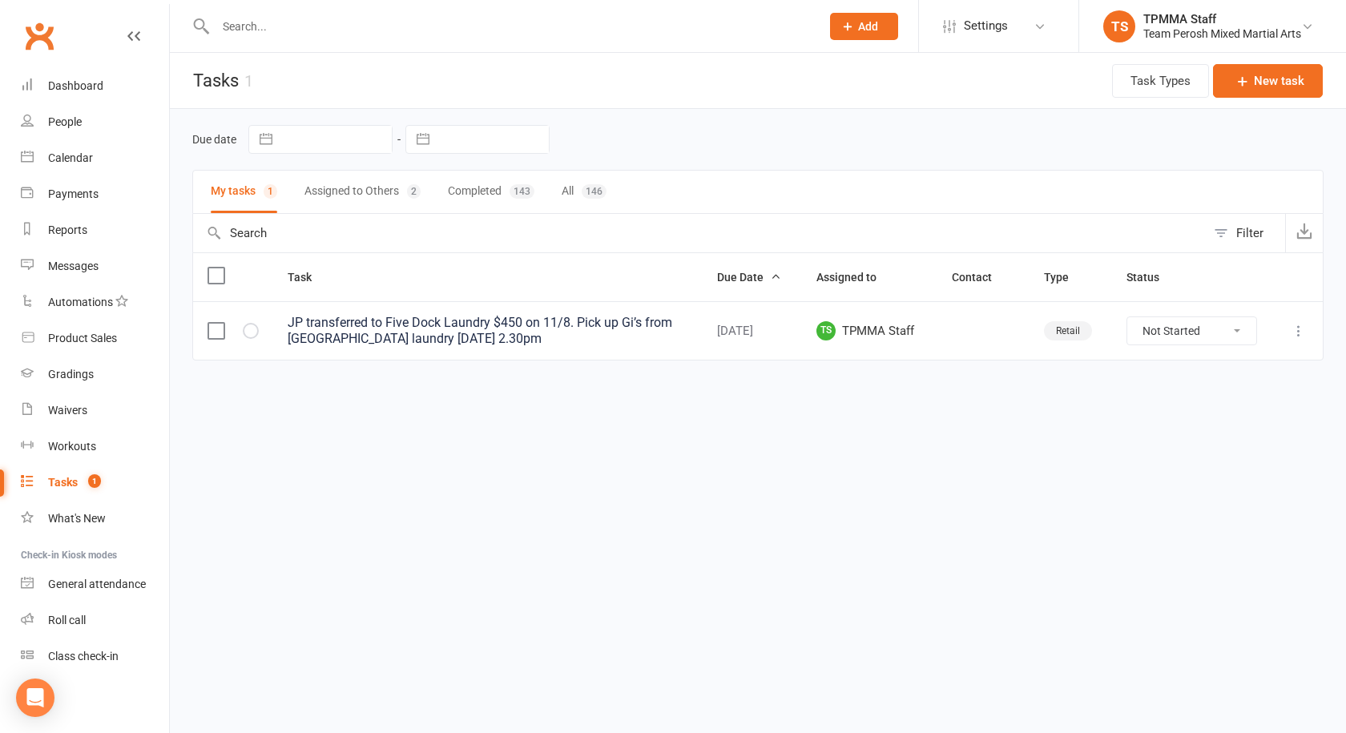
click at [363, 195] on button "Assigned to Others 2" at bounding box center [362, 192] width 116 height 42
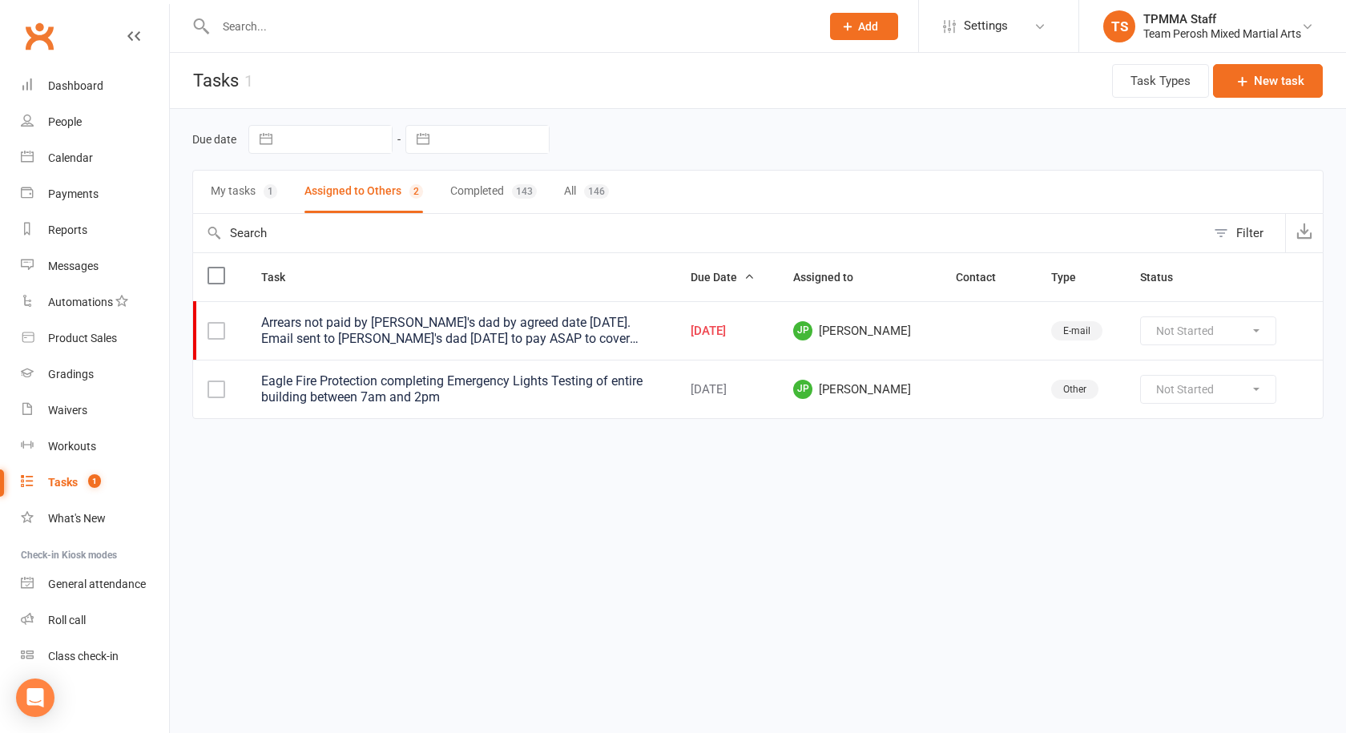
click at [502, 339] on div "Arrears not paid by Karim's dad by agreed date Friday 1/8. Email sent to Karim'…" at bounding box center [461, 331] width 401 height 32
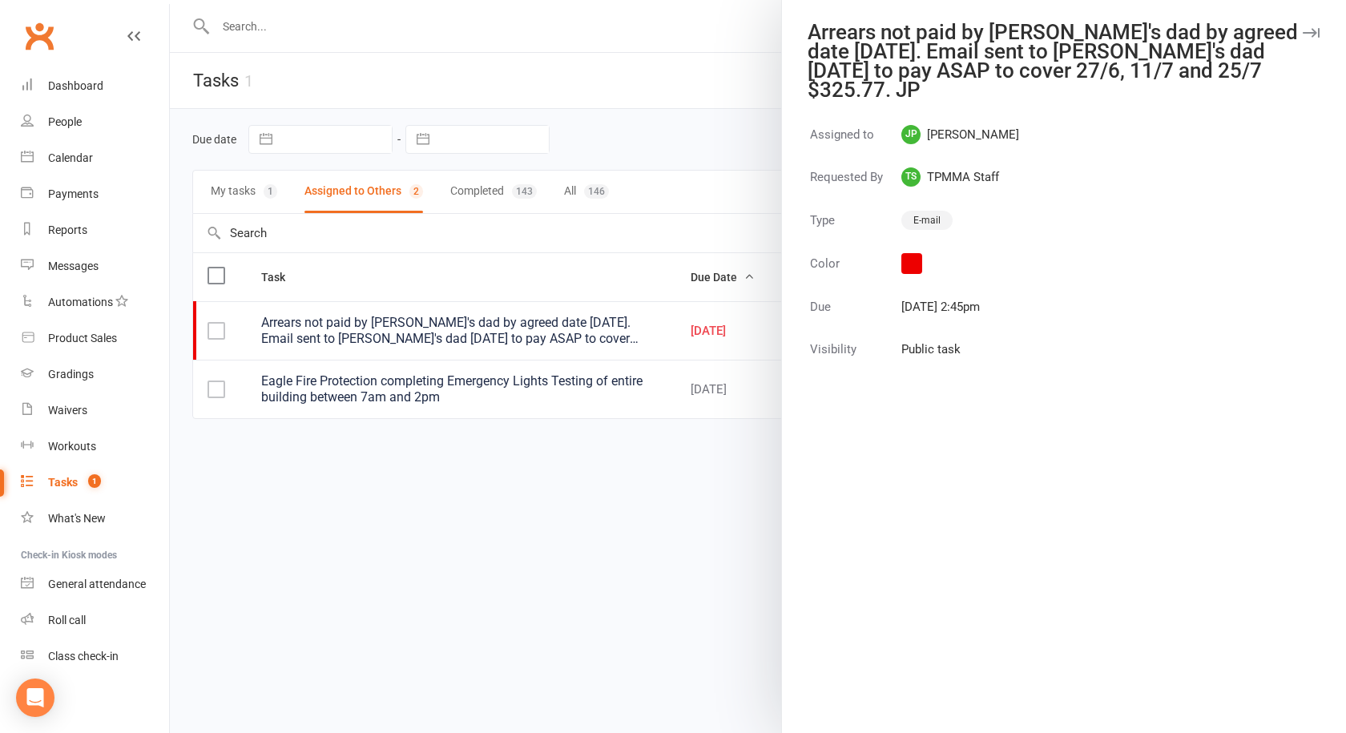
click at [1303, 30] on icon "button" at bounding box center [1311, 33] width 17 height 10
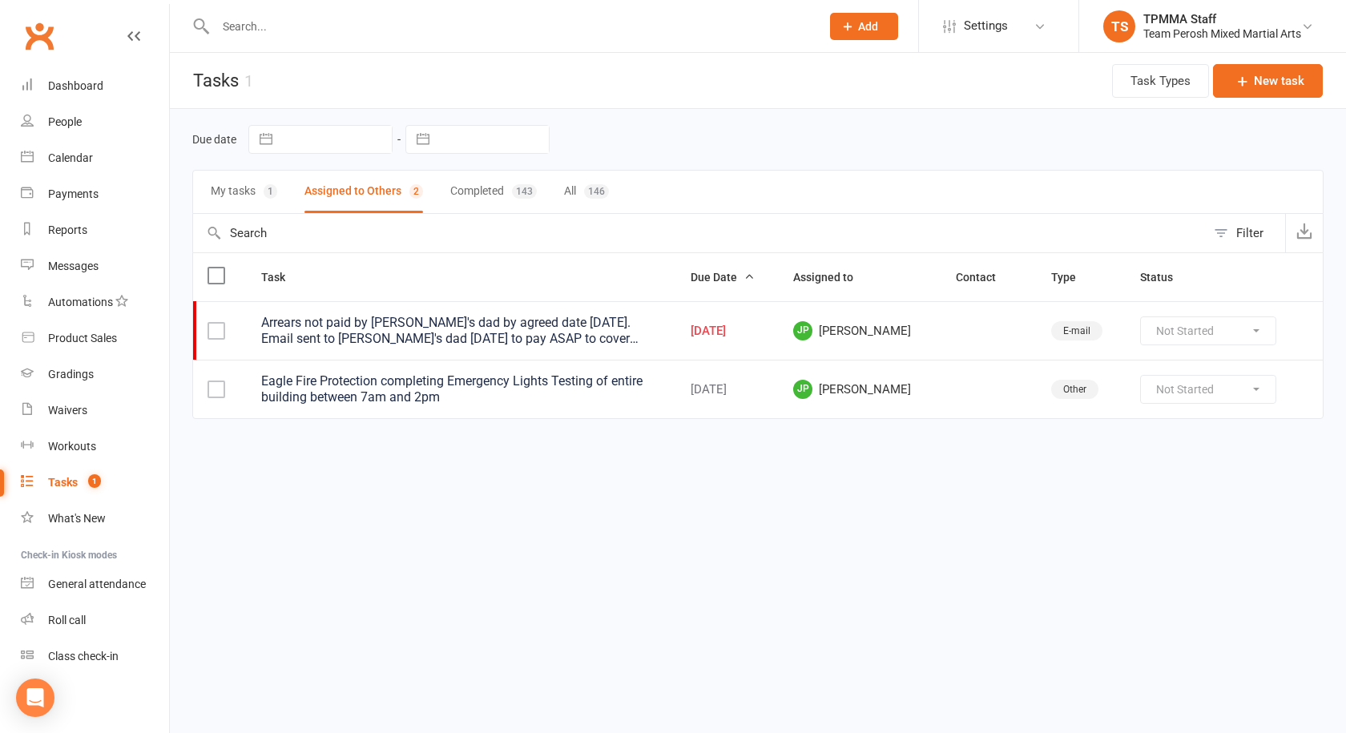
click at [550, 486] on html "Prospect Member Non-attending contact Grading event Task Membership plan Bulk m…" at bounding box center [673, 243] width 1346 height 486
click at [79, 86] on div "Dashboard" at bounding box center [75, 85] width 55 height 13
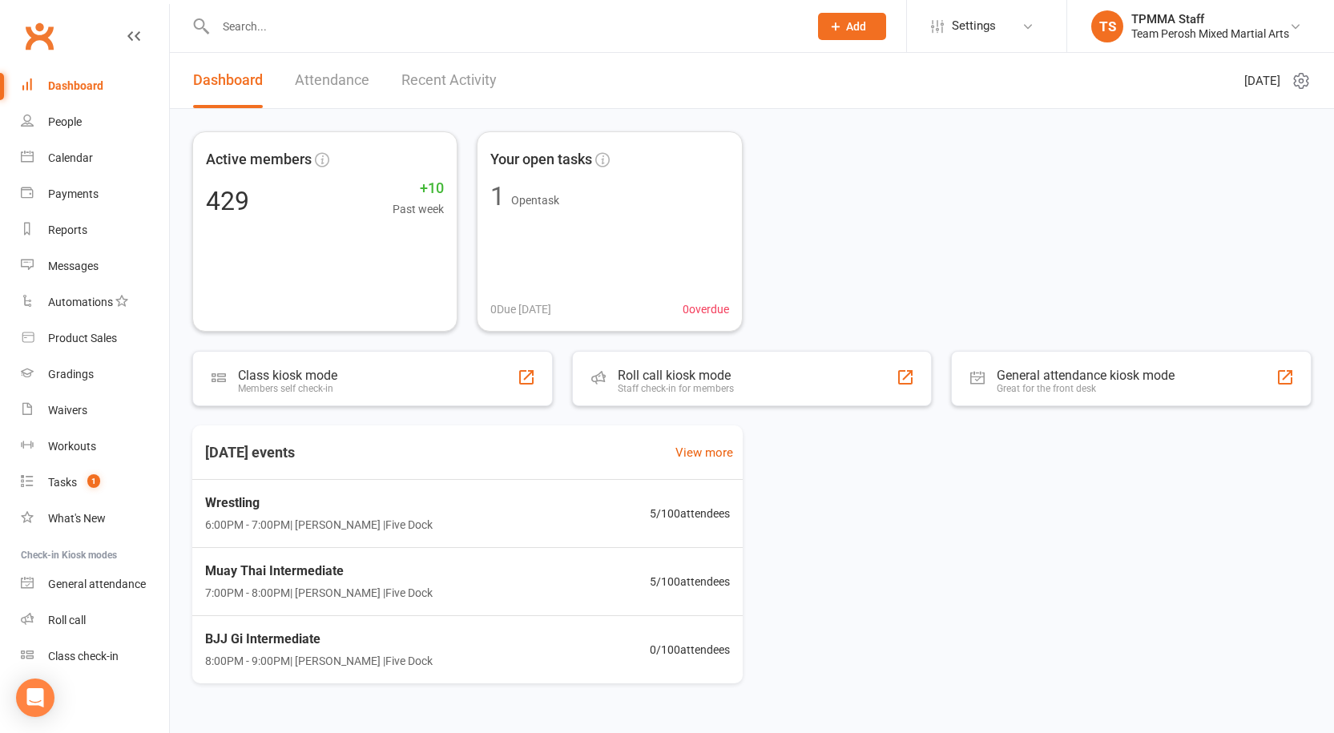
click at [915, 210] on div "Active members 429 +10 Past week Your open tasks 1 Open task 0 Due today 0 over…" at bounding box center [751, 231] width 1119 height 200
click at [66, 268] on div "Messages" at bounding box center [73, 266] width 50 height 13
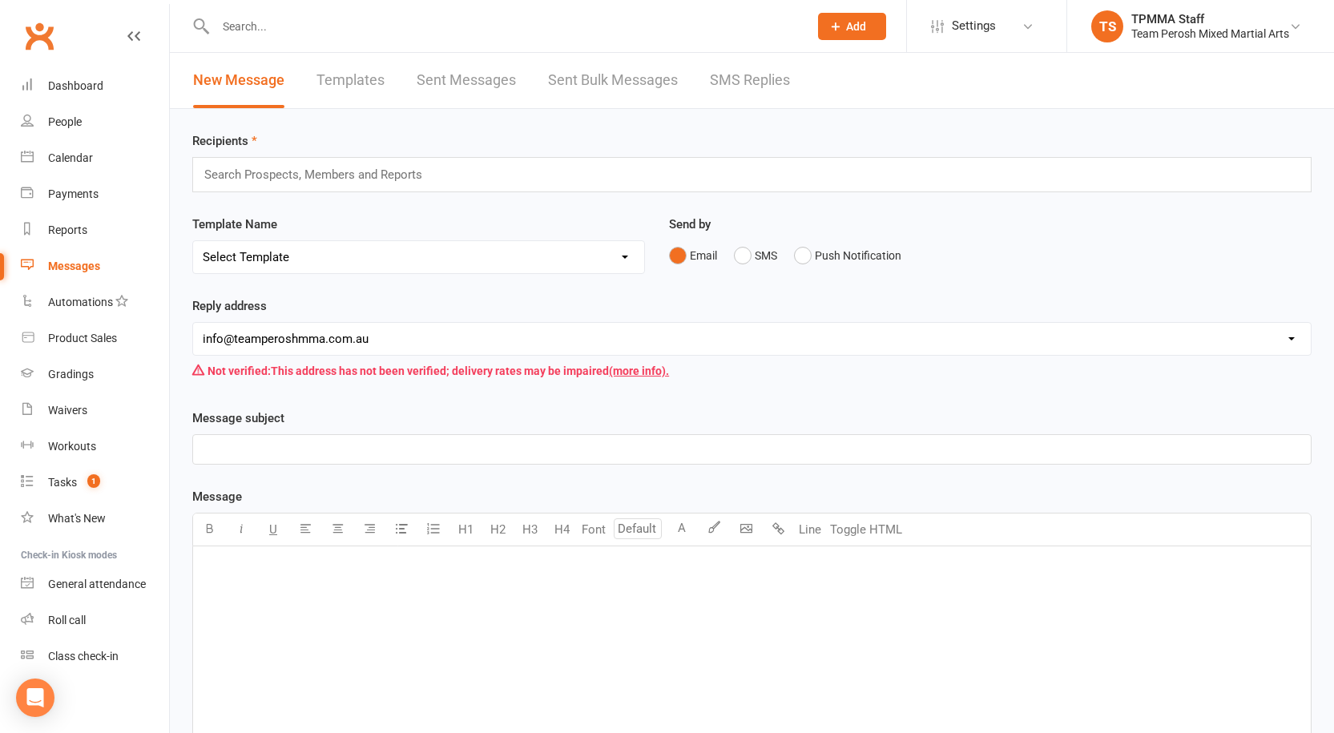
click at [736, 86] on link "SMS Replies" at bounding box center [750, 80] width 80 height 55
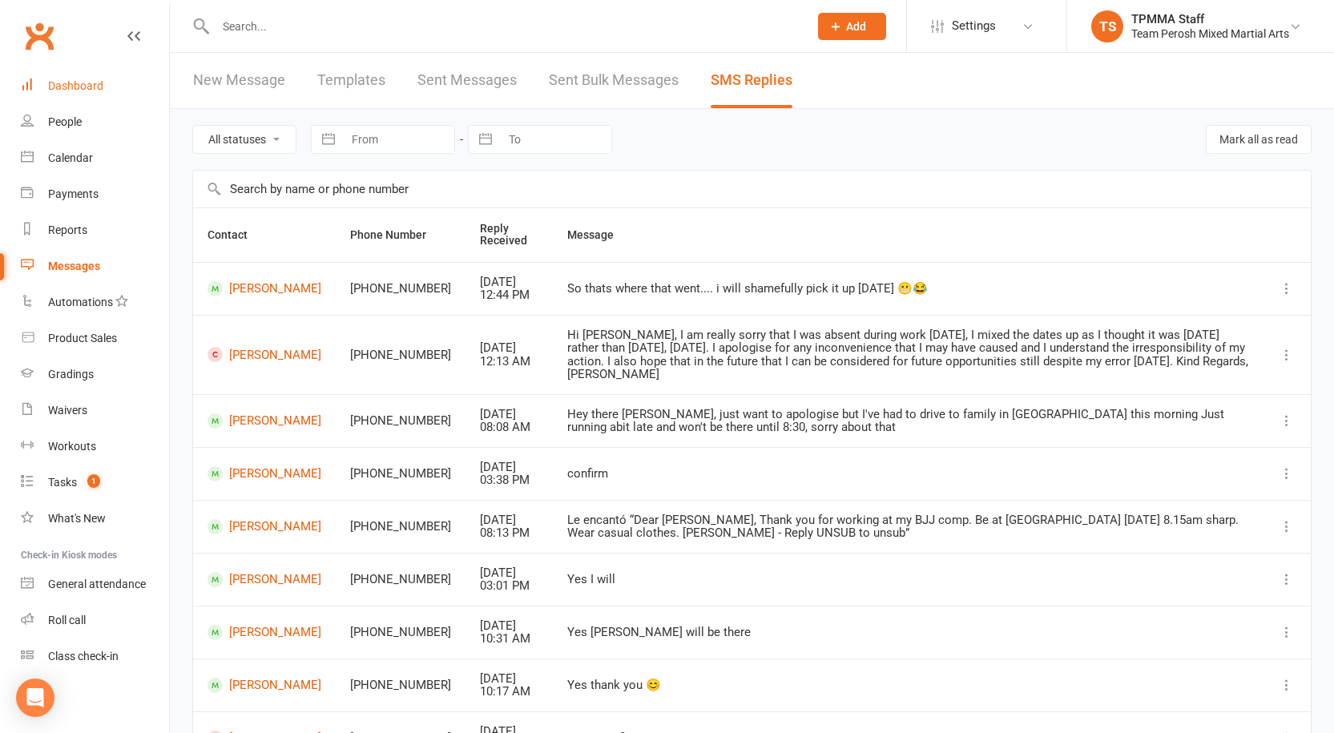
click at [71, 82] on div "Dashboard" at bounding box center [75, 85] width 55 height 13
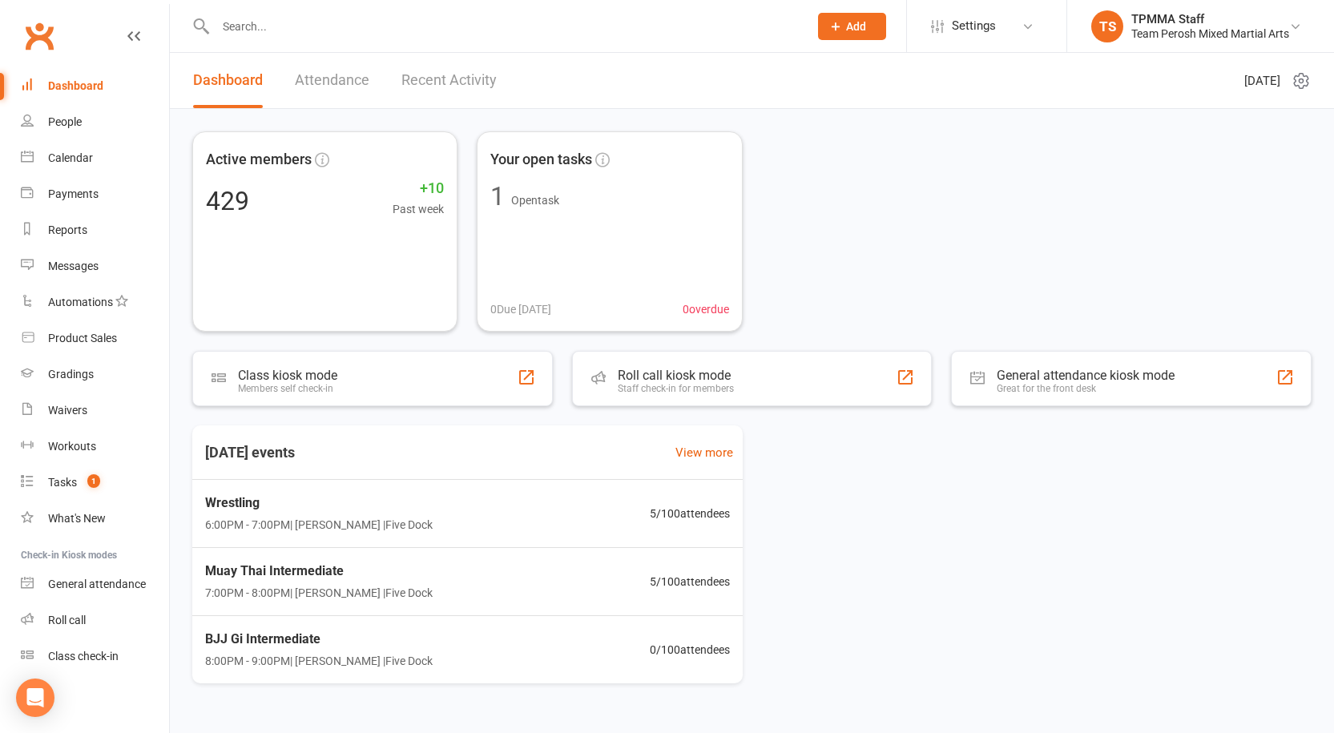
click at [324, 26] on input "text" at bounding box center [504, 26] width 586 height 22
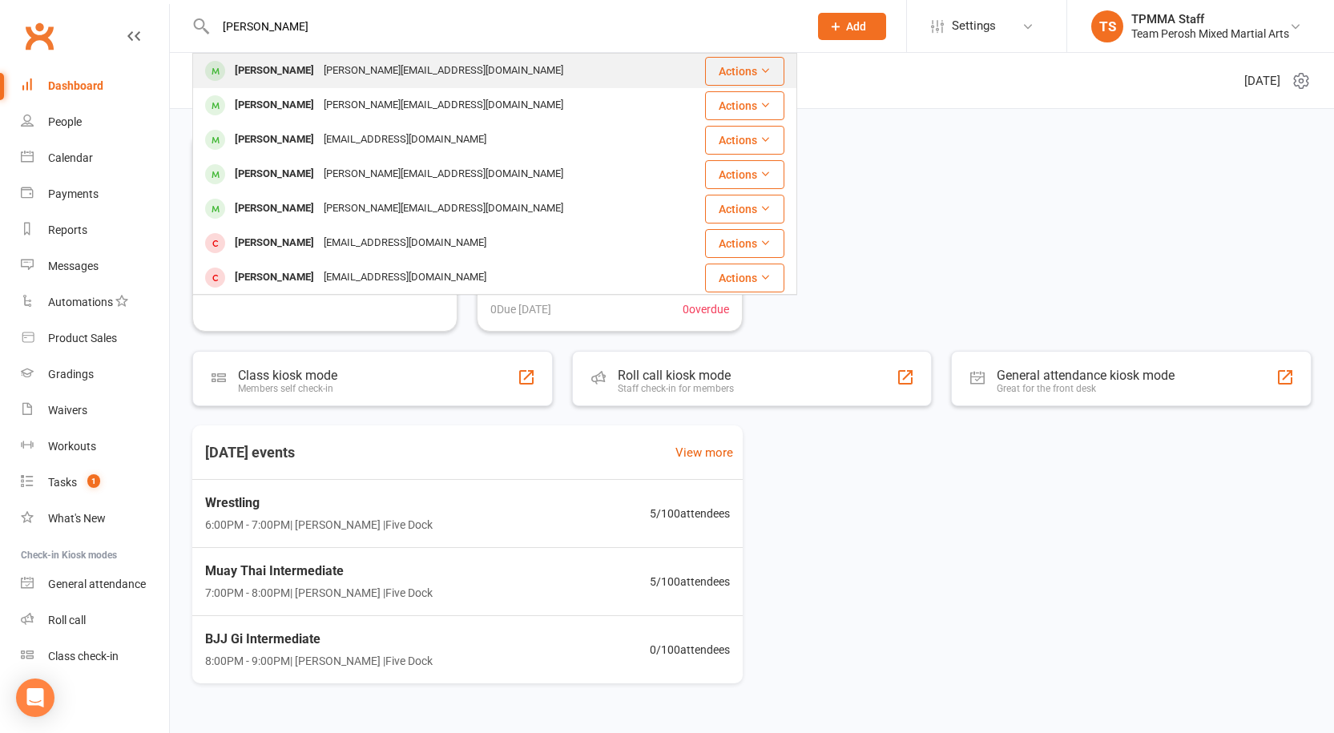
type input "james gr"
click at [319, 75] on div "james.griffiths82@gmail.com" at bounding box center [443, 70] width 249 height 23
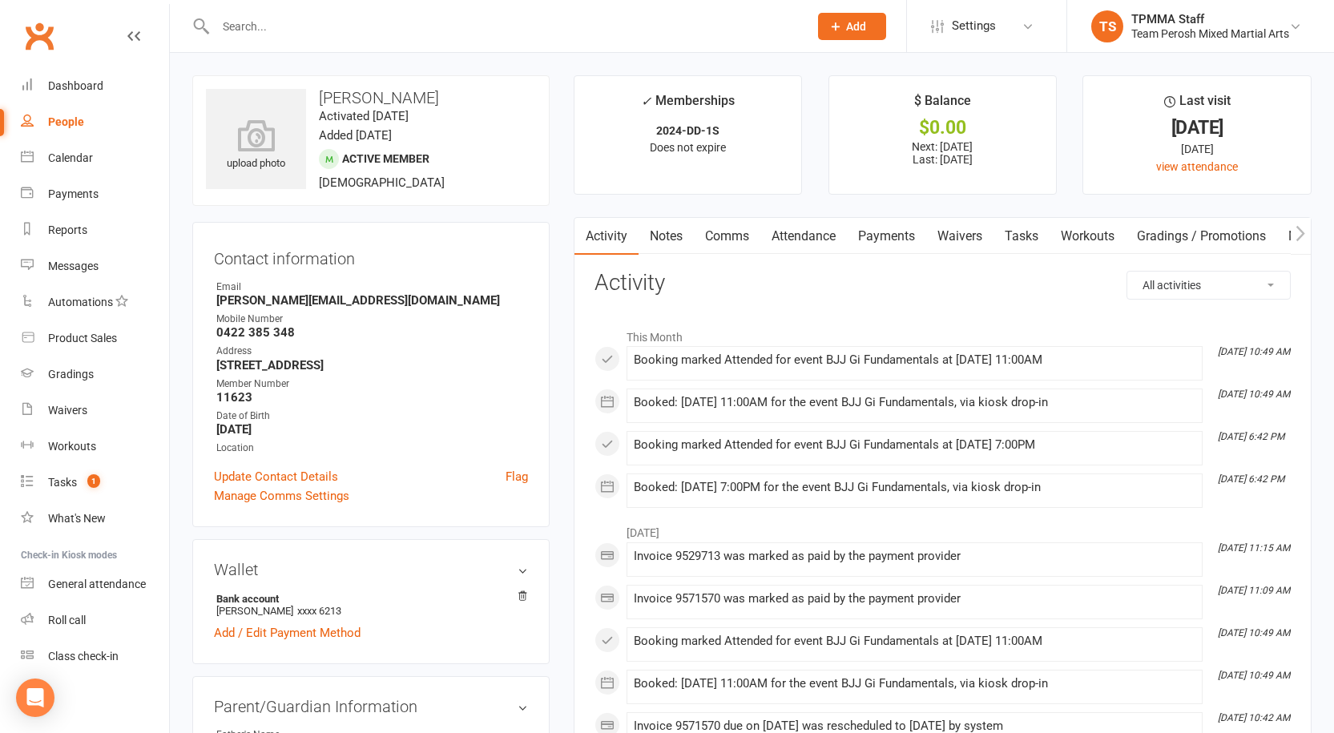
click at [910, 236] on link "Payments" at bounding box center [886, 236] width 79 height 37
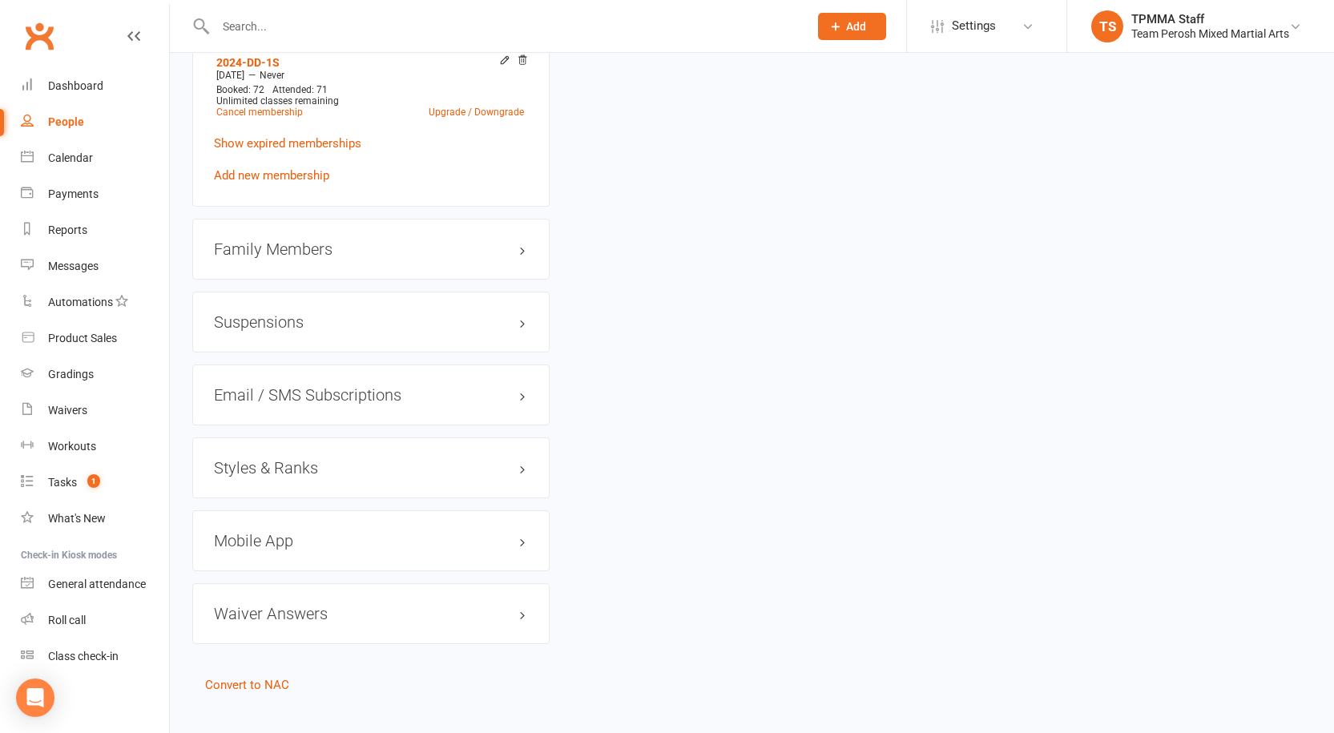
scroll to position [1302, 0]
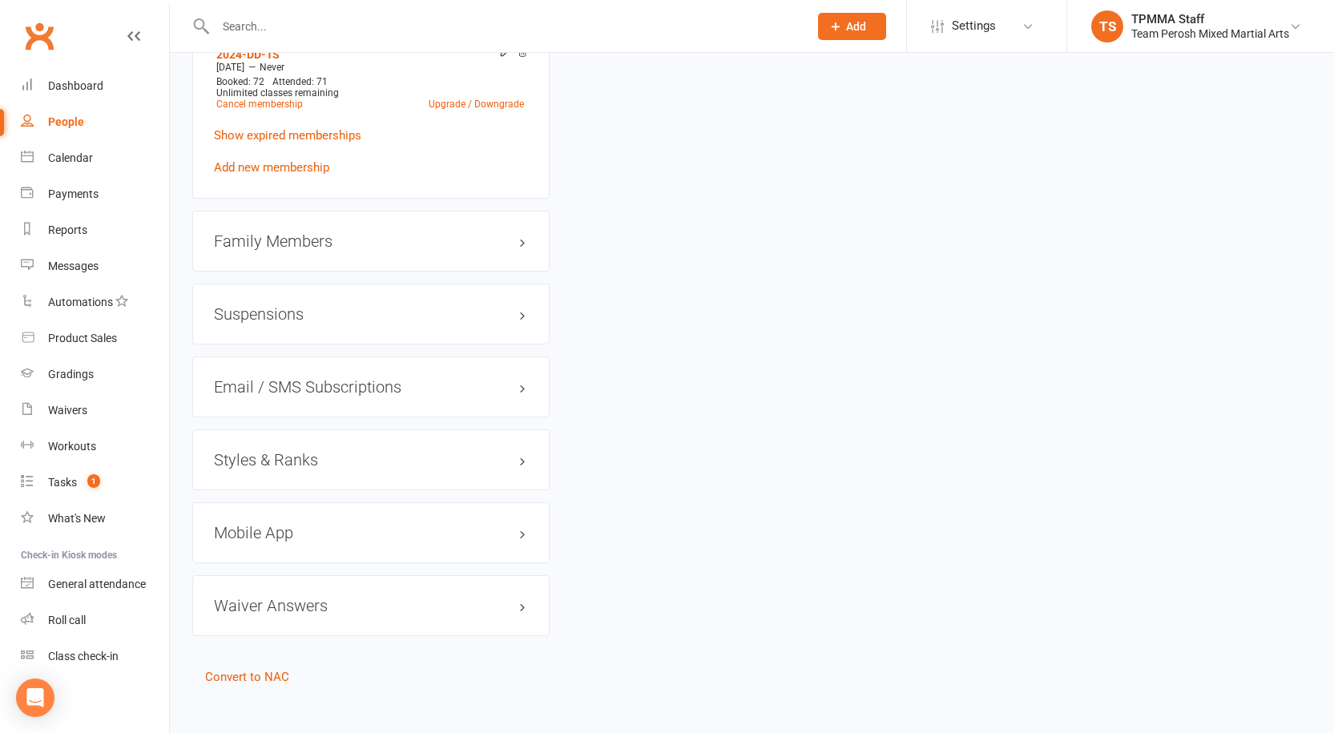
click at [308, 451] on h3 "Styles & Ranks" at bounding box center [371, 460] width 314 height 18
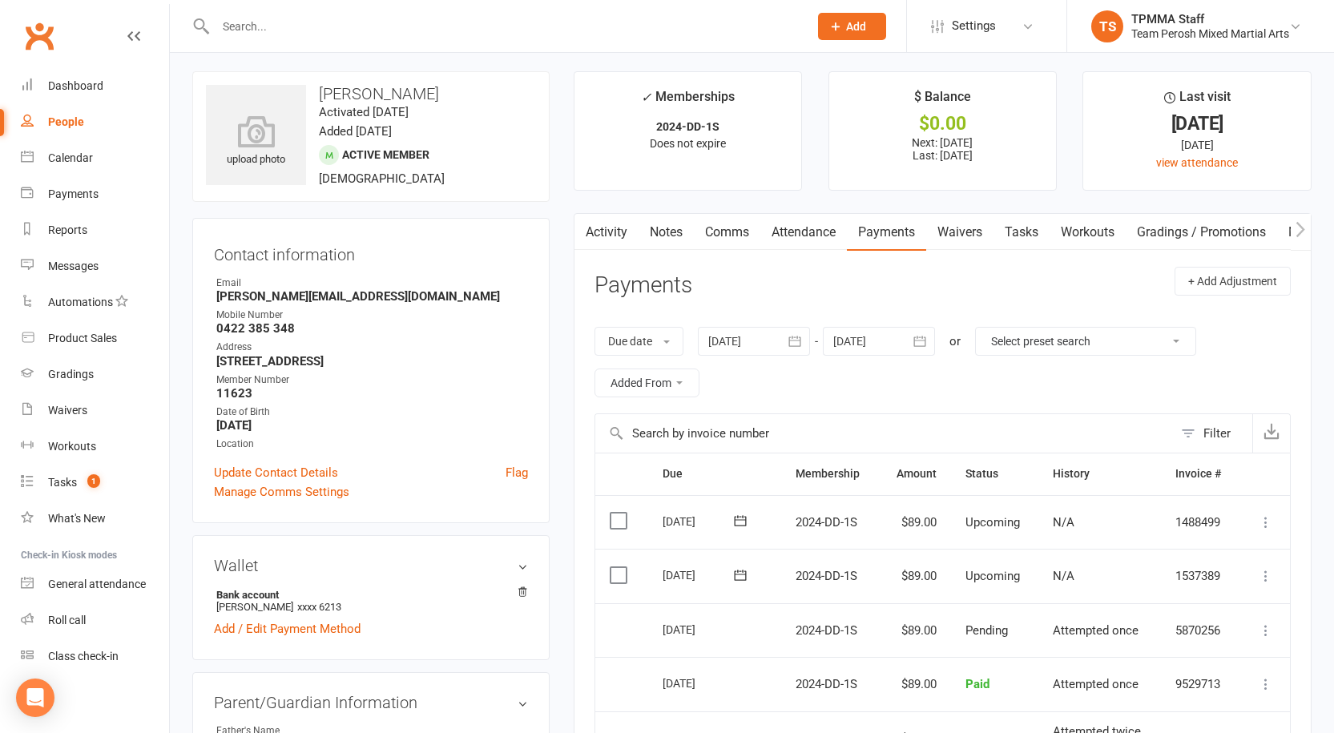
scroll to position [0, 0]
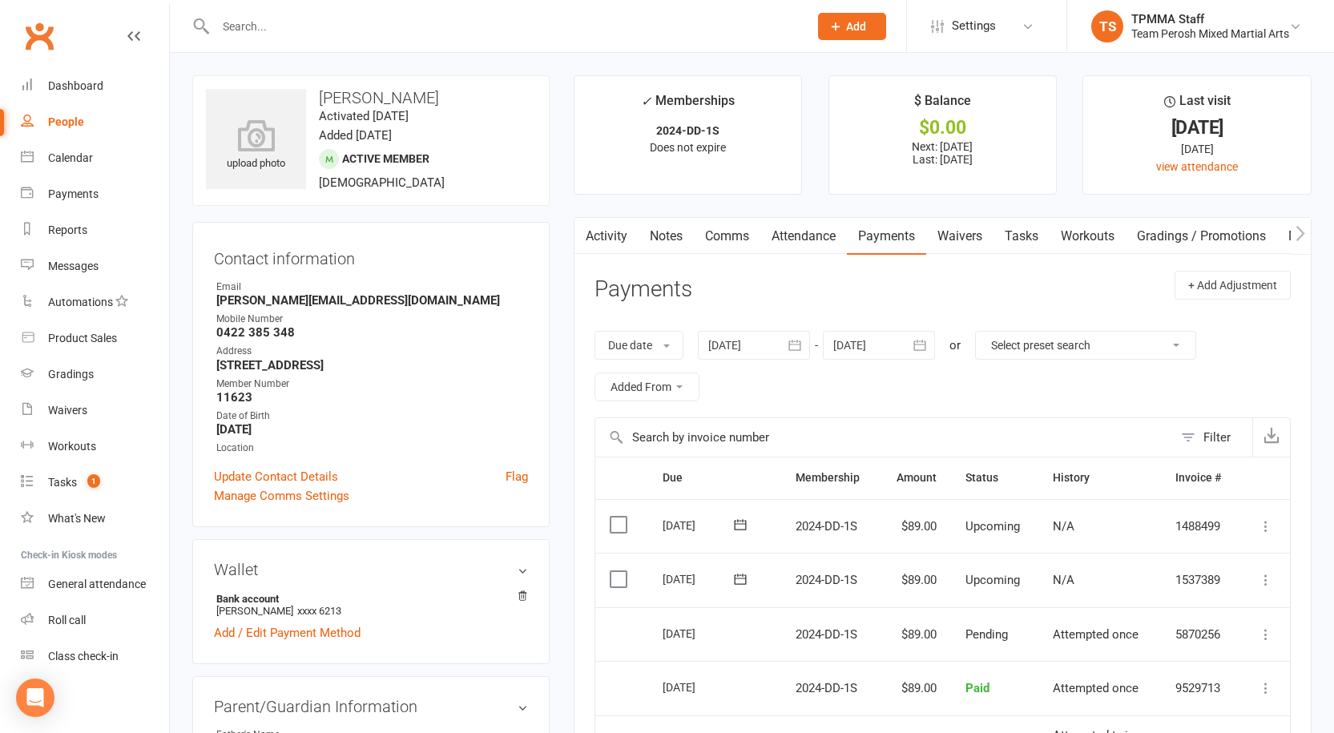
click at [335, 18] on input "text" at bounding box center [504, 26] width 586 height 22
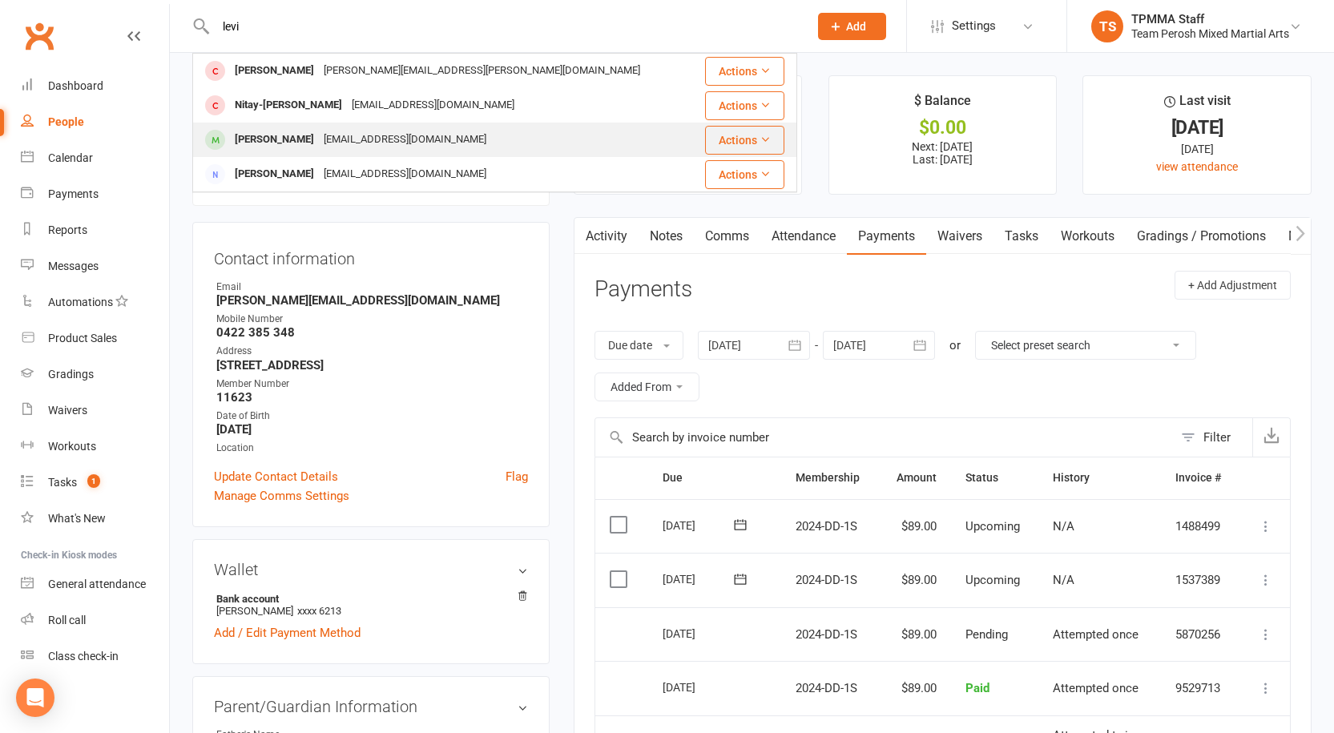
type input "levi"
click at [319, 133] on div "griffobra69@gmail.com" at bounding box center [405, 139] width 172 height 23
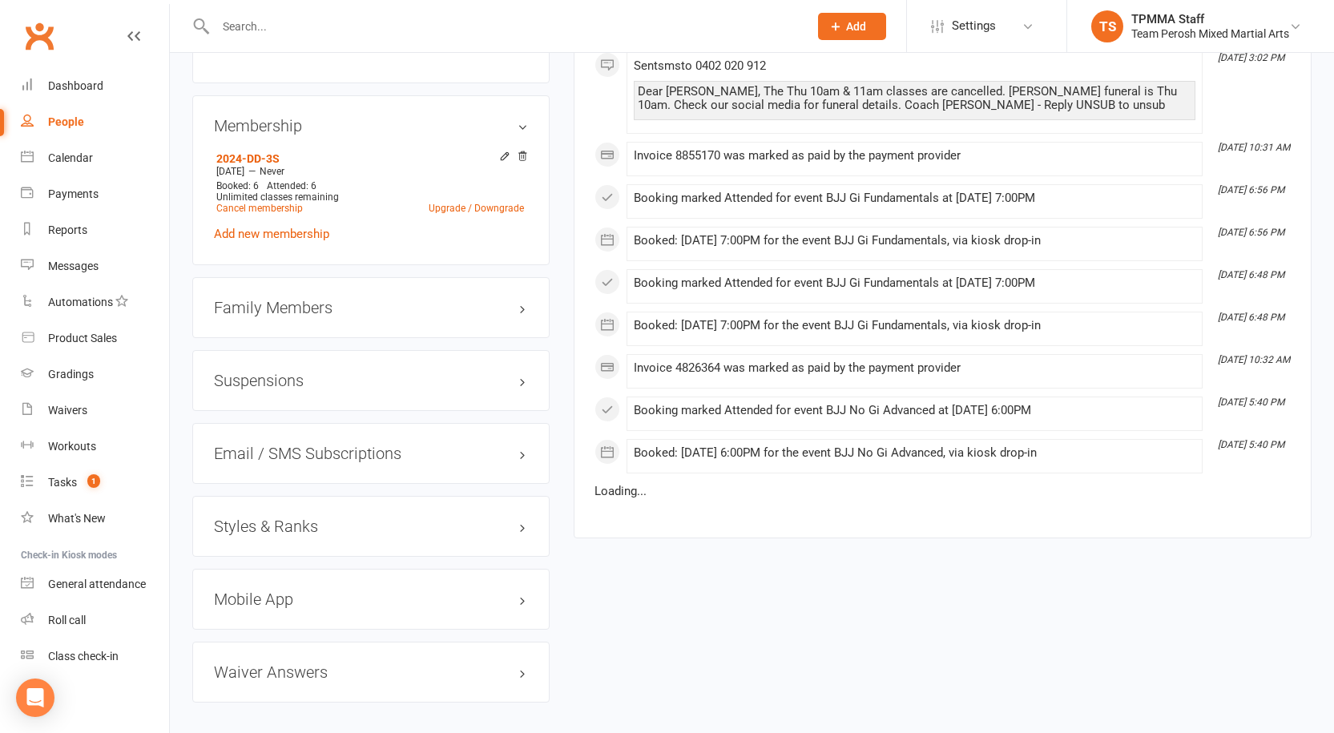
scroll to position [1264, 0]
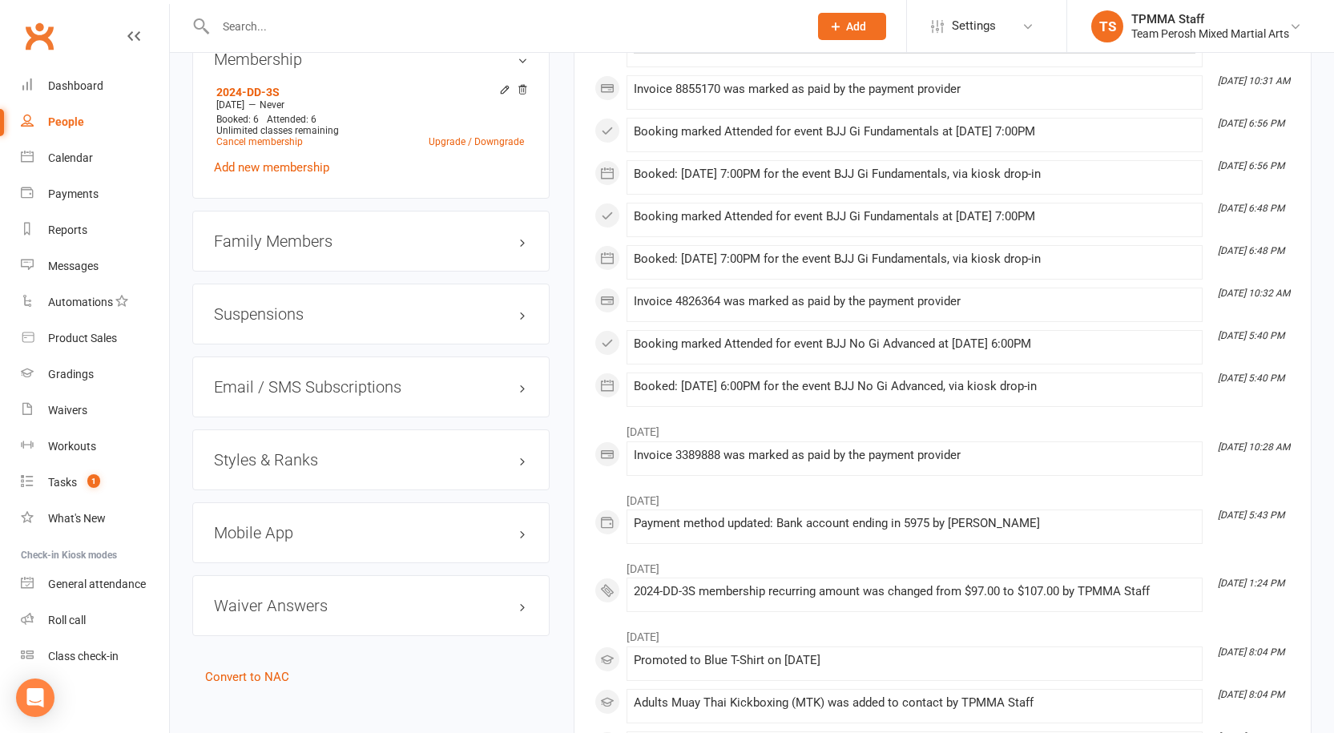
click at [308, 451] on h3 "Styles & Ranks" at bounding box center [371, 460] width 314 height 18
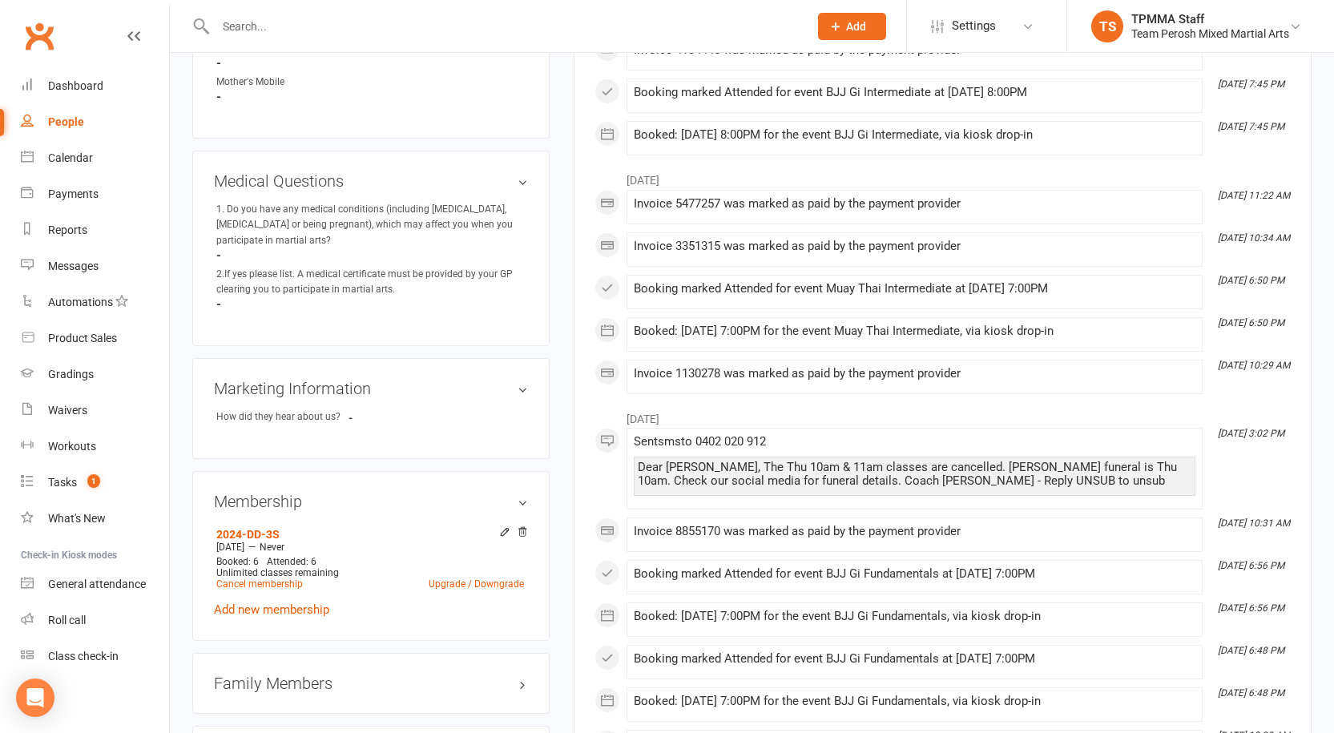
scroll to position [1041, 0]
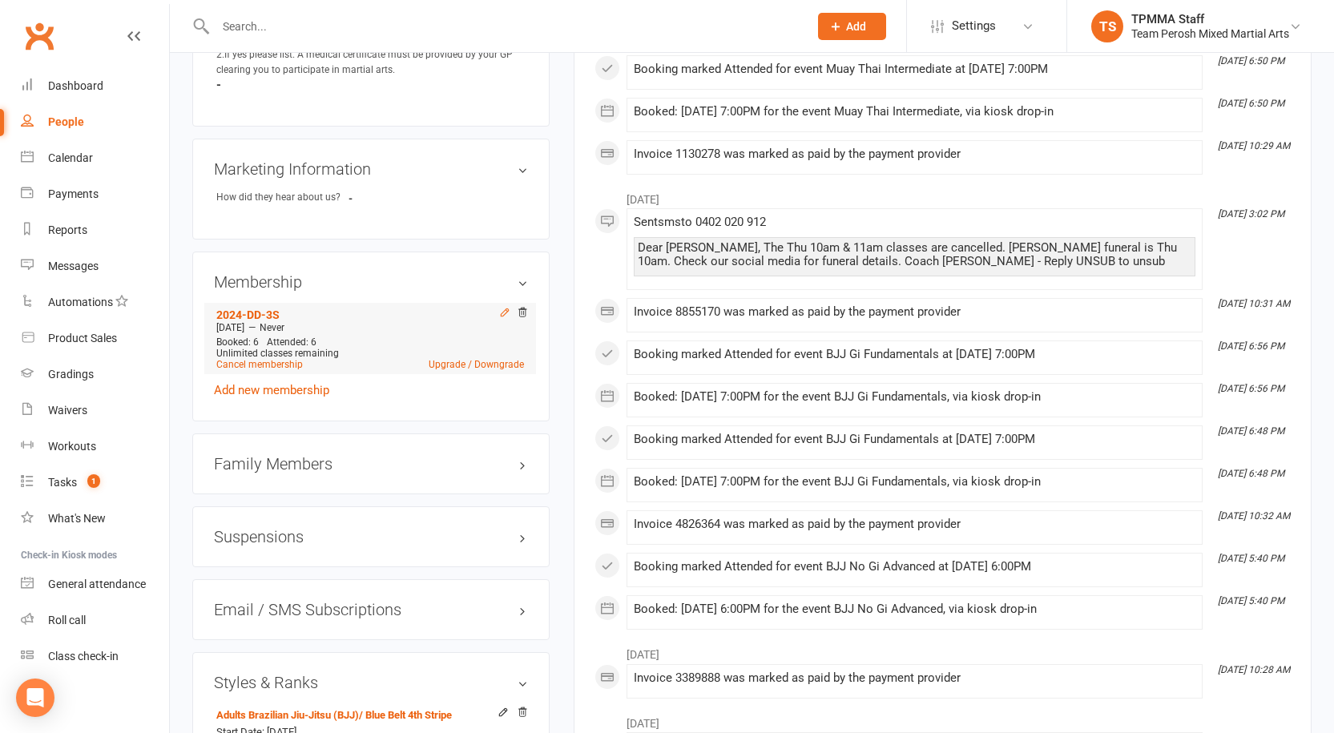
click at [503, 309] on icon at bounding box center [504, 312] width 7 height 7
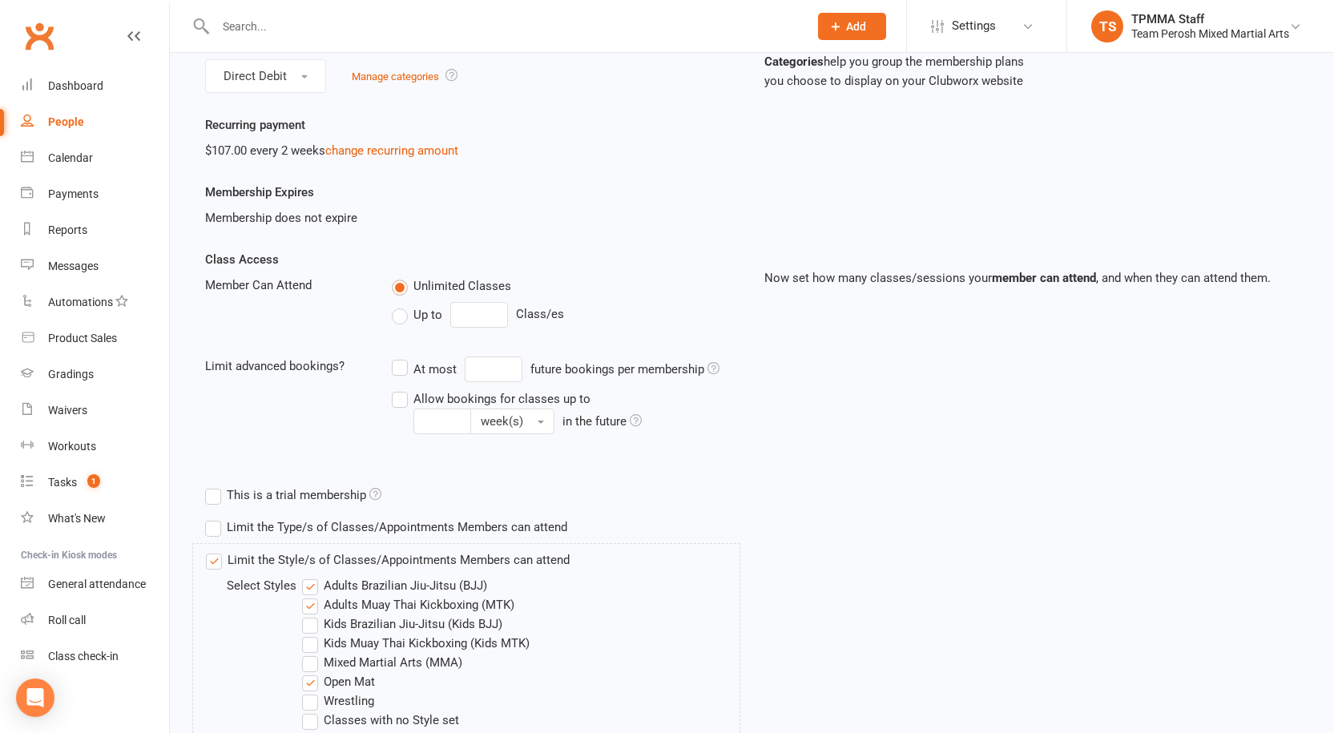
scroll to position [401, 0]
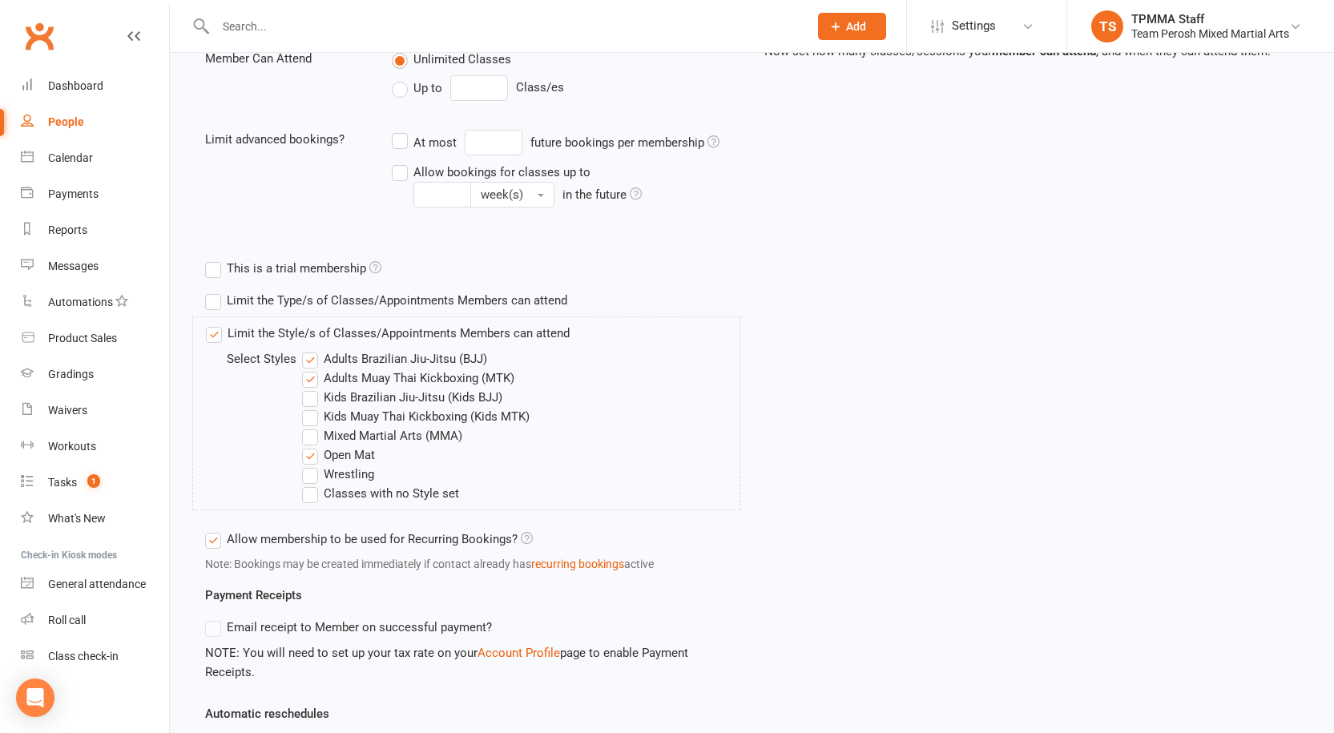
click at [312, 438] on label "Mixed Martial Arts (MMA)" at bounding box center [382, 435] width 160 height 19
click at [312, 426] on input "Mixed Martial Arts (MMA)" at bounding box center [307, 426] width 10 height 0
click at [316, 477] on label "Wrestling" at bounding box center [338, 474] width 72 height 19
click at [312, 465] on input "Wrestling" at bounding box center [307, 465] width 10 height 0
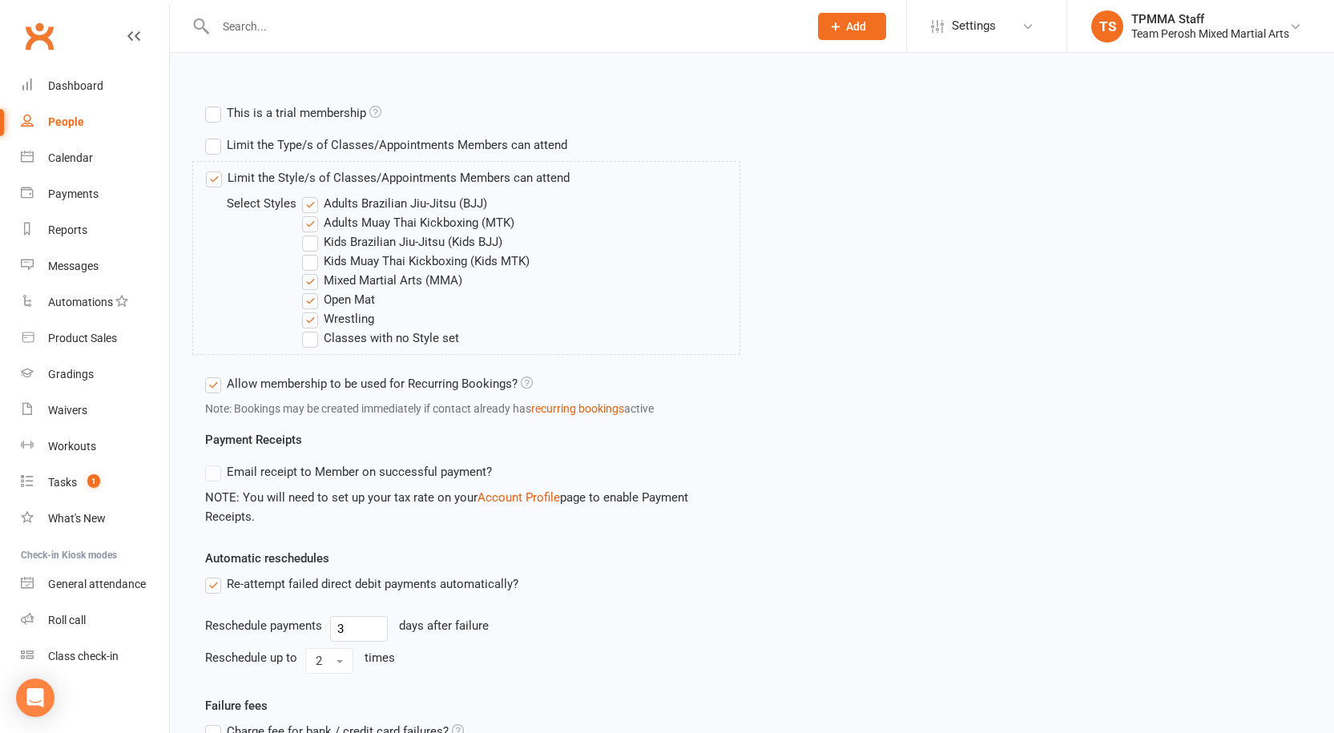
scroll to position [723, 0]
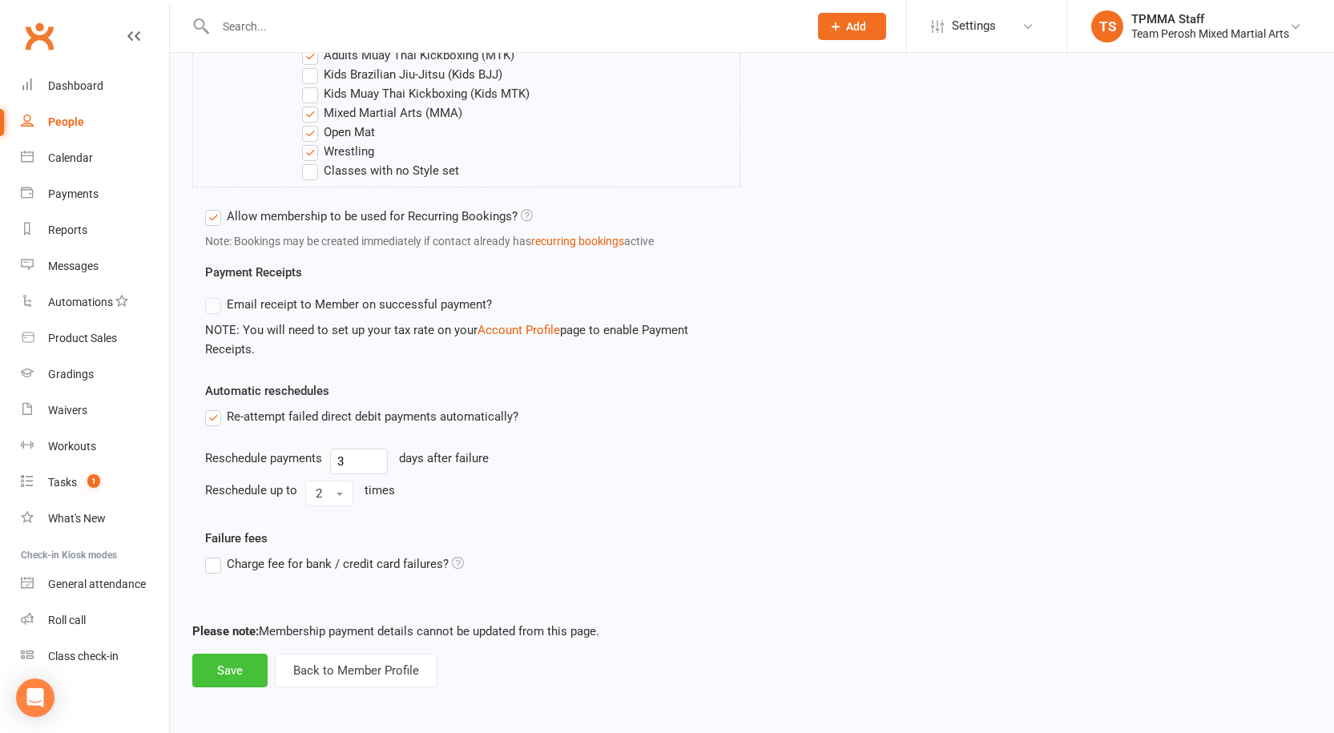
click at [239, 683] on button "Save" at bounding box center [229, 671] width 75 height 34
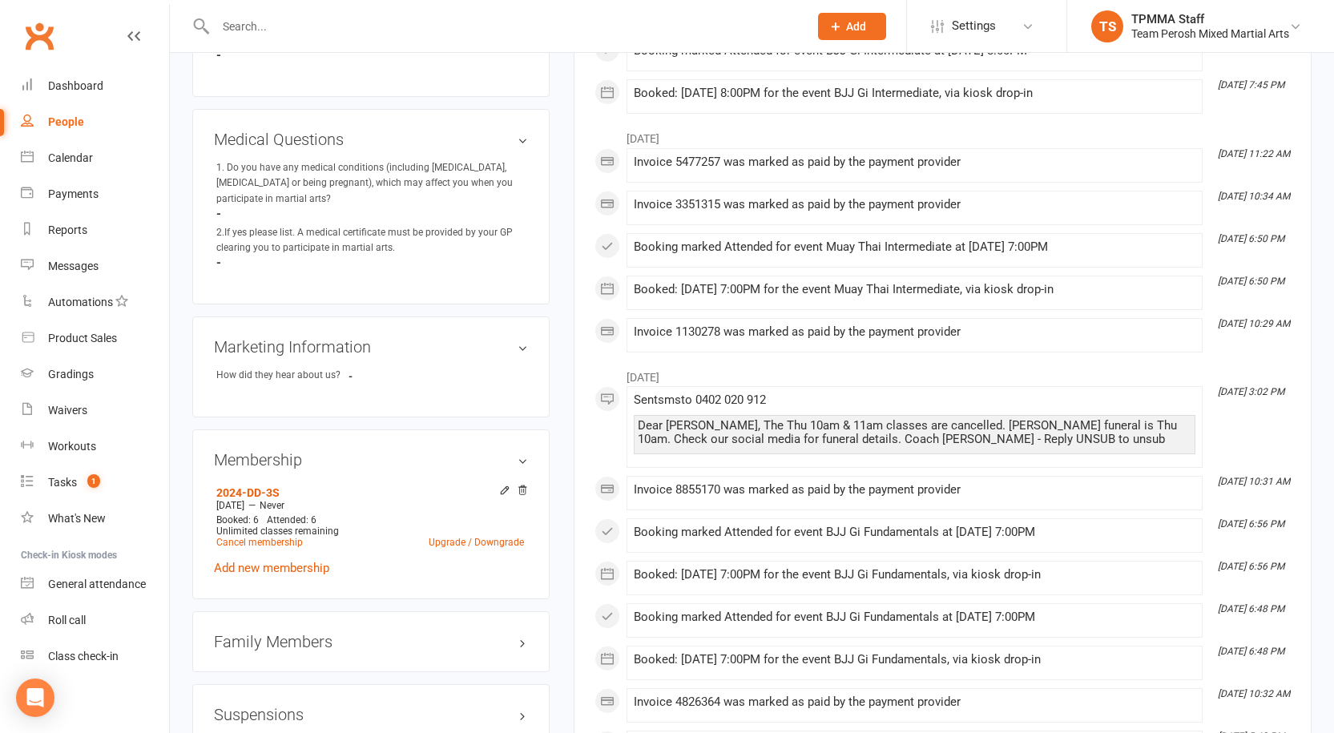
scroll to position [1344, 0]
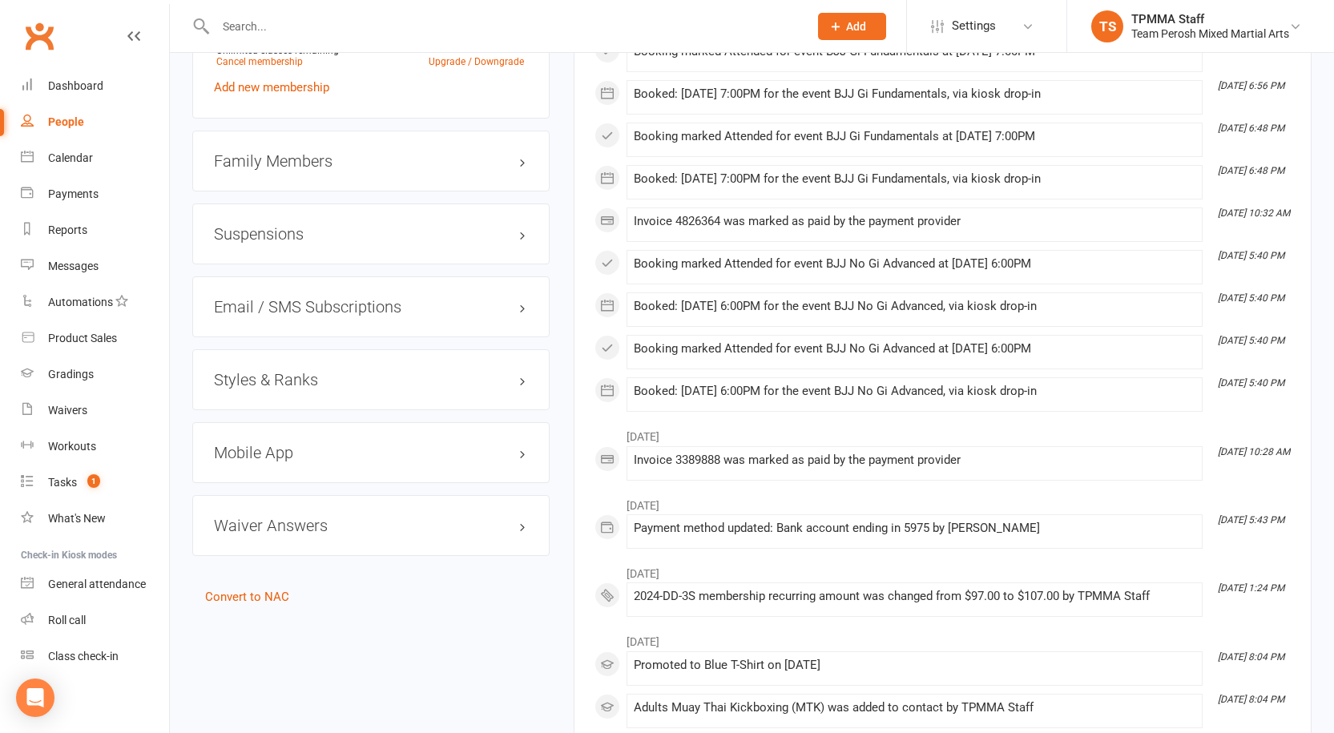
click at [306, 371] on h3 "Styles & Ranks" at bounding box center [371, 380] width 314 height 18
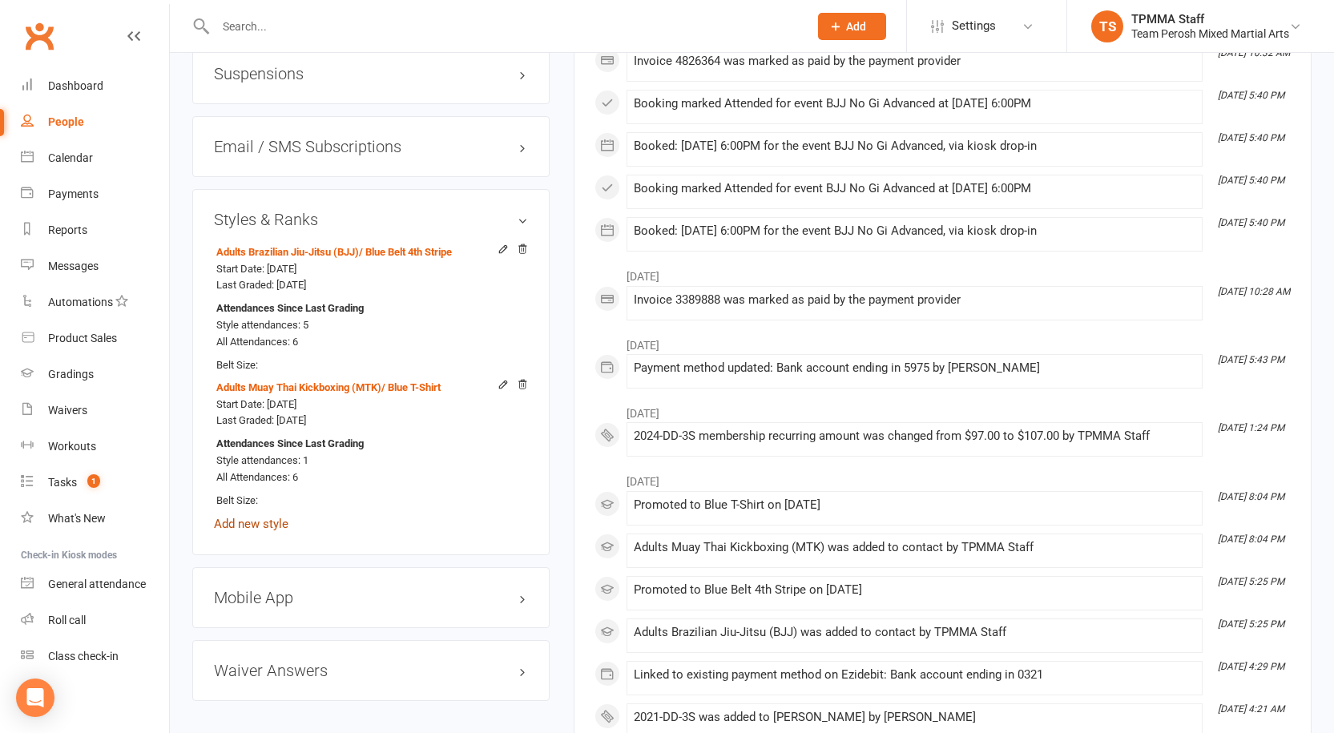
click at [260, 517] on link "Add new style" at bounding box center [251, 524] width 75 height 14
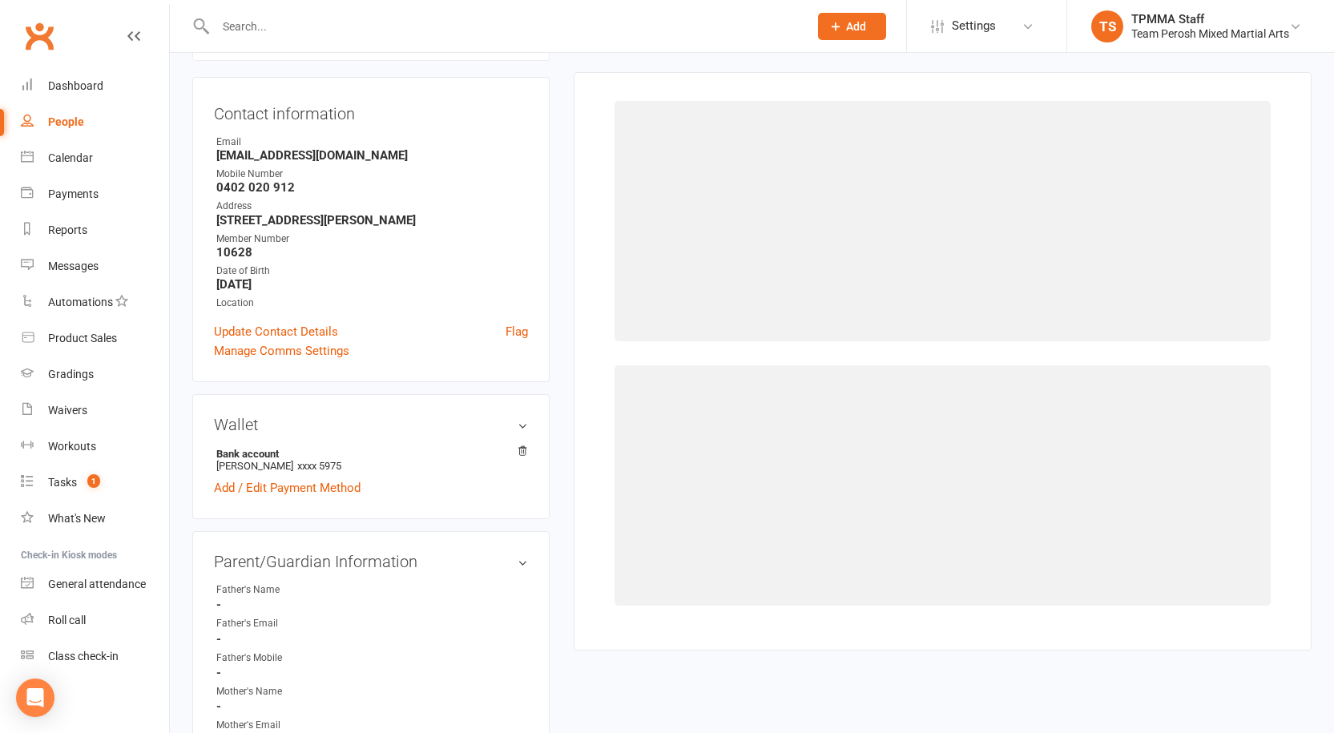
scroll to position [137, 0]
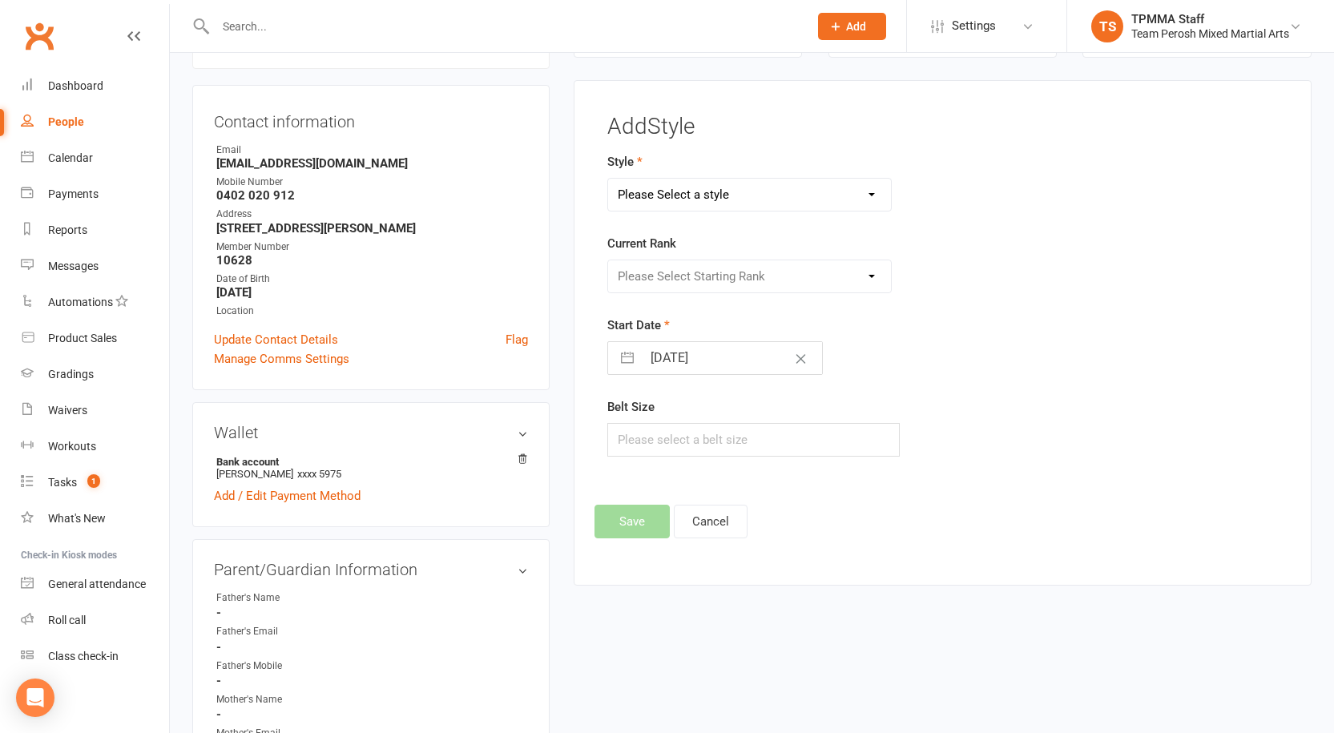
click at [730, 190] on select "Please Select a style Adults Brazilian Jiu-Jitsu (BJJ) Adults Muay Thai Kickbox…" at bounding box center [749, 195] width 283 height 32
select select "3317"
click at [608, 179] on select "Please Select a style Adults Brazilian Jiu-Jitsu (BJJ) Adults Muay Thai Kickbox…" at bounding box center [749, 195] width 283 height 32
click at [620, 365] on button "button" at bounding box center [627, 358] width 29 height 32
select select "6"
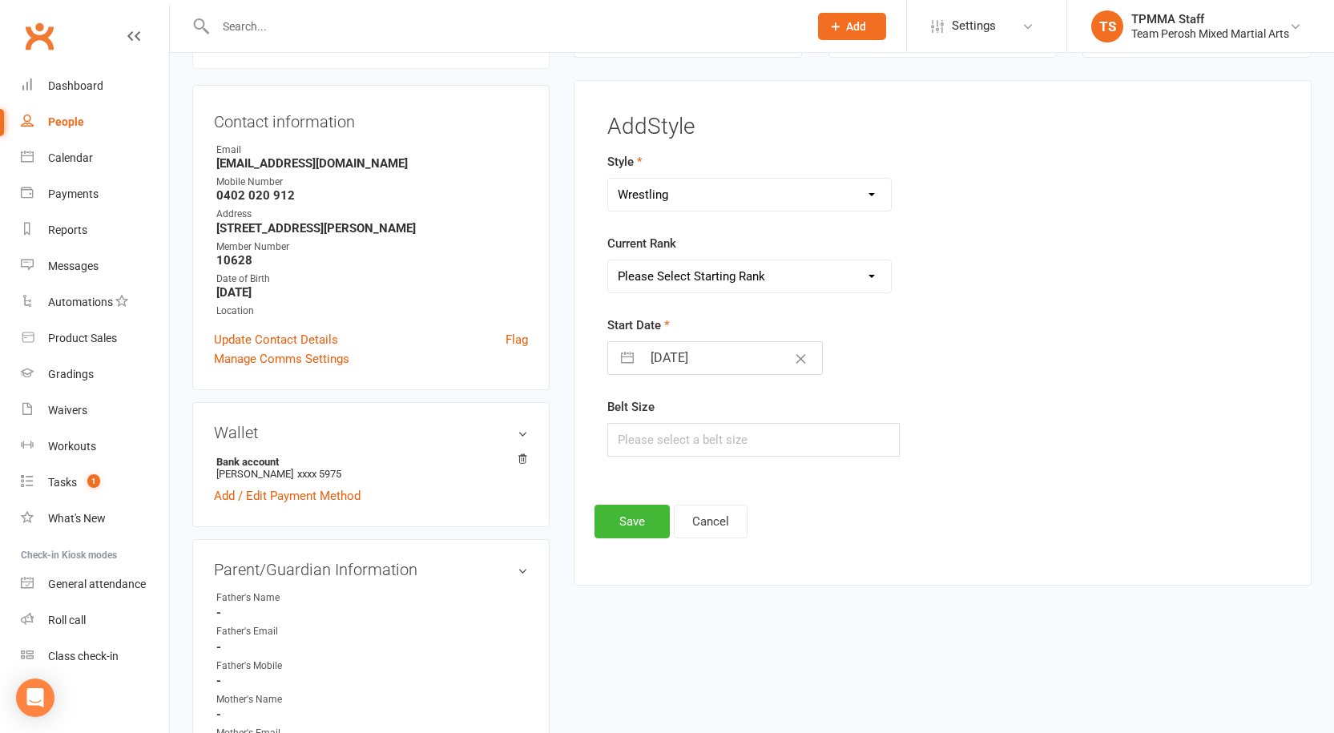
select select "2025"
select select "7"
select select "2025"
select select "8"
select select "2025"
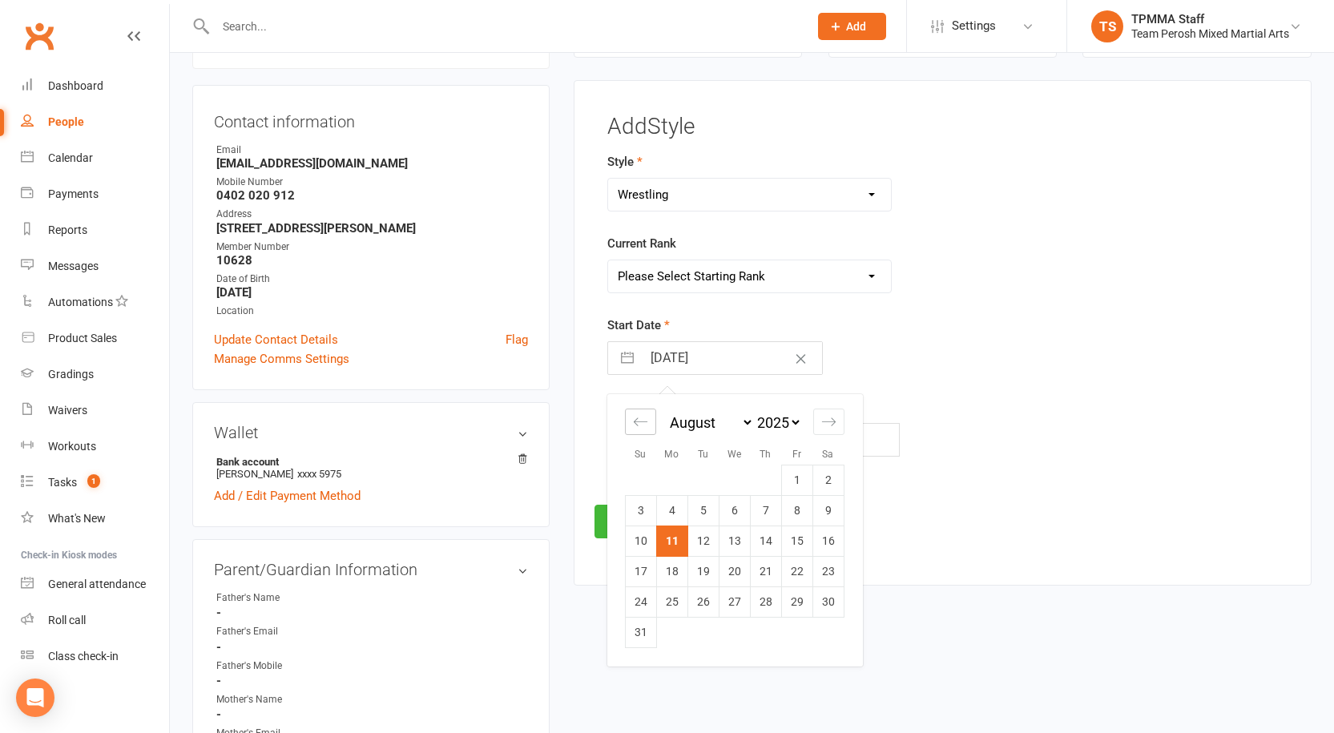
click at [640, 432] on div "Move backward to switch to the previous month." at bounding box center [640, 422] width 31 height 26
select select "5"
select select "2025"
click at [640, 432] on div "Move backward to switch to the previous month." at bounding box center [640, 422] width 31 height 26
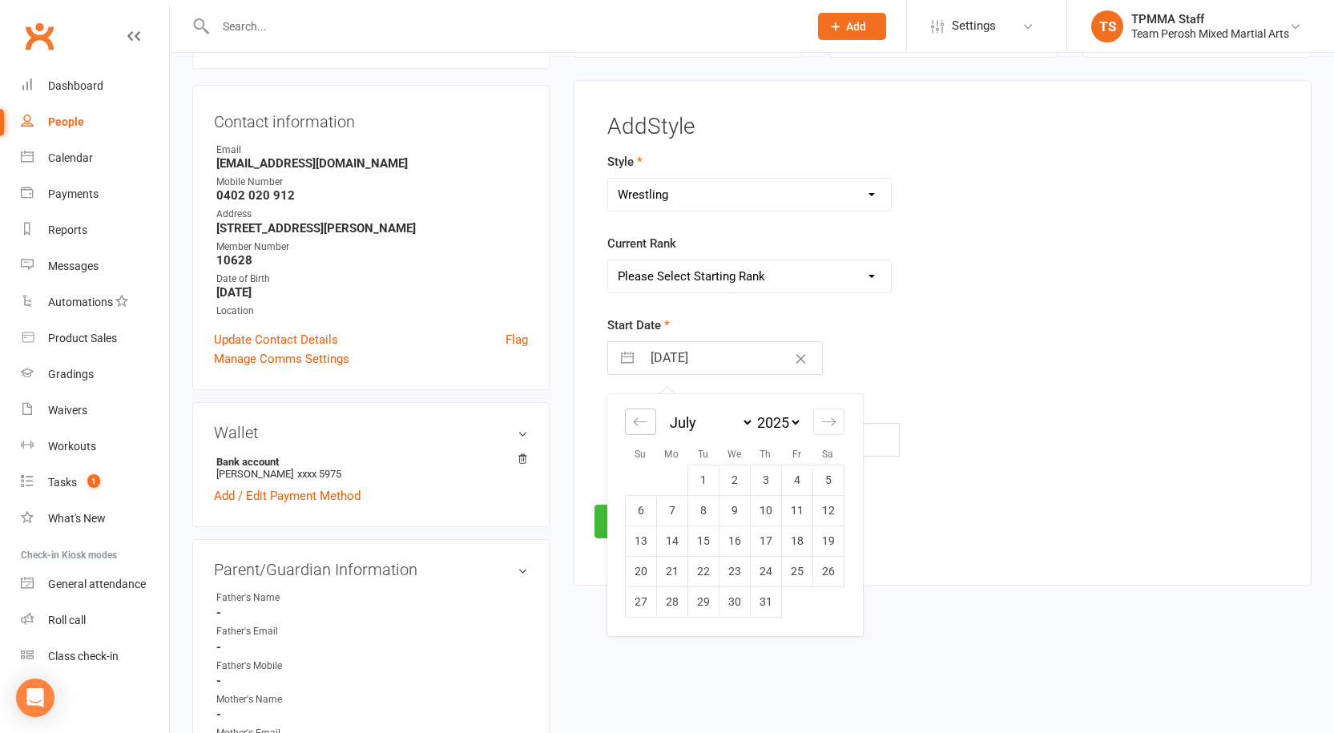
select select "3"
select select "2025"
select select "4"
select select "2025"
click at [640, 432] on div "Move backward to switch to the previous month." at bounding box center [640, 422] width 31 height 26
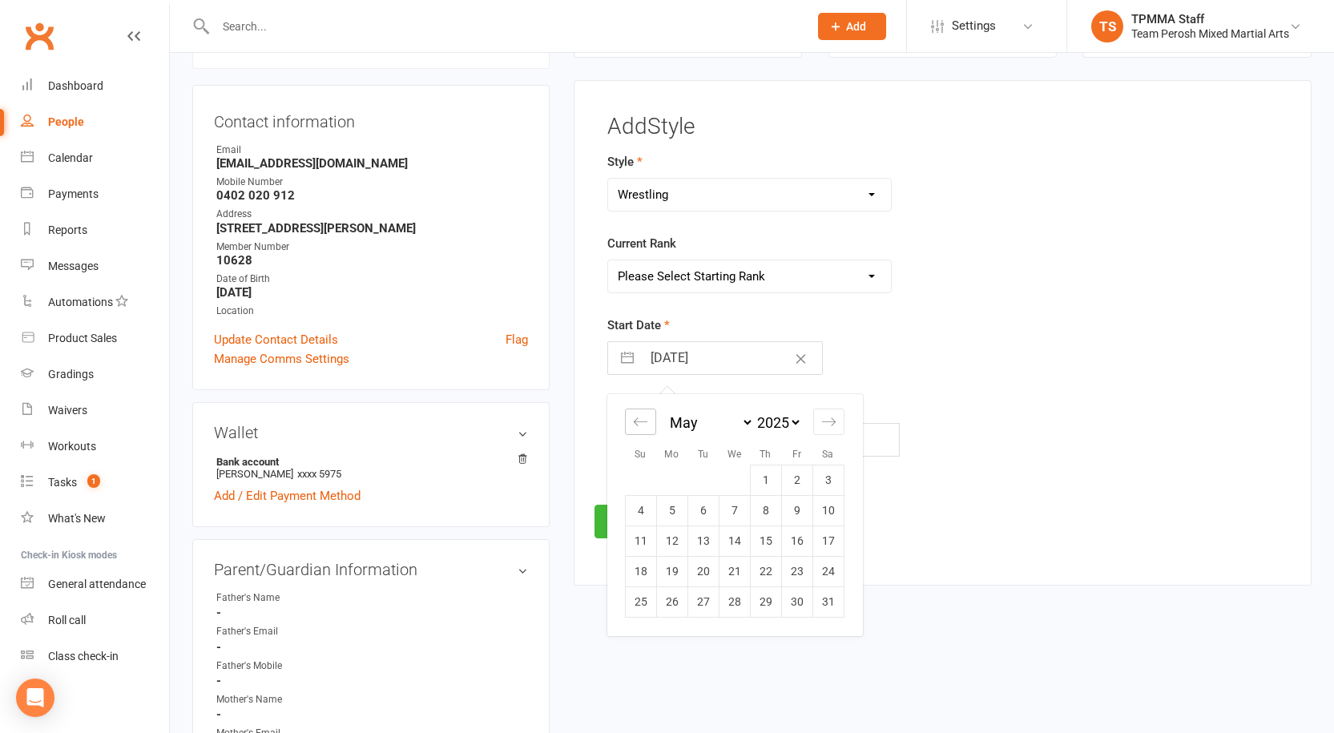
select select "2"
select select "2025"
click at [640, 432] on div "Move backward to switch to the previous month." at bounding box center [640, 422] width 31 height 26
select select "2025"
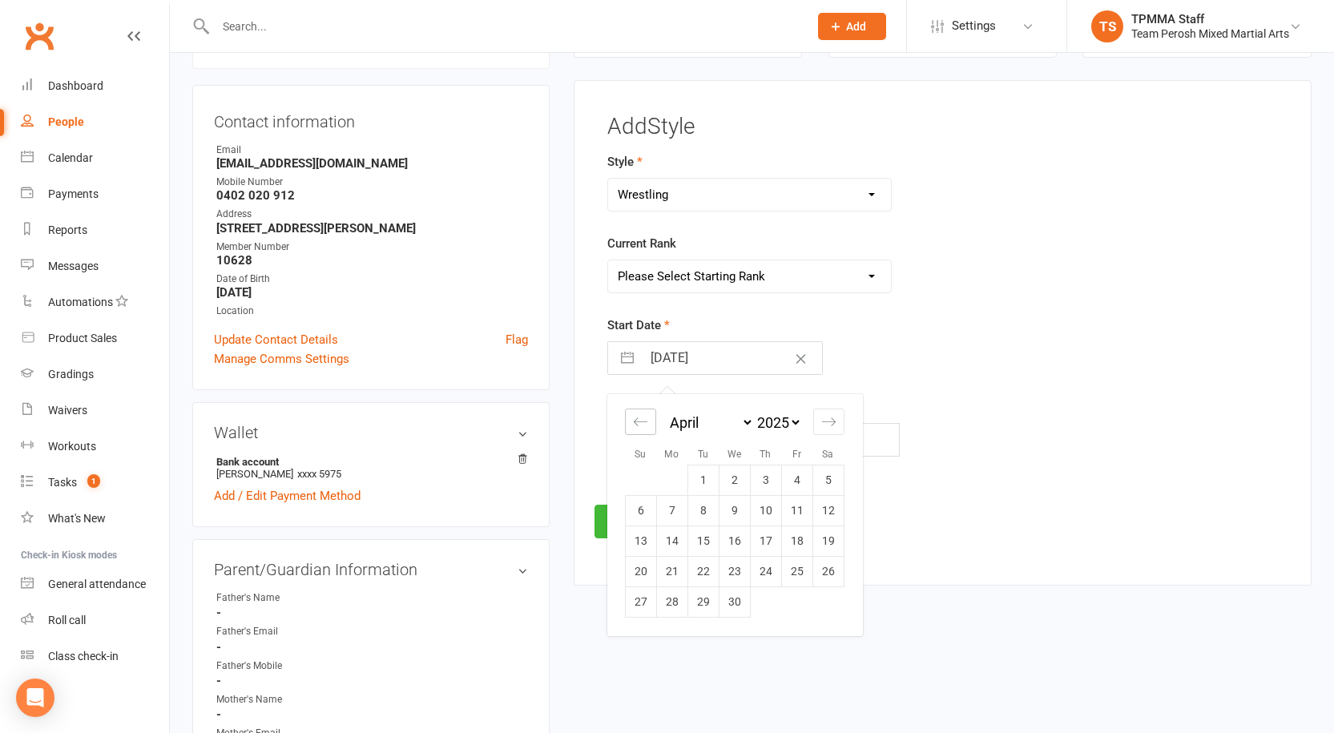
select select "1"
select select "2025"
click at [640, 433] on div "Move backward to switch to the previous month." at bounding box center [640, 422] width 31 height 26
select select "11"
select select "2024"
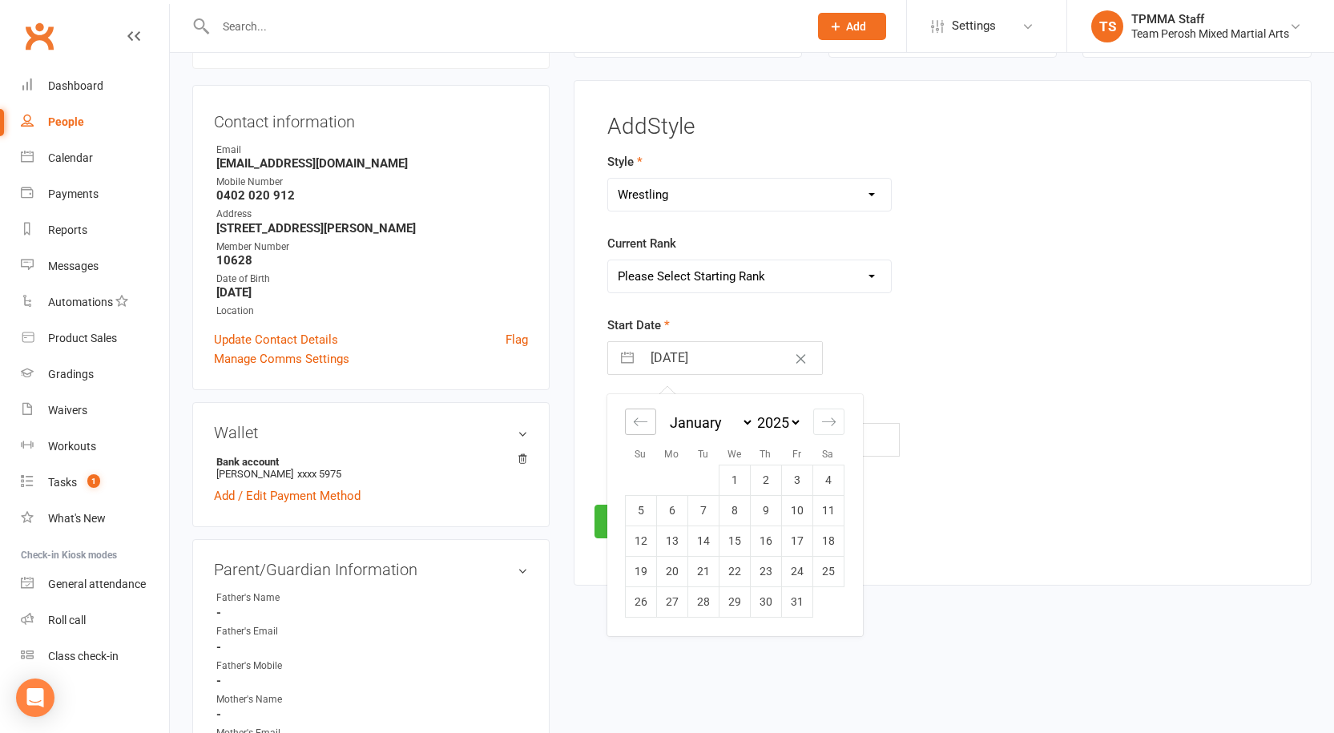
click at [640, 431] on div "Move backward to switch to the previous month." at bounding box center [640, 422] width 31 height 26
click at [642, 427] on icon "Move backward to switch to the previous month." at bounding box center [640, 421] width 15 height 15
select select "9"
select select "2024"
select select "10"
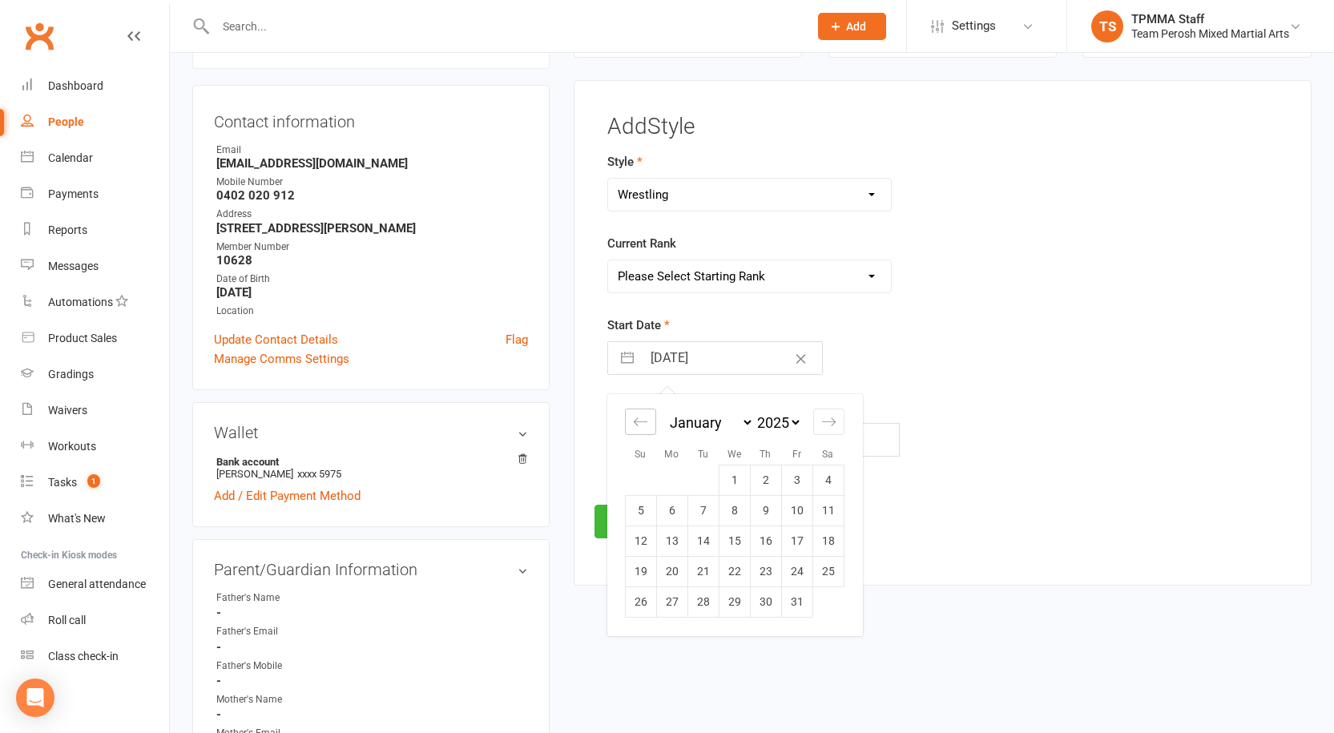
select select "2024"
click at [637, 425] on icon "Move backward to switch to the previous month." at bounding box center [641, 422] width 14 height 8
select select "8"
select select "2024"
click at [637, 425] on icon "Move backward to switch to the previous month." at bounding box center [641, 422] width 14 height 8
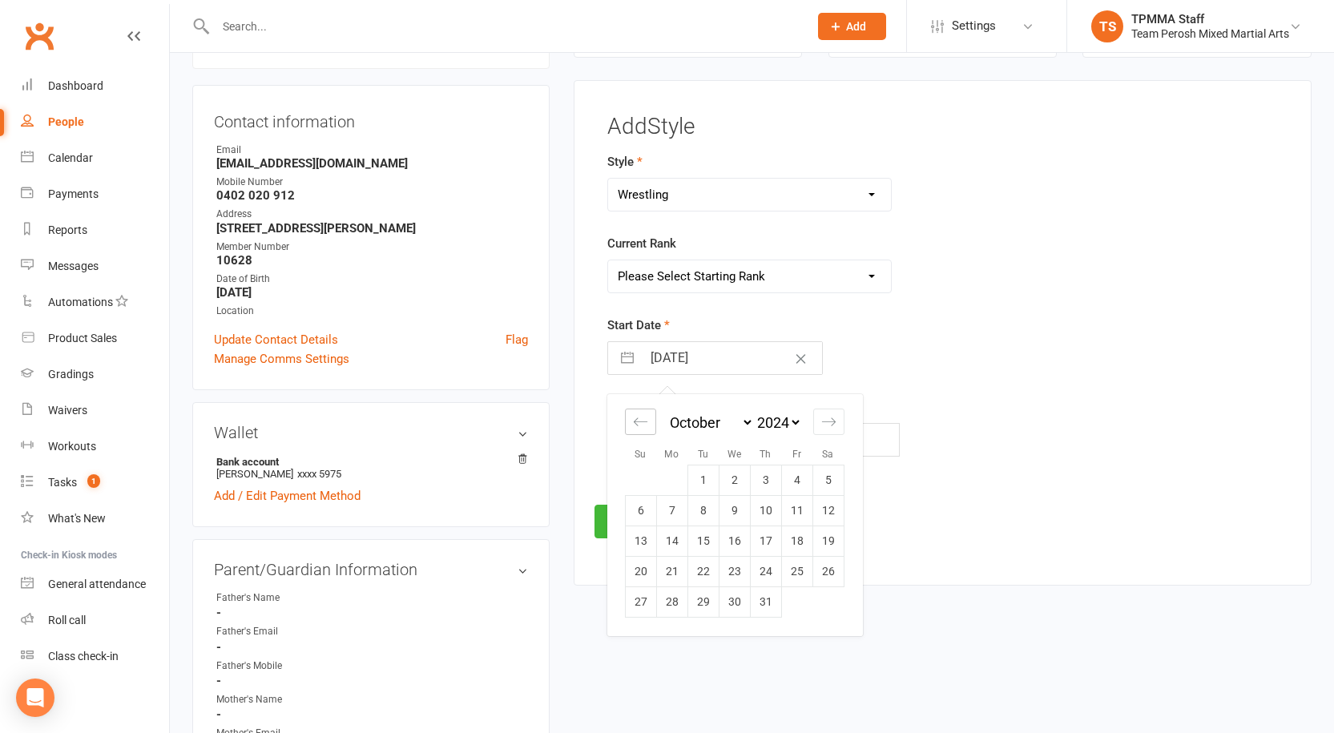
select select "7"
select select "2024"
click at [646, 481] on td "1" at bounding box center [640, 480] width 31 height 30
type input "01 Sep 2024"
click at [631, 523] on button "Save" at bounding box center [631, 522] width 75 height 34
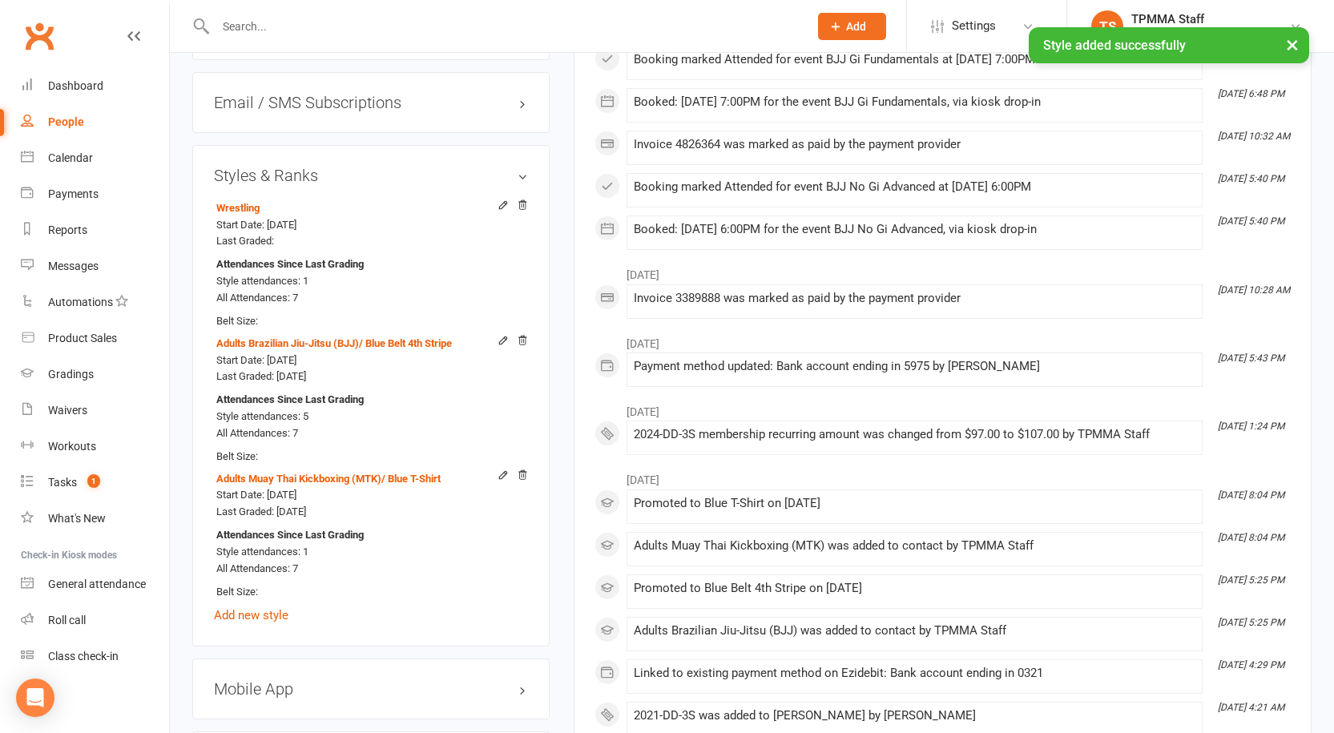
scroll to position [1579, 0]
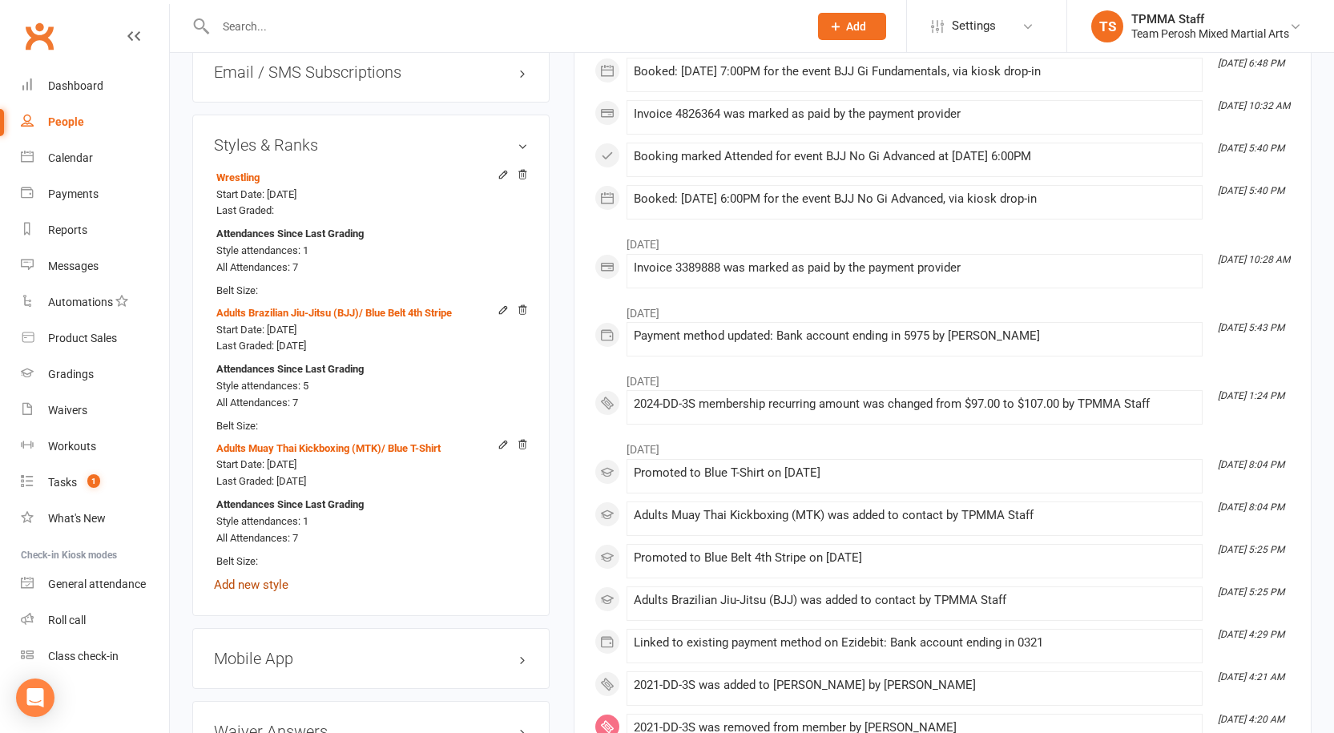
click at [267, 578] on link "Add new style" at bounding box center [251, 585] width 75 height 14
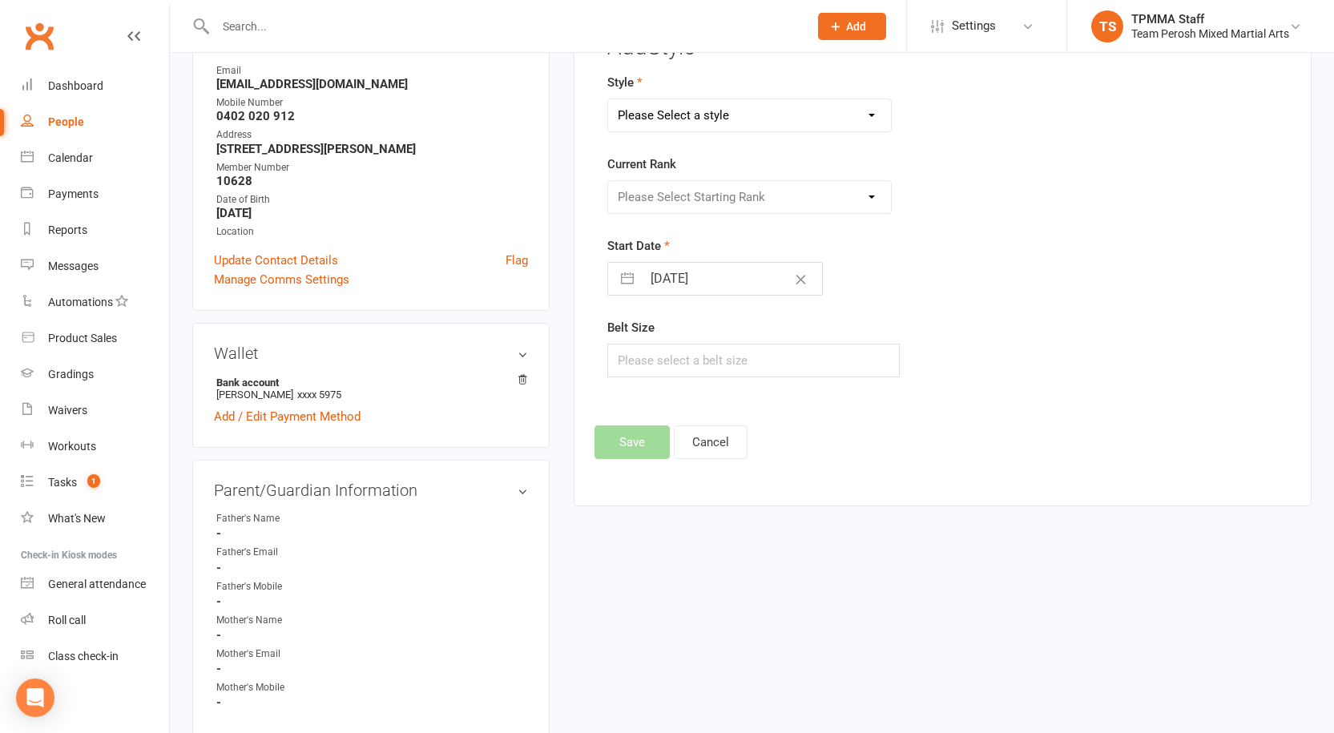
scroll to position [137, 0]
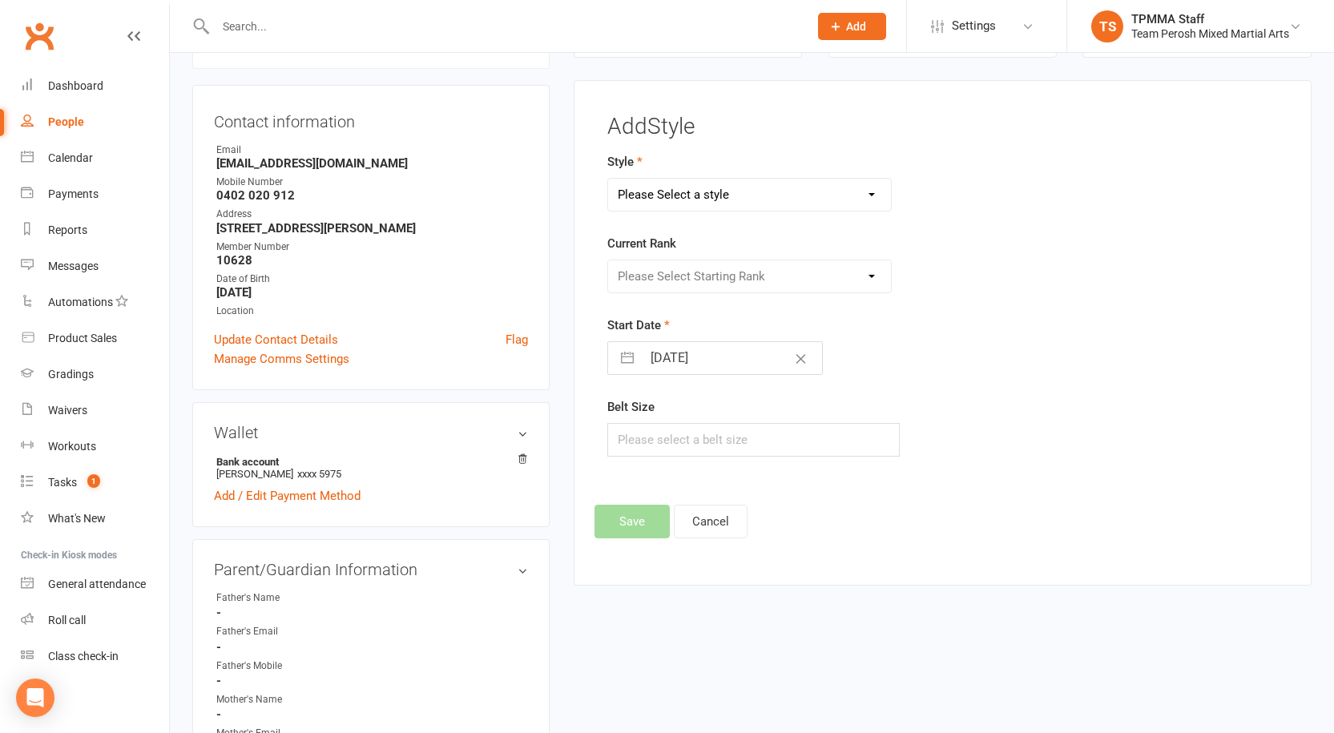
click at [677, 192] on select "Please Select a style Adults Brazilian Jiu-Jitsu (BJJ) Adults Muay Thai Kickbox…" at bounding box center [749, 195] width 283 height 32
select select "3316"
click at [608, 179] on select "Please Select a style Adults Brazilian Jiu-Jitsu (BJJ) Adults Muay Thai Kickbox…" at bounding box center [749, 195] width 283 height 32
click at [663, 283] on select "Please Select Starting Rank Open" at bounding box center [749, 276] width 283 height 32
select select "37668"
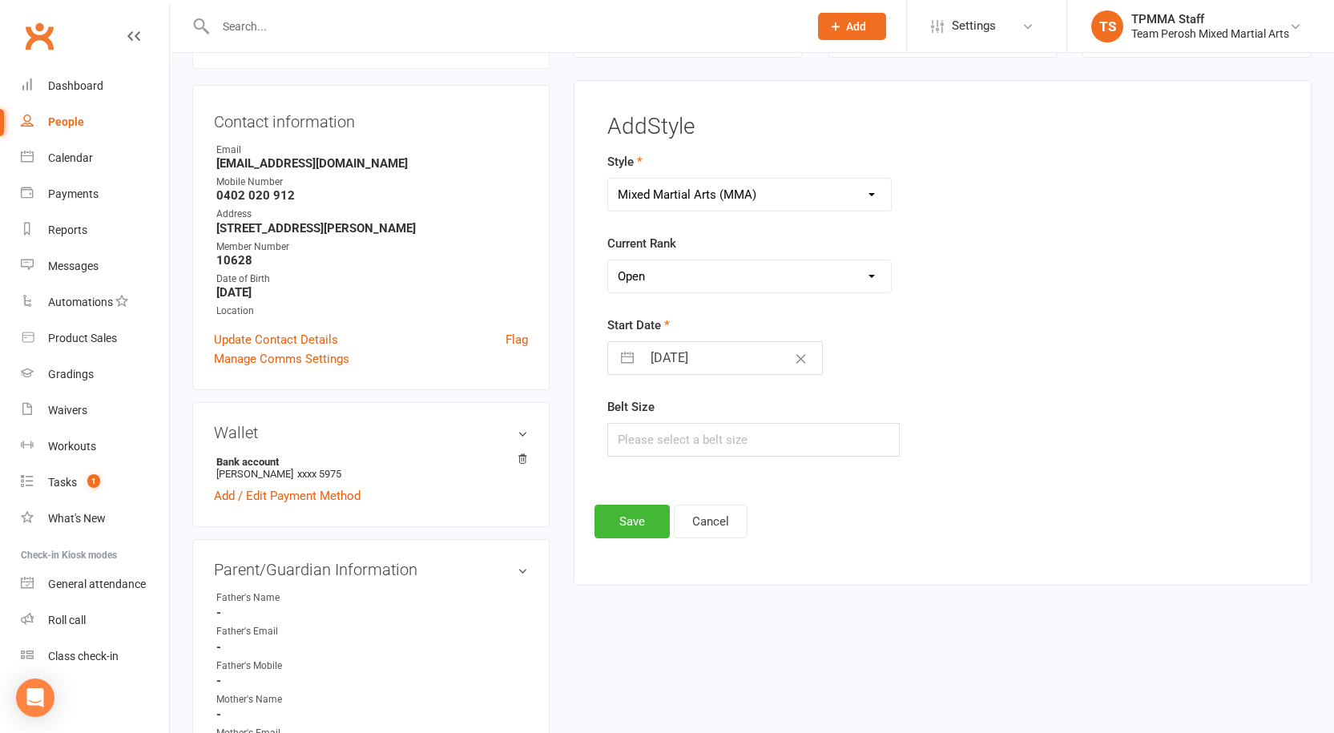
click at [608, 260] on select "Please Select Starting Rank Open" at bounding box center [749, 276] width 283 height 32
click at [628, 364] on button "button" at bounding box center [627, 358] width 29 height 32
select select "6"
select select "2025"
select select "7"
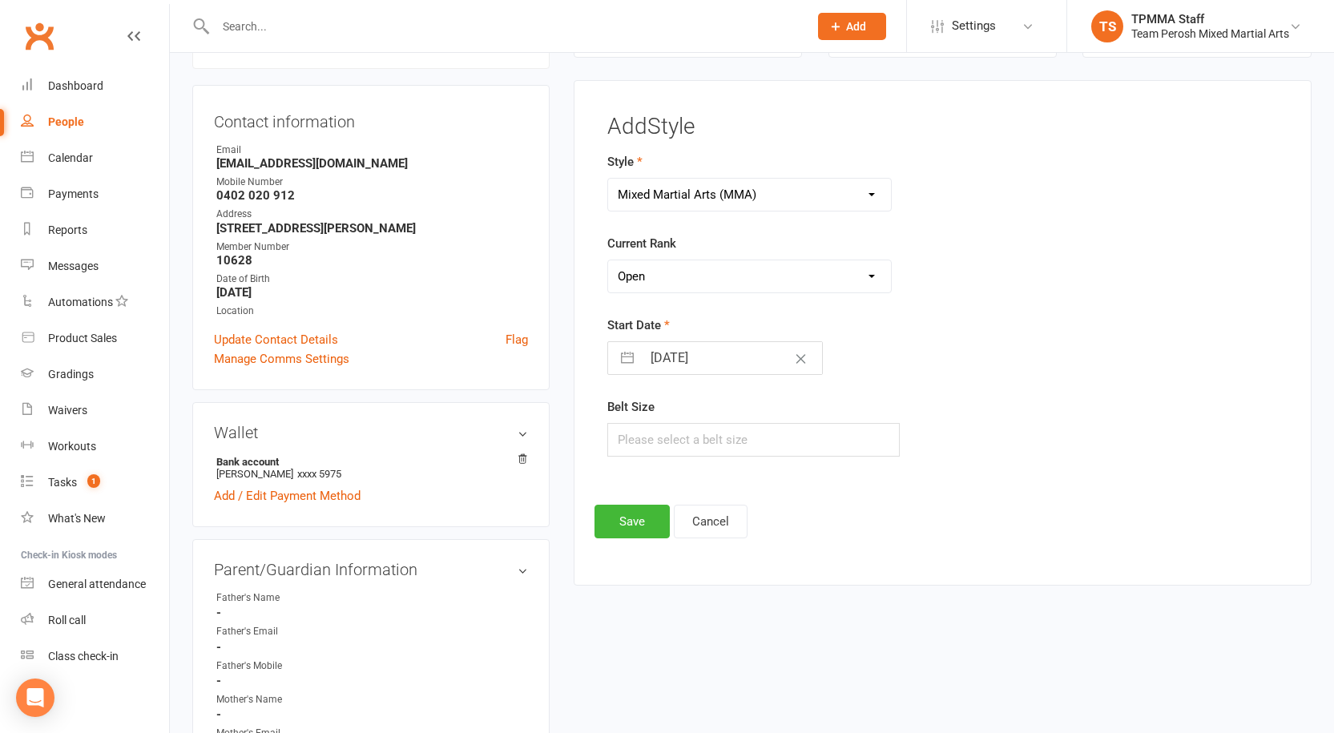
select select "2025"
select select "8"
select select "2025"
click at [646, 420] on icon "Move backward to switch to the previous month." at bounding box center [640, 421] width 15 height 15
select select "5"
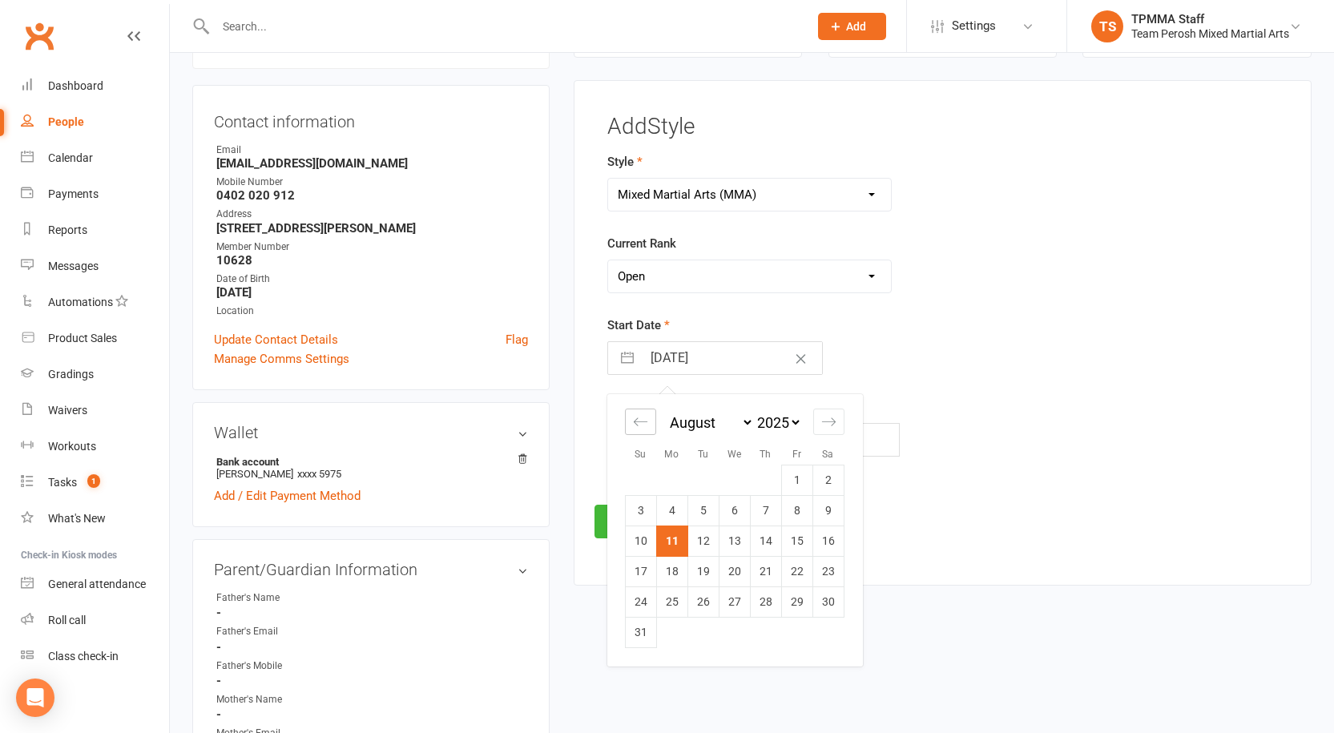
select select "2025"
click at [646, 420] on icon "Move backward to switch to the previous month." at bounding box center [640, 421] width 15 height 15
select select "3"
select select "2025"
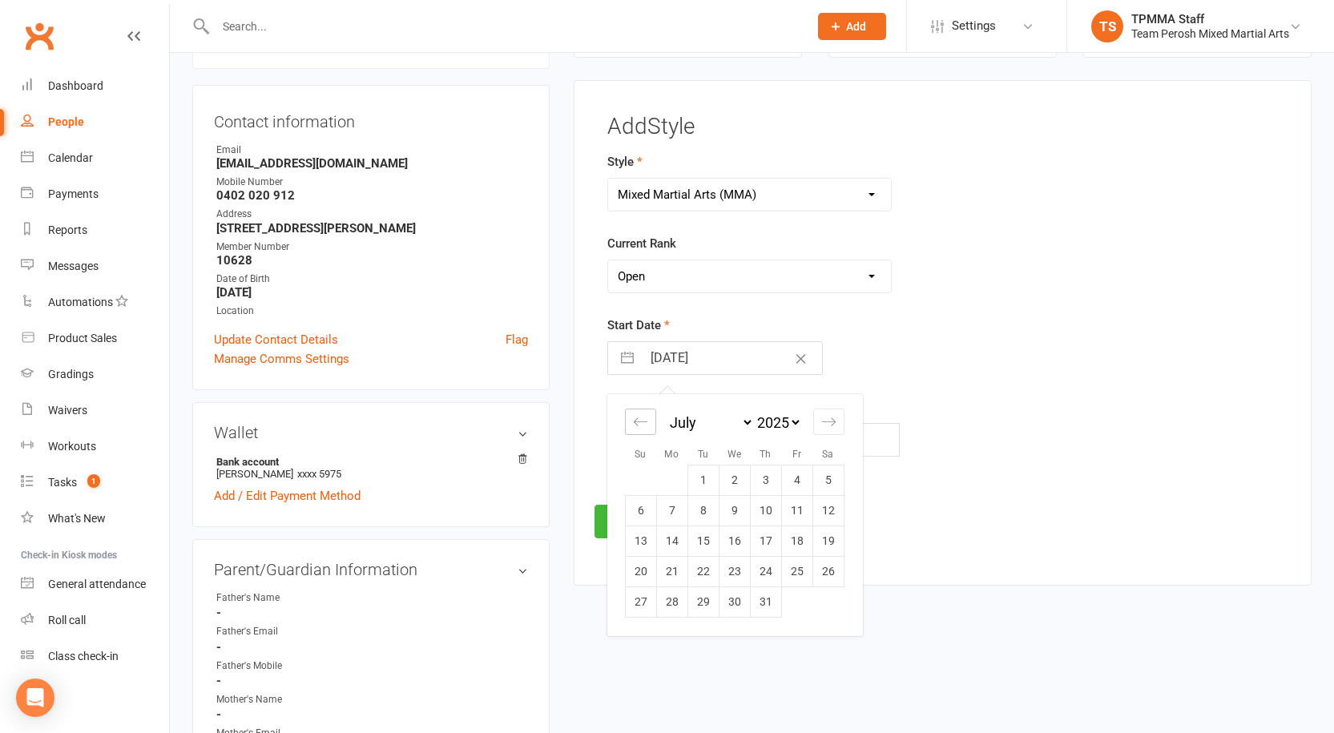
select select "4"
select select "2025"
click at [646, 420] on icon "Move backward to switch to the previous month." at bounding box center [640, 421] width 15 height 15
select select "1"
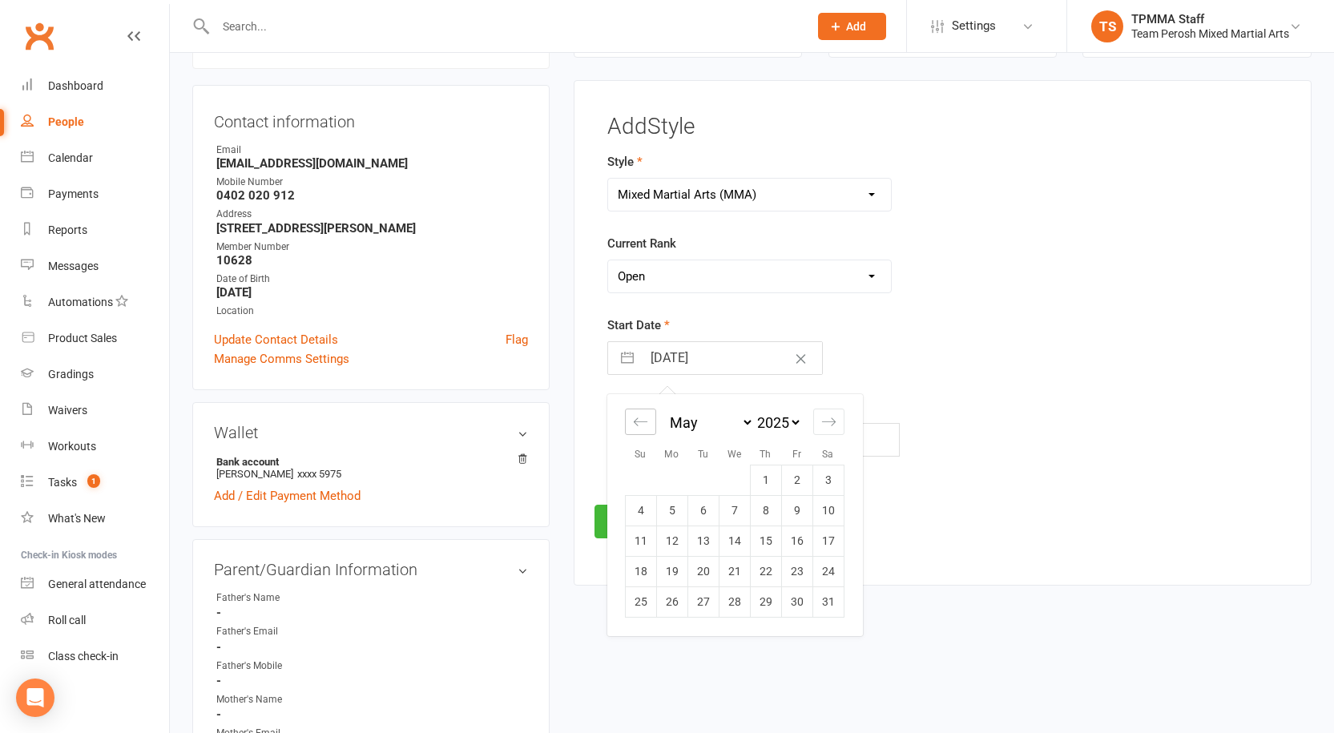
select select "2025"
select select "2"
select select "2025"
click at [646, 420] on icon "Move backward to switch to the previous month." at bounding box center [640, 421] width 15 height 15
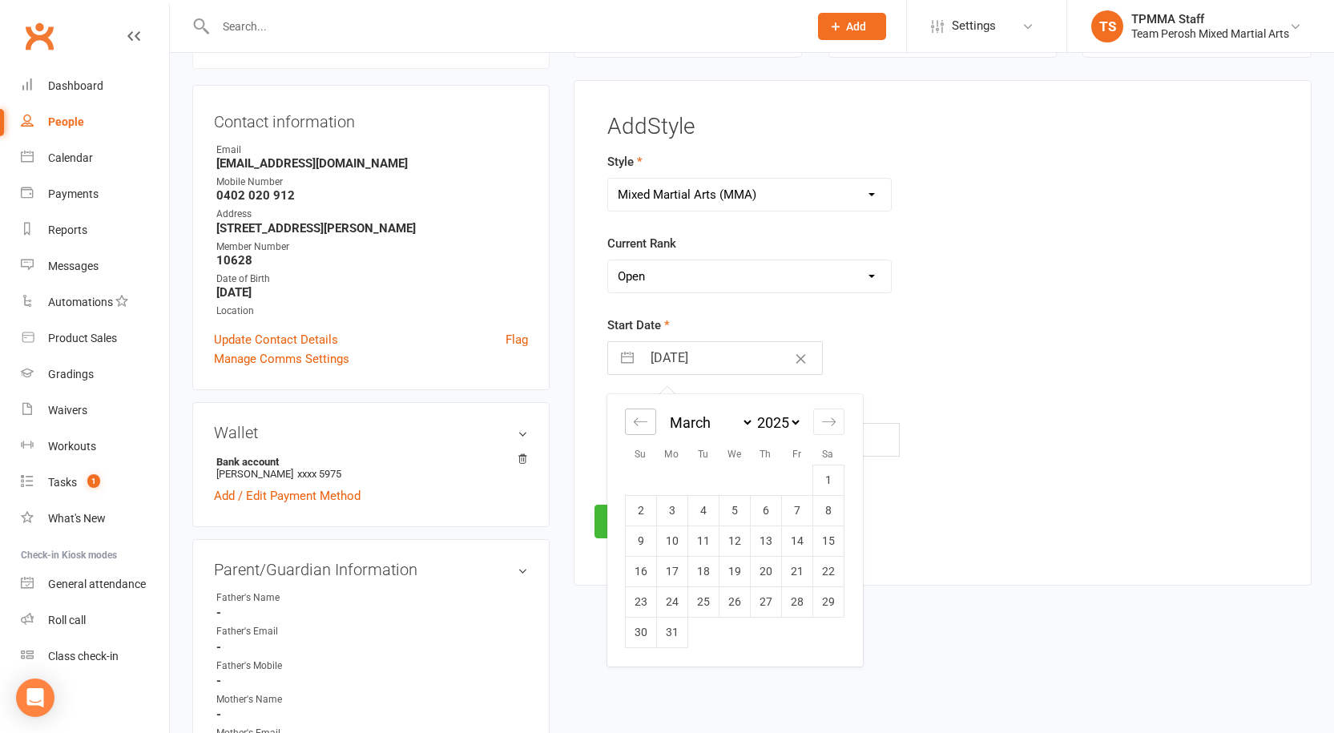
select select "11"
select select "2024"
select select "2025"
click at [646, 421] on icon "Move backward to switch to the previous month." at bounding box center [640, 421] width 15 height 15
select select "10"
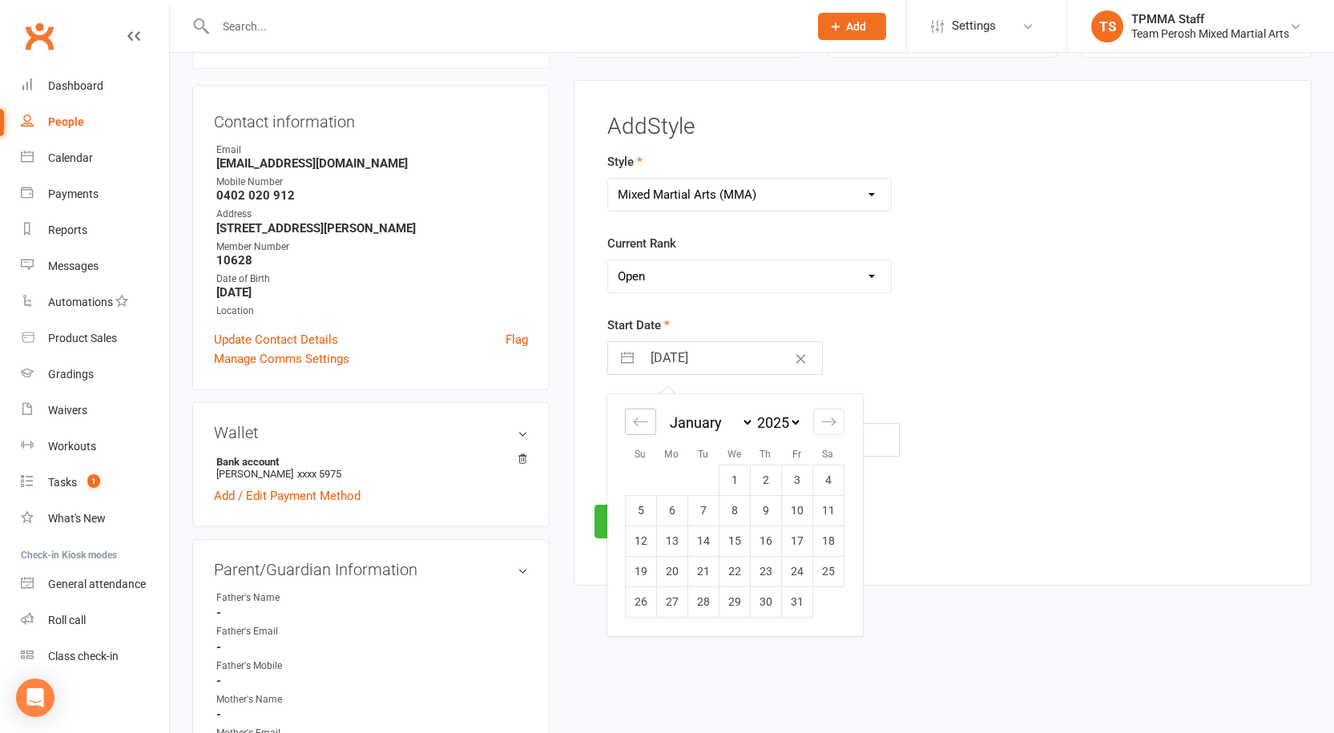
select select "2024"
click at [646, 421] on icon "Move backward to switch to the previous month." at bounding box center [640, 421] width 15 height 15
select select "8"
select select "2024"
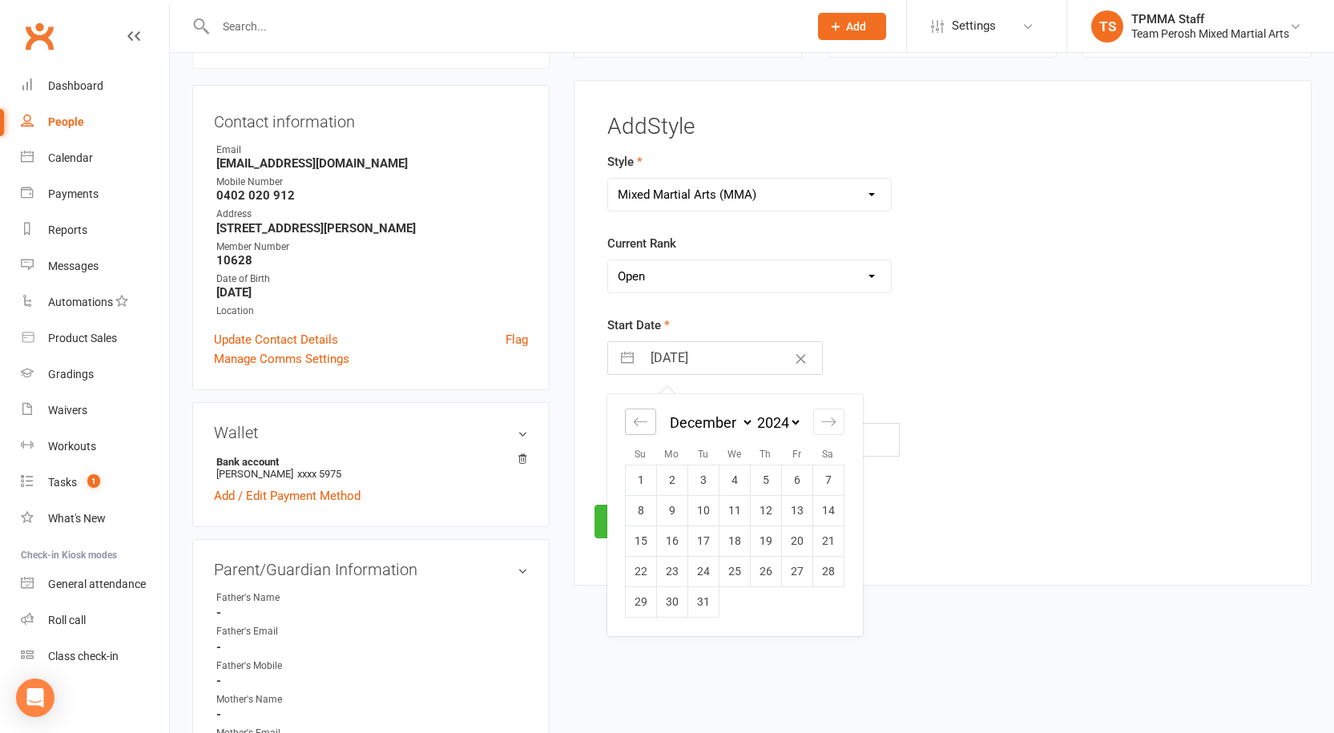
select select "9"
select select "2024"
click at [646, 421] on icon "Move backward to switch to the previous month." at bounding box center [640, 421] width 15 height 15
select select "7"
select select "2024"
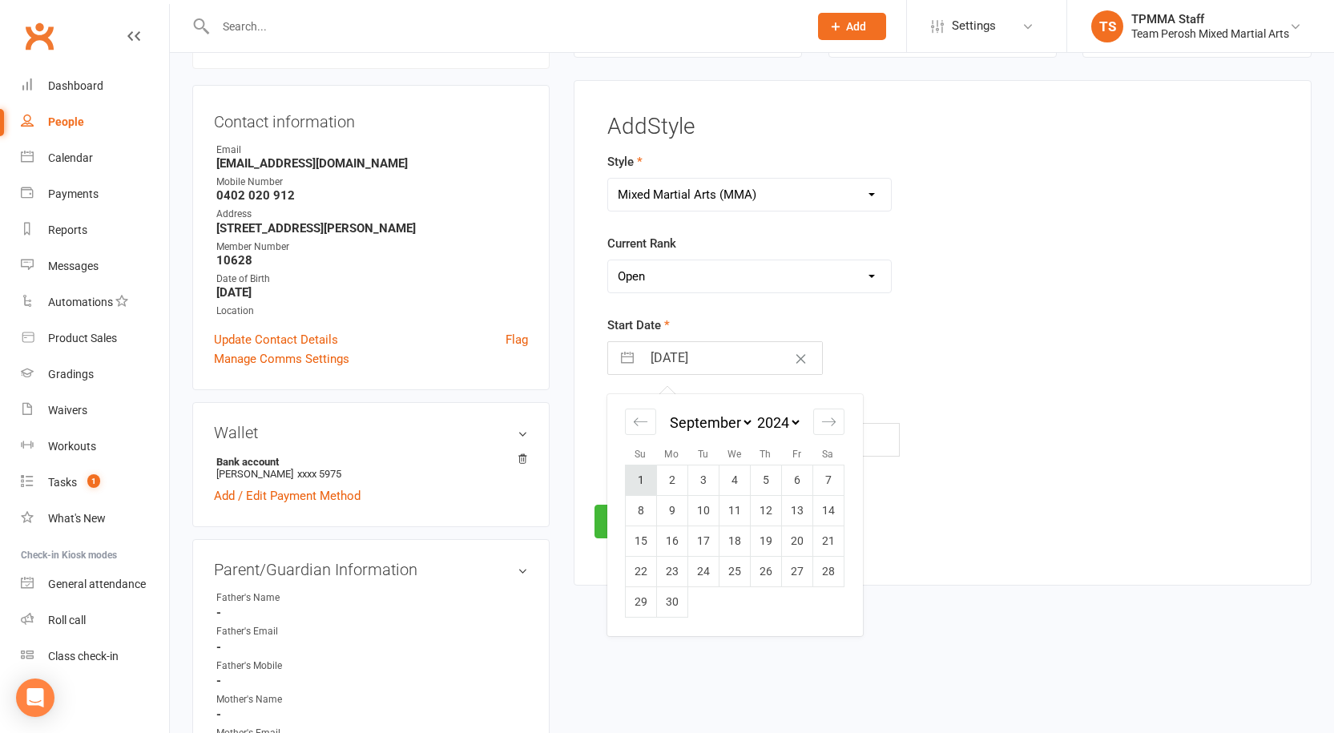
click at [639, 485] on td "1" at bounding box center [640, 480] width 31 height 30
type input "01 Sep 2024"
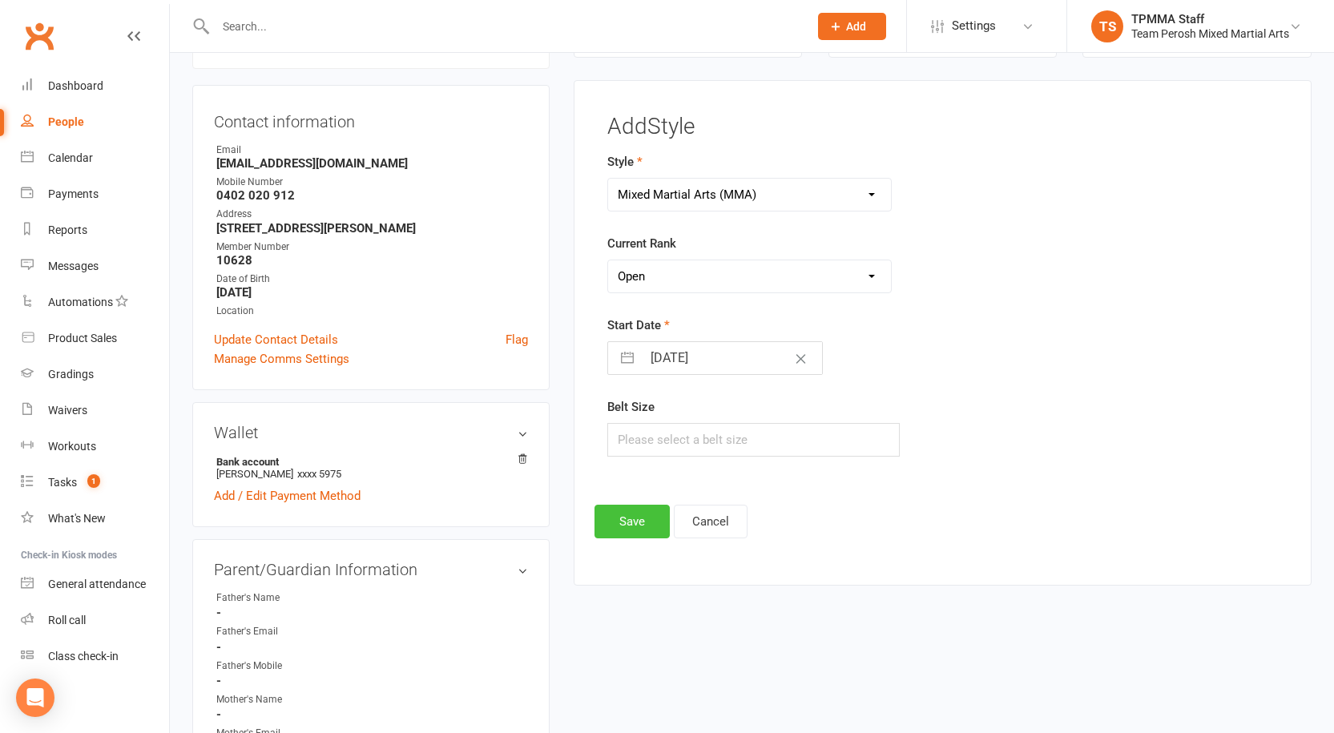
click at [624, 530] on button "Save" at bounding box center [631, 522] width 75 height 34
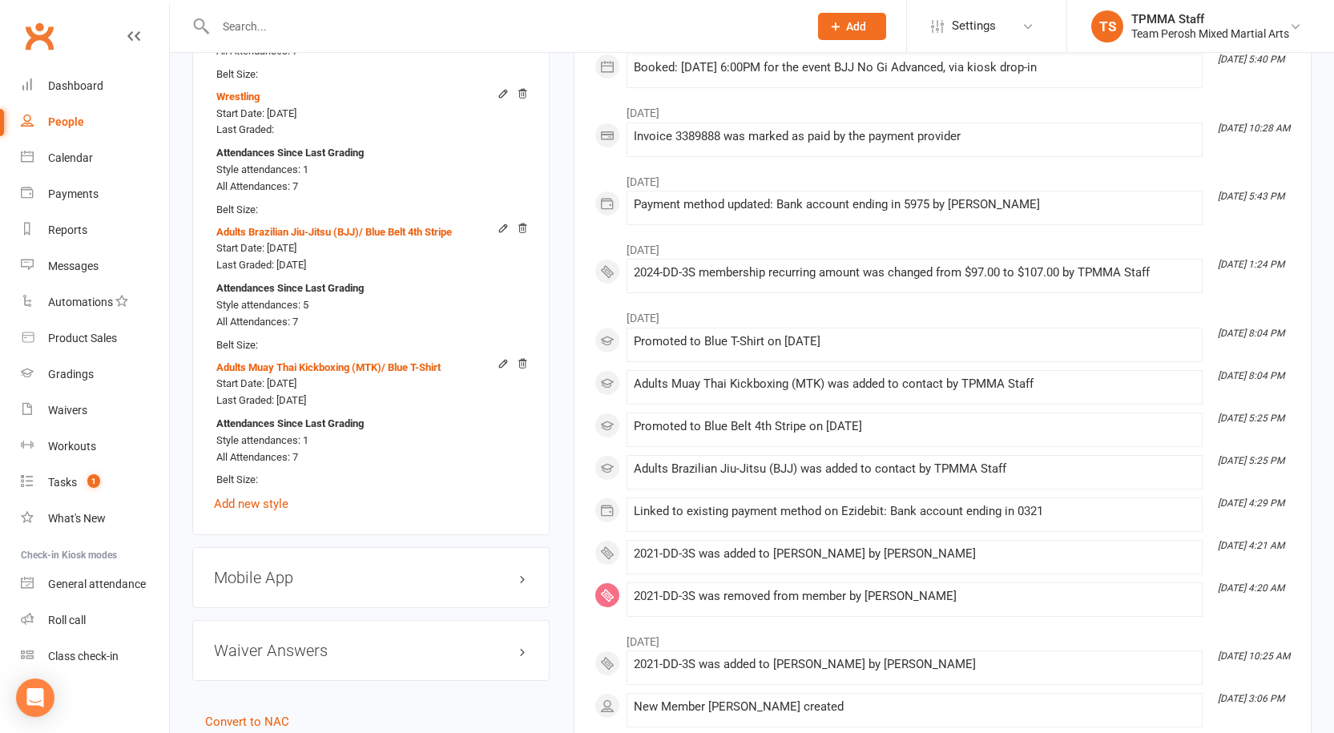
scroll to position [1929, 0]
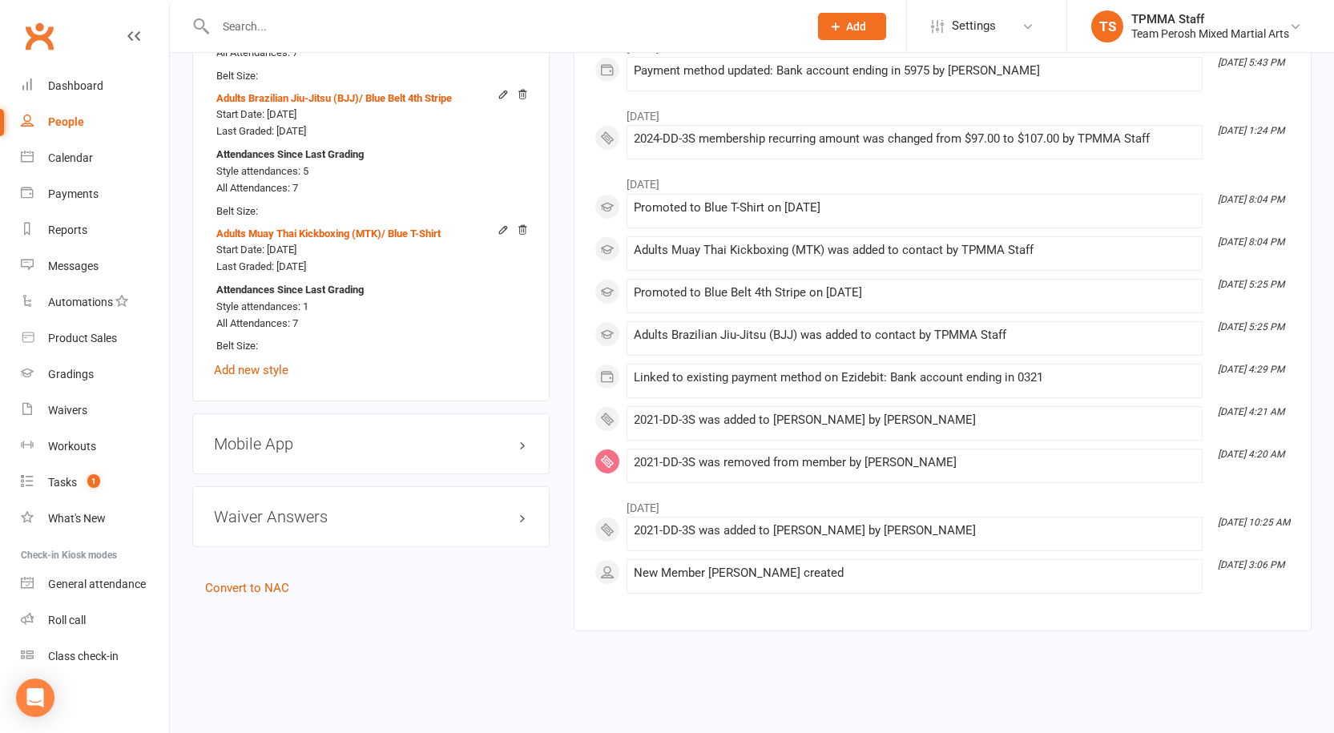
click at [274, 362] on div "Mixed Martial Arts (MMA) / Open Start Date: 1 Sep 2024 Last Graded: 1 Sep 2024 …" at bounding box center [371, 98] width 314 height 565
click at [272, 363] on link "Add new style" at bounding box center [251, 370] width 75 height 14
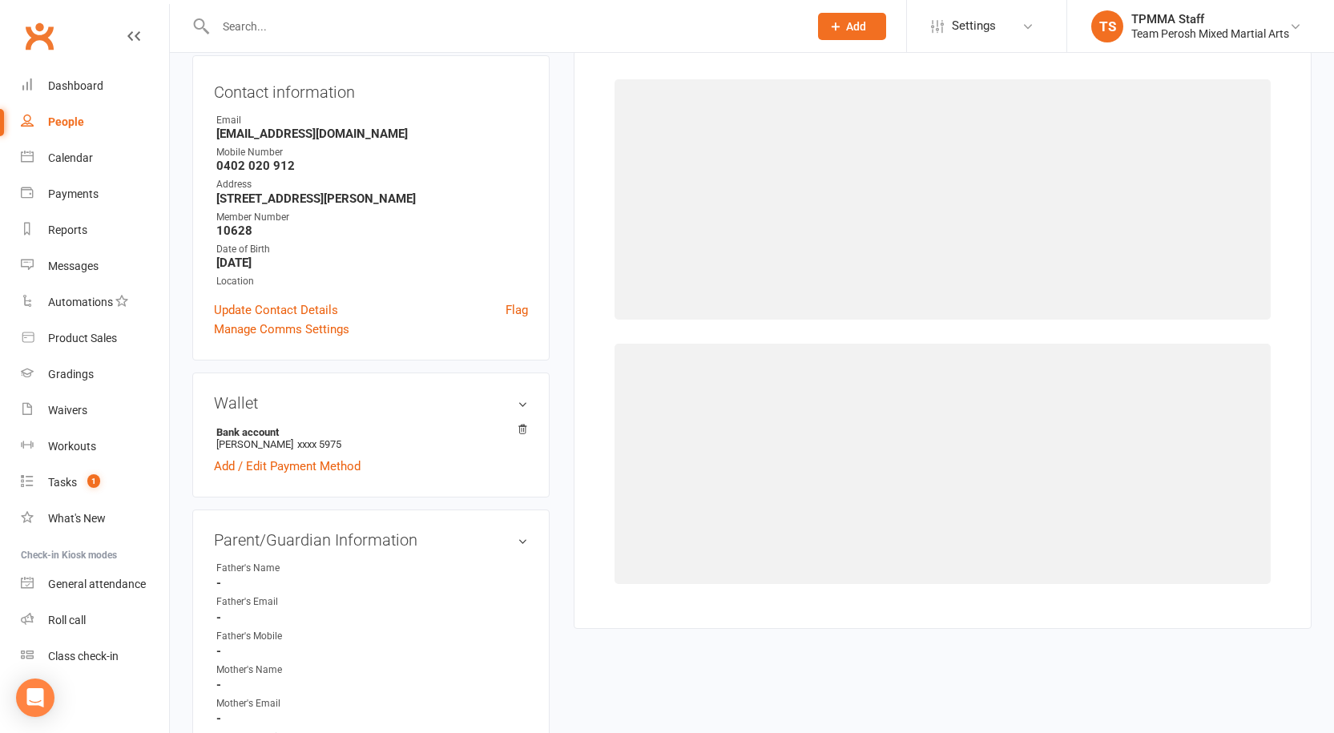
scroll to position [137, 0]
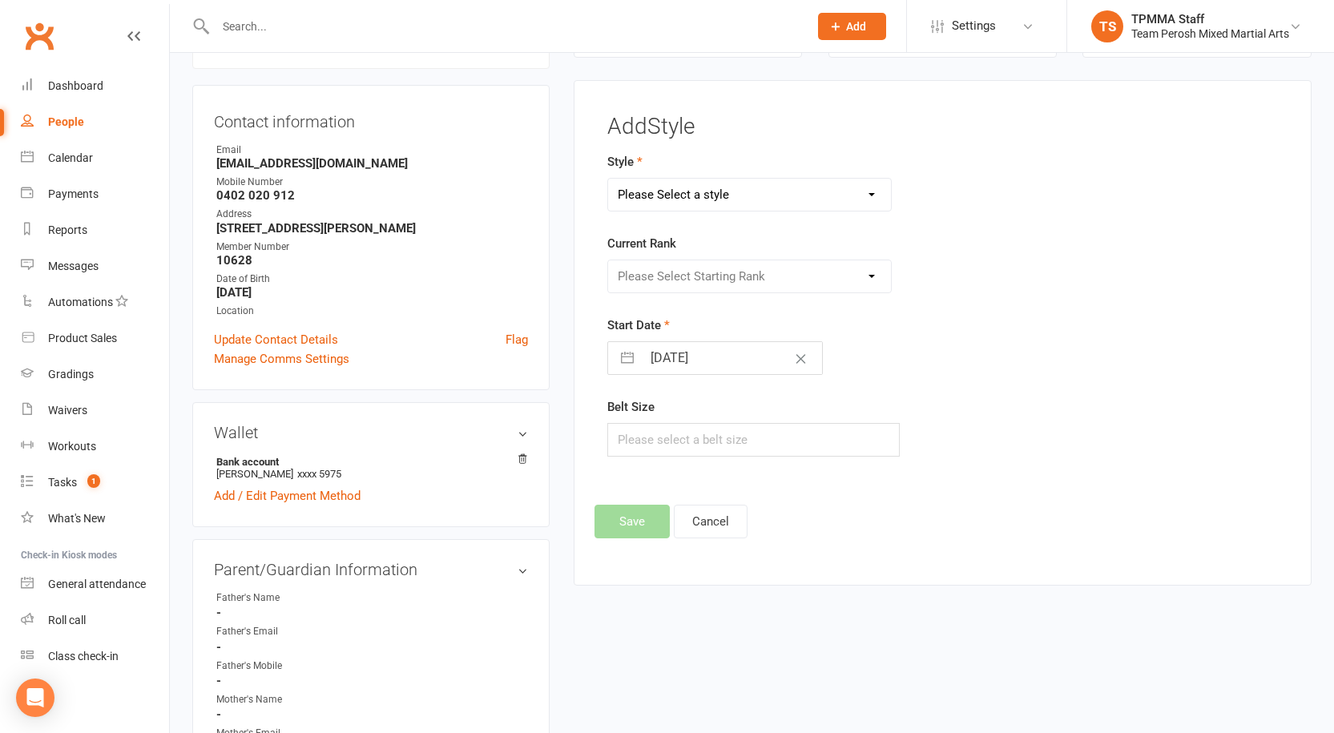
click at [665, 191] on select "Please Select a style Adults Brazilian Jiu-Jitsu (BJJ) Adults Muay Thai Kickbox…" at bounding box center [749, 195] width 283 height 32
select select "3318"
click at [608, 179] on select "Please Select a style Adults Brazilian Jiu-Jitsu (BJJ) Adults Muay Thai Kickbox…" at bounding box center [749, 195] width 283 height 32
click at [693, 268] on select "Please Select Starting Rank Open" at bounding box center [749, 276] width 283 height 32
select select "37670"
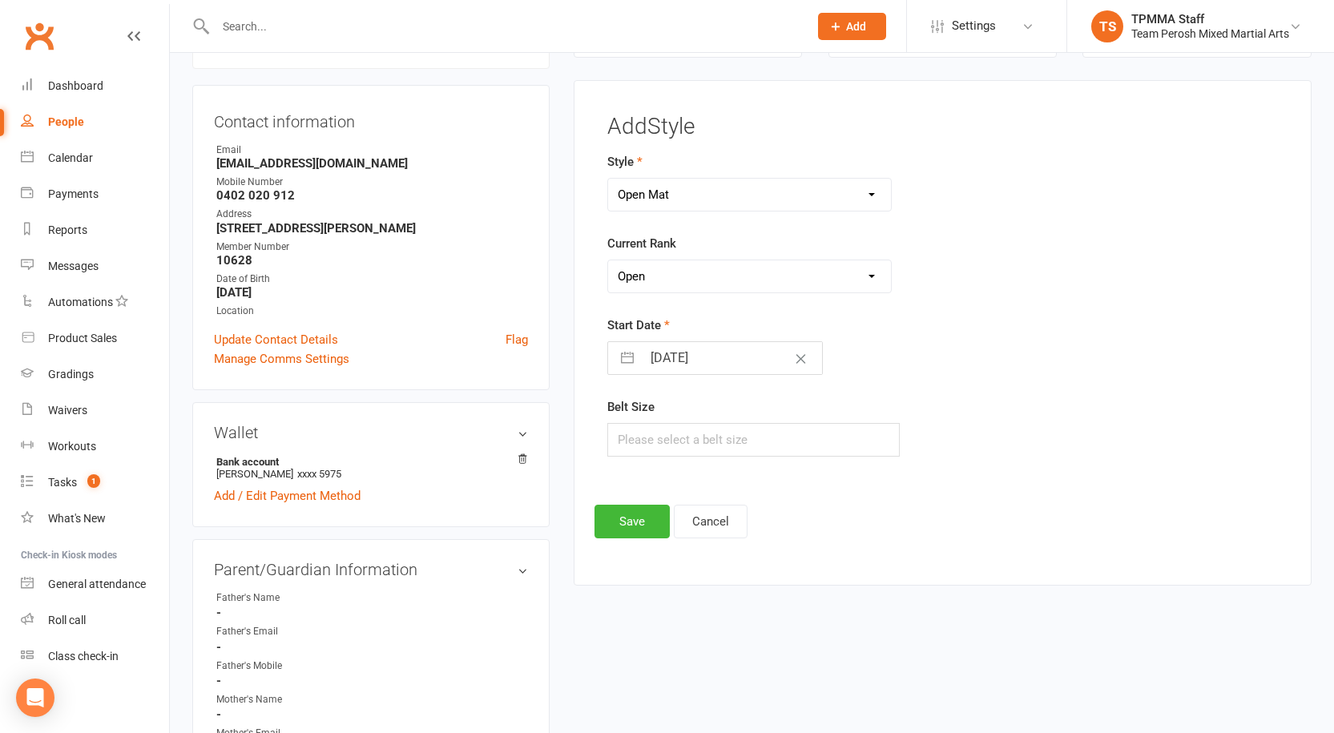
click at [608, 260] on select "Please Select Starting Rank Open" at bounding box center [749, 276] width 283 height 32
click at [633, 351] on button "button" at bounding box center [627, 358] width 29 height 32
select select "6"
select select "2025"
select select "7"
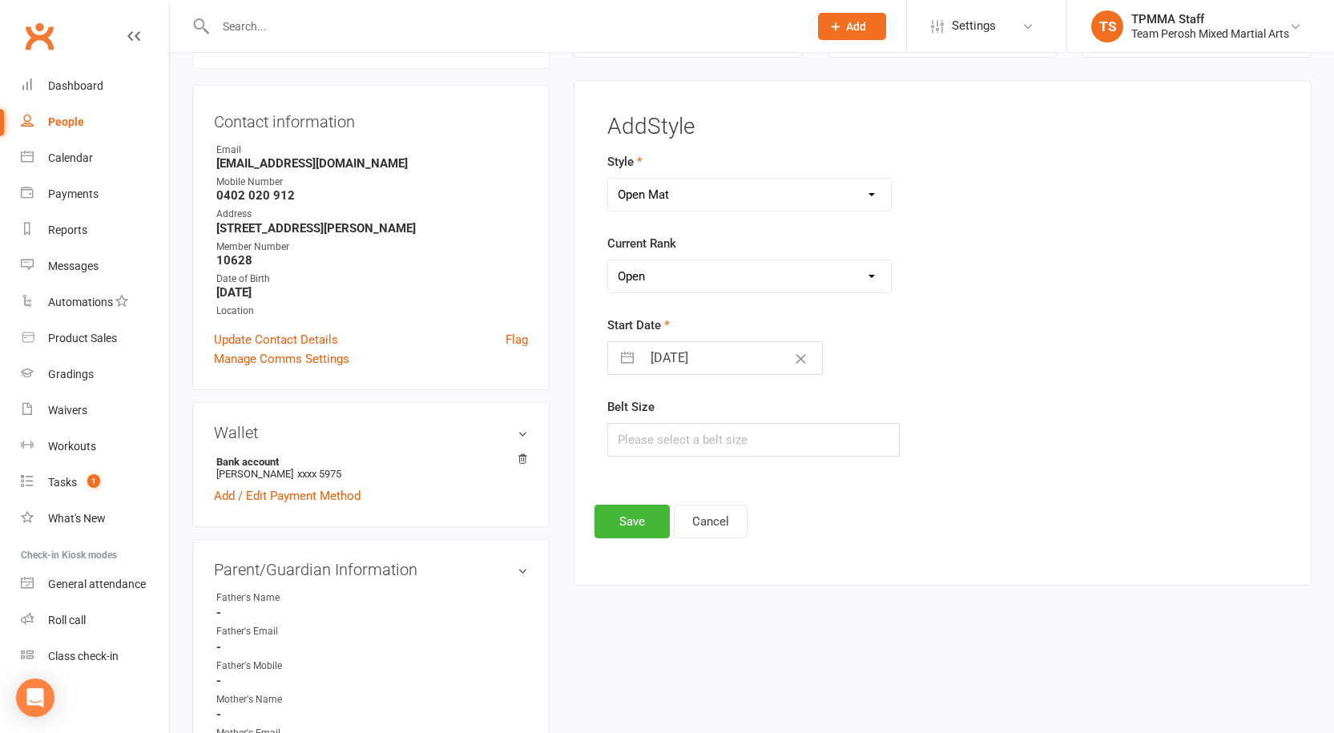
select select "2025"
select select "8"
select select "2025"
click at [637, 413] on div "Move backward to switch to the previous month." at bounding box center [640, 422] width 31 height 26
select select "5"
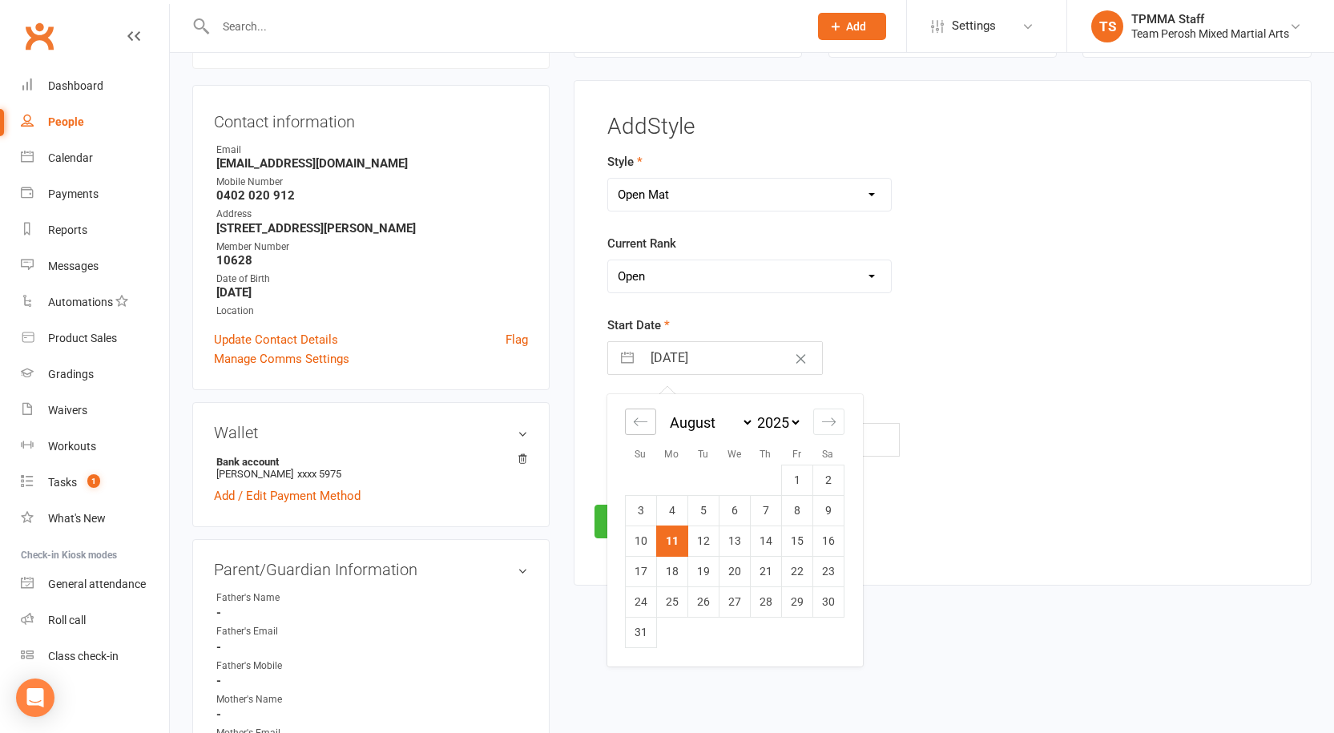
select select "2025"
click at [638, 413] on div "Move backward to switch to the previous month." at bounding box center [640, 422] width 31 height 26
select select "4"
select select "2025"
click at [638, 413] on div "Move backward to switch to the previous month." at bounding box center [640, 422] width 31 height 26
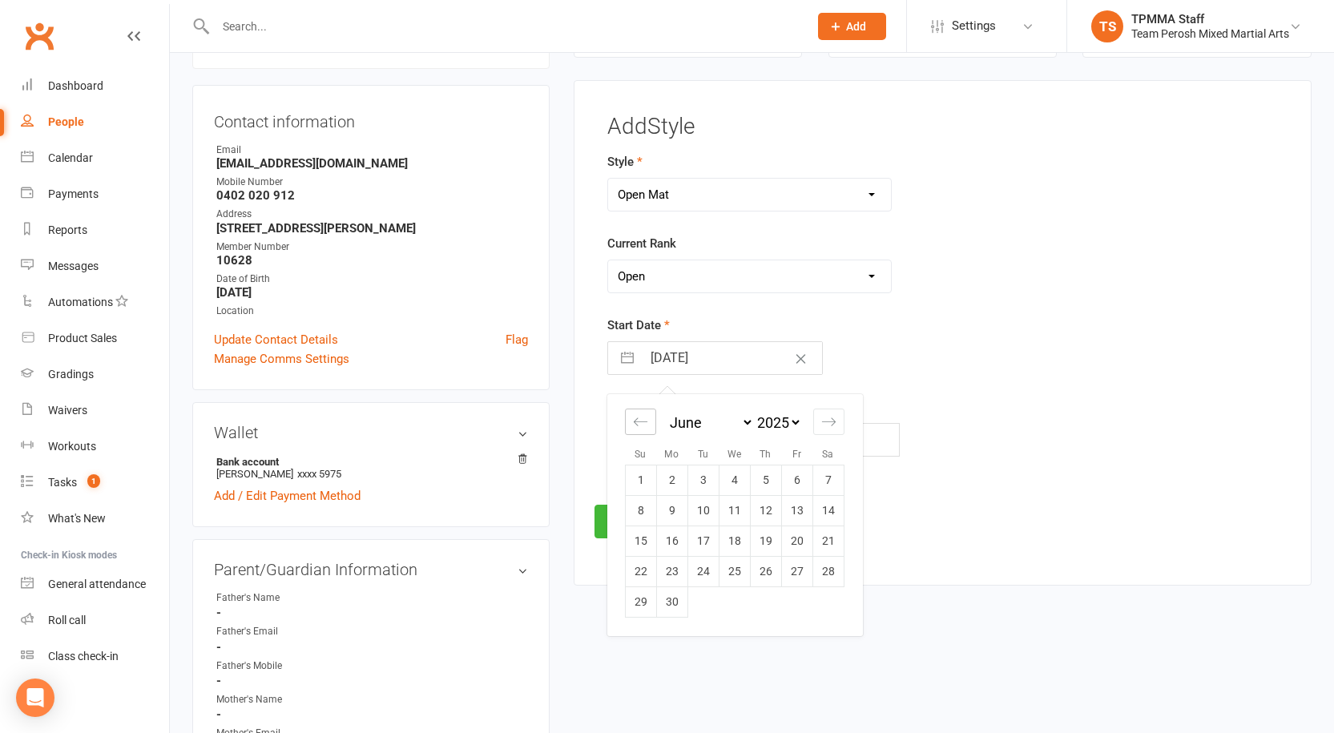
click at [638, 413] on div "Move backward to switch to the previous month." at bounding box center [640, 422] width 31 height 26
select select "2"
select select "2025"
select select "3"
select select "2025"
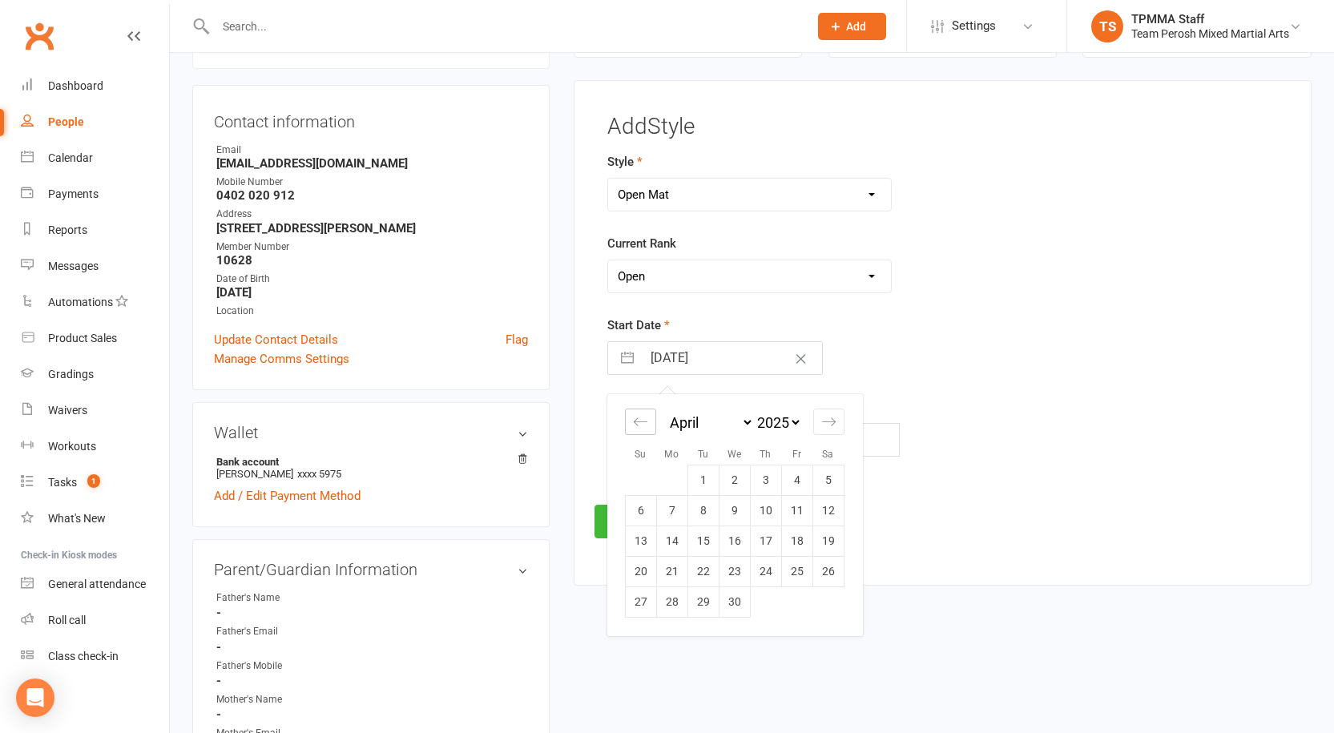
click at [638, 413] on div "Move backward to switch to the previous month." at bounding box center [640, 422] width 31 height 26
select select "2025"
select select "1"
select select "2025"
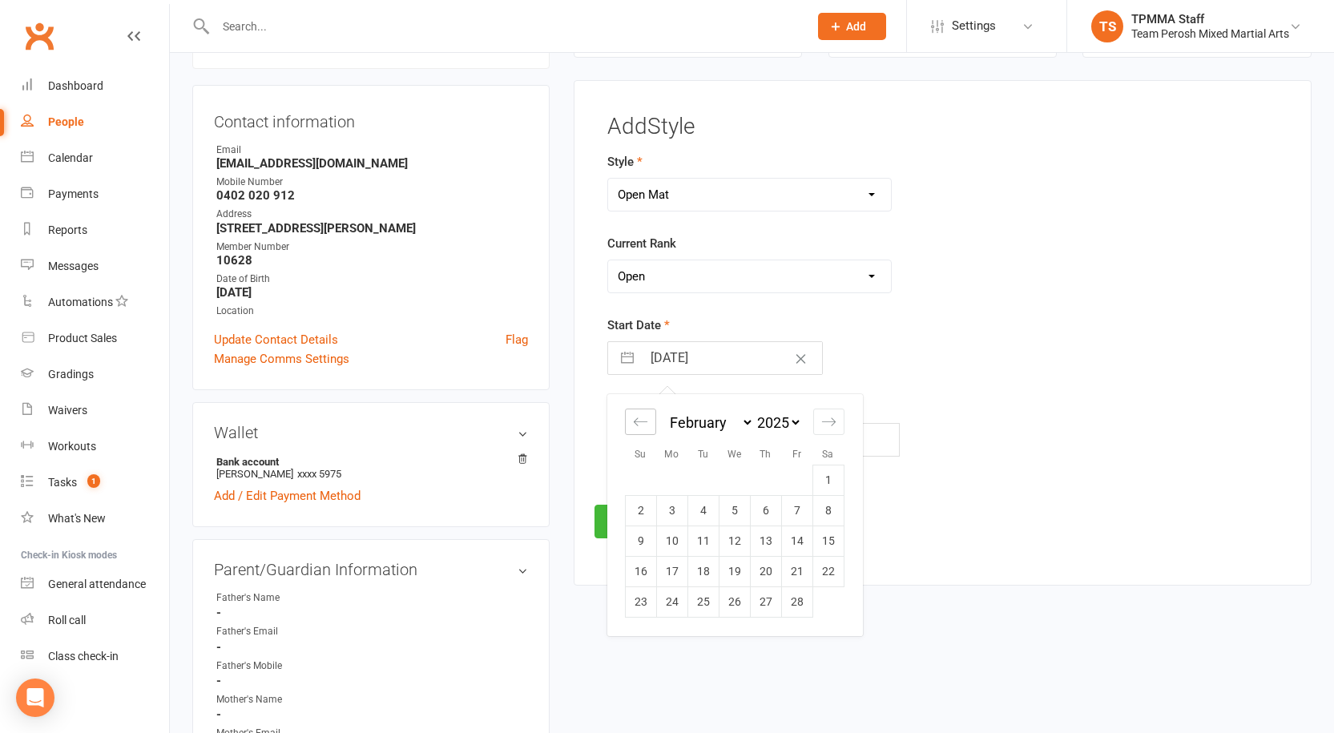
click at [638, 413] on div "Move backward to switch to the previous month." at bounding box center [640, 422] width 31 height 26
select select "11"
select select "2024"
click at [638, 413] on div "Move backward to switch to the previous month." at bounding box center [640, 422] width 31 height 26
select select "10"
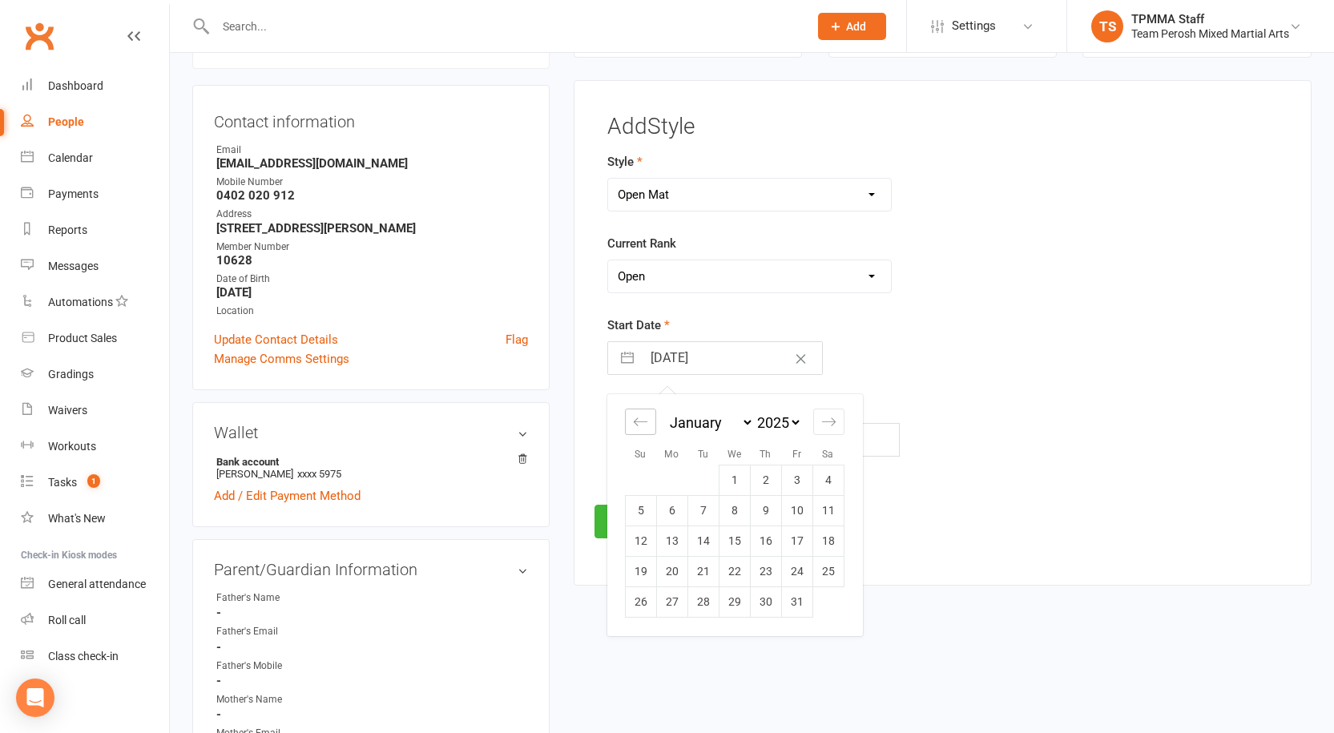
select select "2024"
click at [638, 415] on icon "Move backward to switch to the previous month." at bounding box center [640, 421] width 15 height 15
select select "8"
select select "2024"
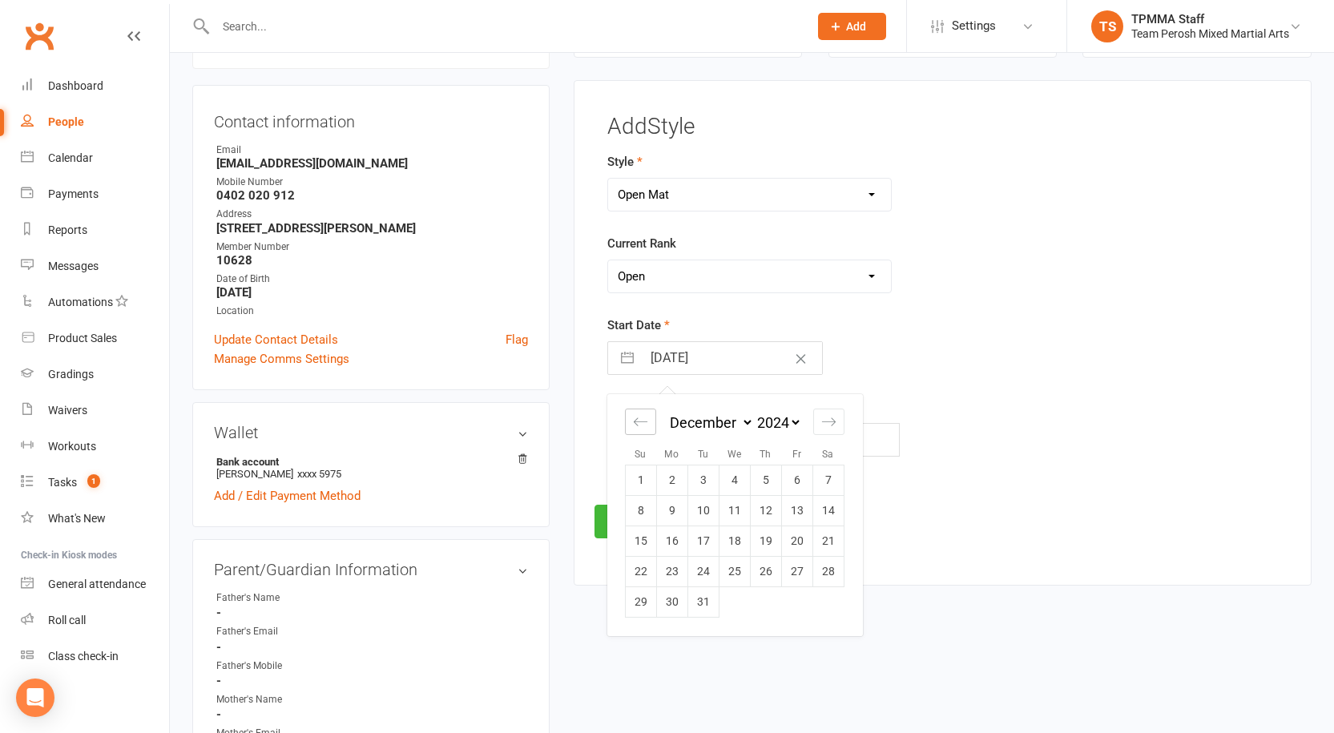
select select "9"
select select "2024"
click at [638, 415] on icon "Move backward to switch to the previous month." at bounding box center [640, 421] width 15 height 15
select select "7"
select select "2024"
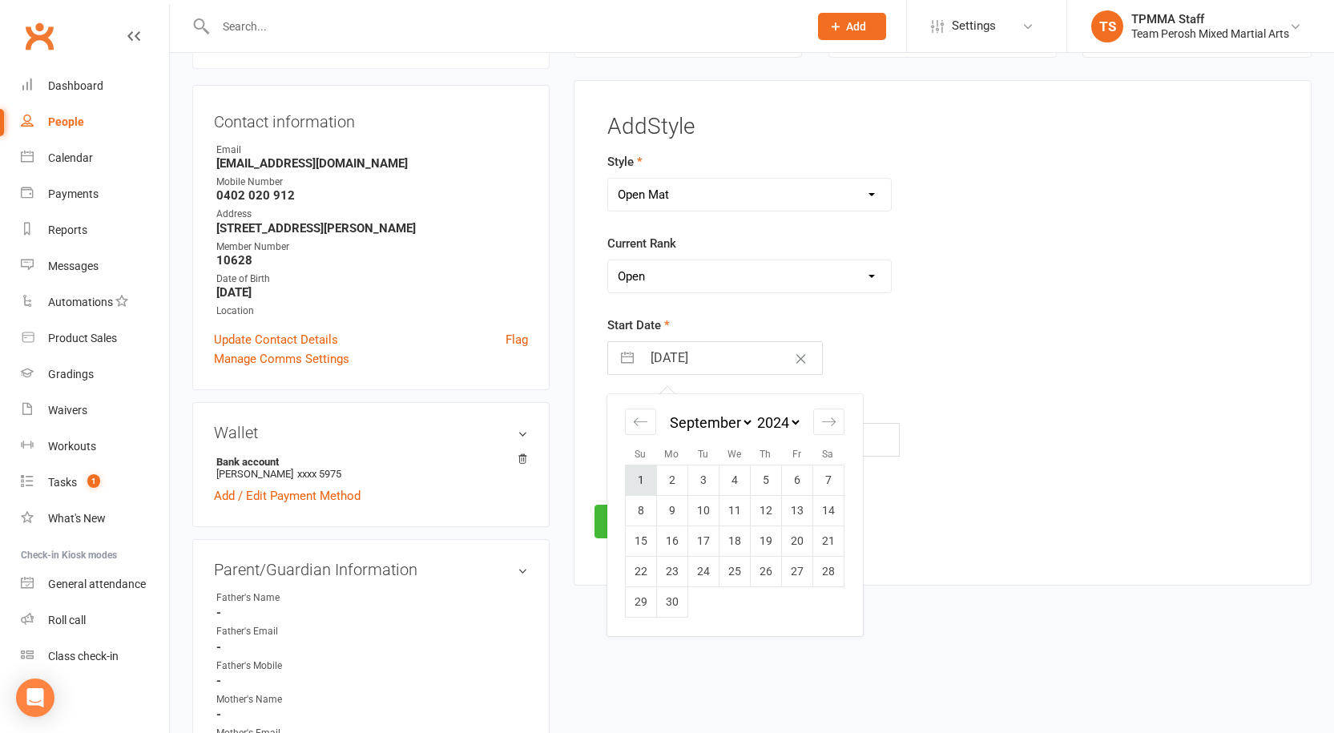
click at [645, 478] on td "1" at bounding box center [640, 480] width 31 height 30
type input "01 Sep 2024"
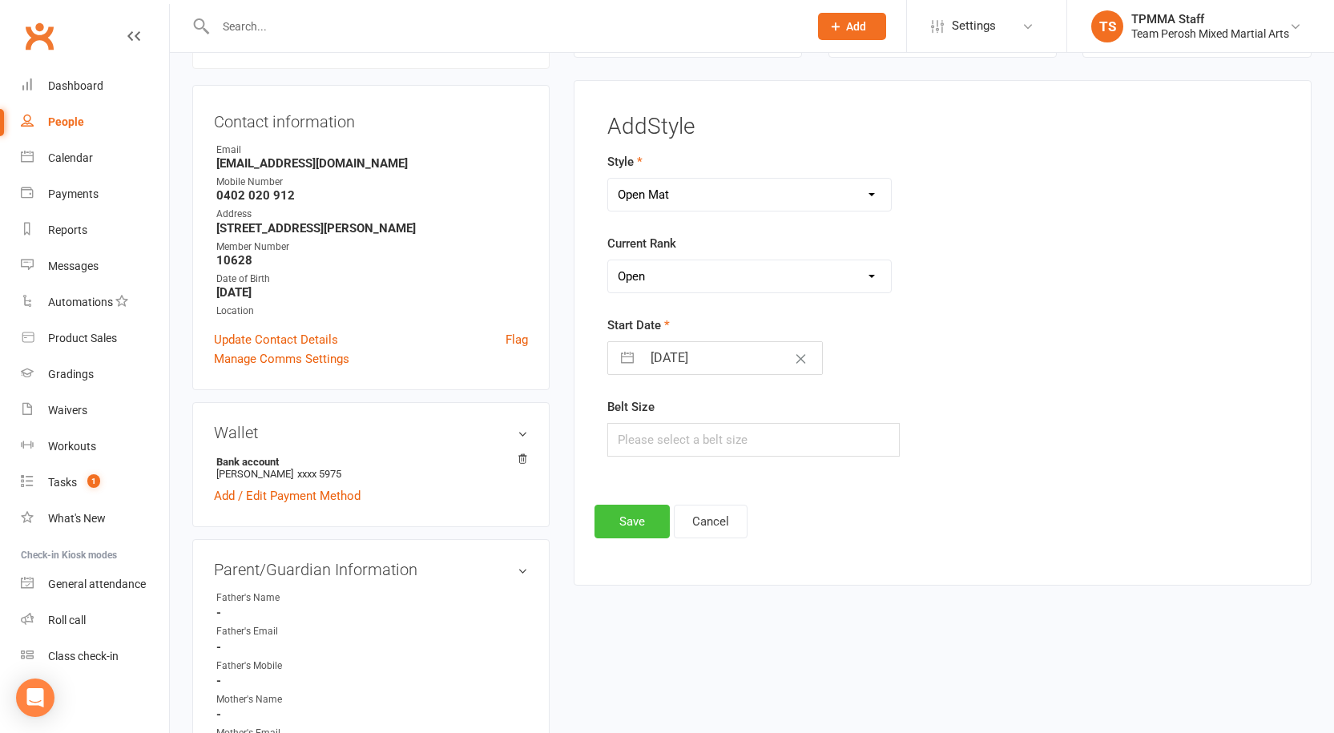
click at [658, 517] on button "Save" at bounding box center [631, 522] width 75 height 34
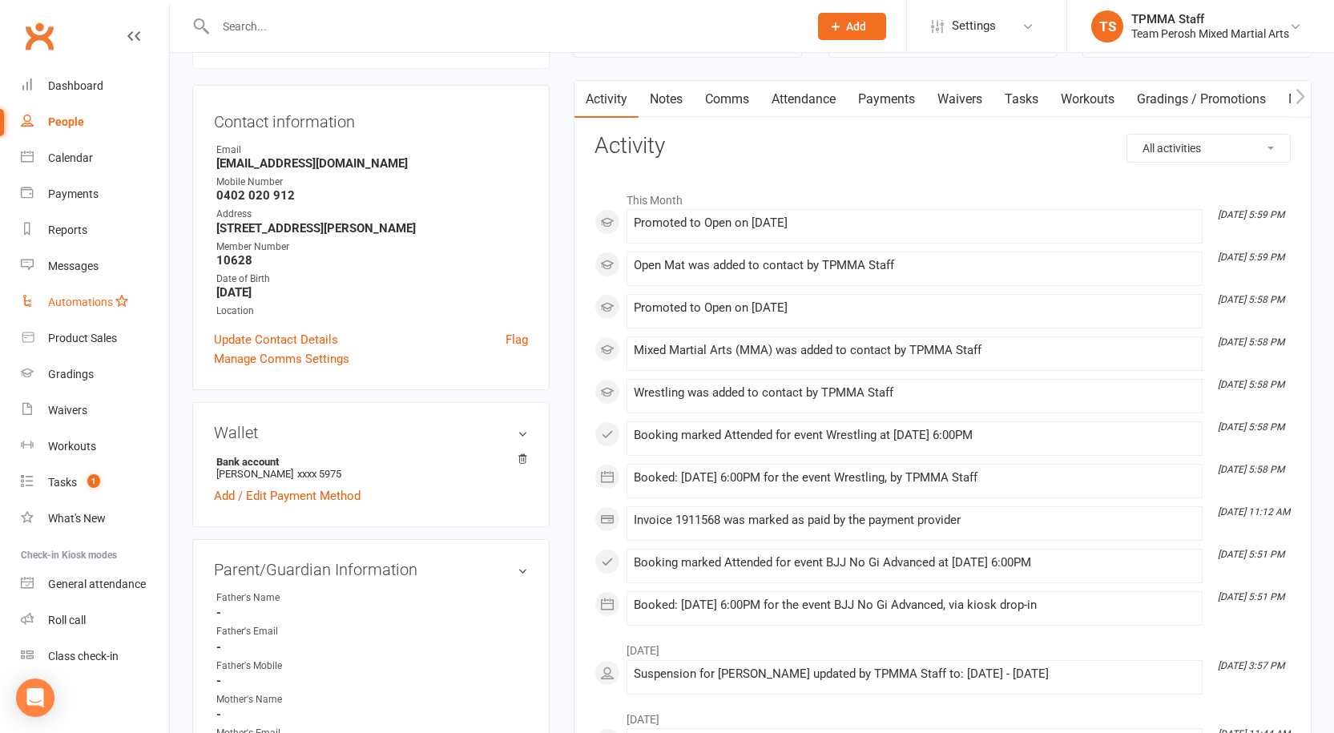
scroll to position [0, 0]
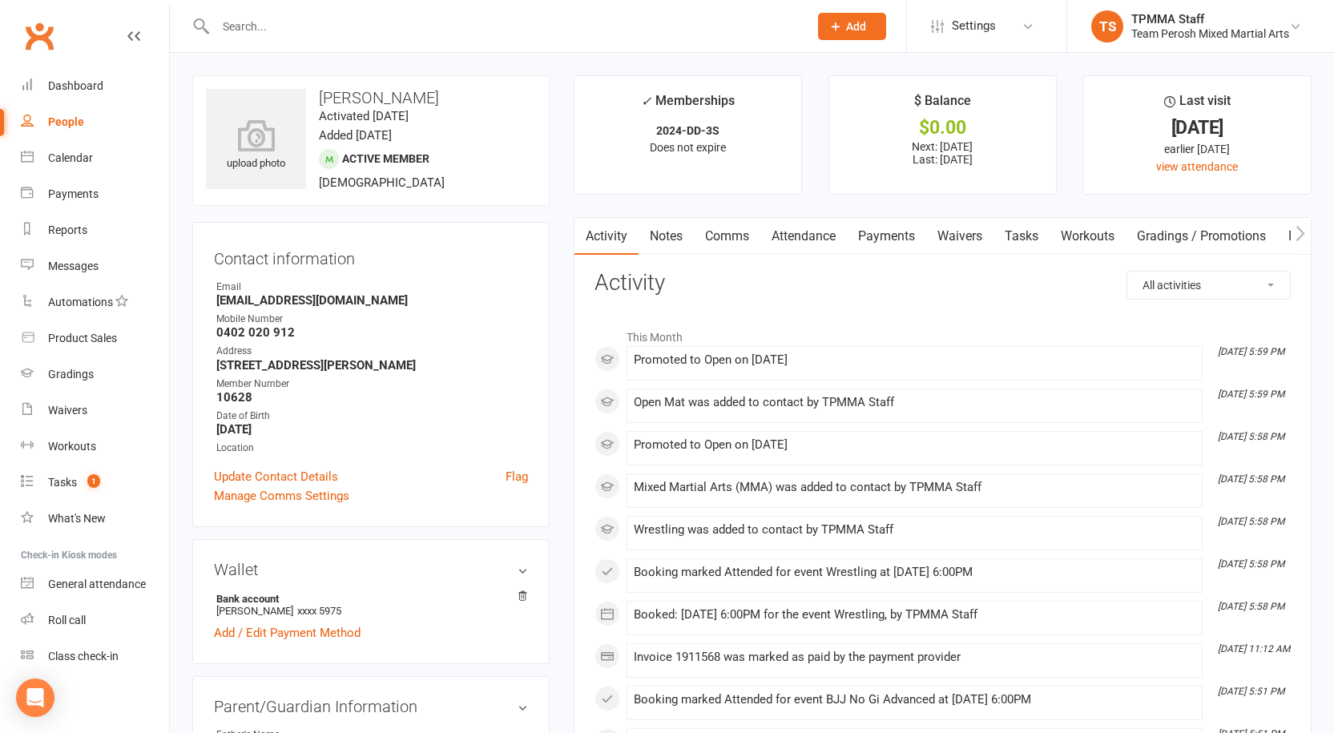
click at [329, 12] on div at bounding box center [494, 26] width 605 height 52
click at [332, 29] on input "text" at bounding box center [504, 26] width 586 height 22
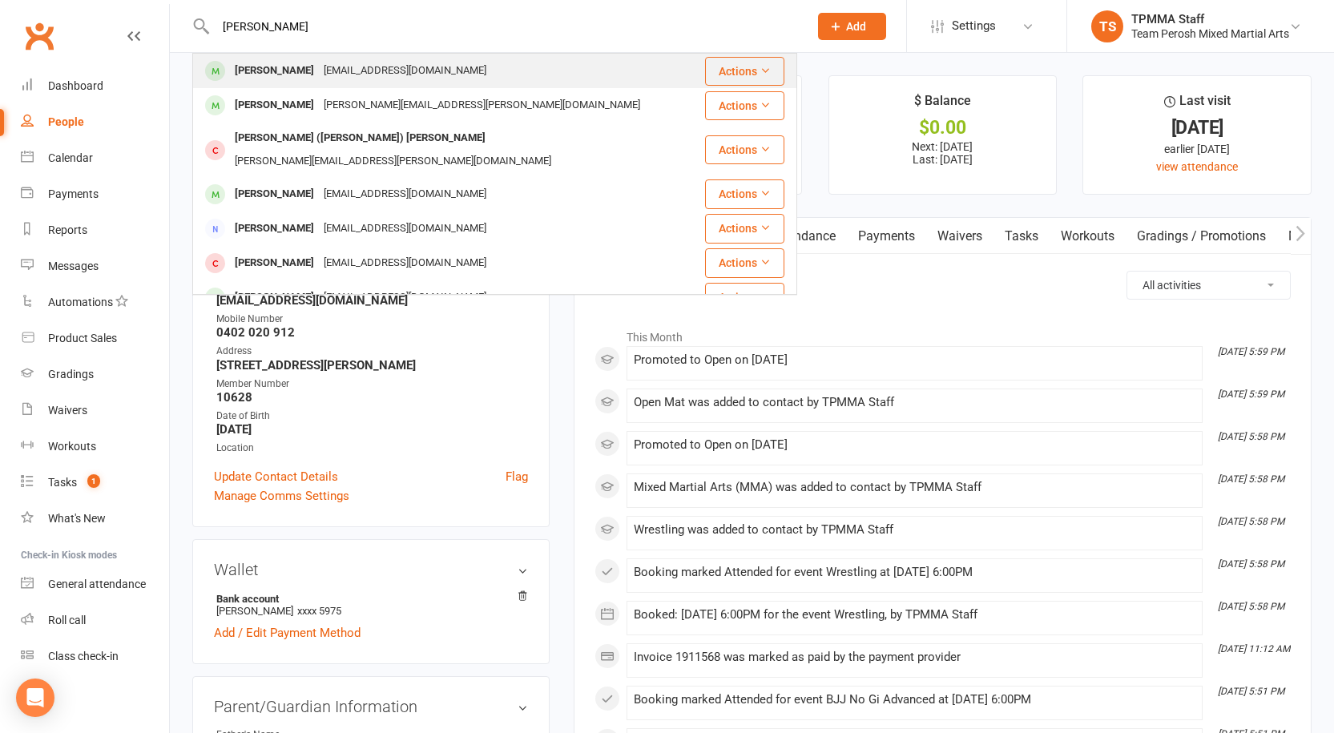
type input "TOBY NGUY"
click at [319, 66] on div "vantam95@hotmail.com" at bounding box center [405, 70] width 172 height 23
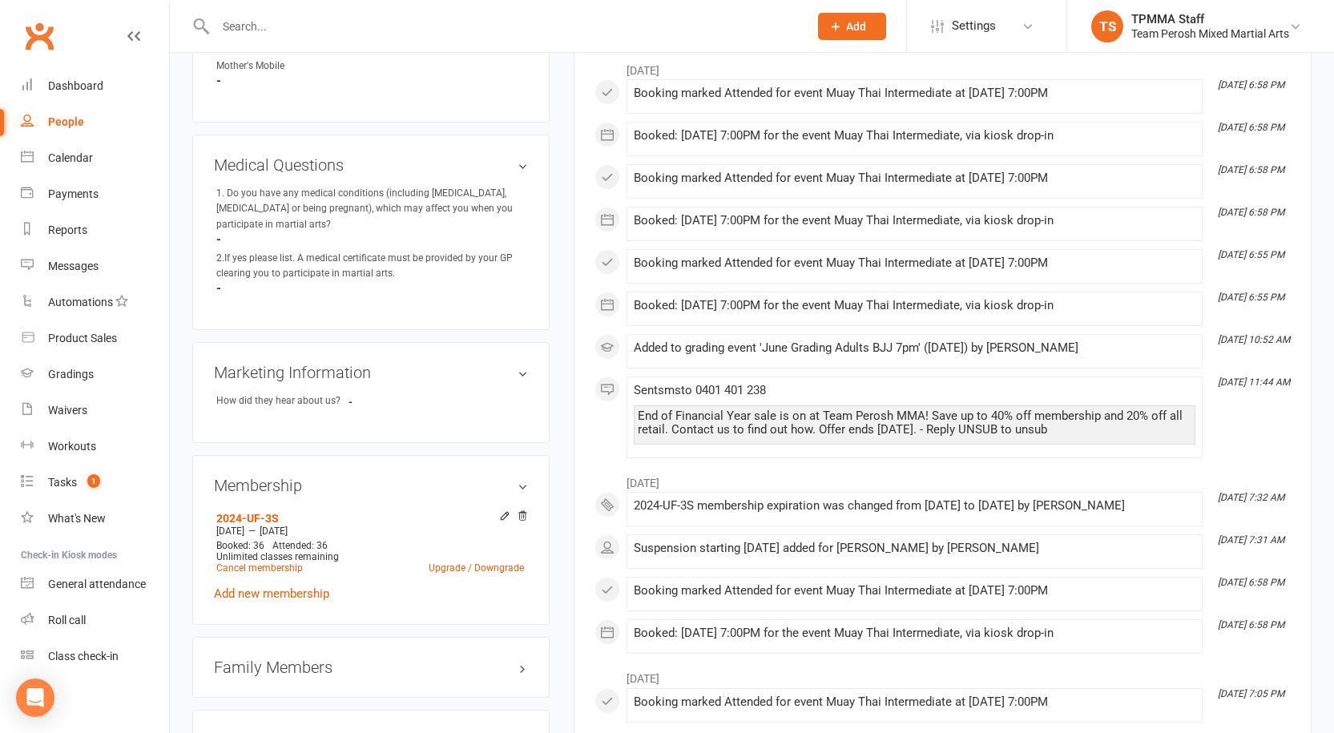
scroll to position [961, 0]
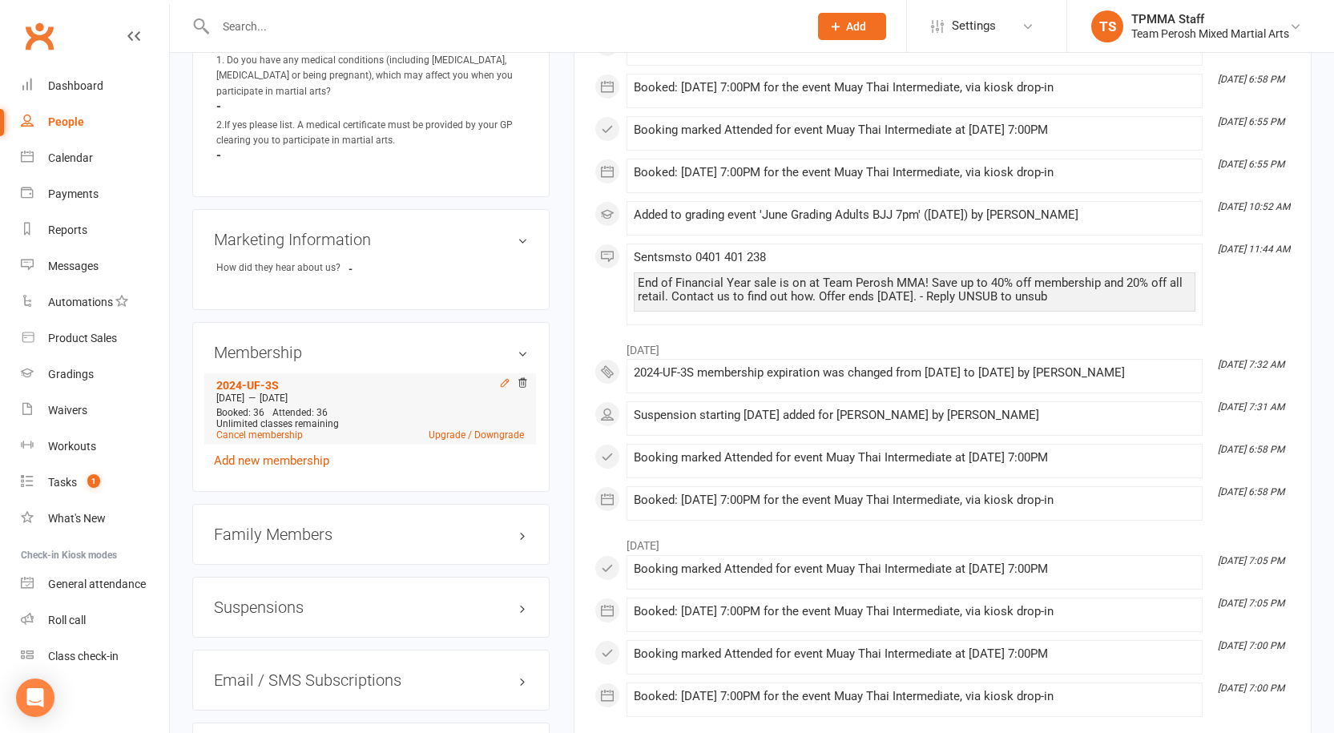
click at [501, 377] on icon at bounding box center [504, 382] width 11 height 11
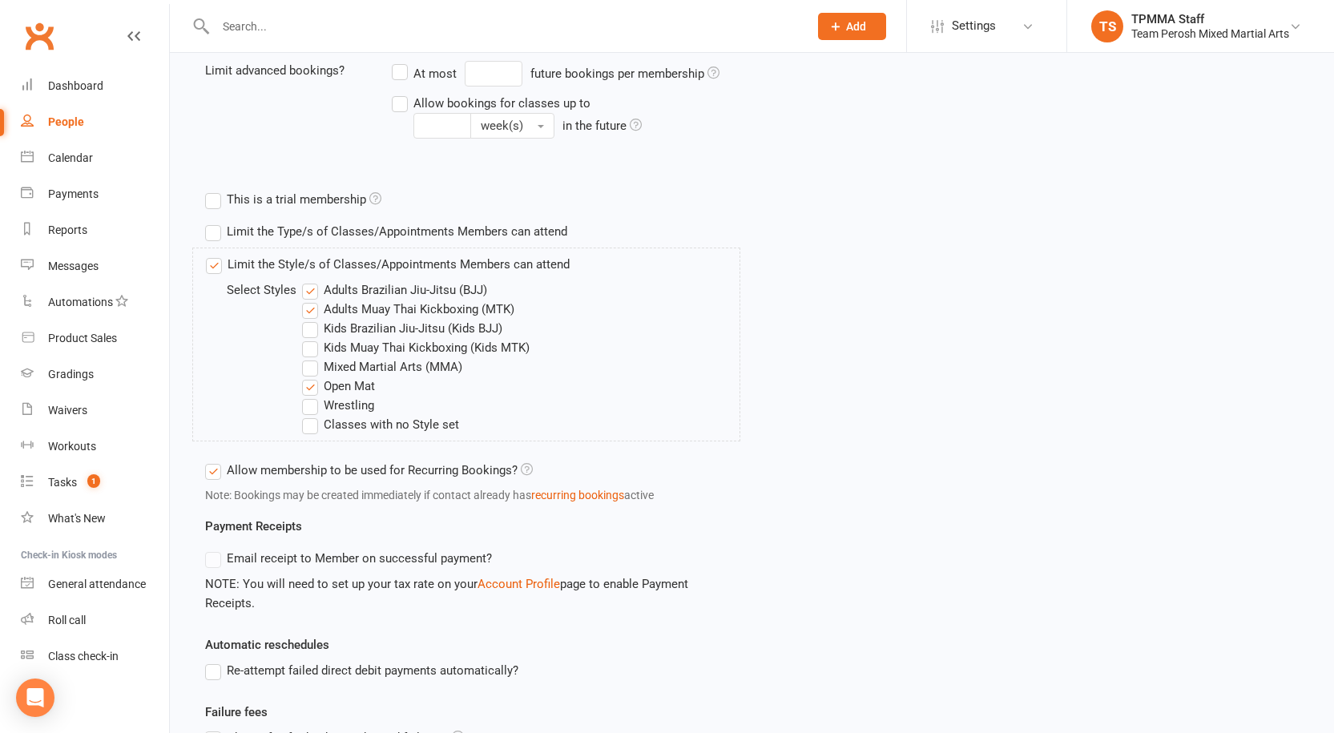
scroll to position [641, 0]
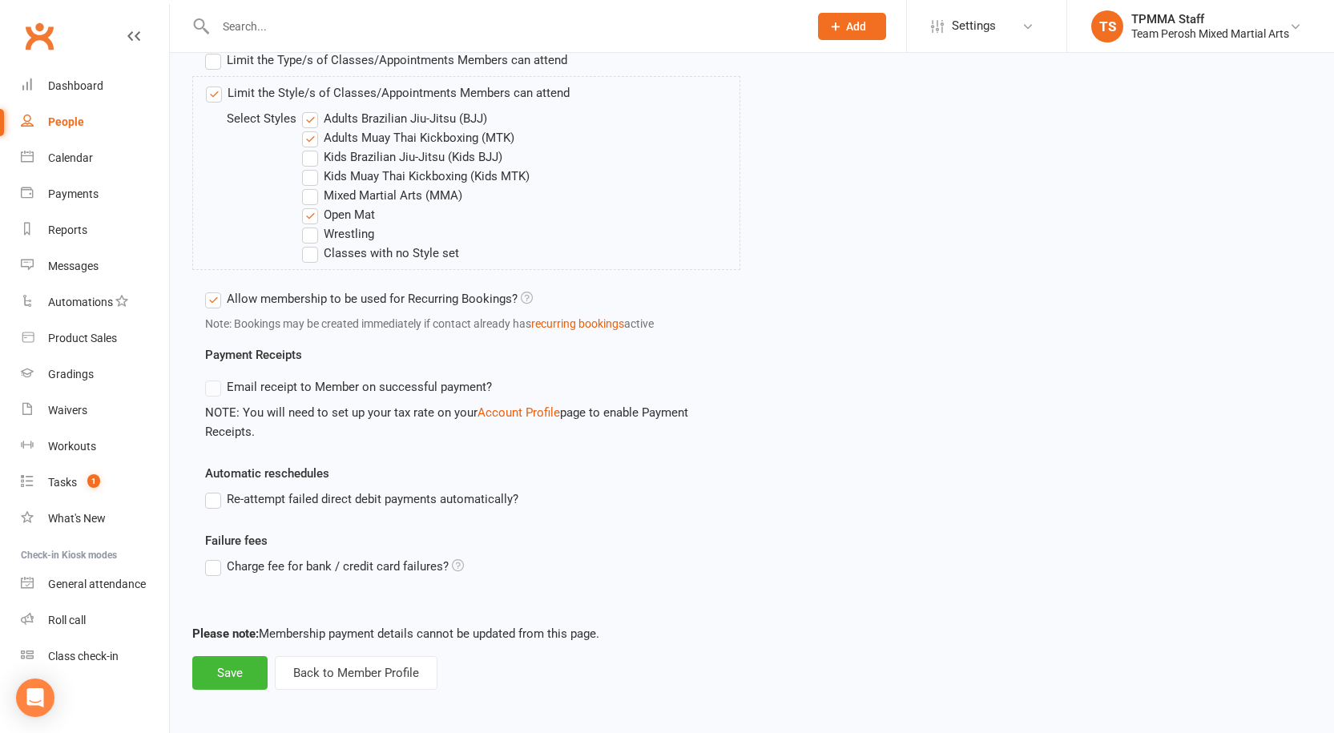
click at [317, 236] on label "Wrestling" at bounding box center [338, 233] width 72 height 19
click at [312, 224] on input "Wrestling" at bounding box center [307, 224] width 10 height 0
click at [313, 201] on label "Mixed Martial Arts (MMA)" at bounding box center [382, 195] width 160 height 19
click at [312, 186] on input "Mixed Martial Arts (MMA)" at bounding box center [307, 186] width 10 height 0
click at [236, 683] on button "Save" at bounding box center [229, 673] width 75 height 34
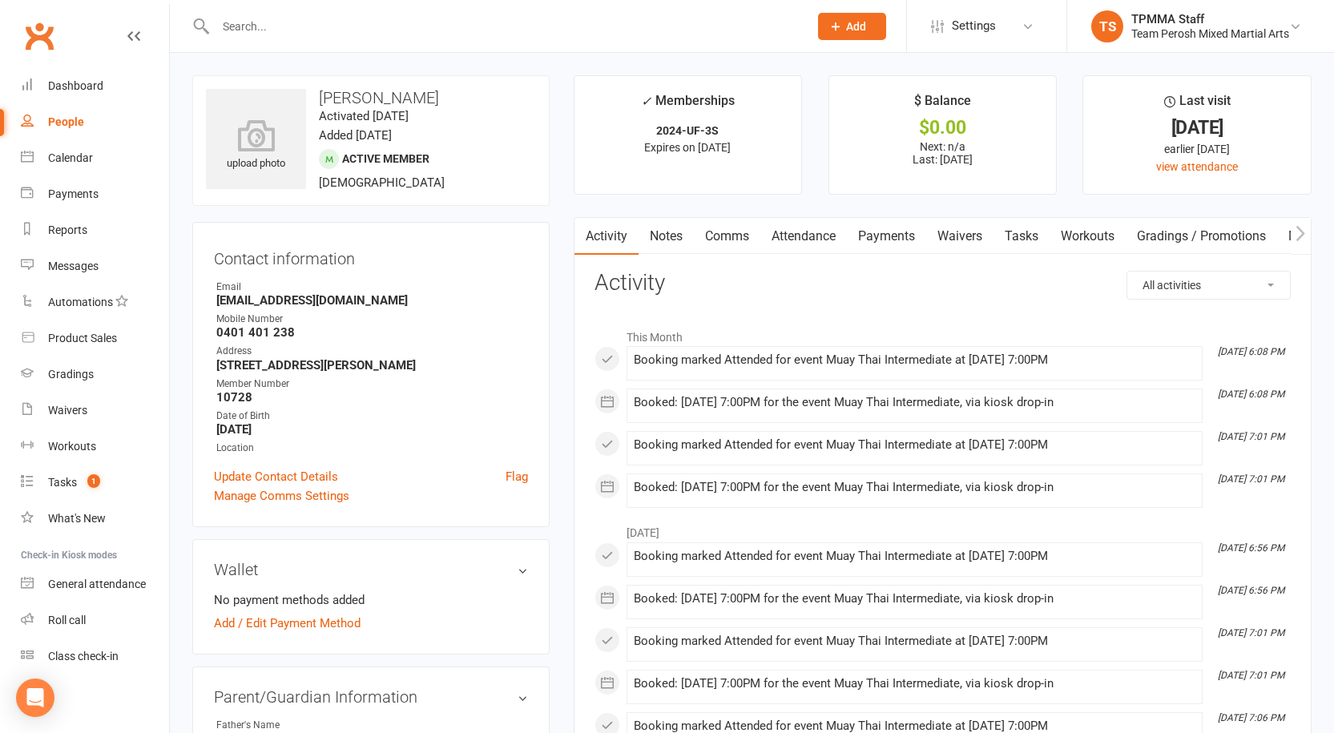
click at [335, 34] on input "text" at bounding box center [504, 26] width 586 height 22
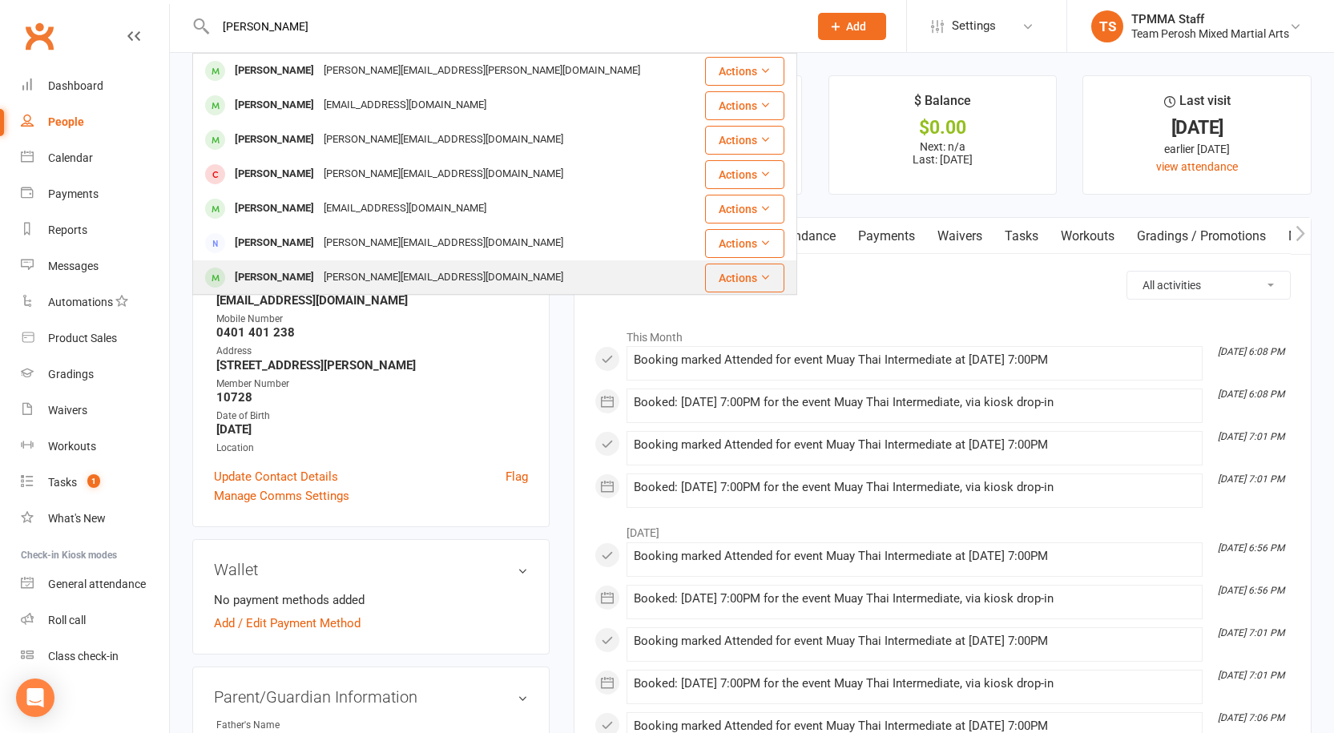
type input "paul"
click at [299, 270] on div "[PERSON_NAME]" at bounding box center [274, 277] width 89 height 23
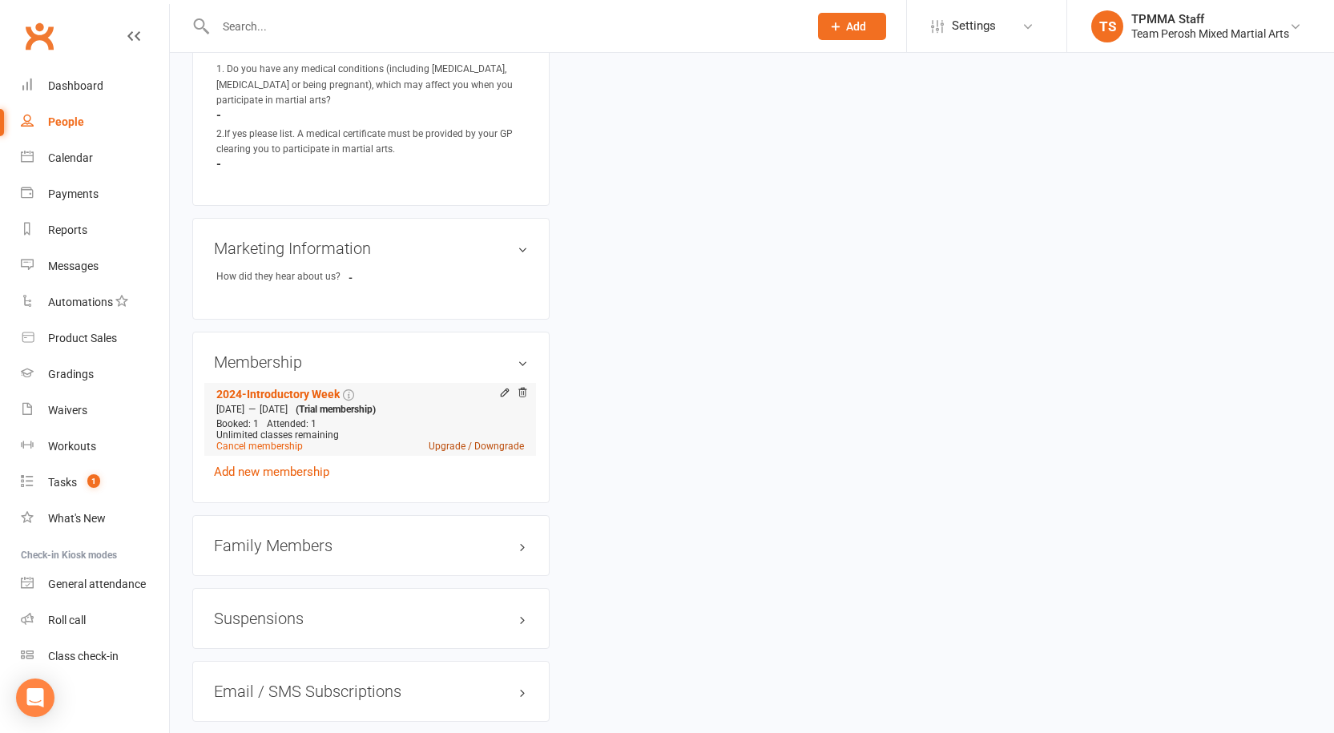
scroll to position [1041, 0]
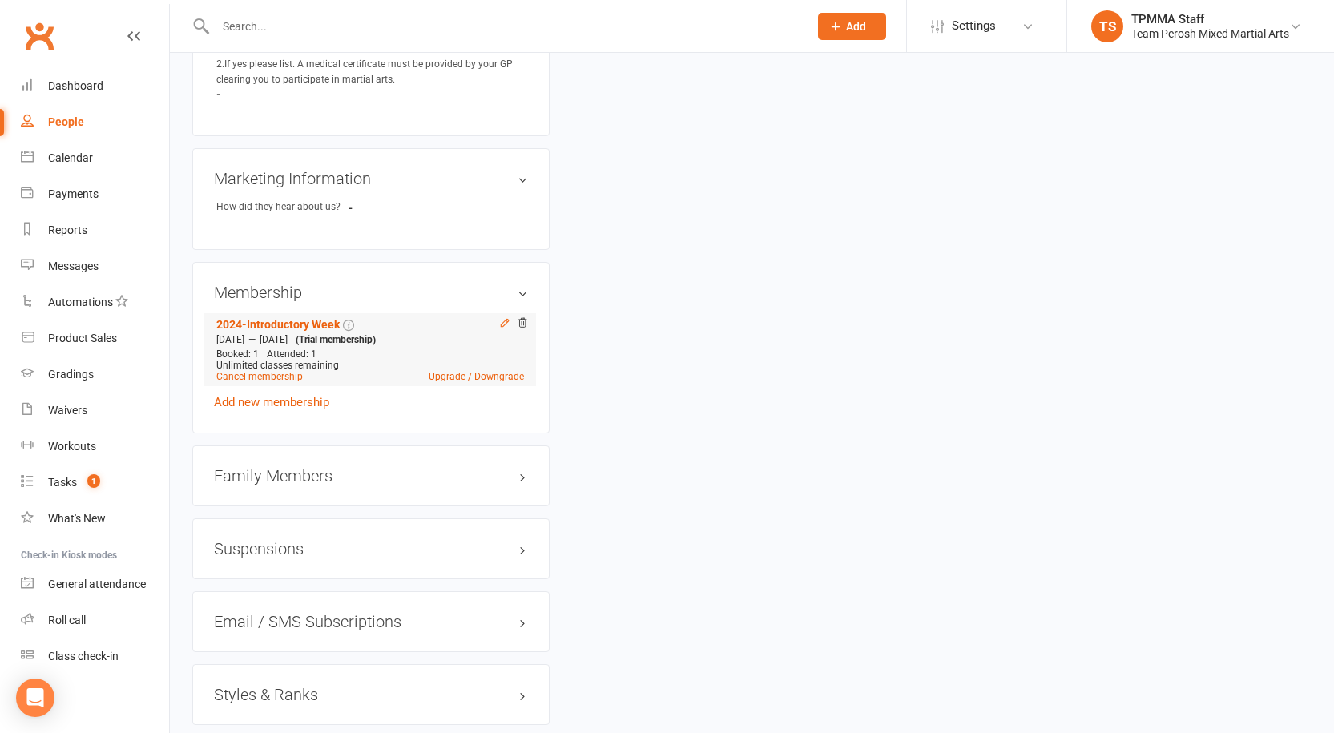
click at [502, 317] on icon at bounding box center [504, 322] width 11 height 11
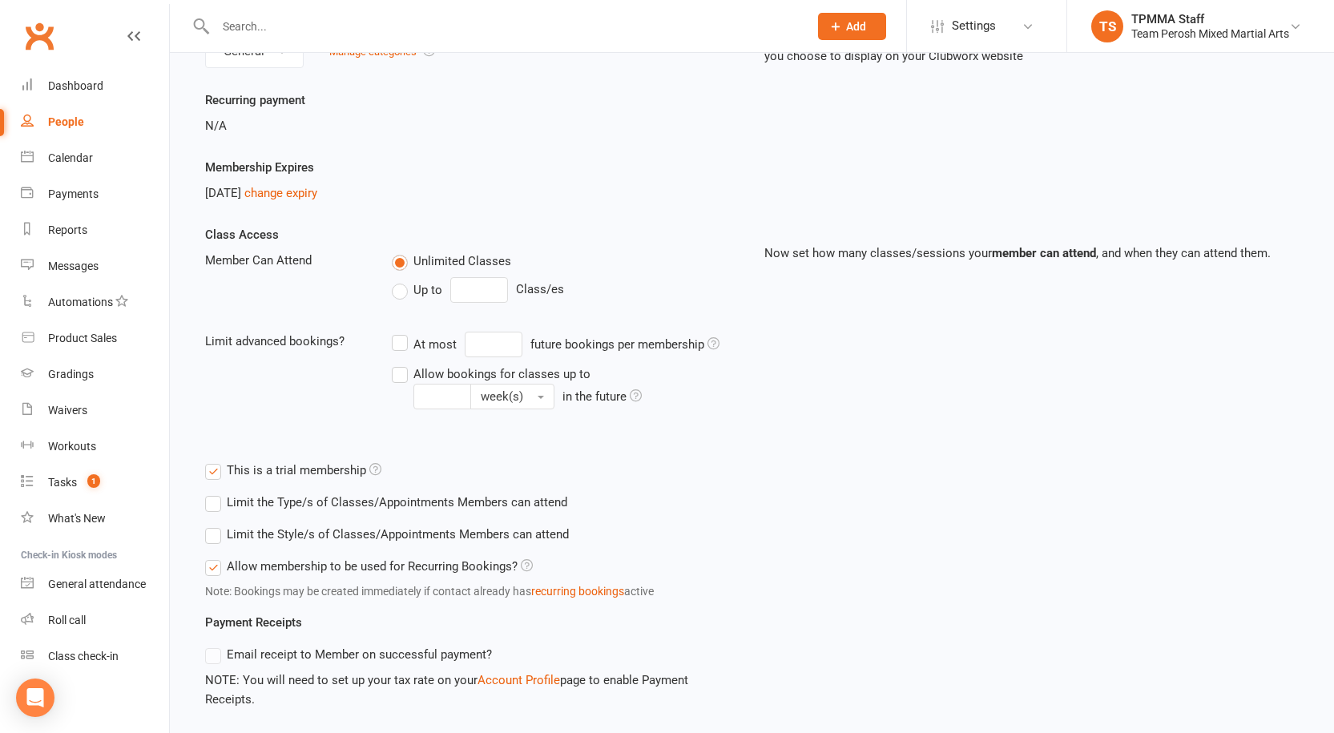
scroll to position [469, 0]
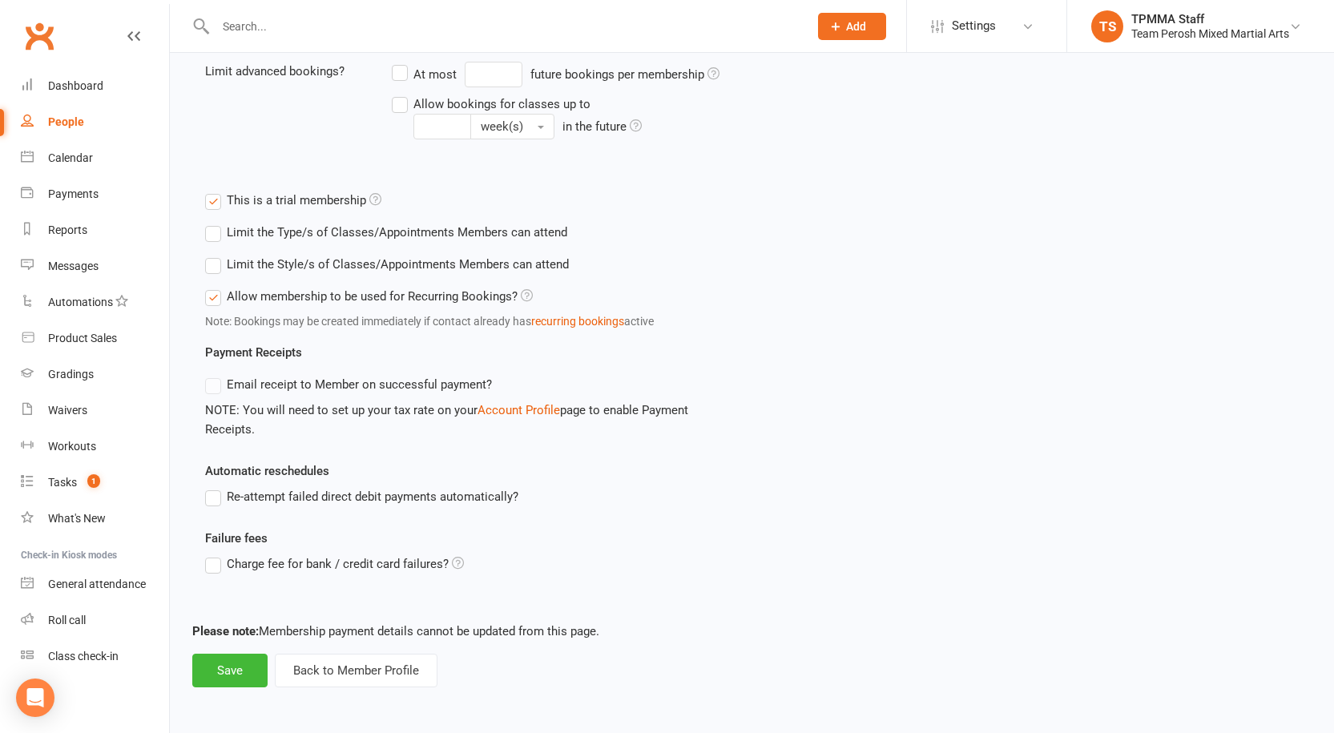
click at [236, 223] on label "Limit the Type/s of Classes/Appointments Members can attend" at bounding box center [386, 232] width 362 height 19
click at [216, 223] on input "Limit the Type/s of Classes/Appointments Members can attend" at bounding box center [210, 223] width 10 height 0
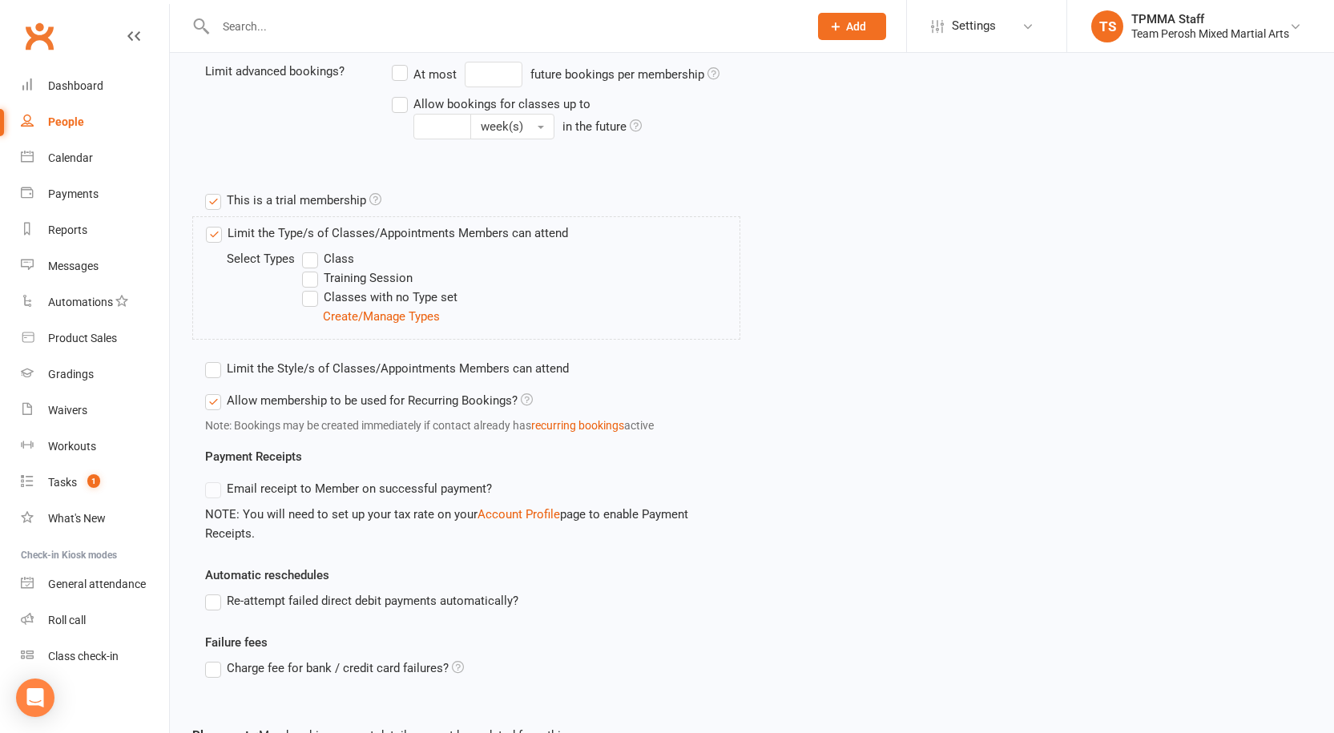
click at [255, 236] on label "Limit the Type/s of Classes/Appointments Members can attend" at bounding box center [387, 233] width 362 height 19
click at [216, 224] on input "Limit the Type/s of Classes/Appointments Members can attend" at bounding box center [211, 224] width 10 height 0
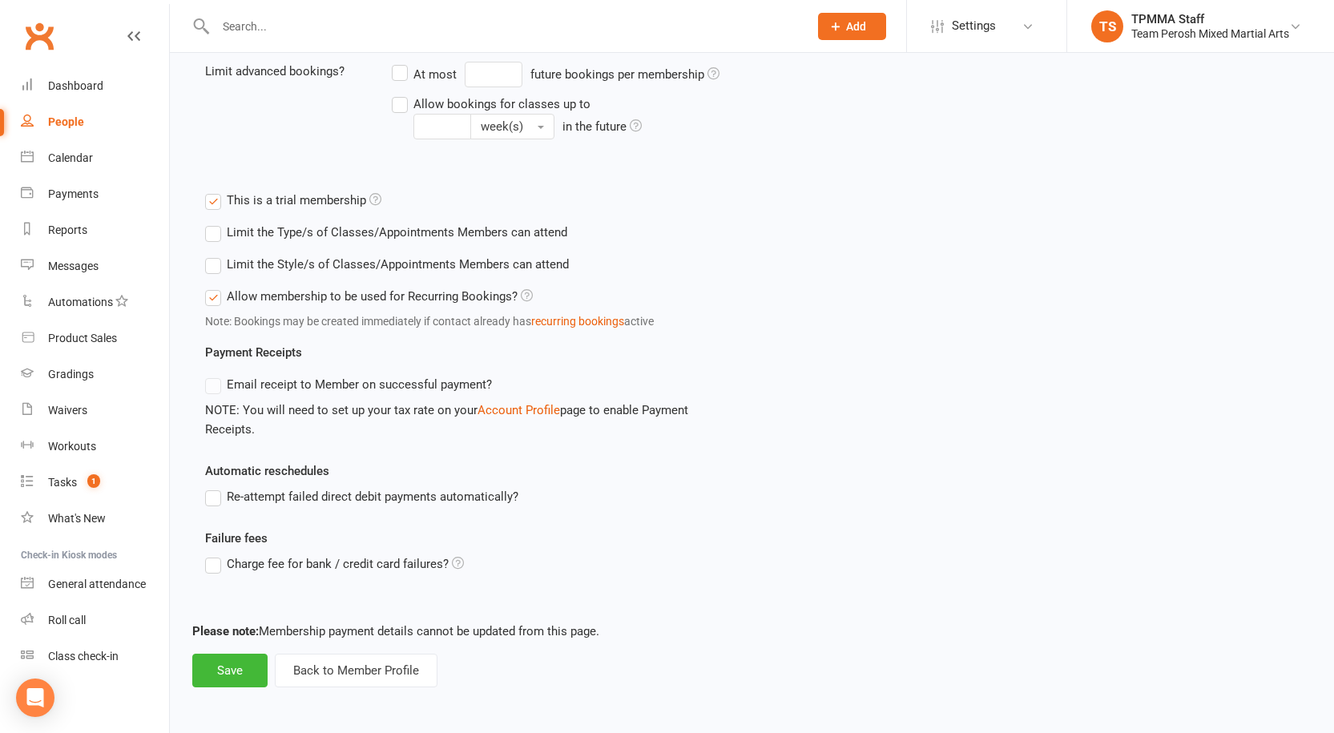
click at [237, 273] on label "Limit the Style/s of Classes/Appointments Members can attend" at bounding box center [387, 264] width 364 height 19
click at [216, 255] on input "Limit the Style/s of Classes/Appointments Members can attend" at bounding box center [210, 255] width 10 height 0
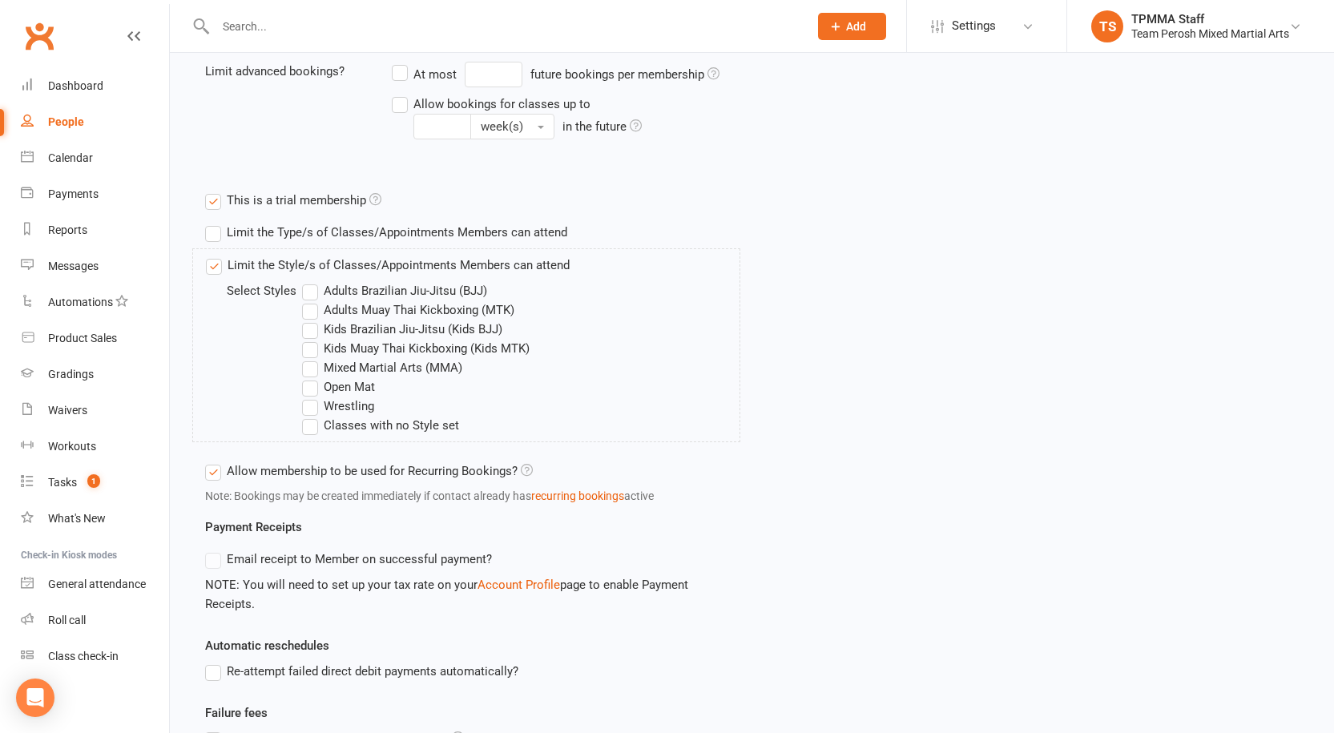
click at [310, 304] on label "Adults Muay Thai Kickboxing (MTK)" at bounding box center [408, 309] width 212 height 19
click at [310, 300] on input "Adults Muay Thai Kickboxing (MTK)" at bounding box center [307, 300] width 10 height 0
click at [312, 289] on label "Adults Brazilian Jiu-Jitsu (BJJ)" at bounding box center [394, 290] width 185 height 19
click at [312, 281] on input "Adults Brazilian Jiu-Jitsu (BJJ)" at bounding box center [307, 281] width 10 height 0
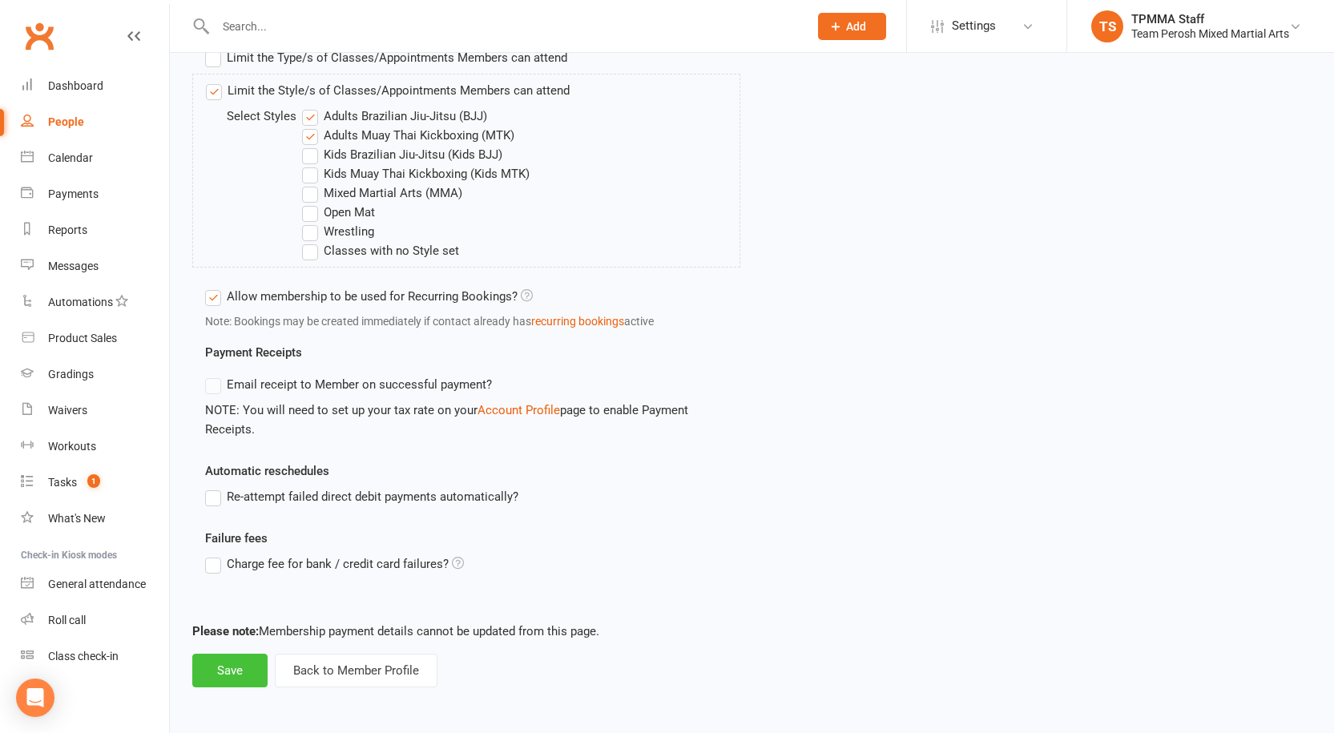
click at [245, 671] on button "Save" at bounding box center [229, 671] width 75 height 34
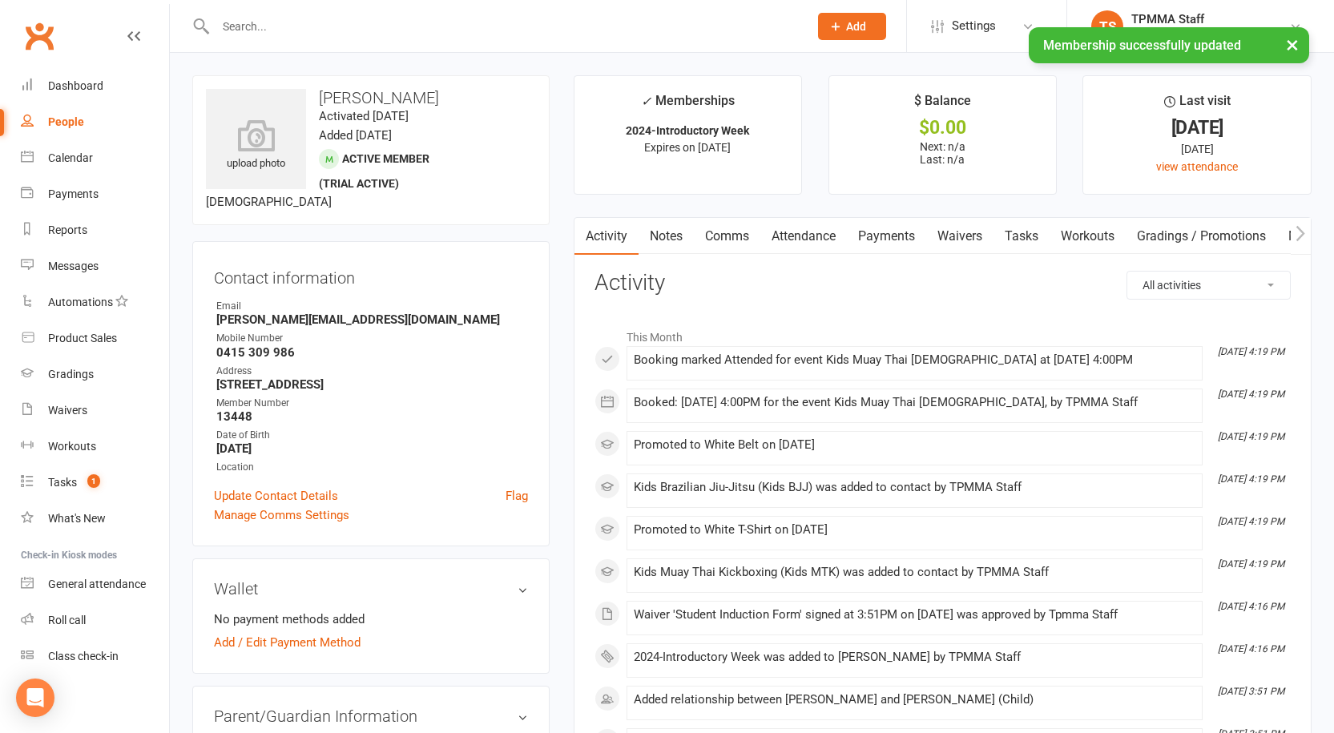
drag, startPoint x: 421, startPoint y: 97, endPoint x: 308, endPoint y: 91, distance: 113.9
click at [308, 91] on h3 "Fehoko Fotofili" at bounding box center [371, 98] width 330 height 18
copy h3 "Fehoko Fotofili"
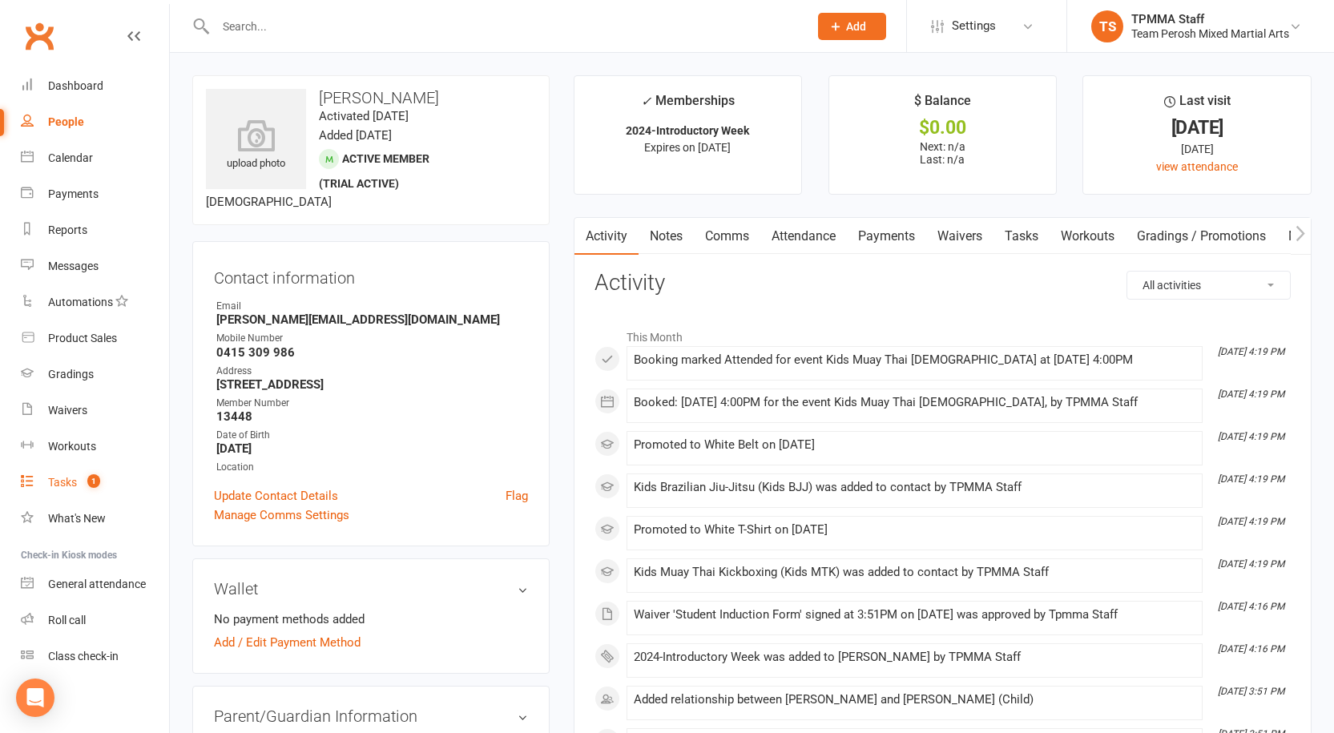
click at [52, 485] on div "Tasks" at bounding box center [62, 482] width 29 height 13
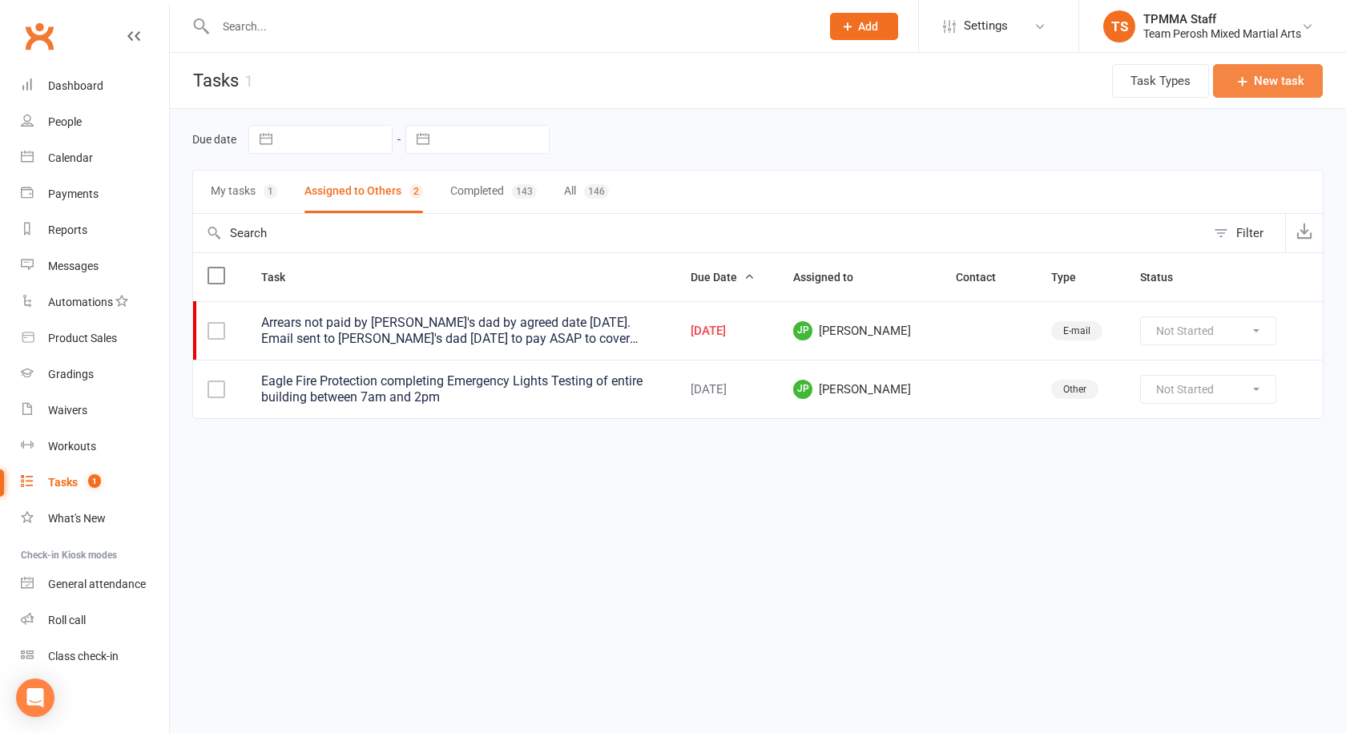
click at [1272, 77] on button "New task" at bounding box center [1268, 81] width 110 height 34
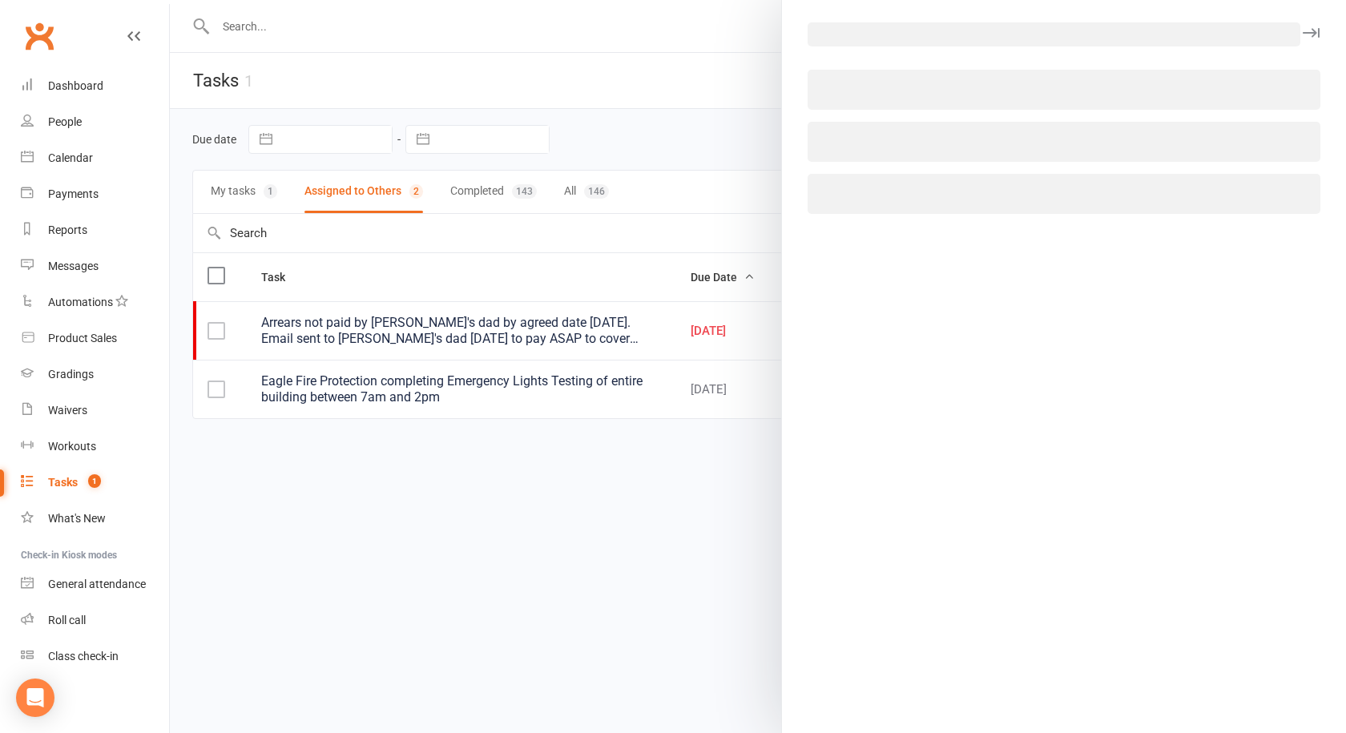
select select "50822"
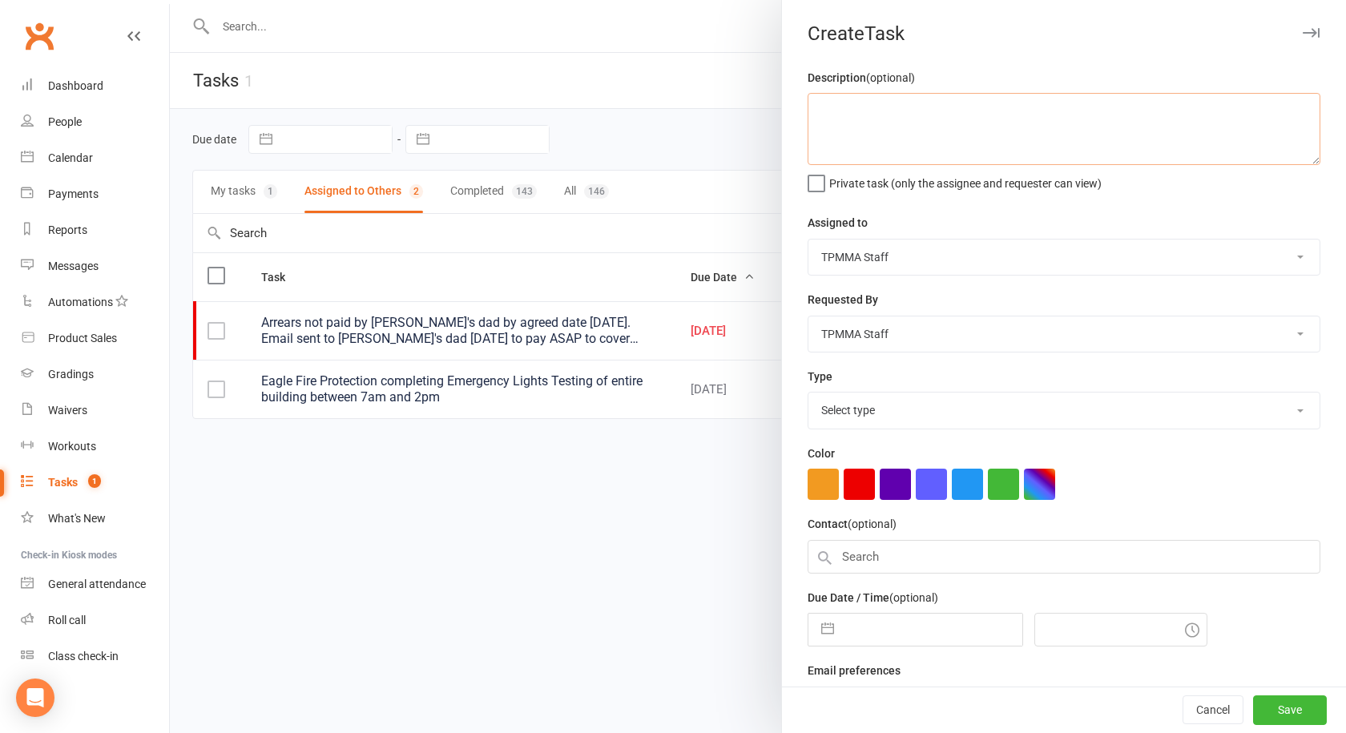
click at [940, 127] on textarea at bounding box center [1064, 129] width 513 height 72
type textarea "order medium shin guards"
click at [1276, 700] on button "Save" at bounding box center [1290, 710] width 74 height 29
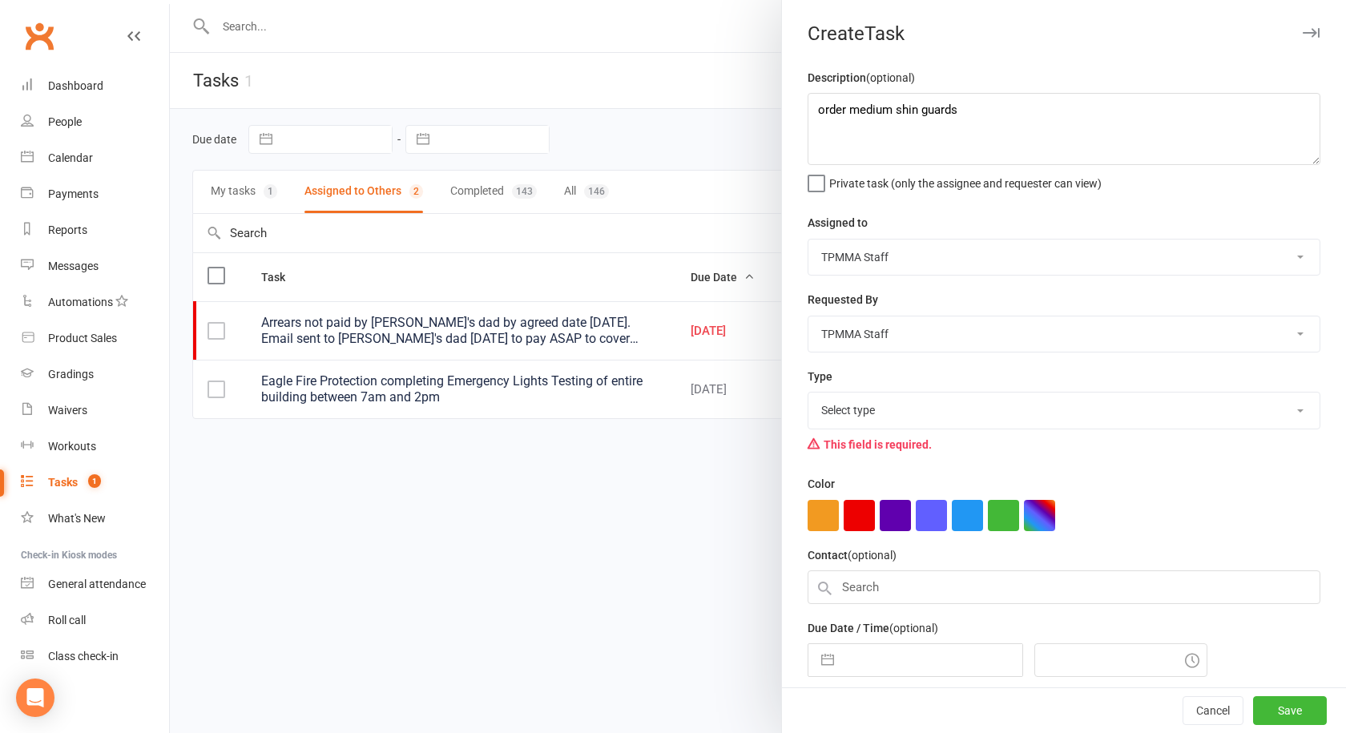
click at [880, 401] on select "Select type Administration tasks E-mail Meeting Other Phone call Retail Add new…" at bounding box center [1063, 410] width 511 height 35
select select "30447"
click at [808, 396] on select "Select type Administration tasks E-mail Meeting Other Phone call Retail Add new…" at bounding box center [1063, 410] width 511 height 35
click at [1283, 708] on button "Save" at bounding box center [1290, 710] width 74 height 29
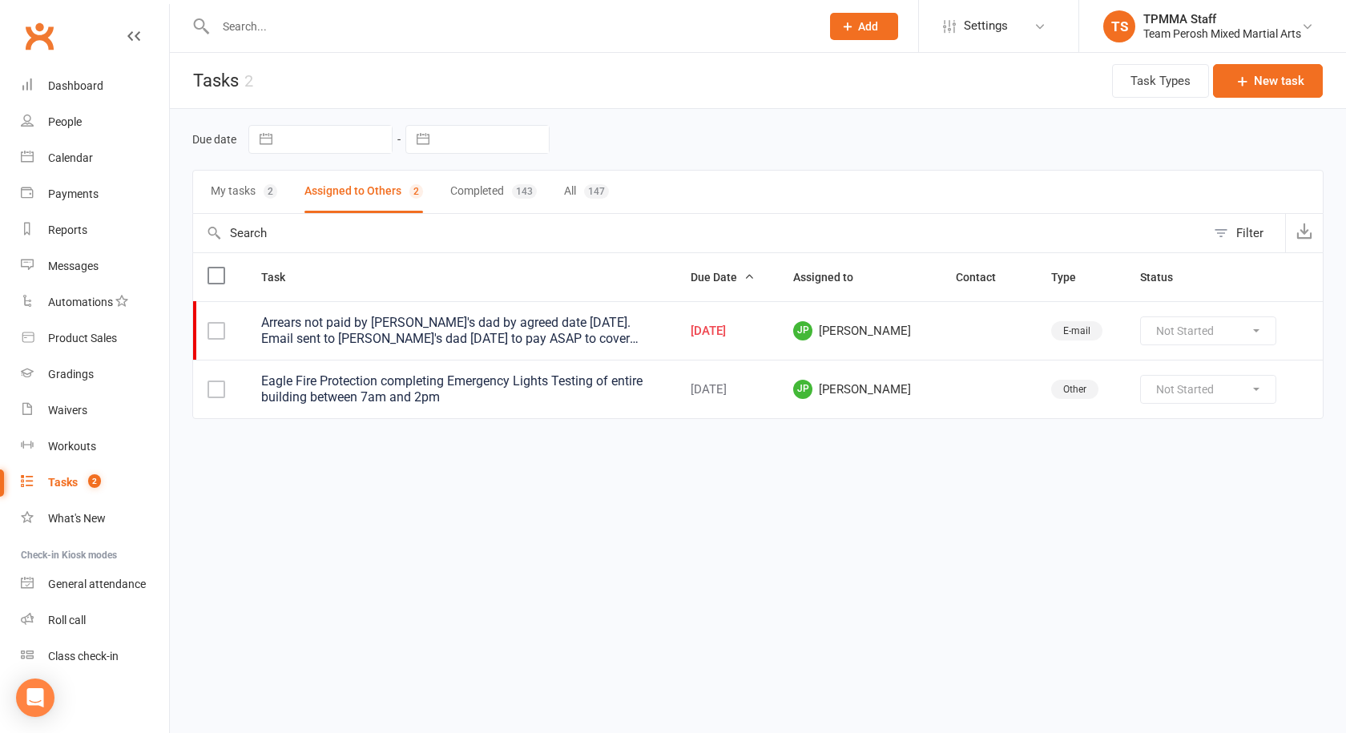
click at [412, 48] on div at bounding box center [500, 26] width 617 height 52
click at [367, 25] on input "text" at bounding box center [510, 26] width 598 height 22
click at [258, 22] on input "text" at bounding box center [510, 26] width 598 height 22
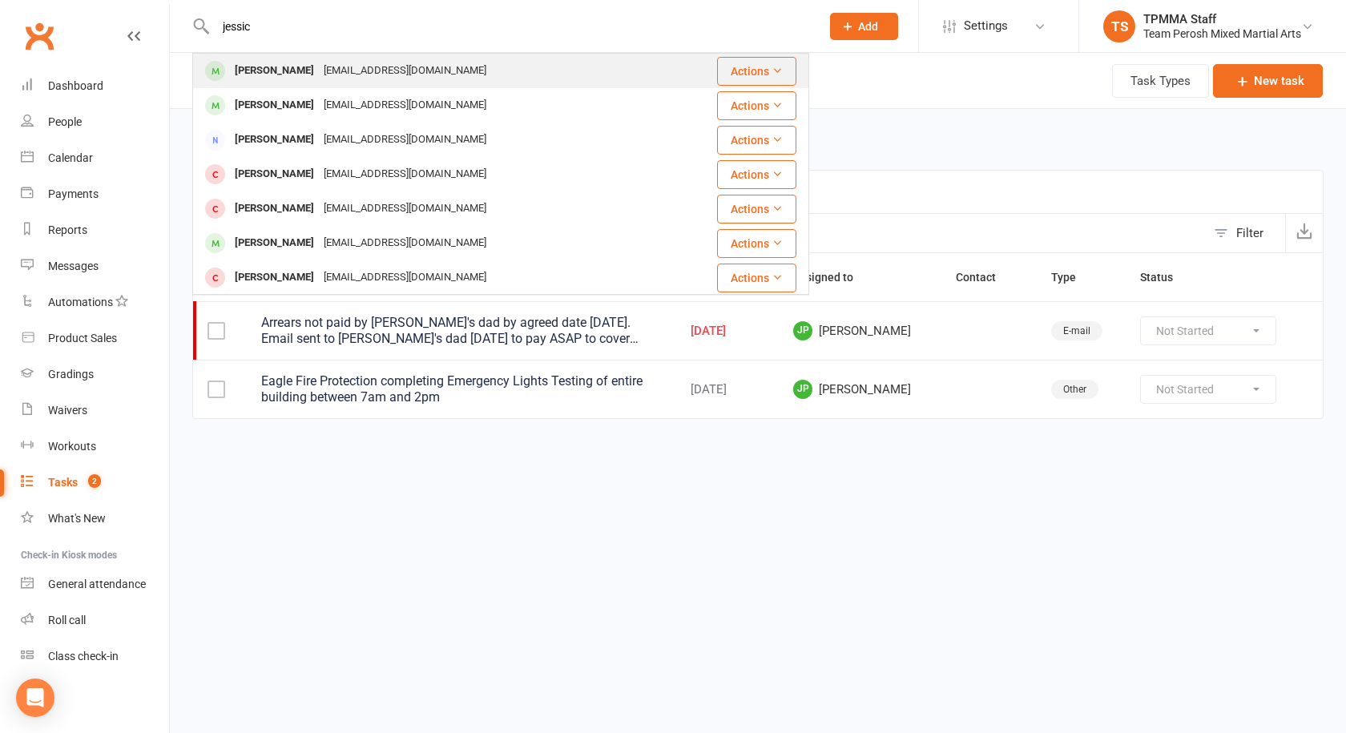
type input "jessic"
click at [320, 67] on div "Jessicatjm@hotmail.com" at bounding box center [405, 70] width 172 height 23
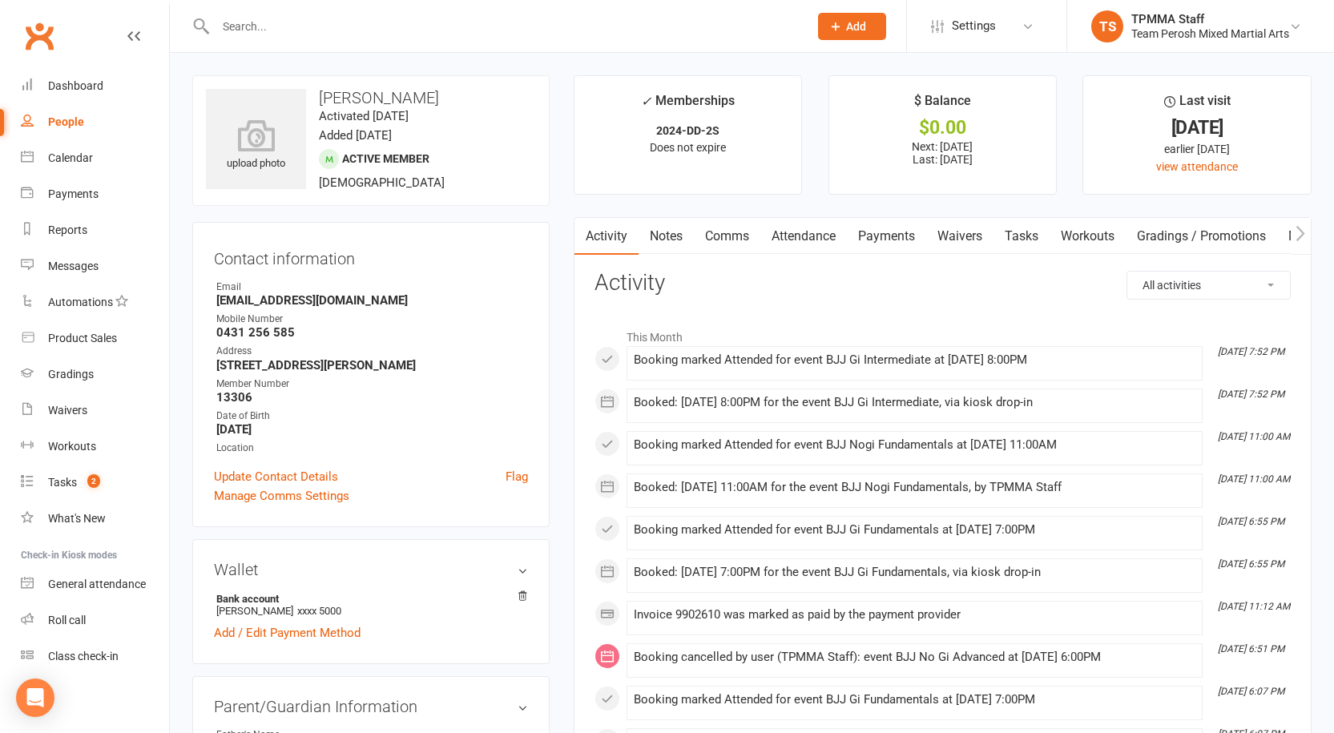
click at [851, 234] on link "Payments" at bounding box center [886, 236] width 79 height 37
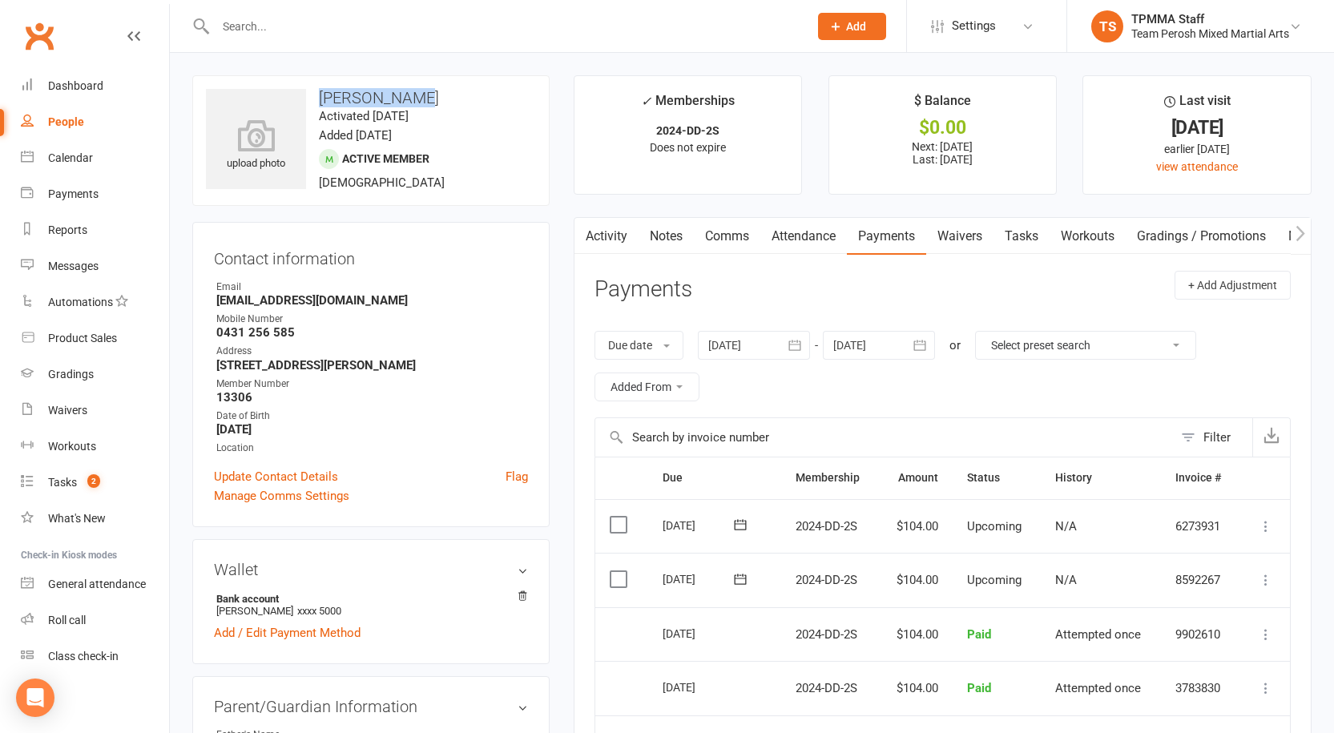
drag, startPoint x: 435, startPoint y: 90, endPoint x: 314, endPoint y: 95, distance: 121.1
click at [314, 95] on h3 "Jessica Muir" at bounding box center [371, 98] width 330 height 18
copy h3 "Jessica Muir"
drag, startPoint x: 378, startPoint y: 298, endPoint x: 209, endPoint y: 300, distance: 169.1
click at [209, 300] on div "Contact information Owner Email Jessicatjm@hotmail.com Mobile Number 0431 256 5…" at bounding box center [370, 374] width 357 height 305
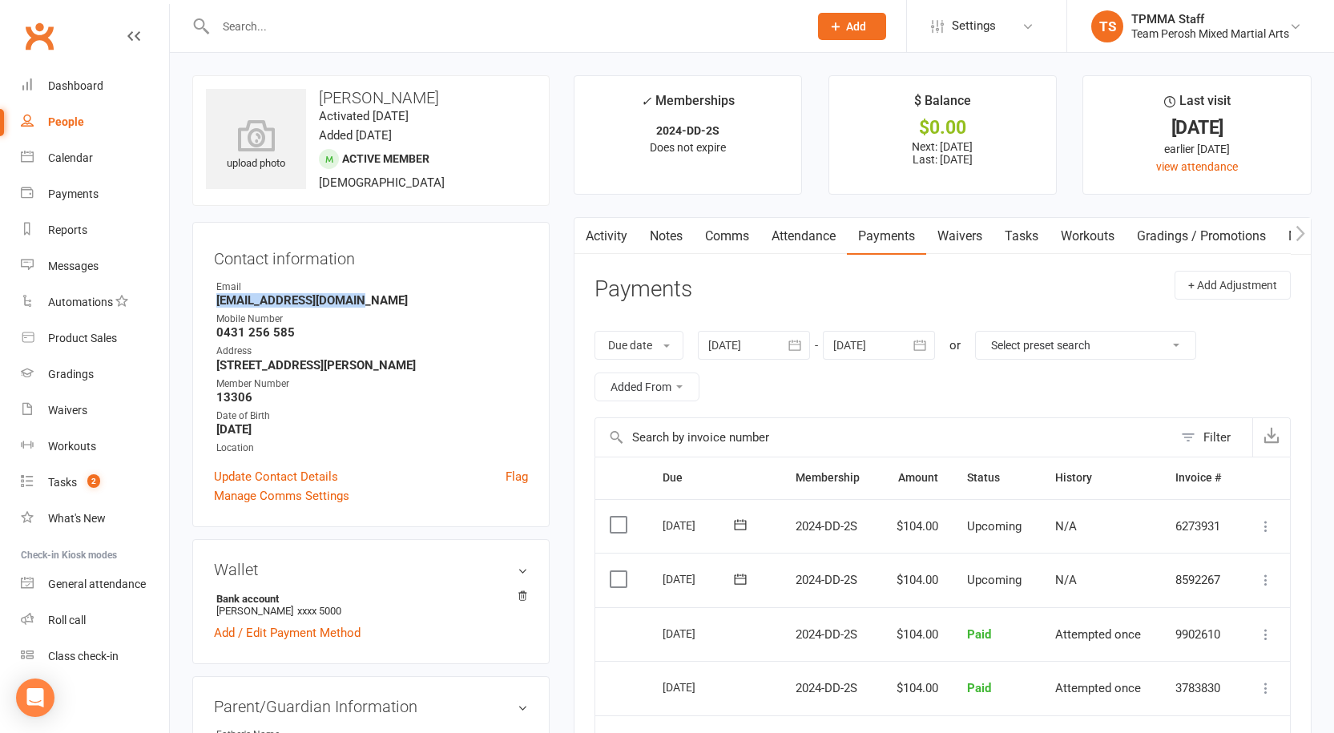
copy strong "Jessicatjm@hotmail.com"
click at [229, 396] on strong "13306" at bounding box center [372, 397] width 312 height 14
click at [229, 395] on strong "13306" at bounding box center [372, 397] width 312 height 14
copy strong "13306"
click at [743, 342] on div at bounding box center [754, 345] width 112 height 29
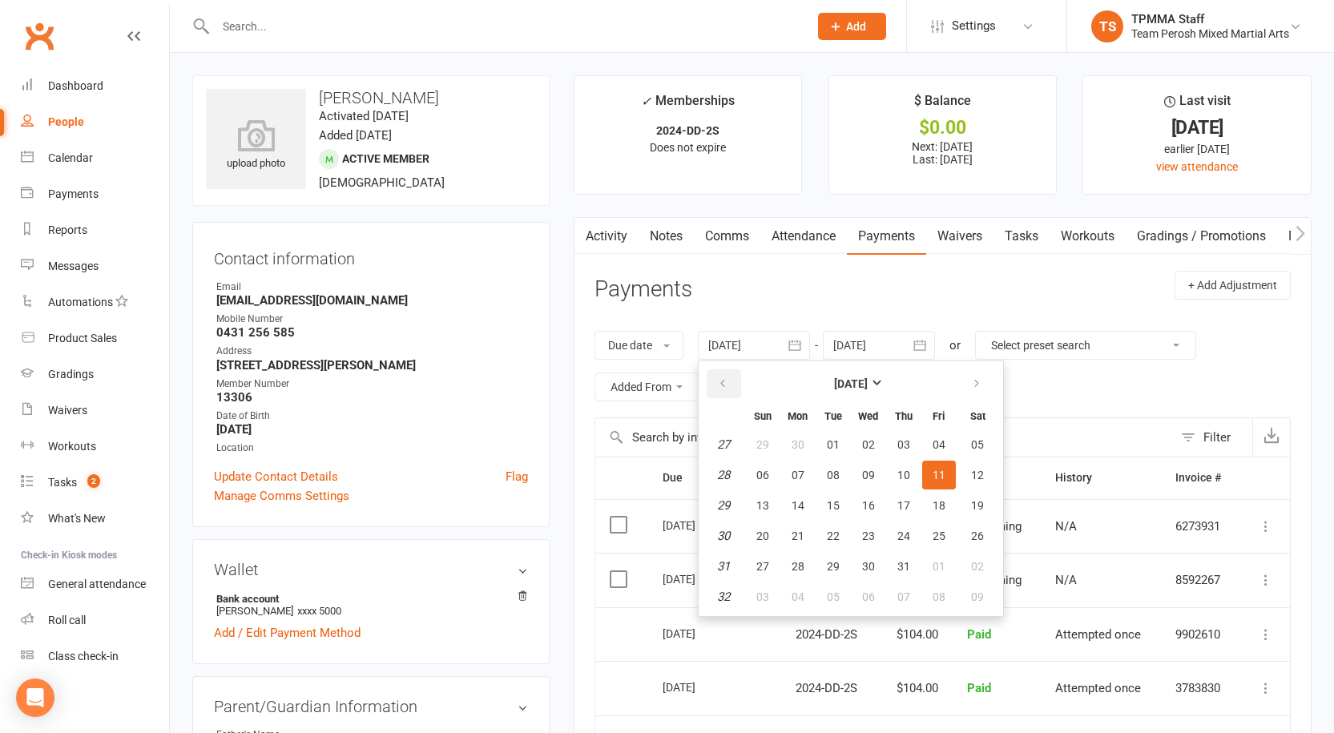
click at [731, 377] on button "button" at bounding box center [724, 383] width 34 height 29
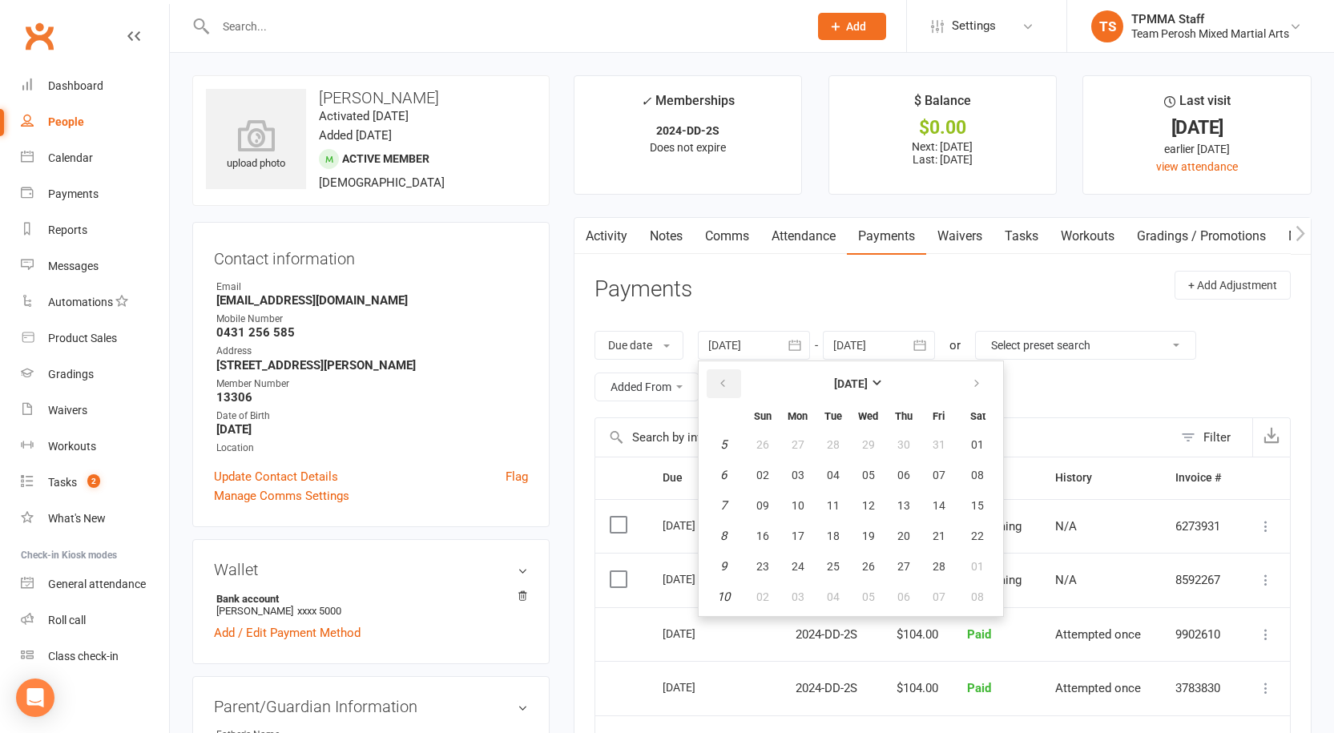
click at [731, 377] on button "button" at bounding box center [724, 383] width 34 height 29
click at [804, 499] on span "13" at bounding box center [798, 505] width 13 height 13
type input "13 Jan 2025"
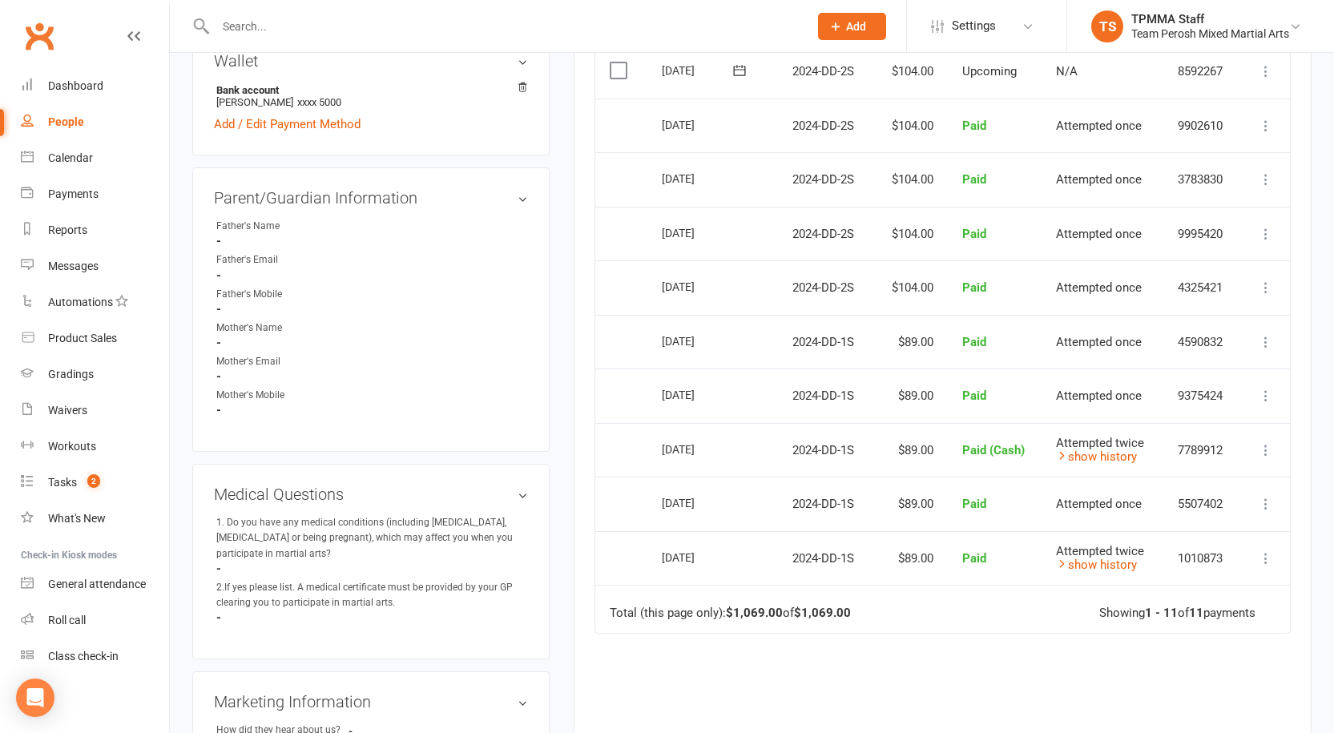
scroll to position [561, 0]
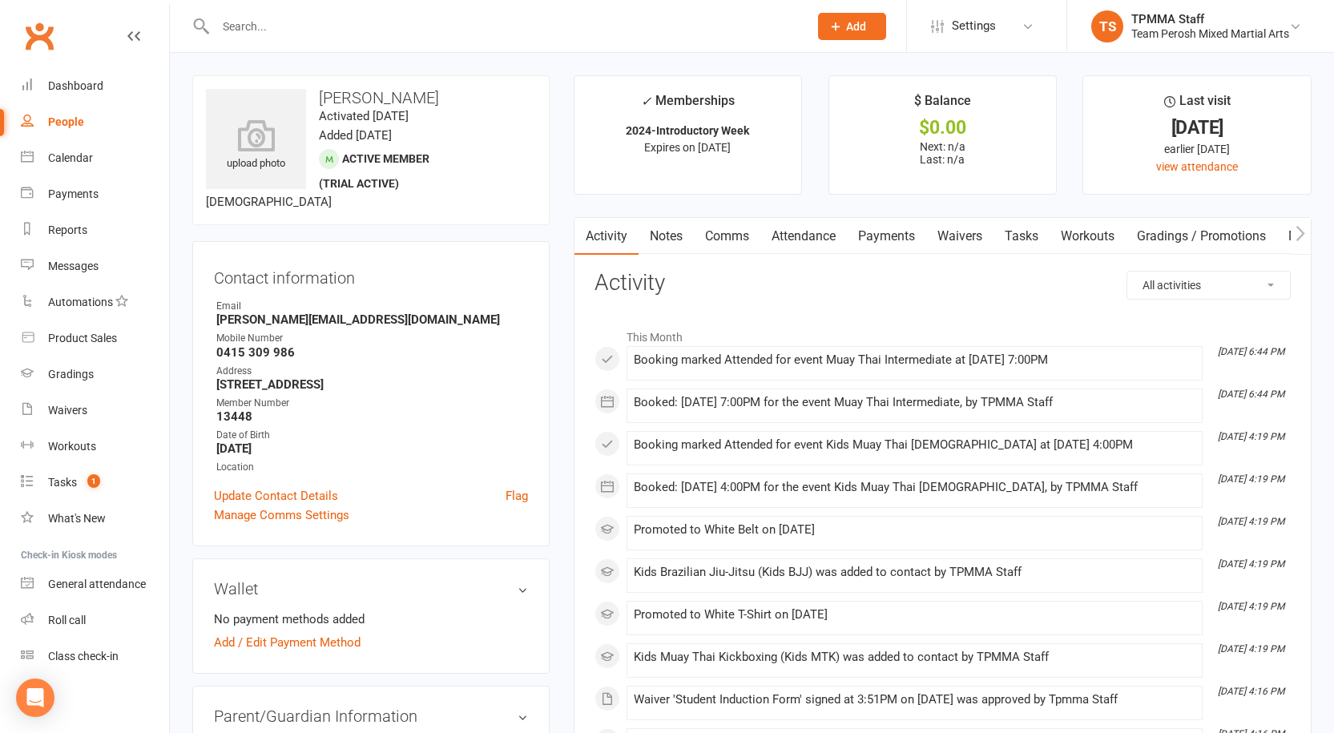
click at [353, 99] on h3 "[PERSON_NAME]" at bounding box center [371, 98] width 330 height 18
click at [280, 498] on link "Update Contact Details" at bounding box center [276, 495] width 124 height 19
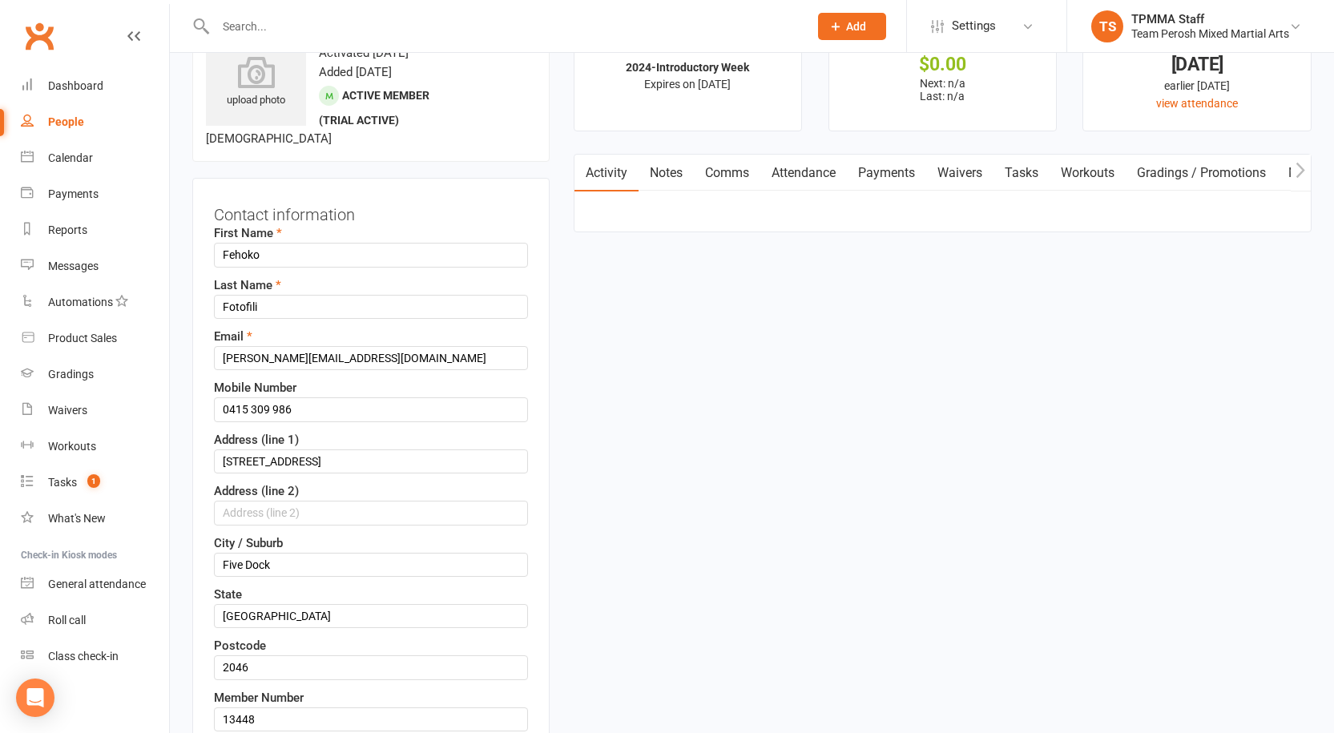
scroll to position [75, 0]
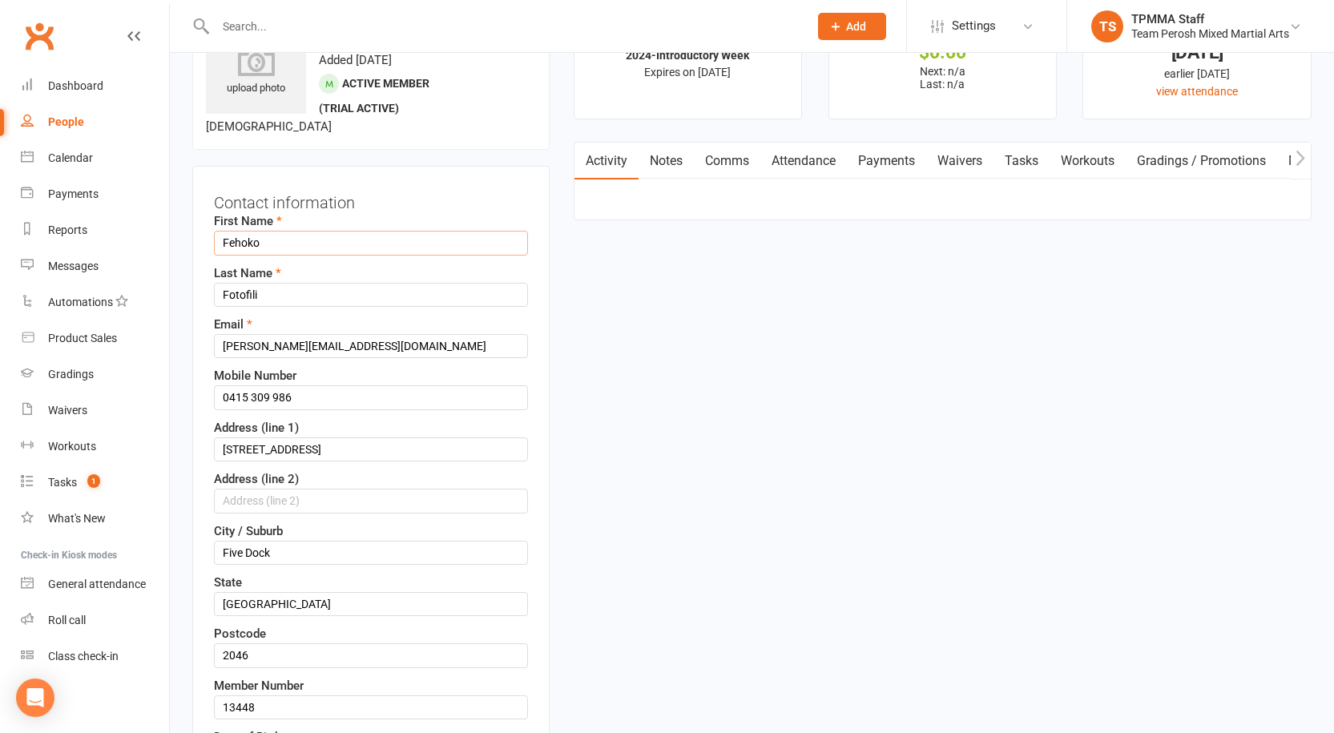
click at [280, 245] on input "Fehoko" at bounding box center [371, 243] width 314 height 24
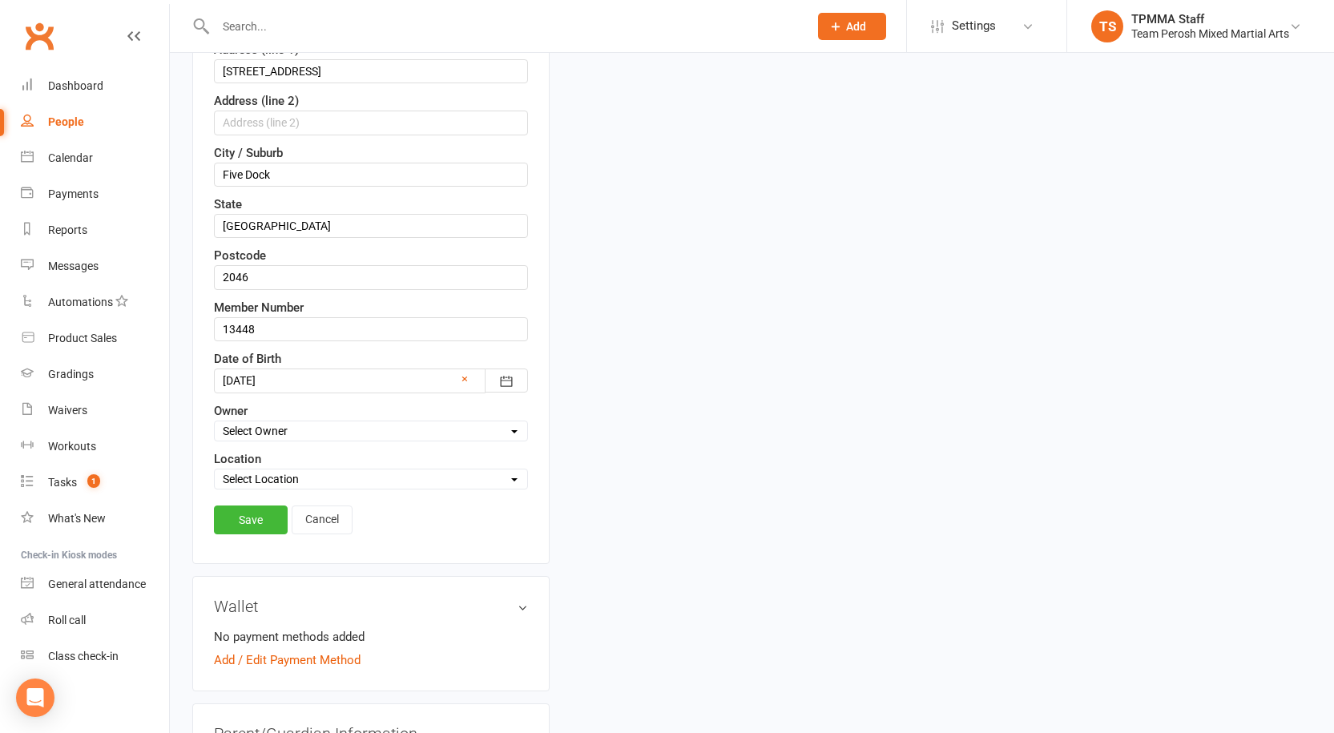
scroll to position [476, 0]
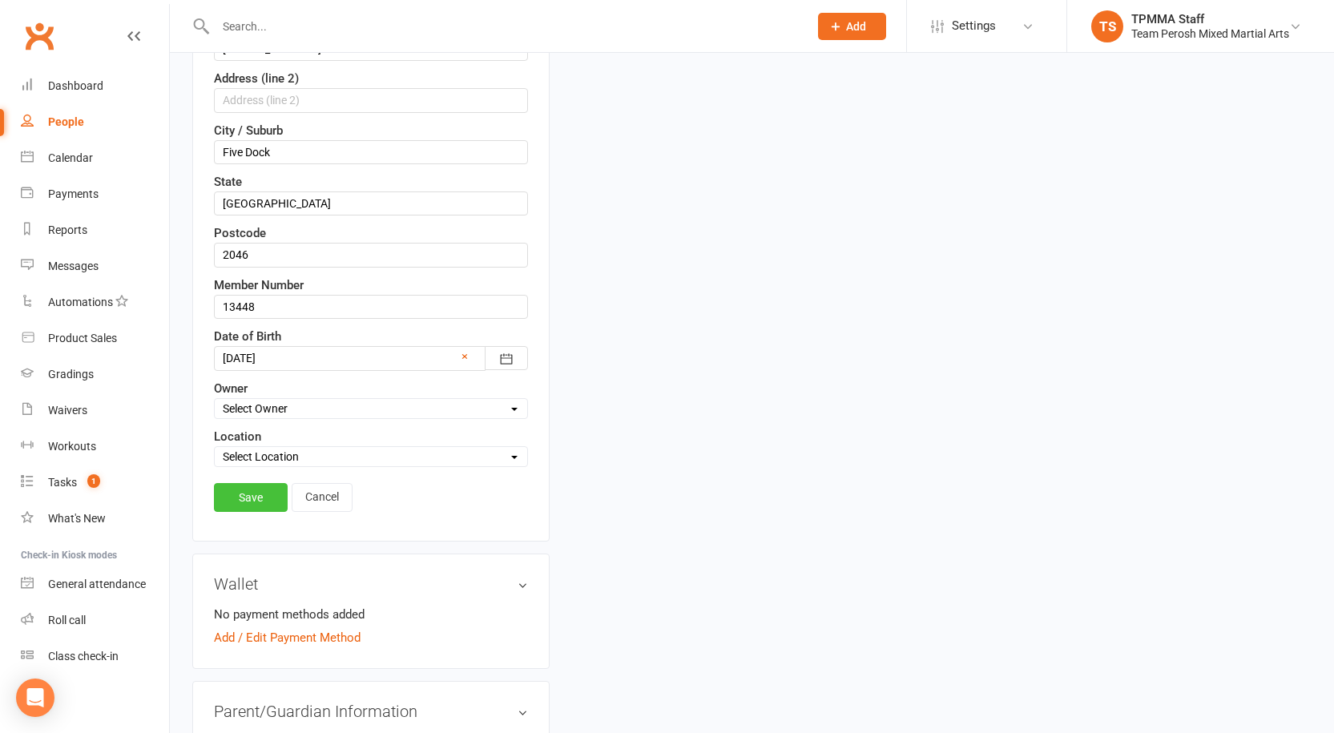
type input "Fehoko ([PERSON_NAME])"
click at [266, 492] on link "Save" at bounding box center [251, 497] width 74 height 29
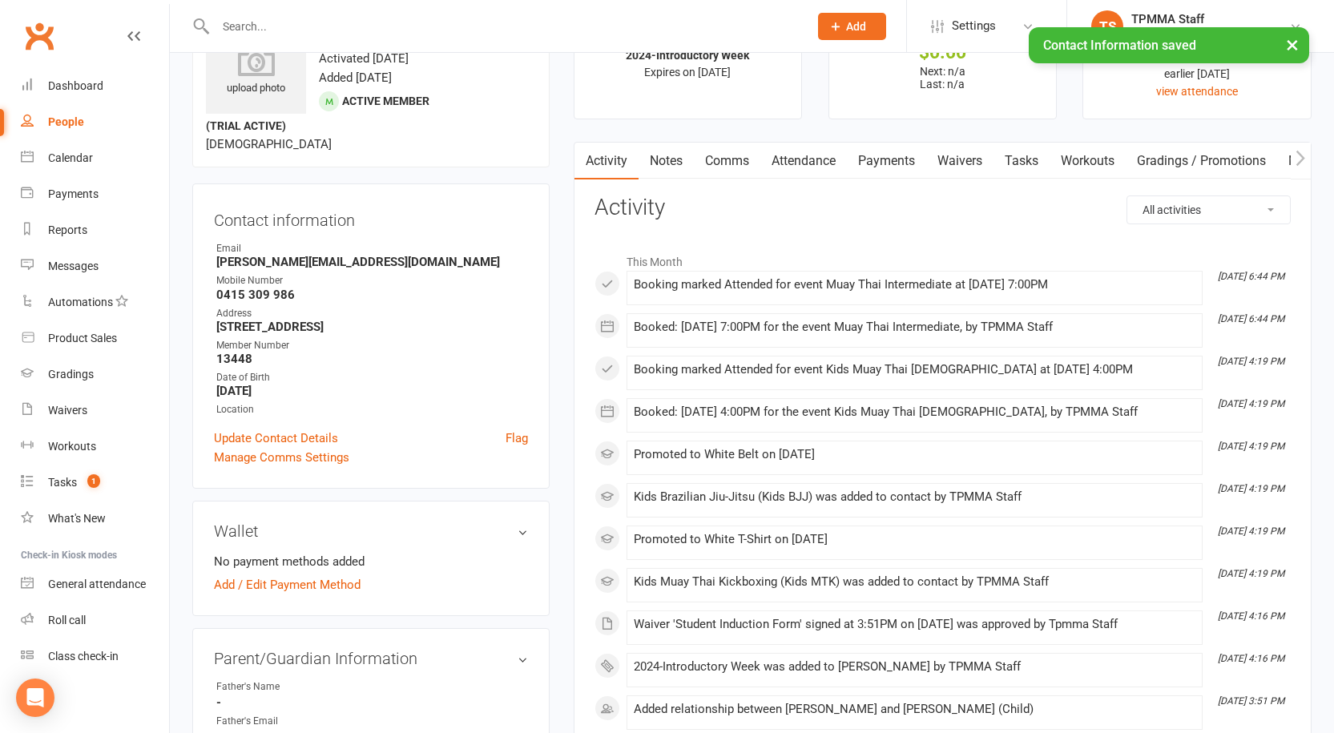
scroll to position [0, 0]
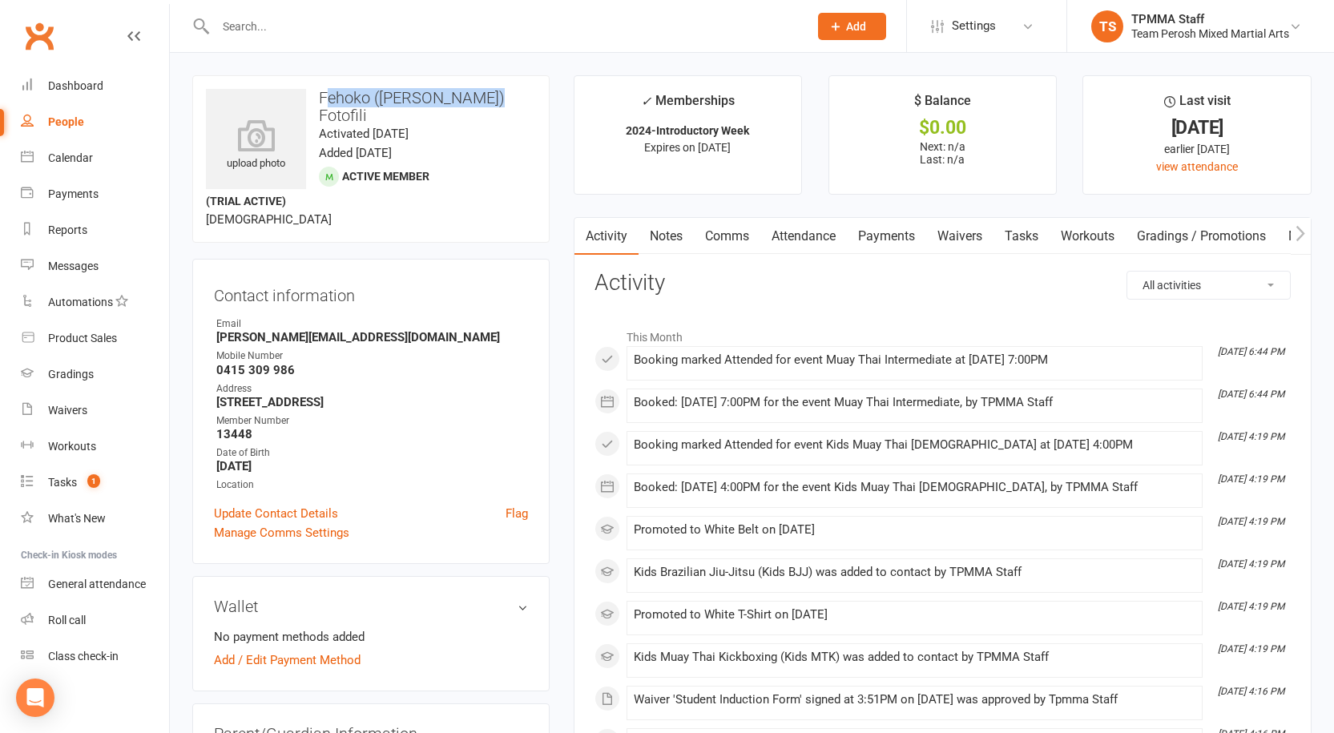
drag, startPoint x: 324, startPoint y: 103, endPoint x: 477, endPoint y: 96, distance: 153.2
click at [477, 96] on h3 "Fehoko ([PERSON_NAME]) Fotofili" at bounding box center [371, 106] width 330 height 35
click at [479, 96] on h3 "Fehoko ([PERSON_NAME]) Fotofili" at bounding box center [371, 106] width 330 height 35
drag, startPoint x: 335, startPoint y: 100, endPoint x: 382, endPoint y: 91, distance: 48.1
click at [382, 91] on h3 "Fehoko ([PERSON_NAME]) Fotofili" at bounding box center [371, 106] width 330 height 35
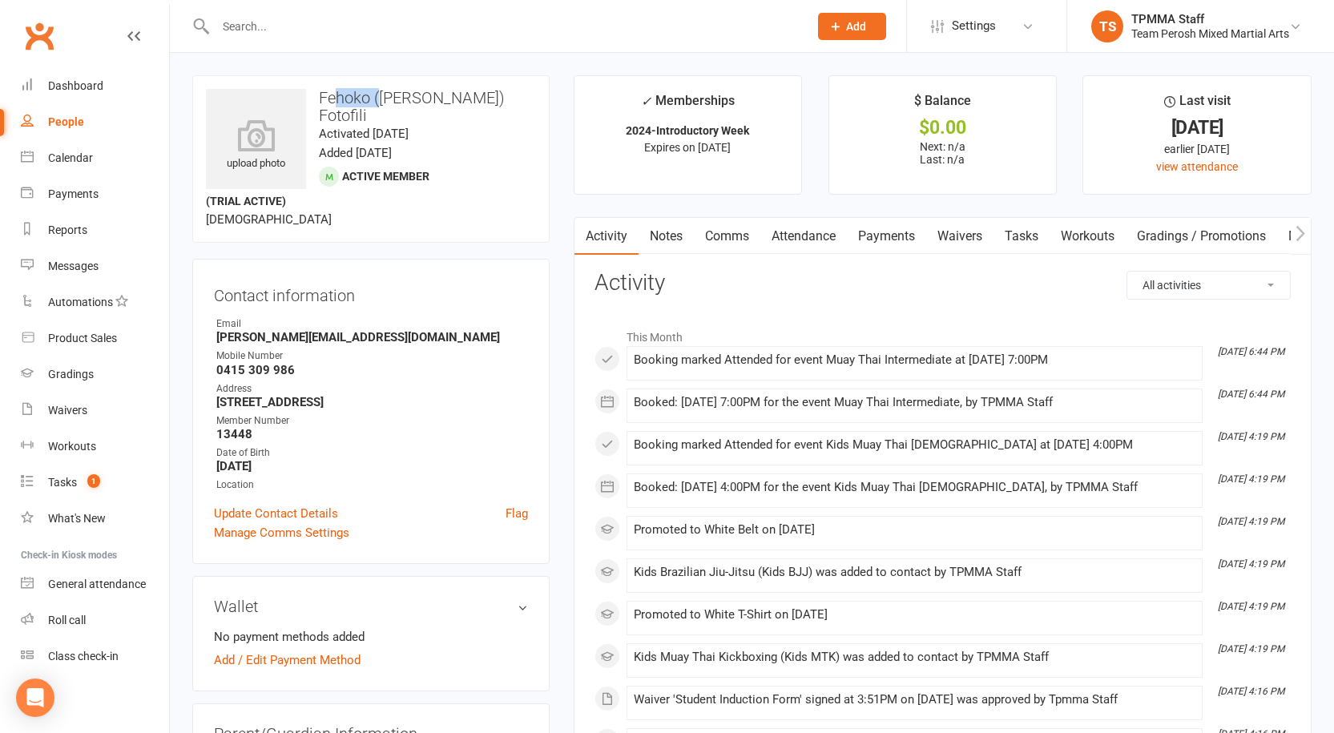
click at [383, 91] on h3 "Fehoko ([PERSON_NAME]) Fotofili" at bounding box center [371, 106] width 330 height 35
click at [404, 89] on h3 "Fehoko ([PERSON_NAME]) Fotofili" at bounding box center [371, 106] width 330 height 35
click at [853, 228] on link "Payments" at bounding box center [886, 236] width 79 height 37
